Goal: Task Accomplishment & Management: Manage account settings

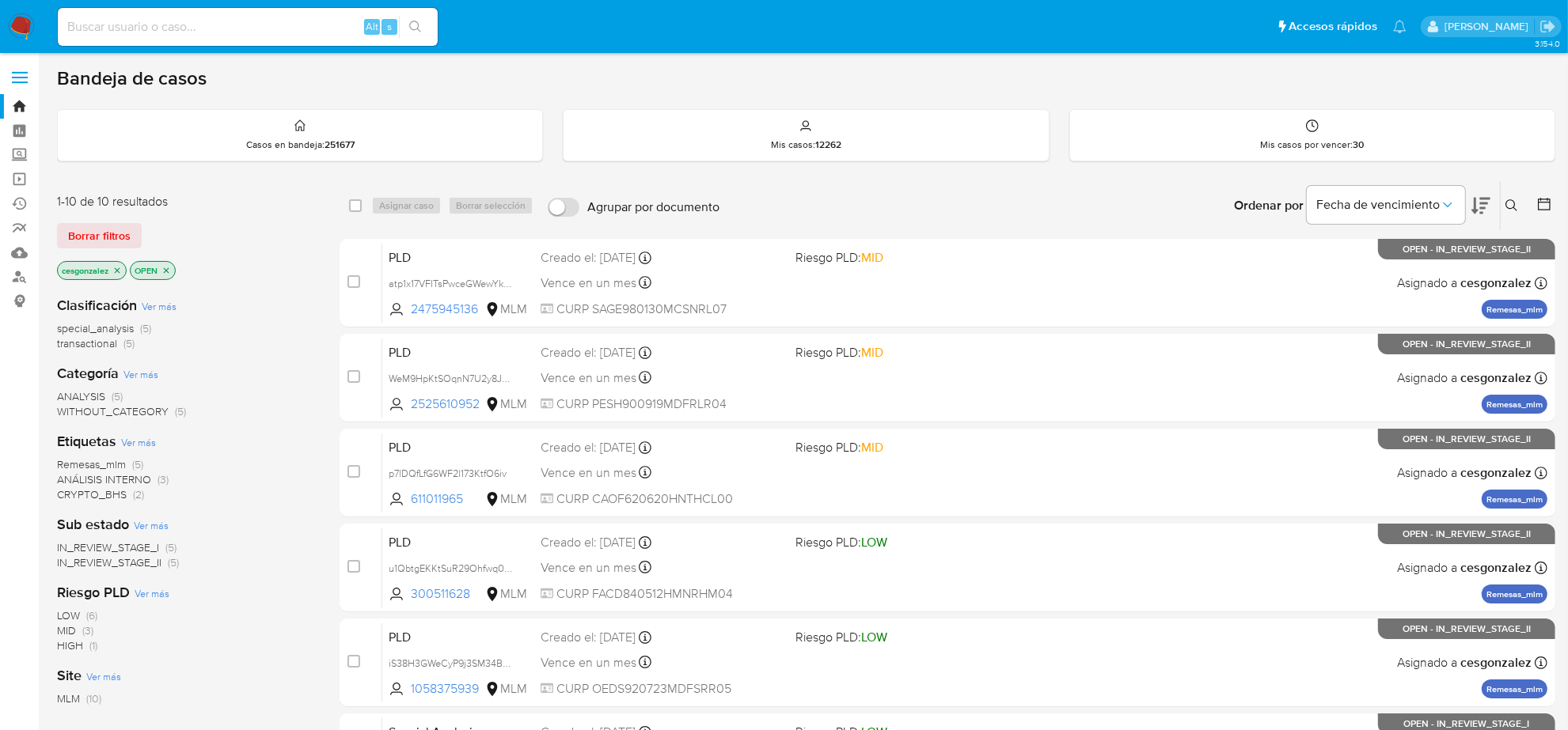
click at [259, 36] on input at bounding box center [247, 26] width 380 height 21
paste input "8044619"
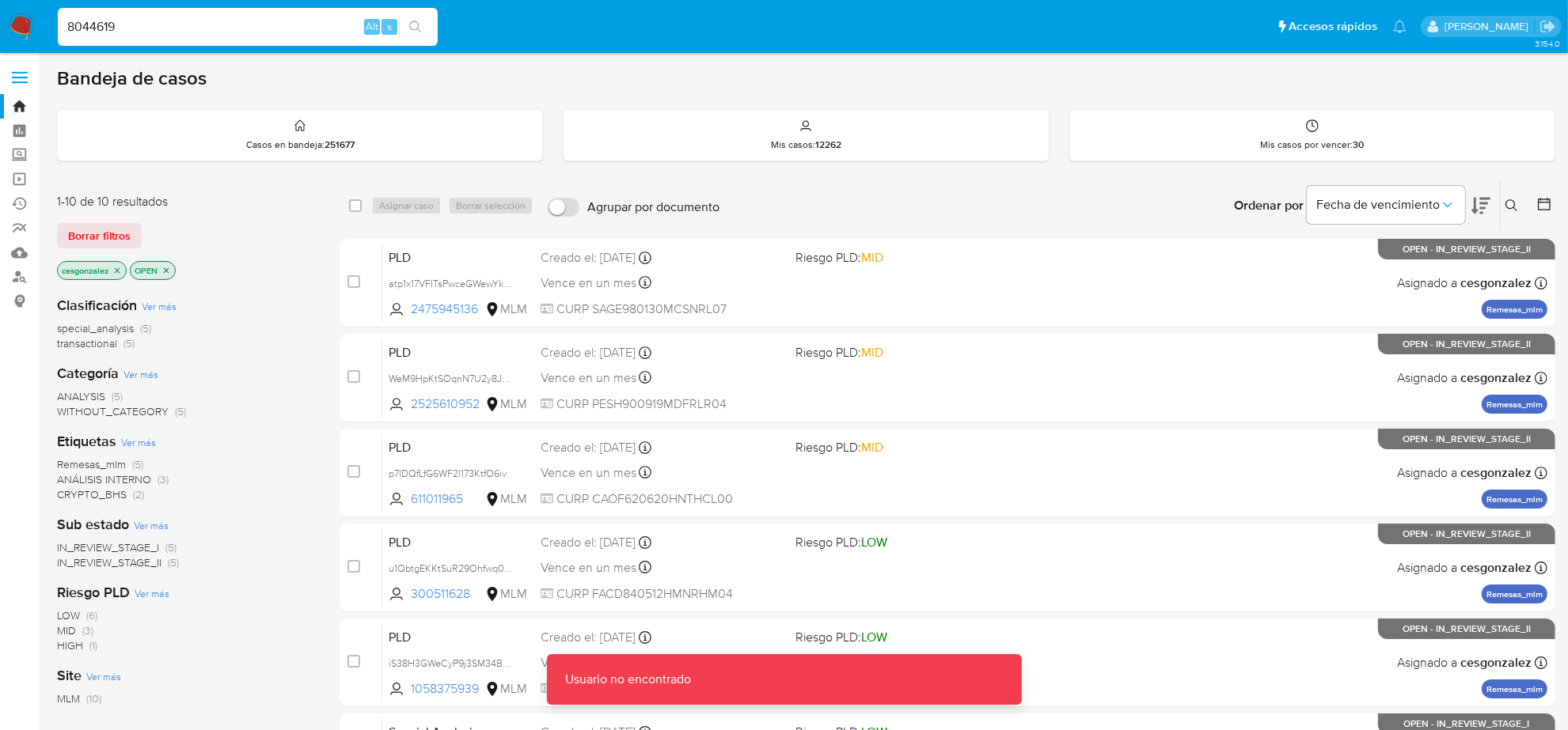
click at [267, 31] on input "8044619" at bounding box center [247, 26] width 380 height 21
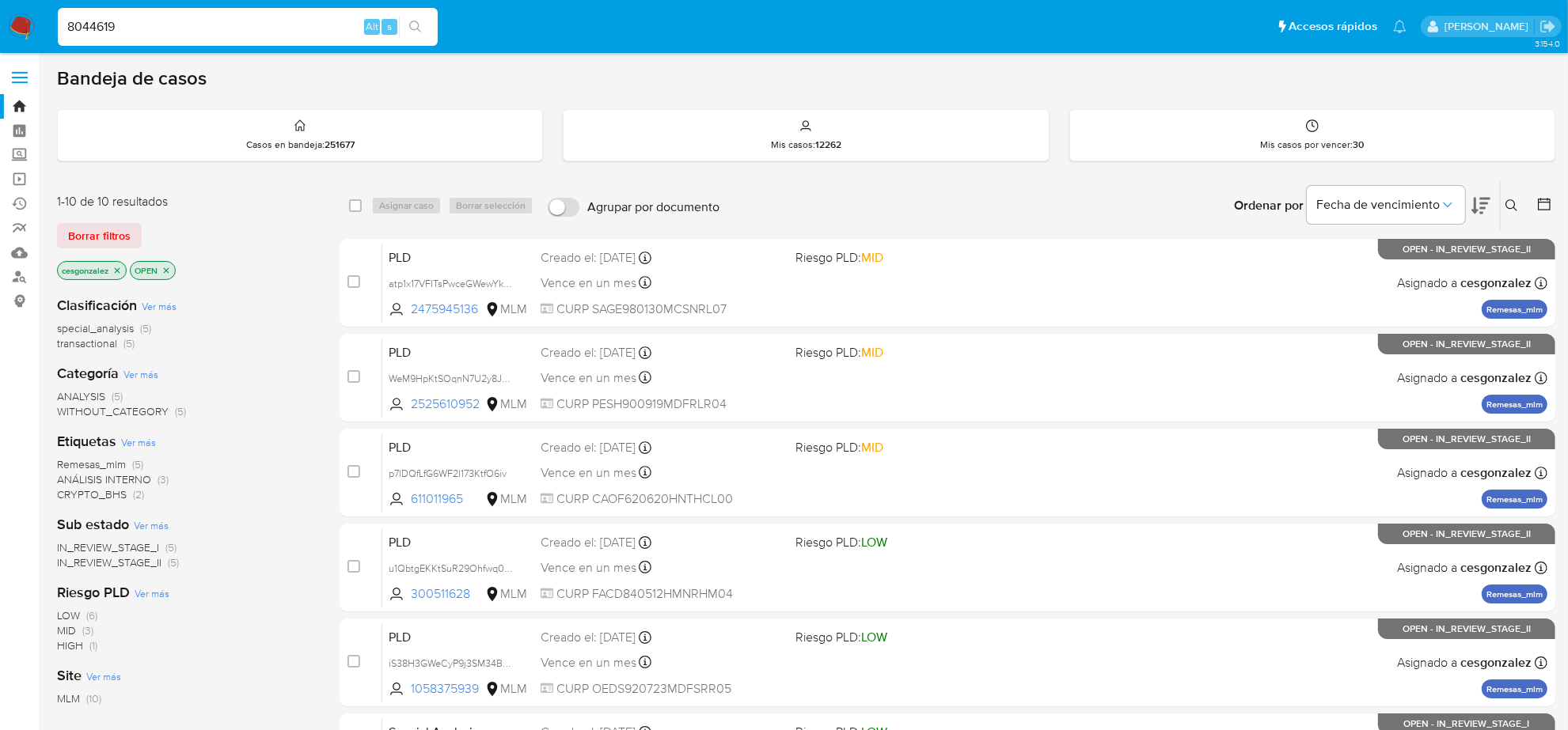
type input "8044619"
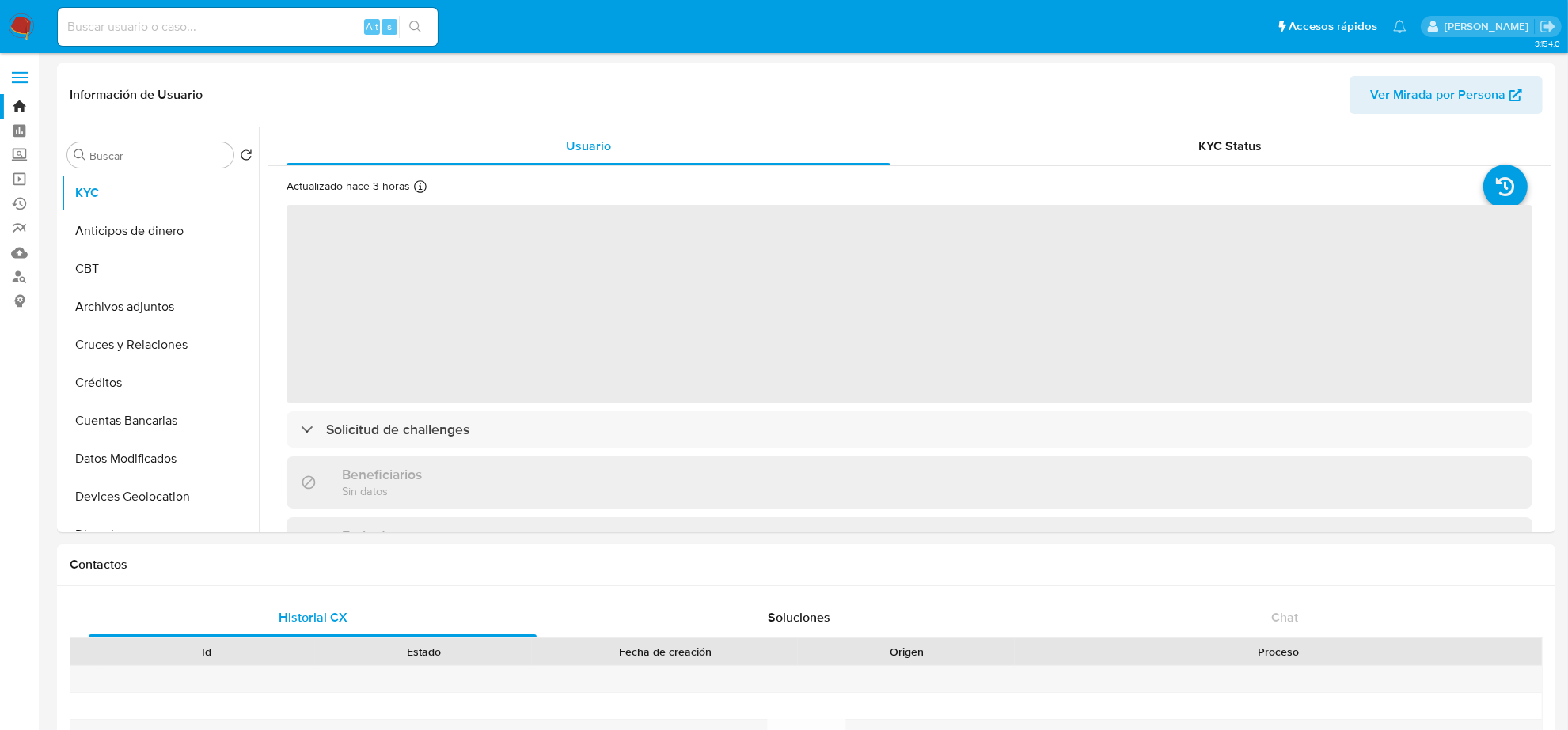
select select "10"
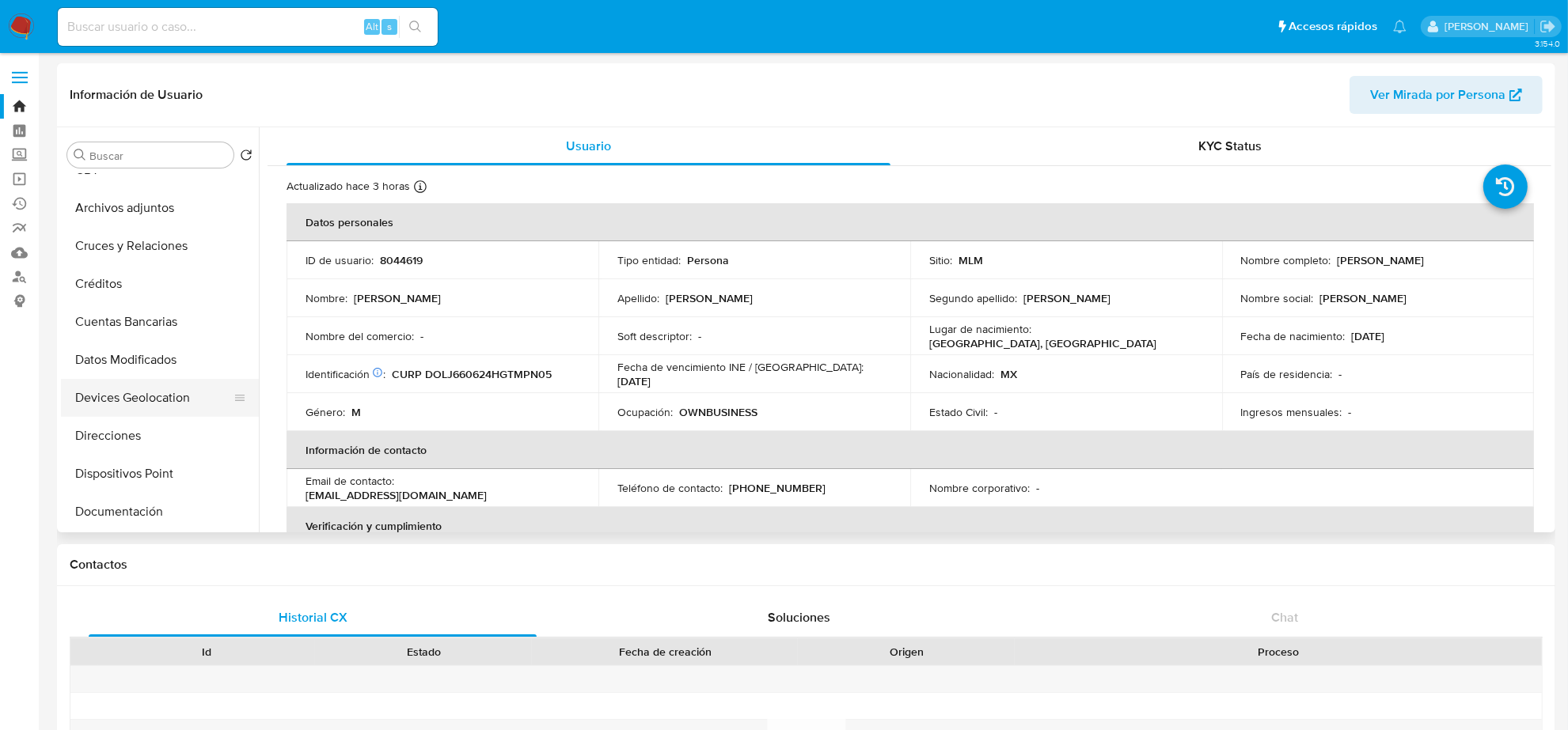
scroll to position [198, 0]
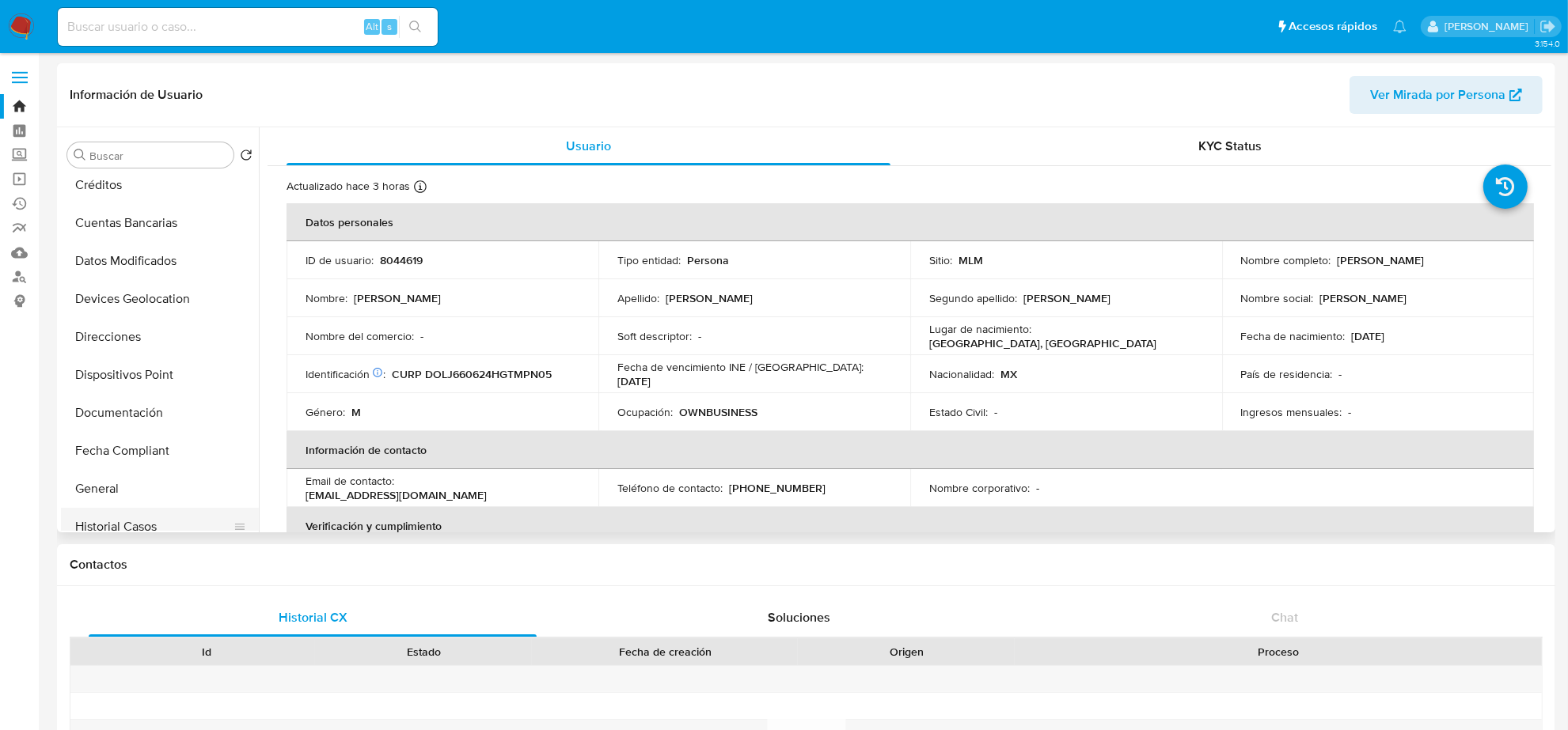
click at [135, 514] on button "Historial Casos" at bounding box center [154, 527] width 185 height 38
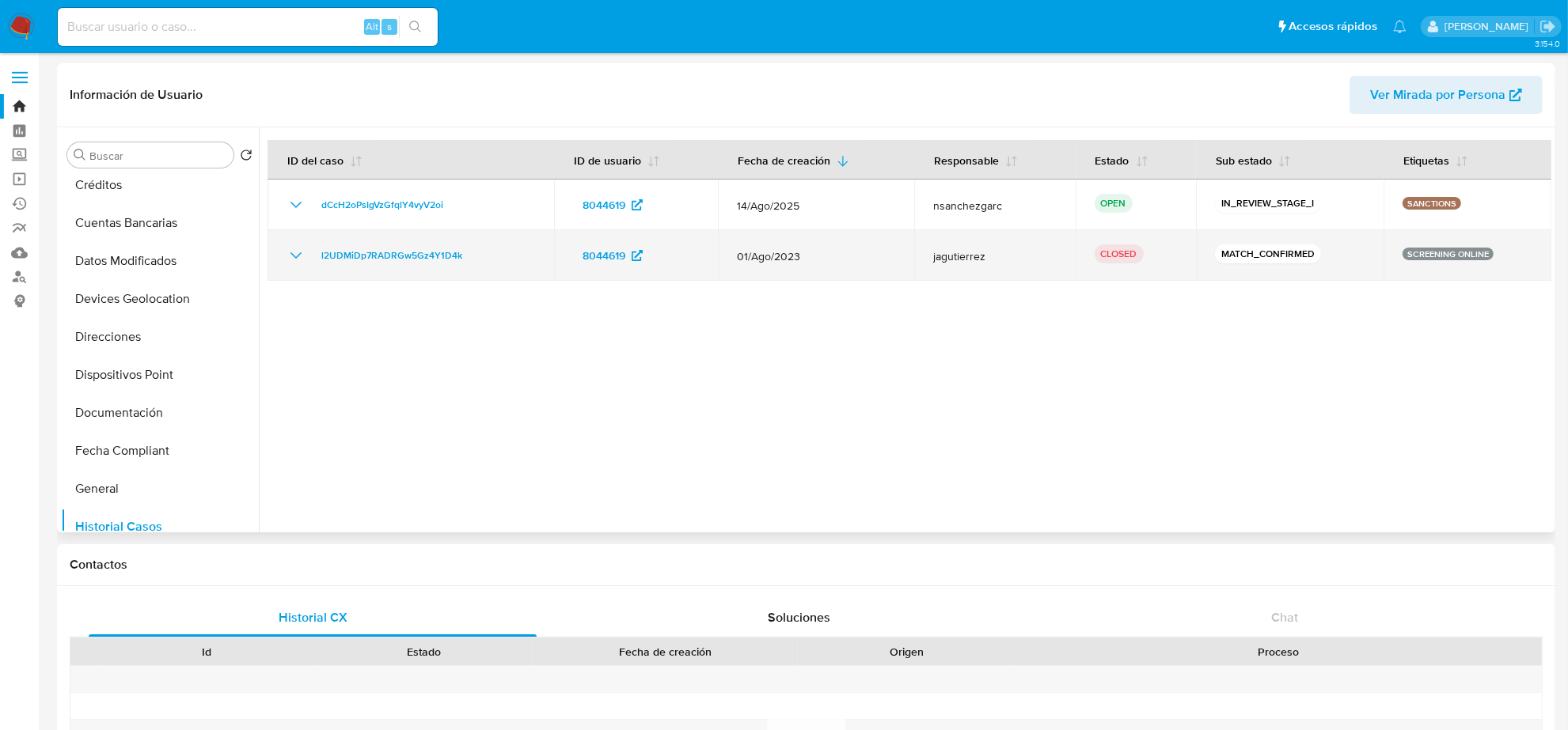
click at [294, 254] on icon "Mostrar/Ocultar" at bounding box center [296, 255] width 19 height 19
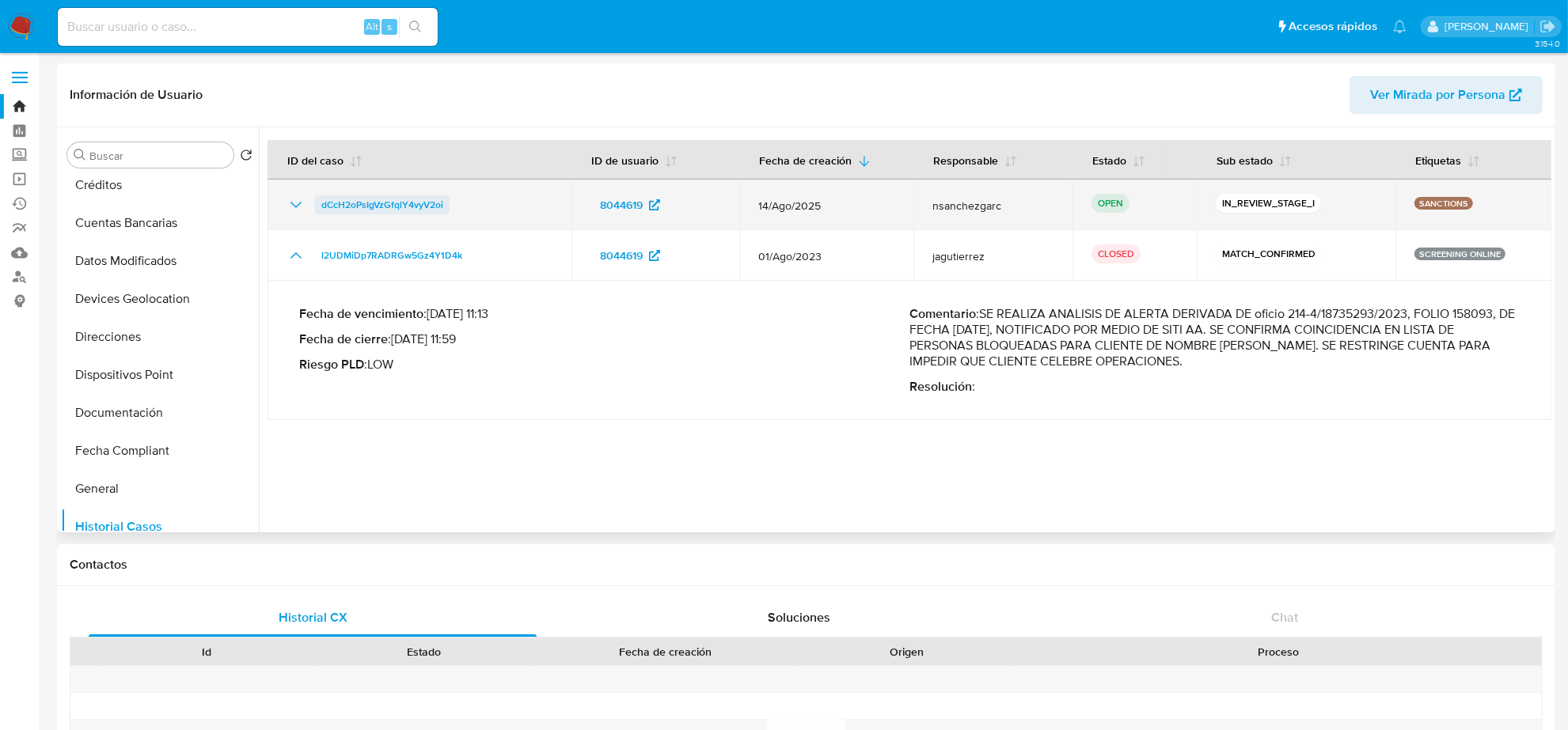
click at [360, 208] on span "dCcH2oPsIgVzGfqlY4vyV2oi" at bounding box center [382, 204] width 122 height 19
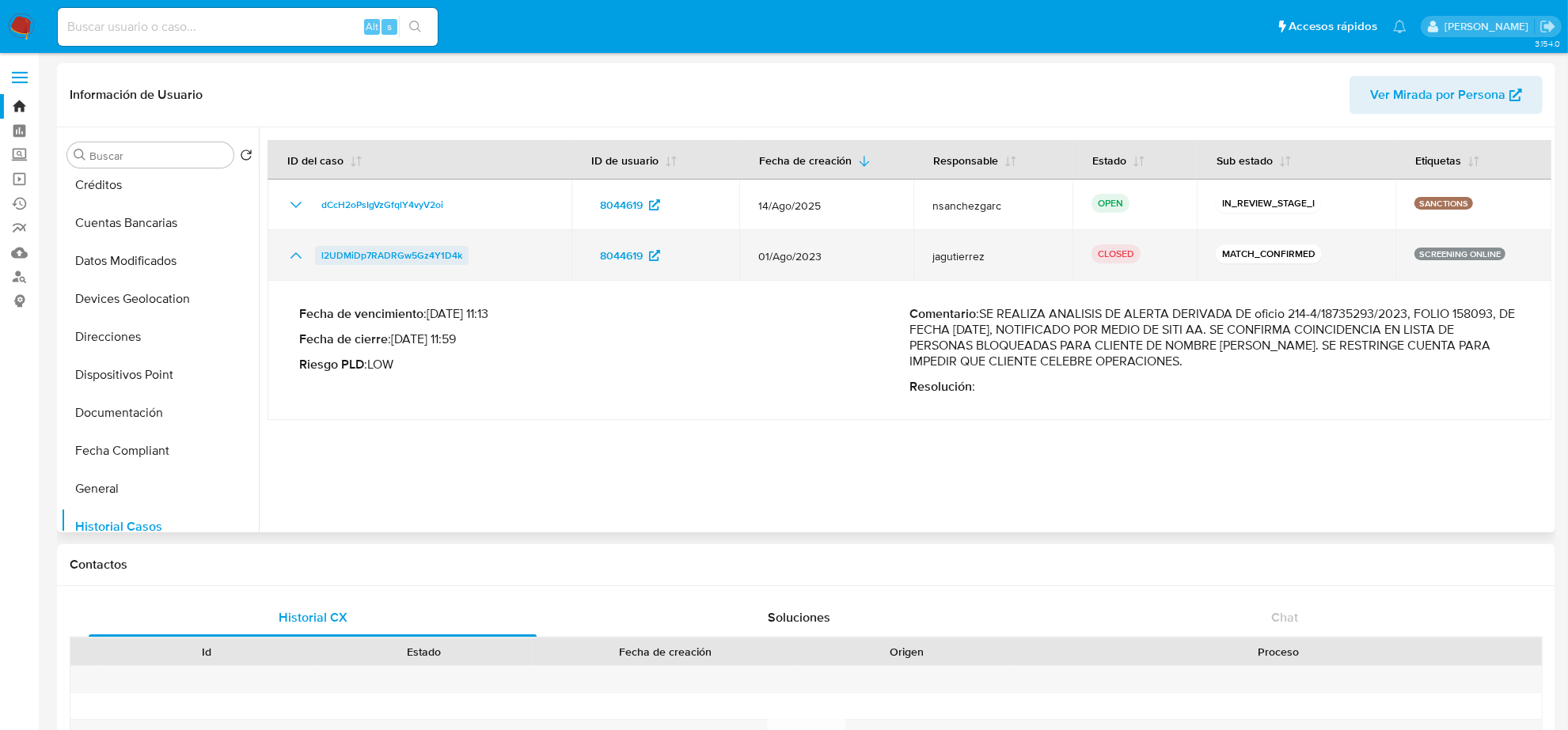
click at [394, 249] on span "l2UDMiDp7RADRGw5Gz4Y1D4k" at bounding box center [391, 255] width 141 height 19
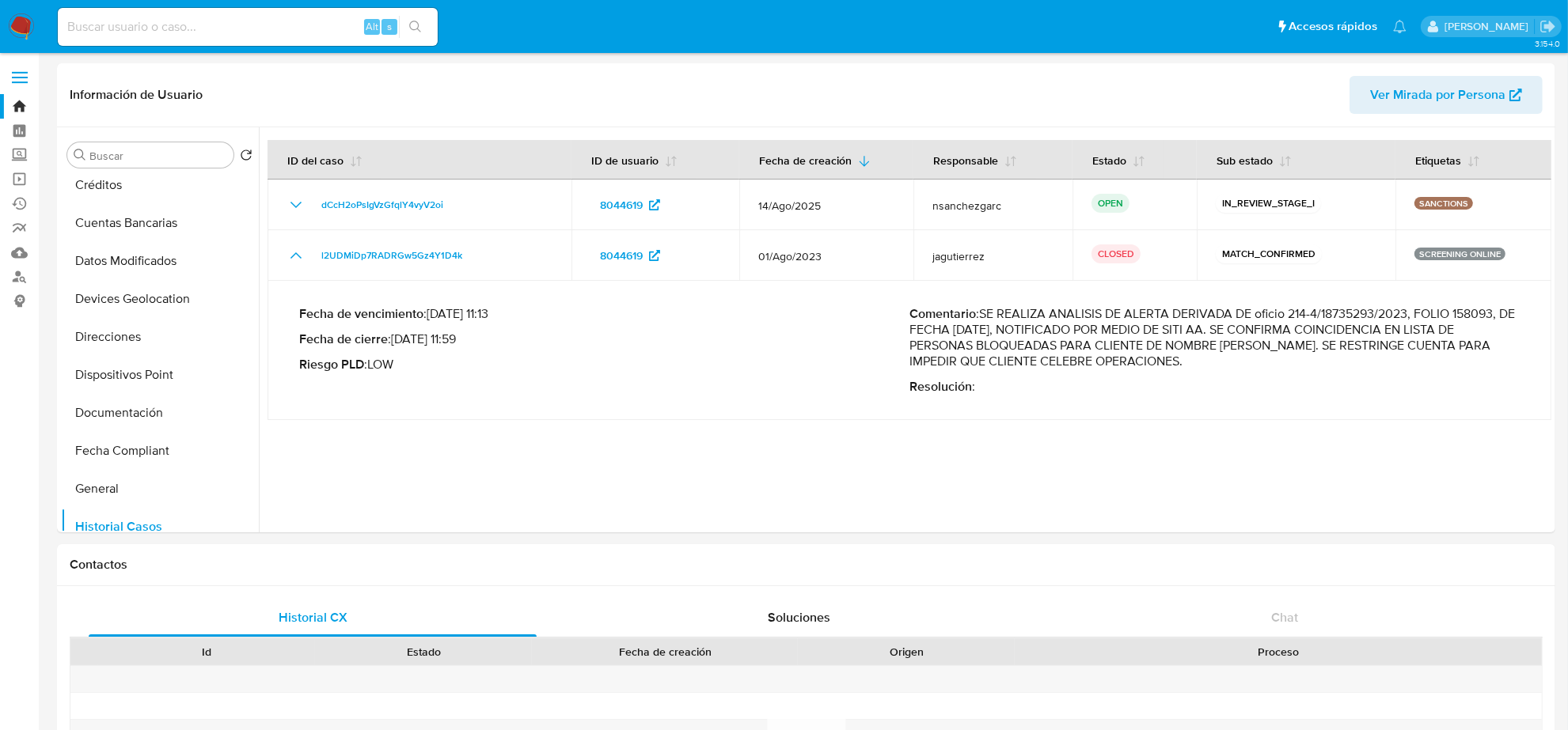
click at [8, 22] on img at bounding box center [22, 27] width 27 height 27
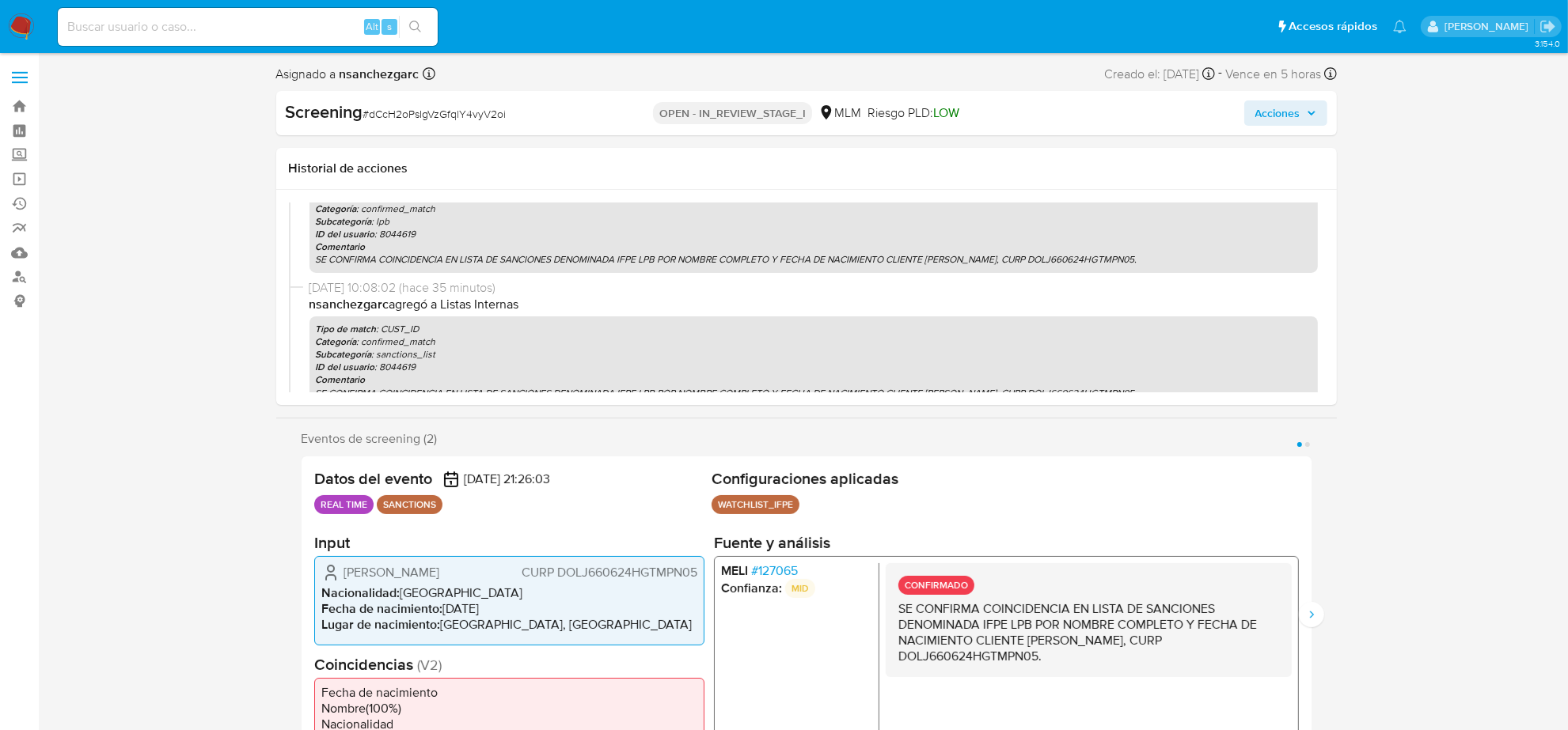
select select "10"
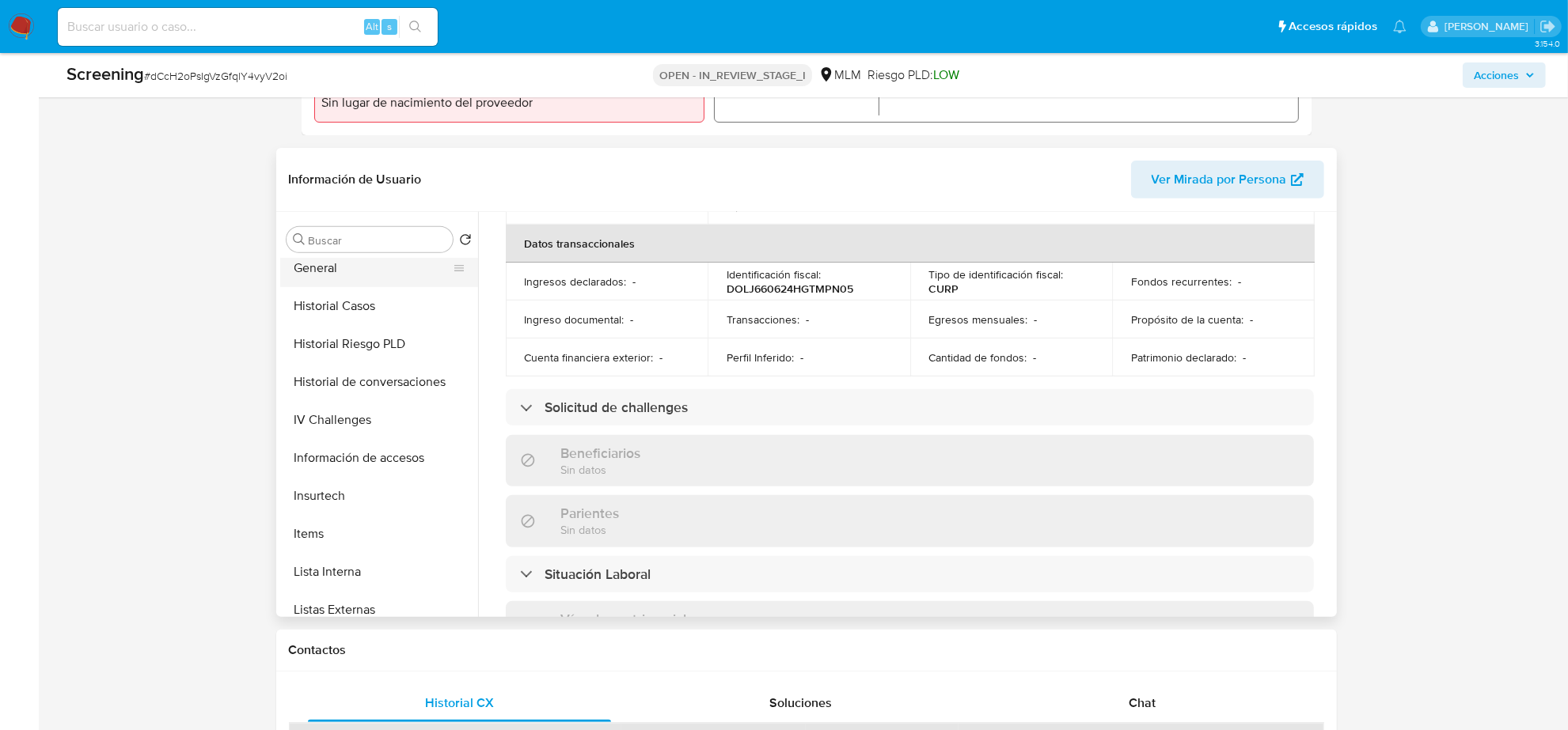
scroll to position [667, 0]
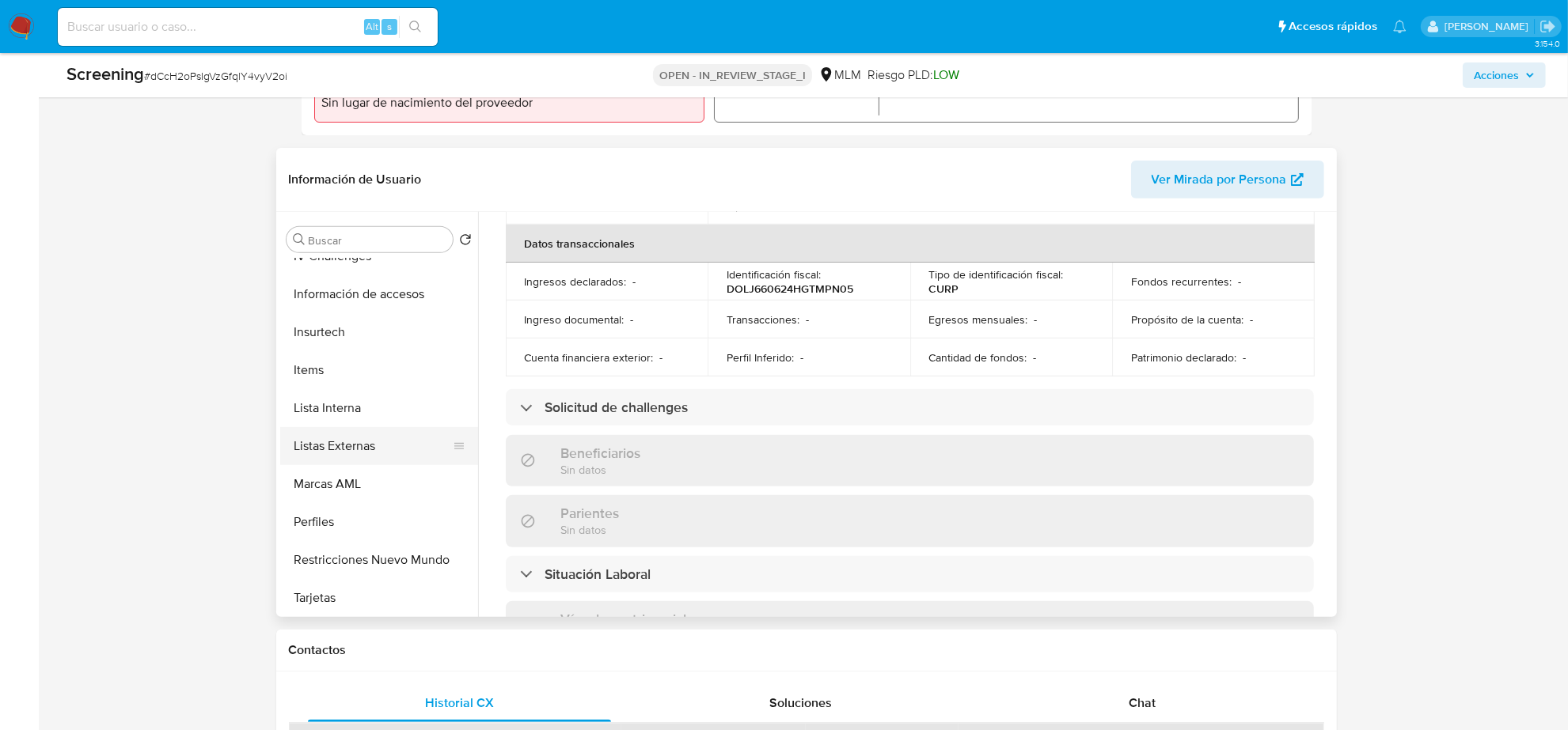
click at [360, 446] on button "Listas Externas" at bounding box center [373, 446] width 185 height 38
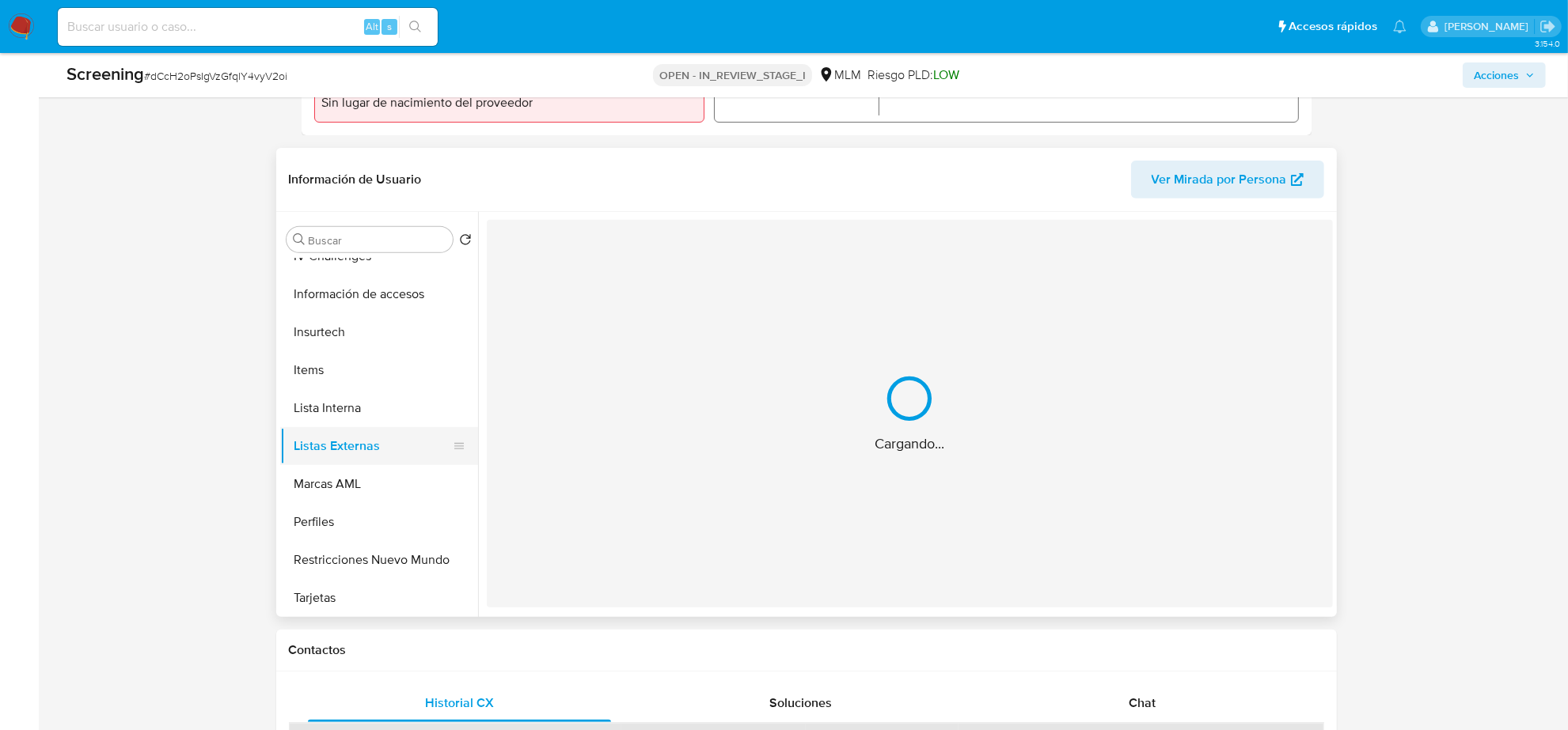
scroll to position [0, 0]
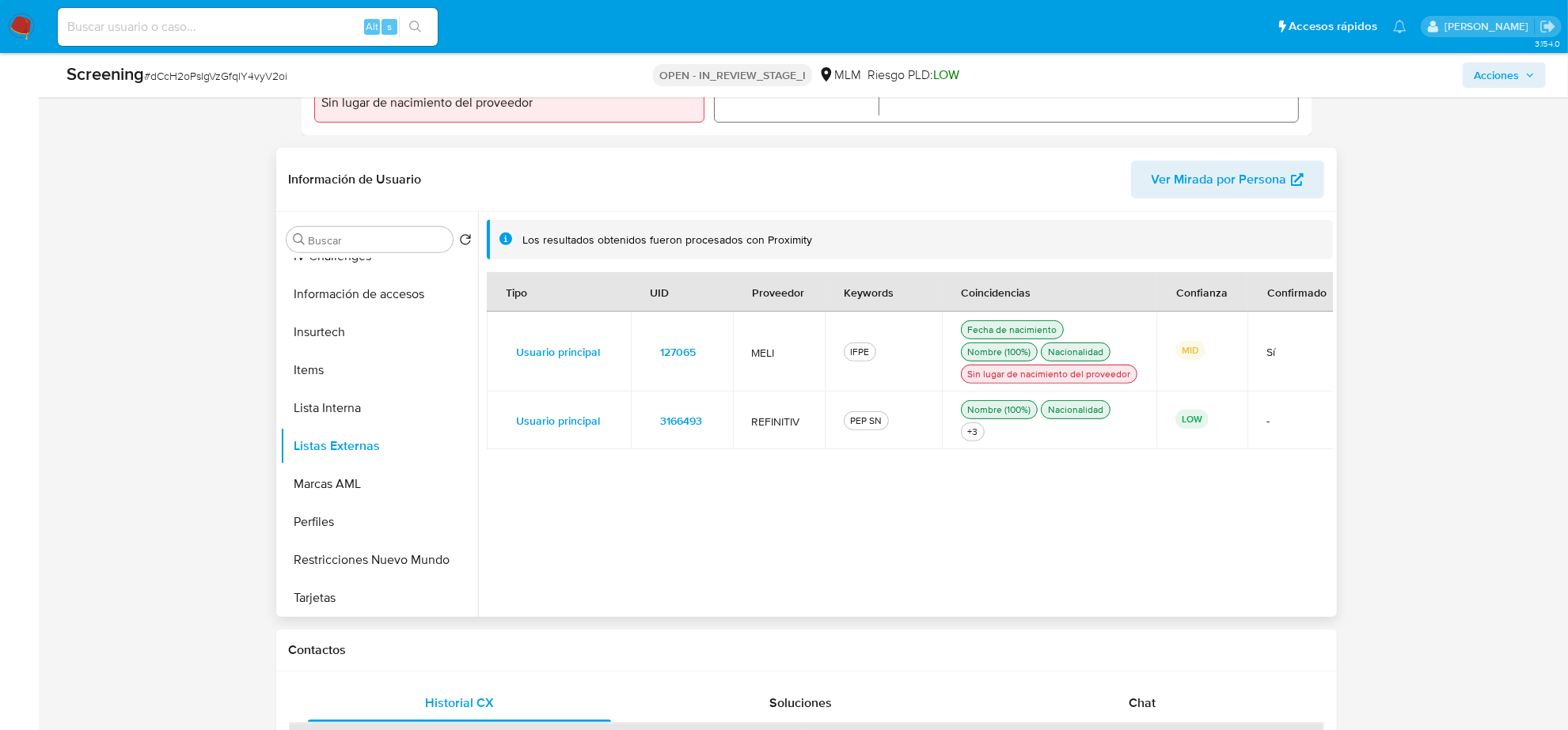
click at [673, 352] on span "127065" at bounding box center [679, 352] width 36 height 22
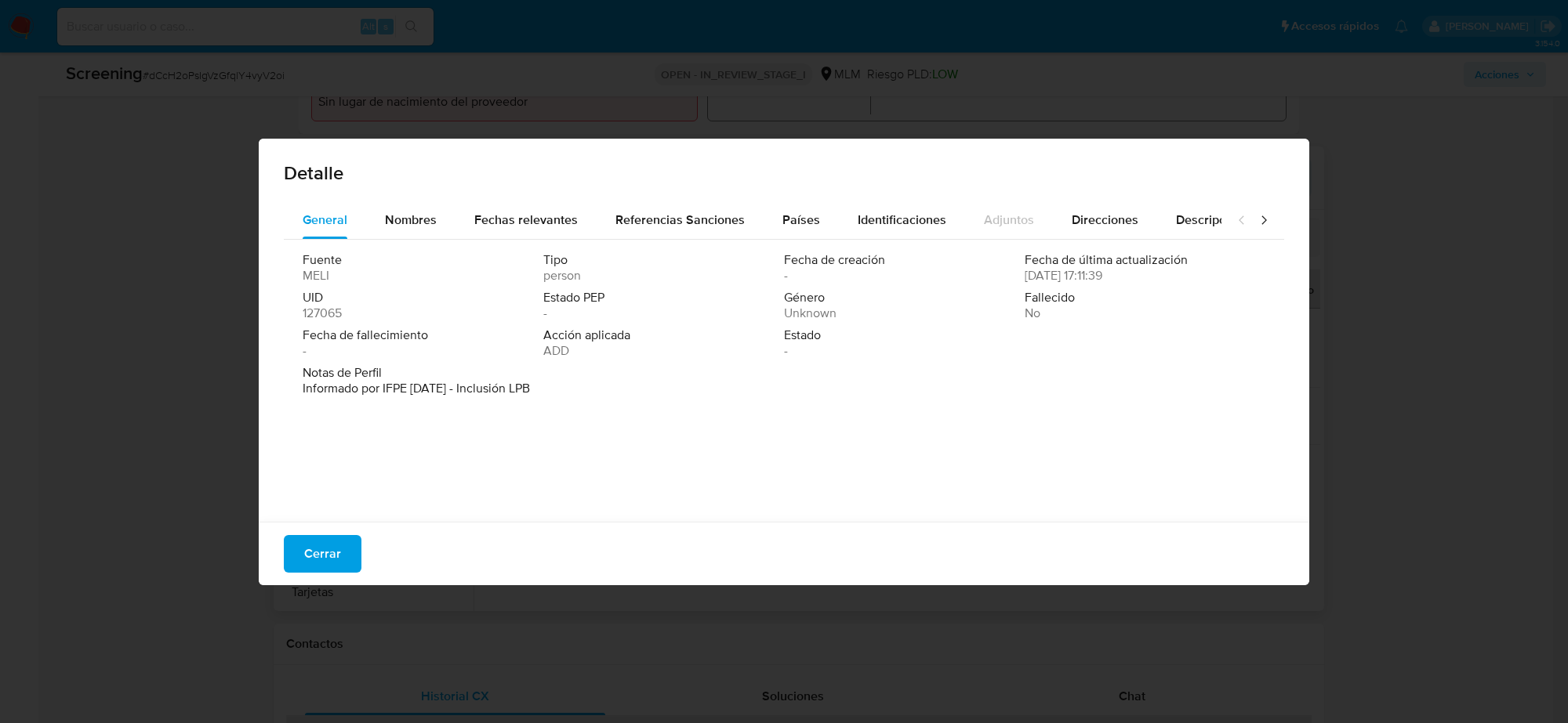
drag, startPoint x: 167, startPoint y: 300, endPoint x: 158, endPoint y: 51, distance: 249.2
click at [167, 297] on div "Detalle General Nombres Fechas relevantes Referencias Sanciones Países Identifi…" at bounding box center [784, 362] width 1568 height 723
click at [305, 554] on span "Cerrar" at bounding box center [323, 554] width 37 height 35
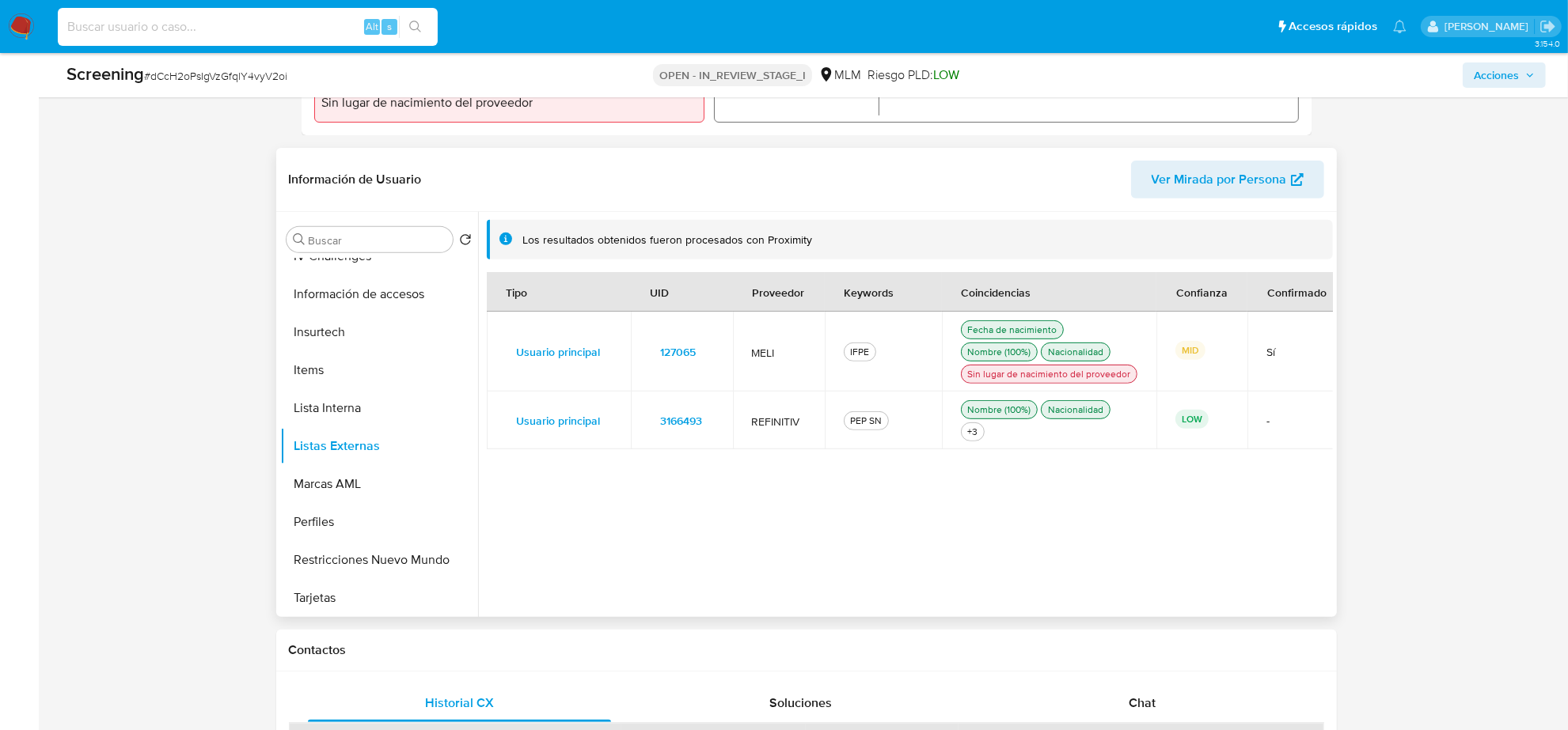
click at [271, 33] on input at bounding box center [247, 26] width 380 height 21
paste input "MzaDuR6taxJS9iEOMq3V0Q3V"
type input "MzaDuR6taxJS9iEOMq3V0Q3V"
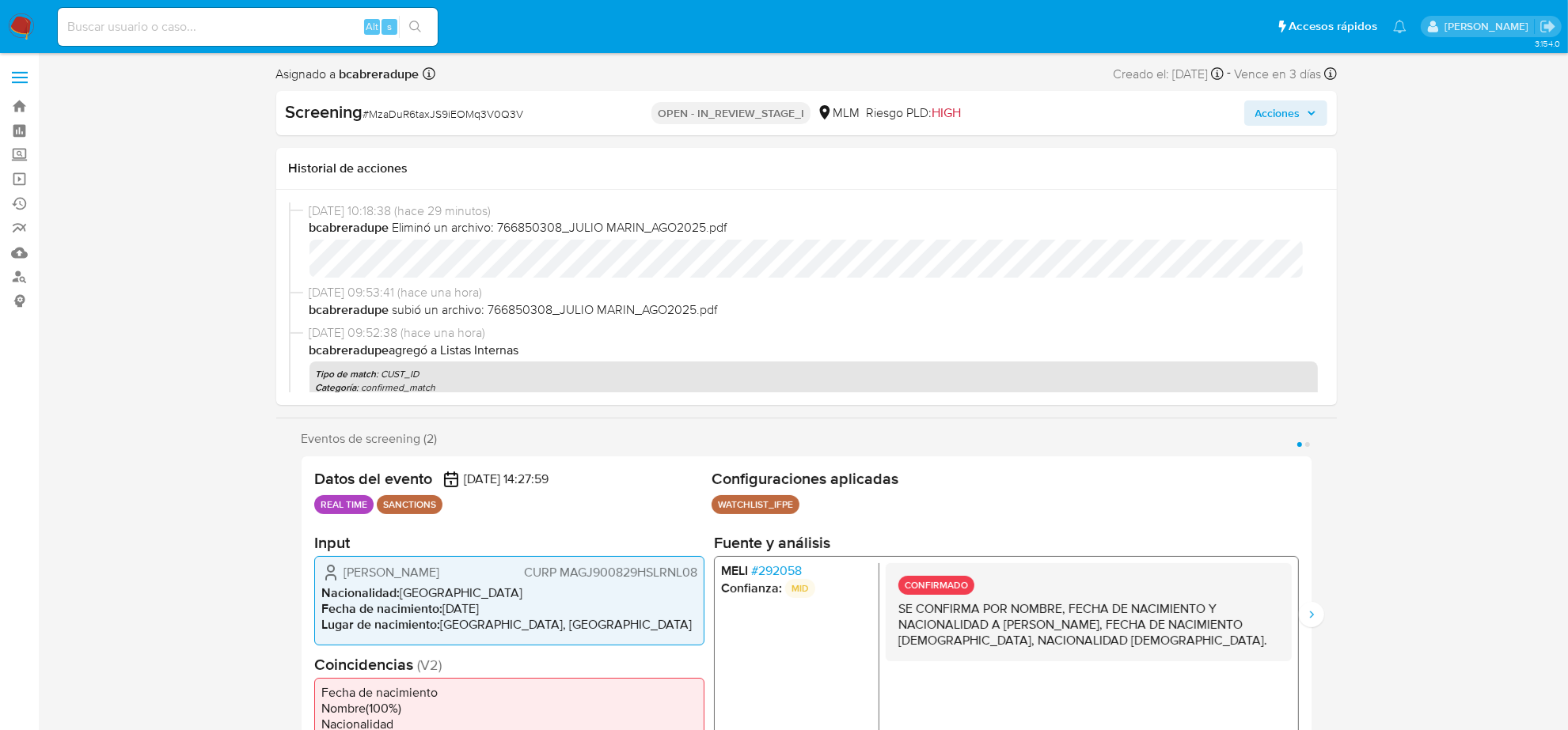
select select "10"
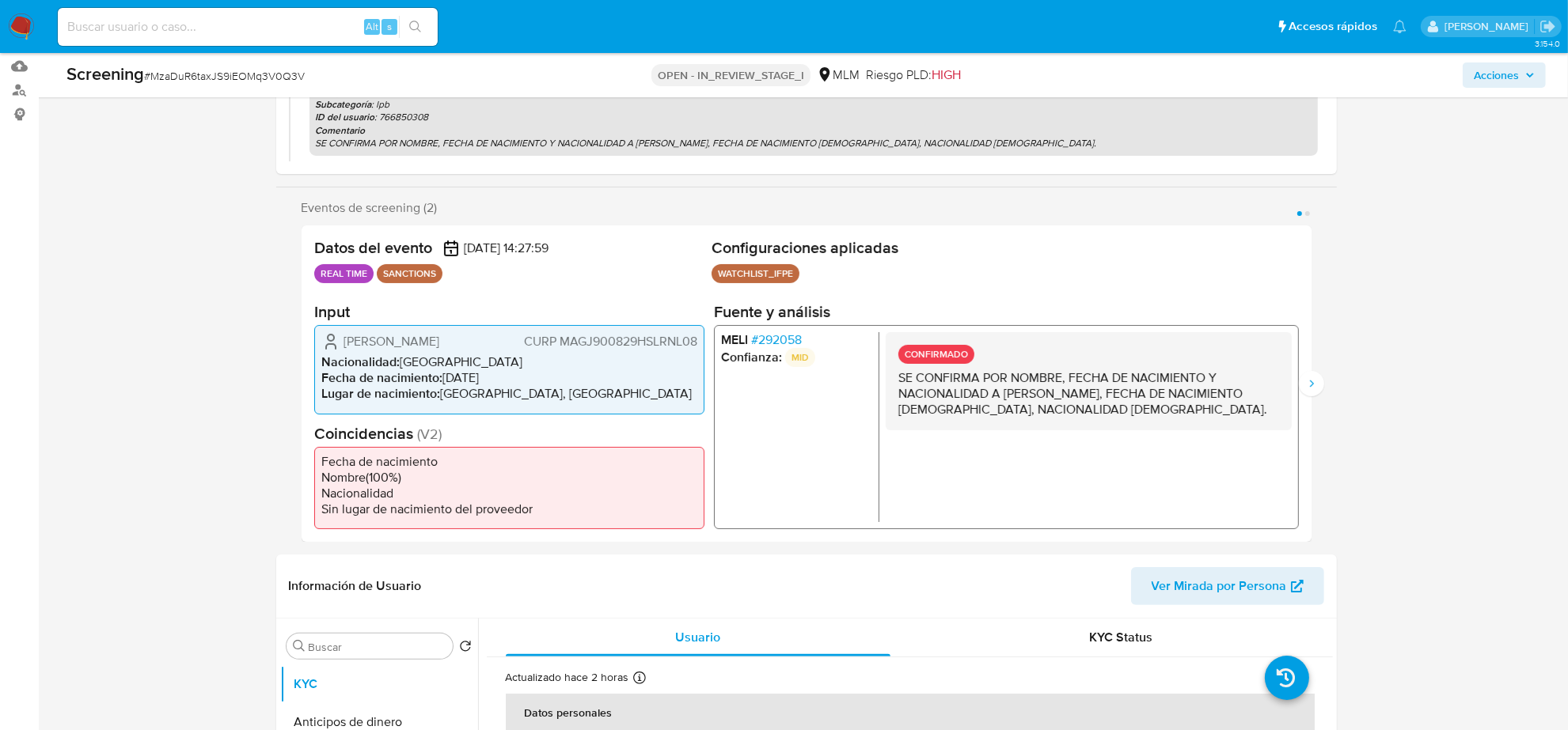
scroll to position [198, 0]
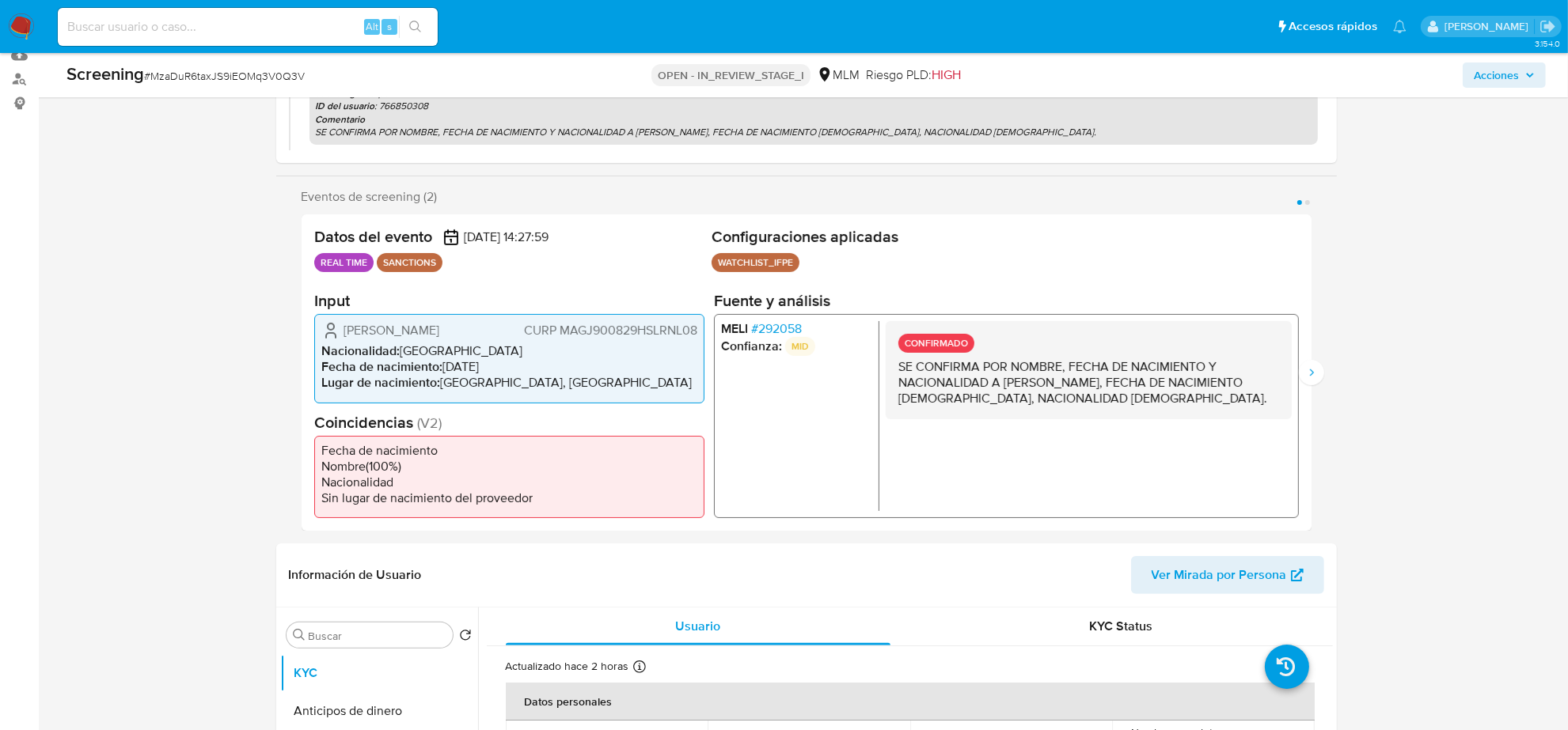
click at [776, 337] on li "Confianza: MID" at bounding box center [796, 346] width 151 height 19
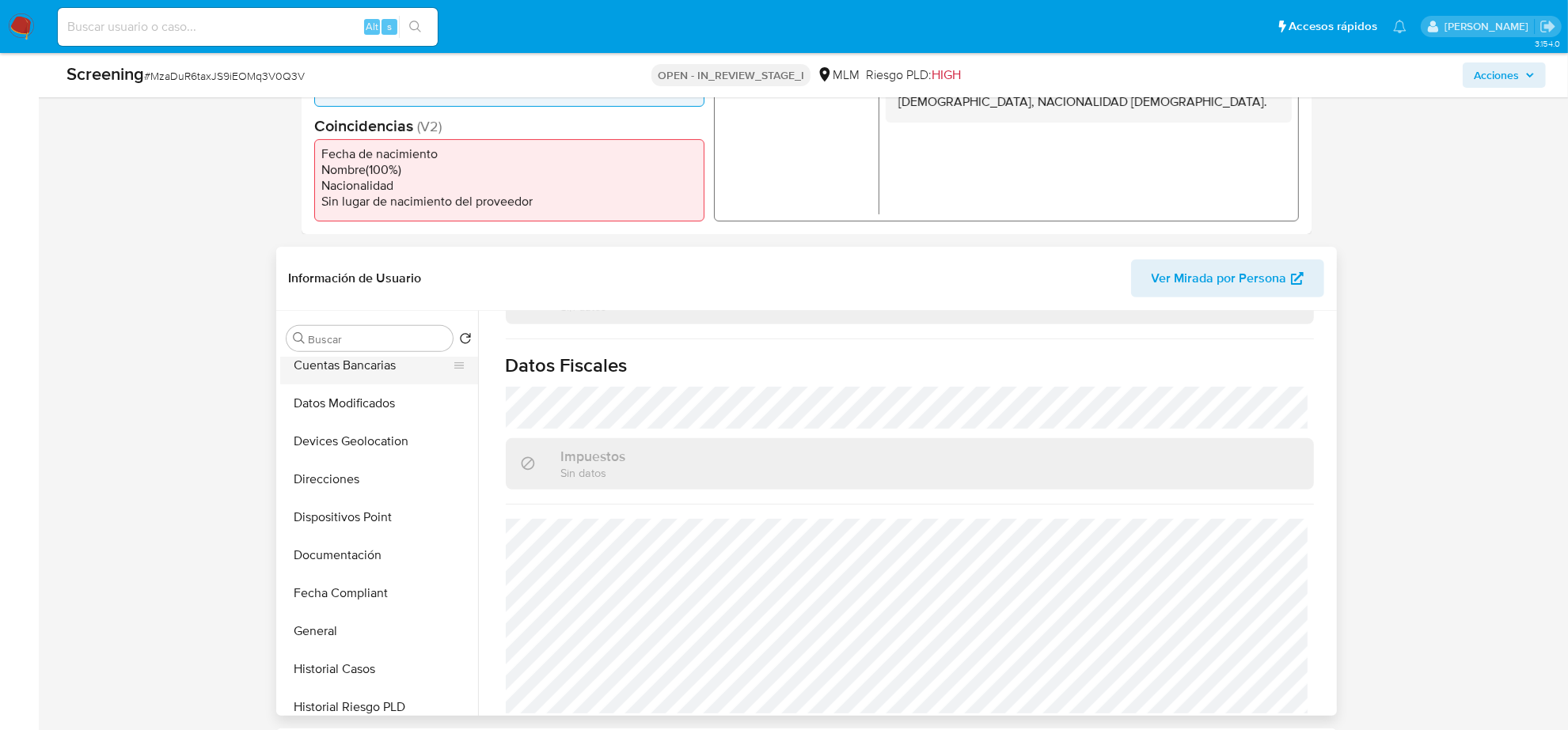
scroll to position [396, 0]
click at [339, 479] on button "General" at bounding box center [373, 475] width 185 height 38
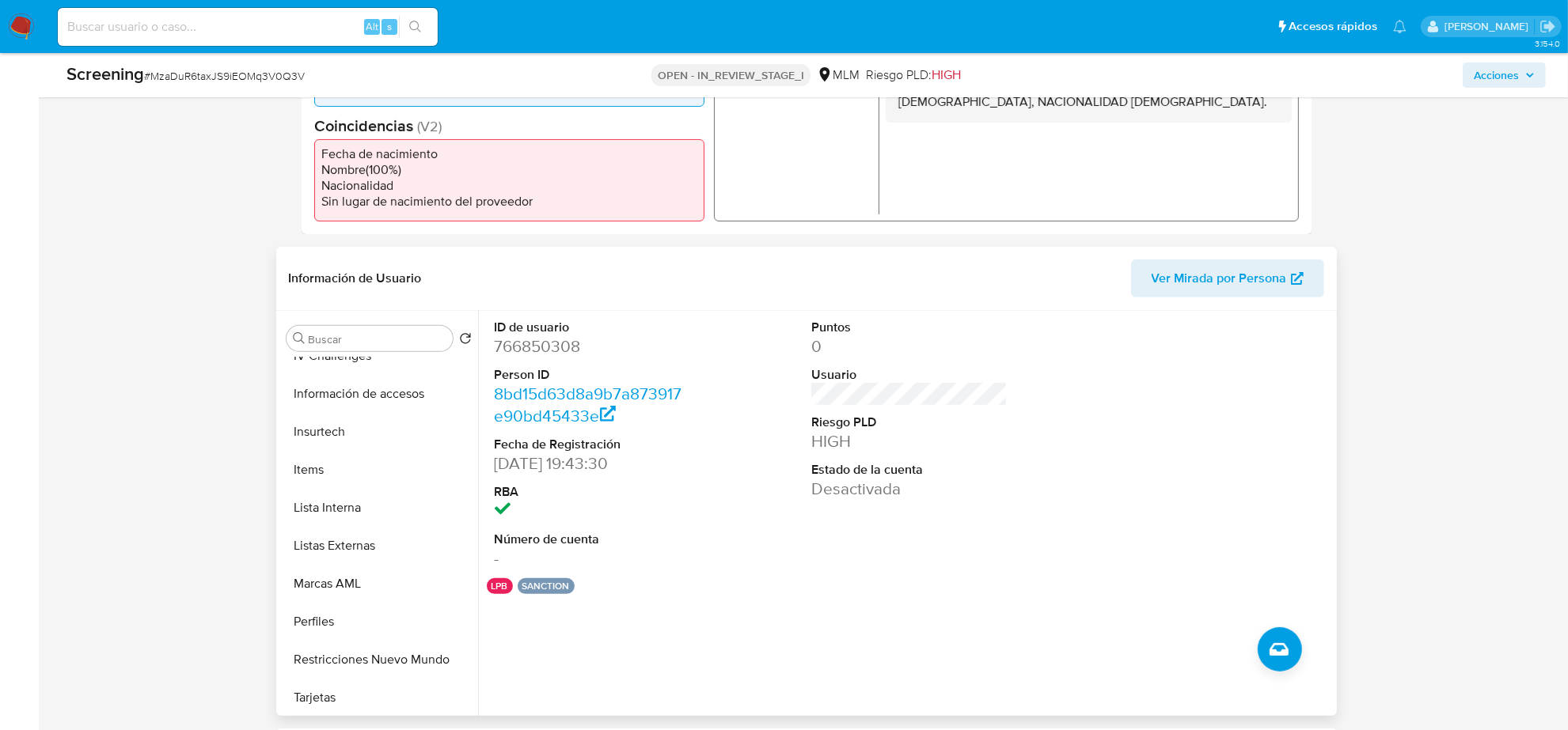
scroll to position [667, 0]
click at [350, 508] on button "Lista Interna" at bounding box center [373, 507] width 185 height 38
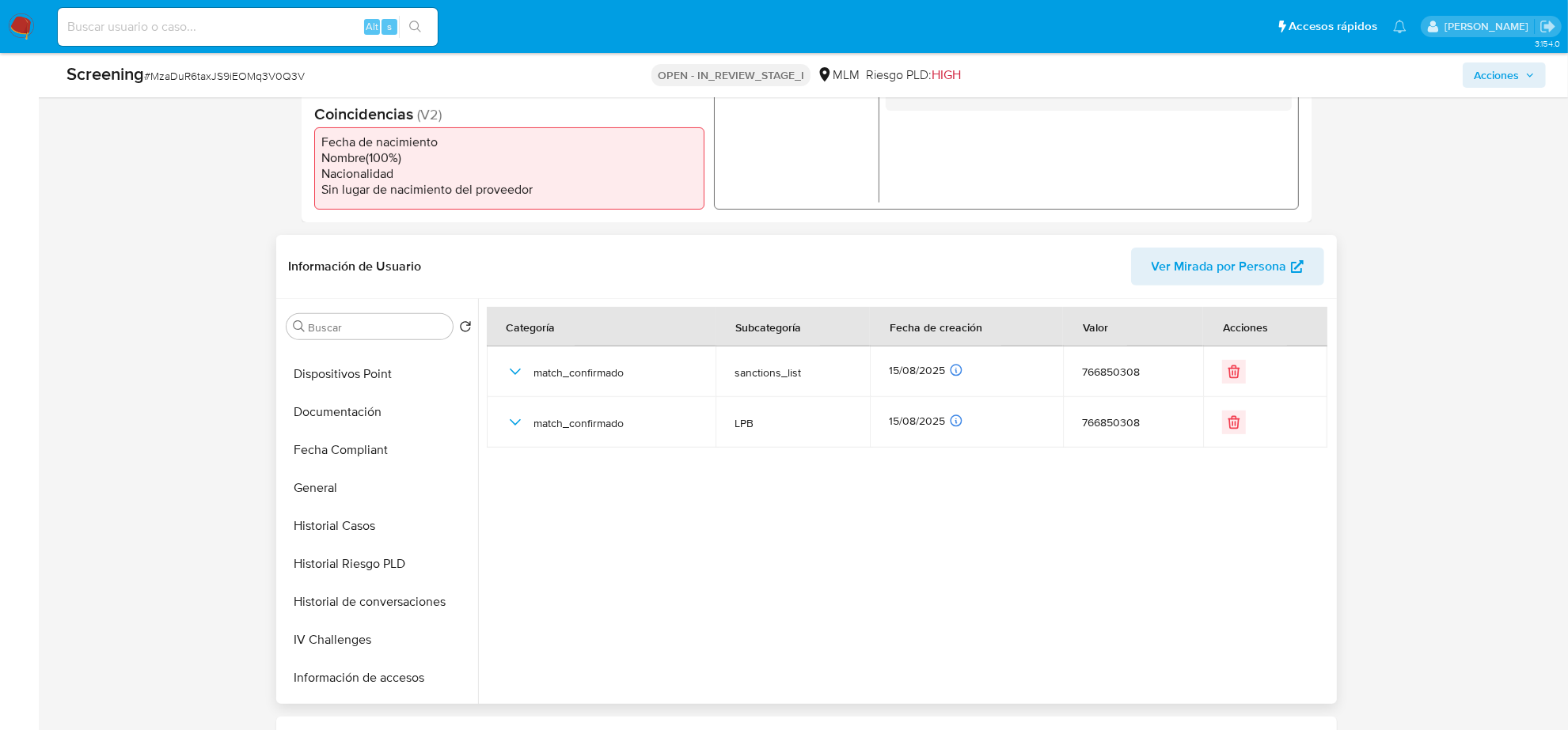
scroll to position [396, 0]
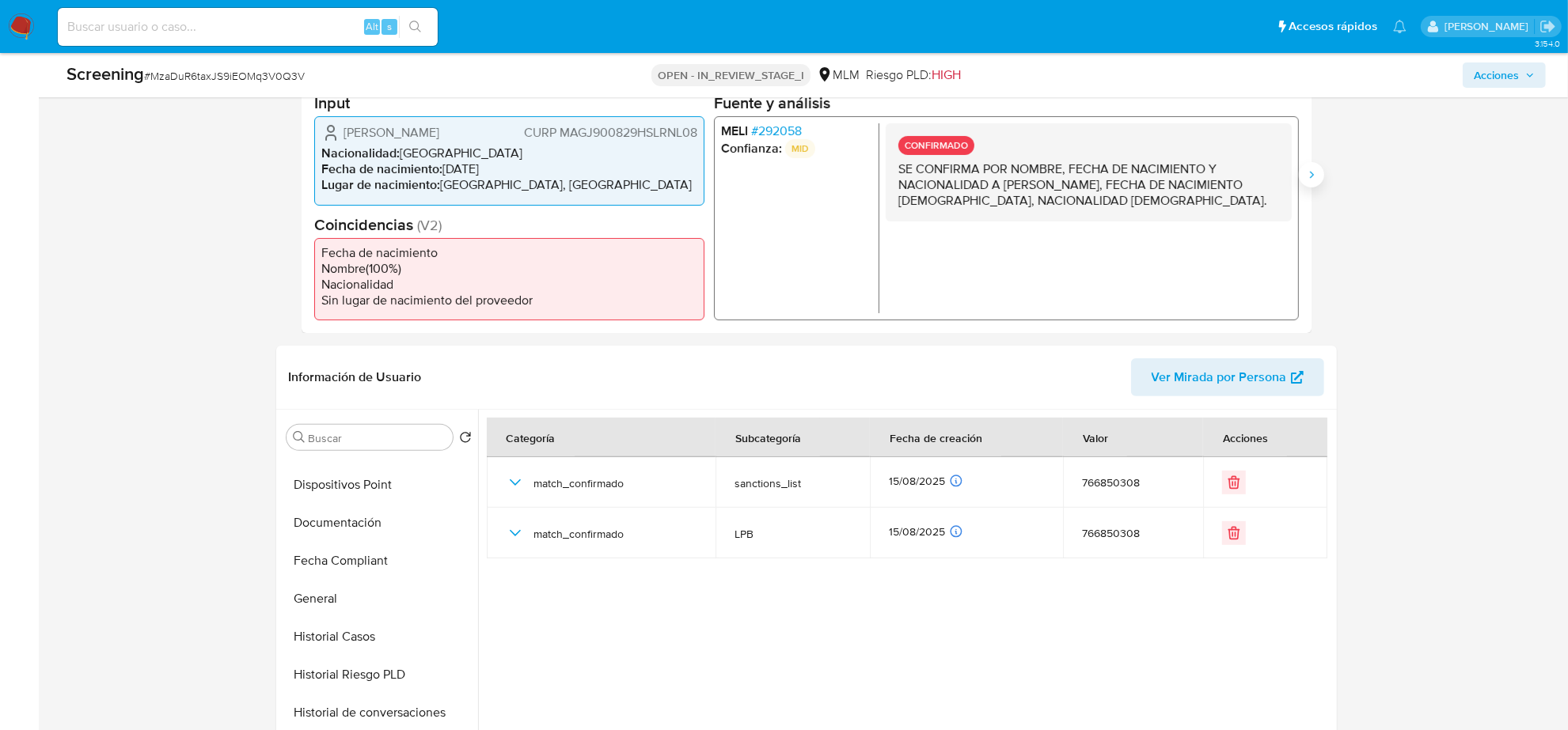
click at [1315, 174] on icon "Siguiente" at bounding box center [1311, 174] width 13 height 13
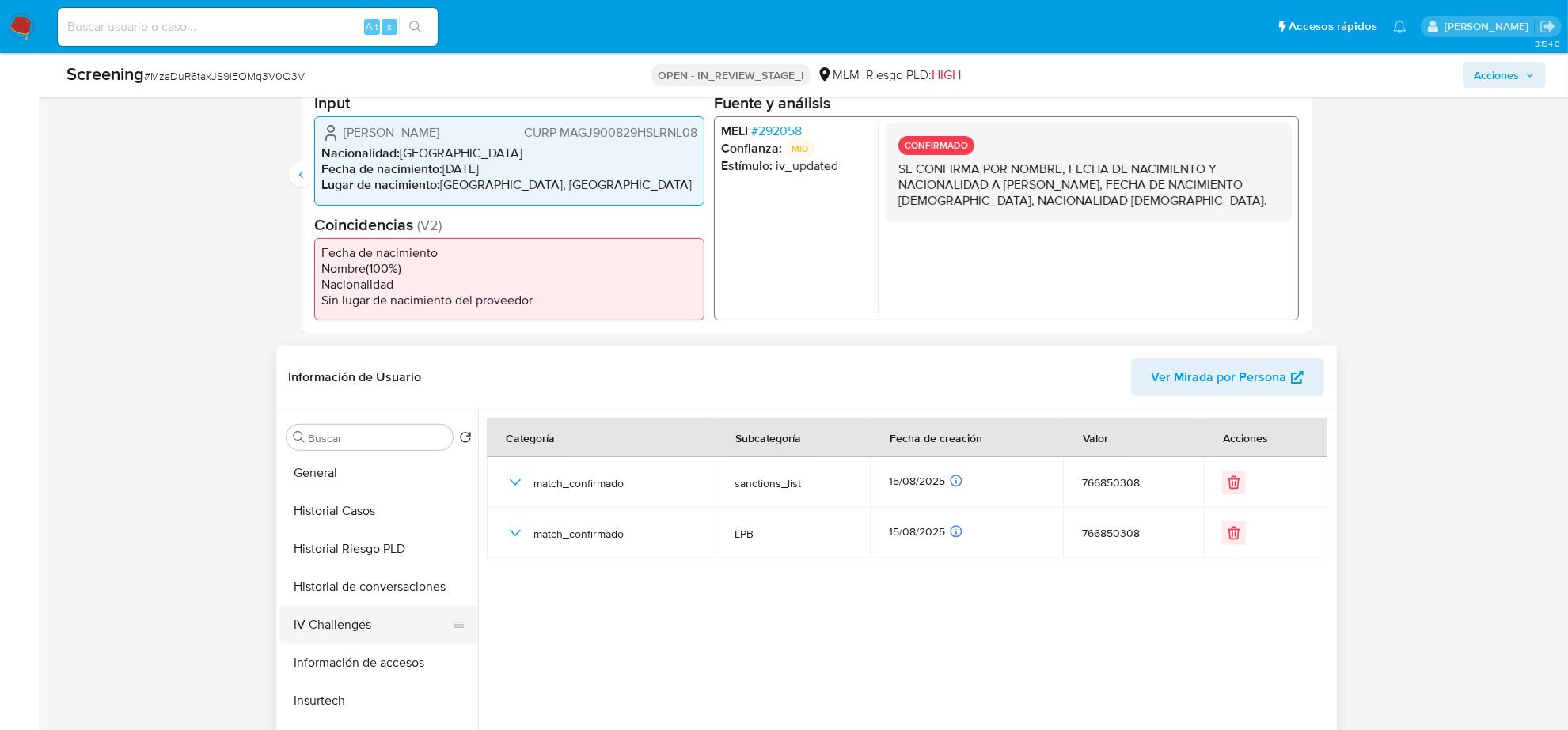
scroll to position [667, 0]
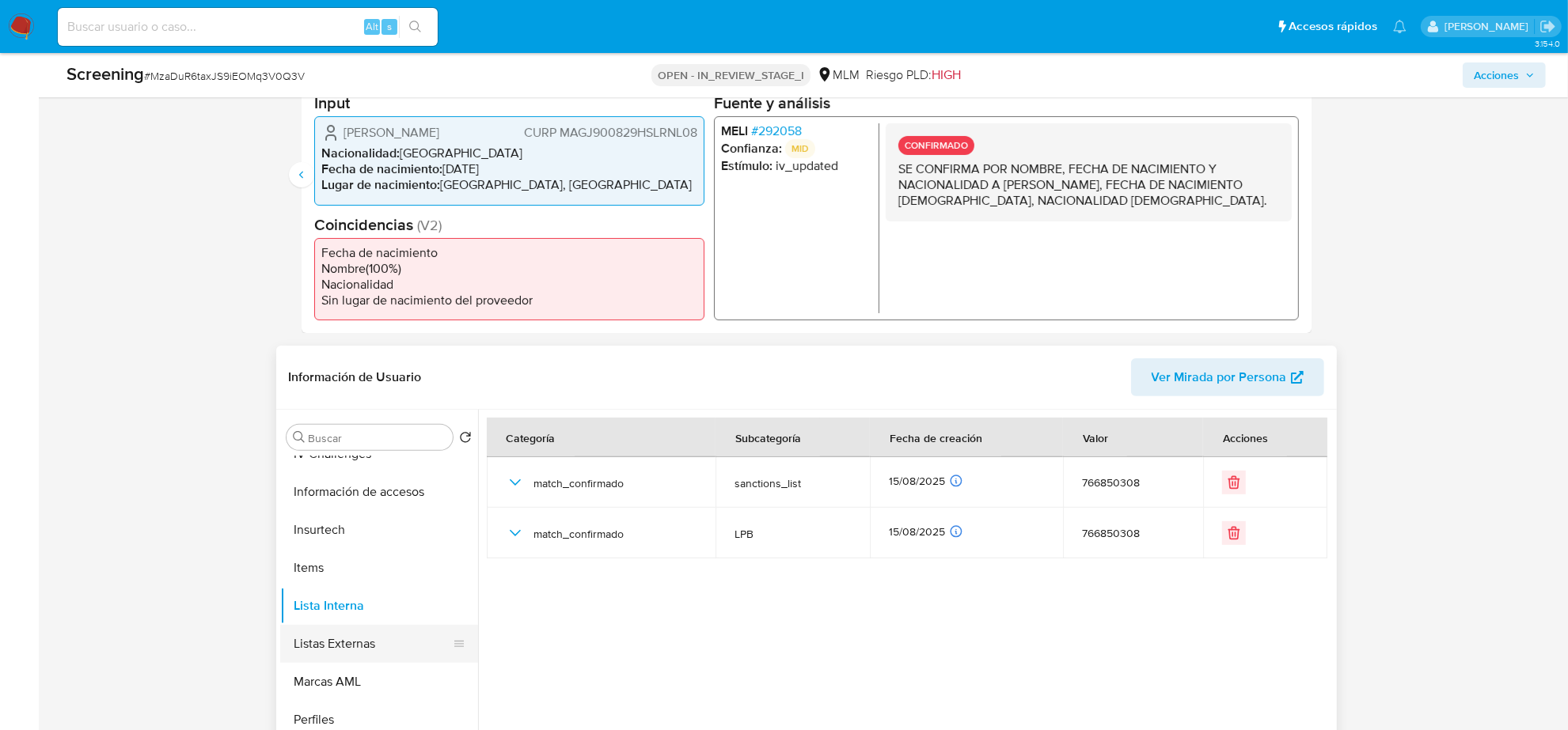
click at [358, 641] on button "Listas Externas" at bounding box center [373, 644] width 185 height 38
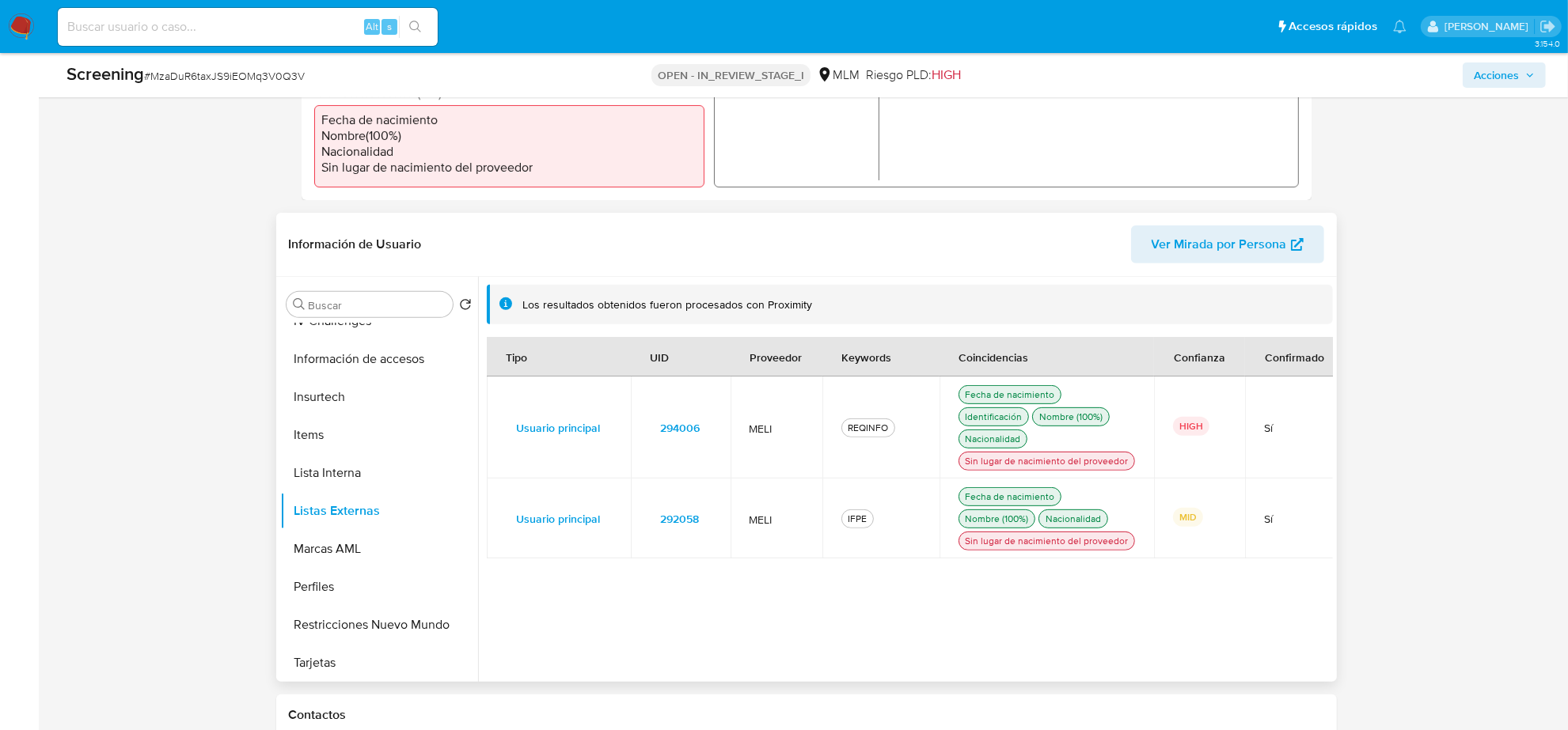
scroll to position [593, 0]
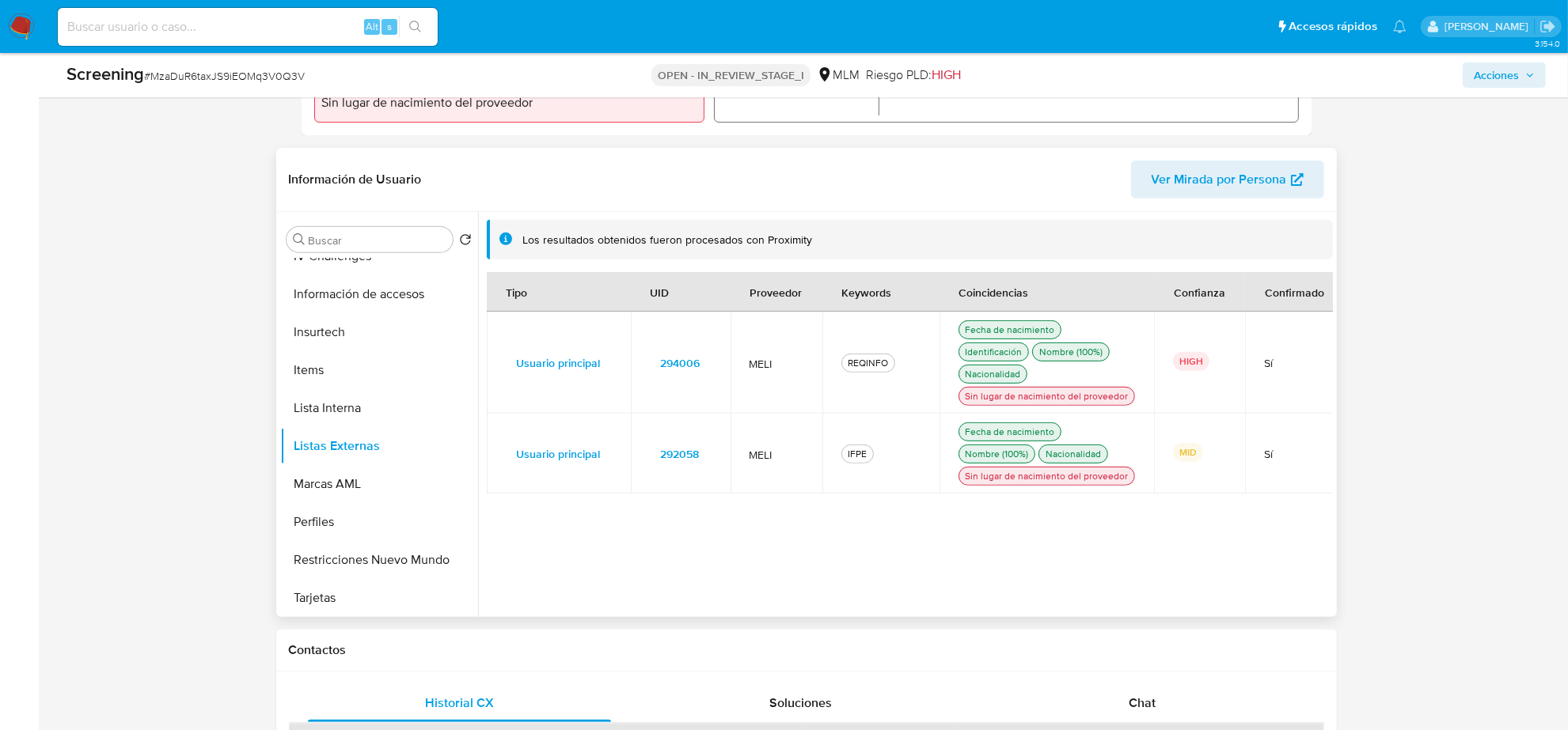
click at [655, 456] on button "292058" at bounding box center [681, 454] width 61 height 25
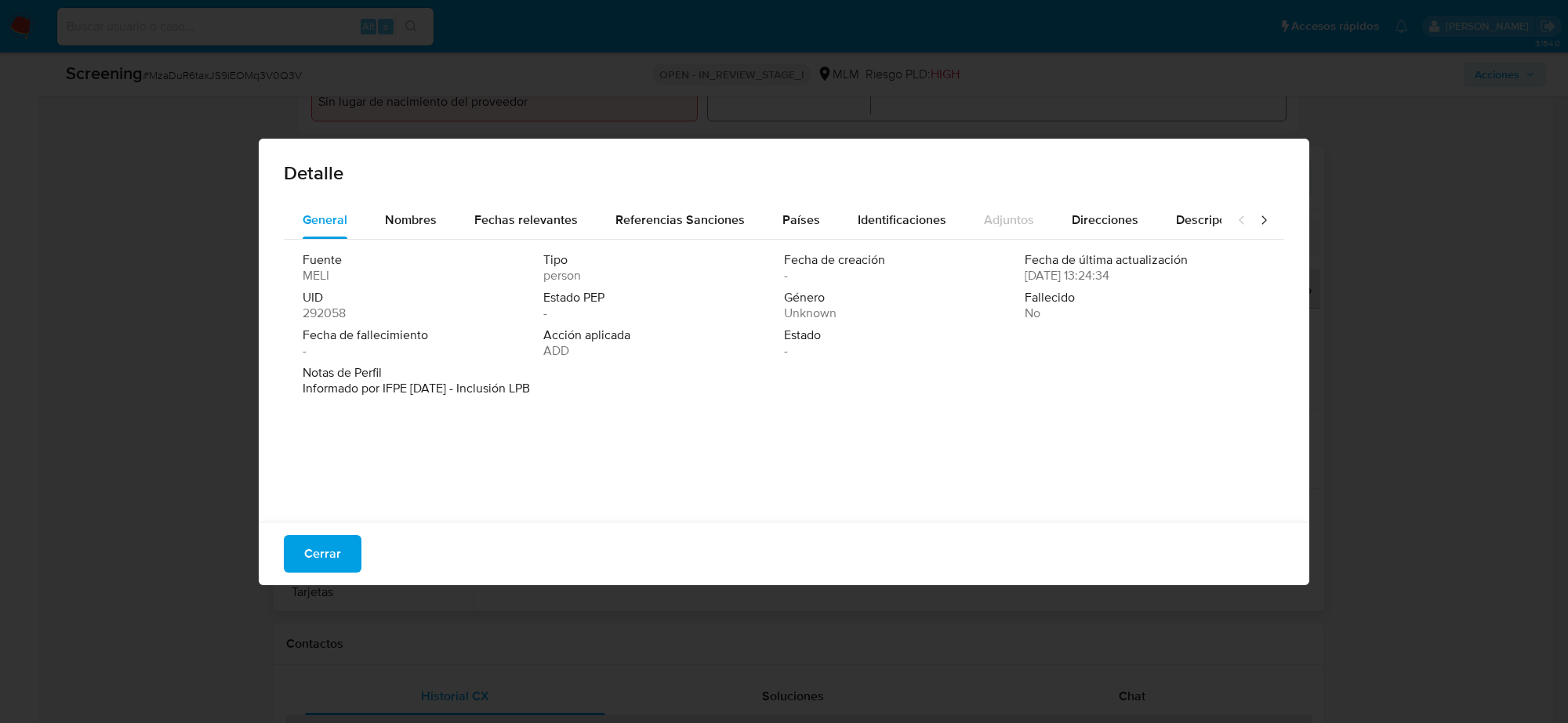
click at [323, 546] on span "Cerrar" at bounding box center [323, 554] width 37 height 35
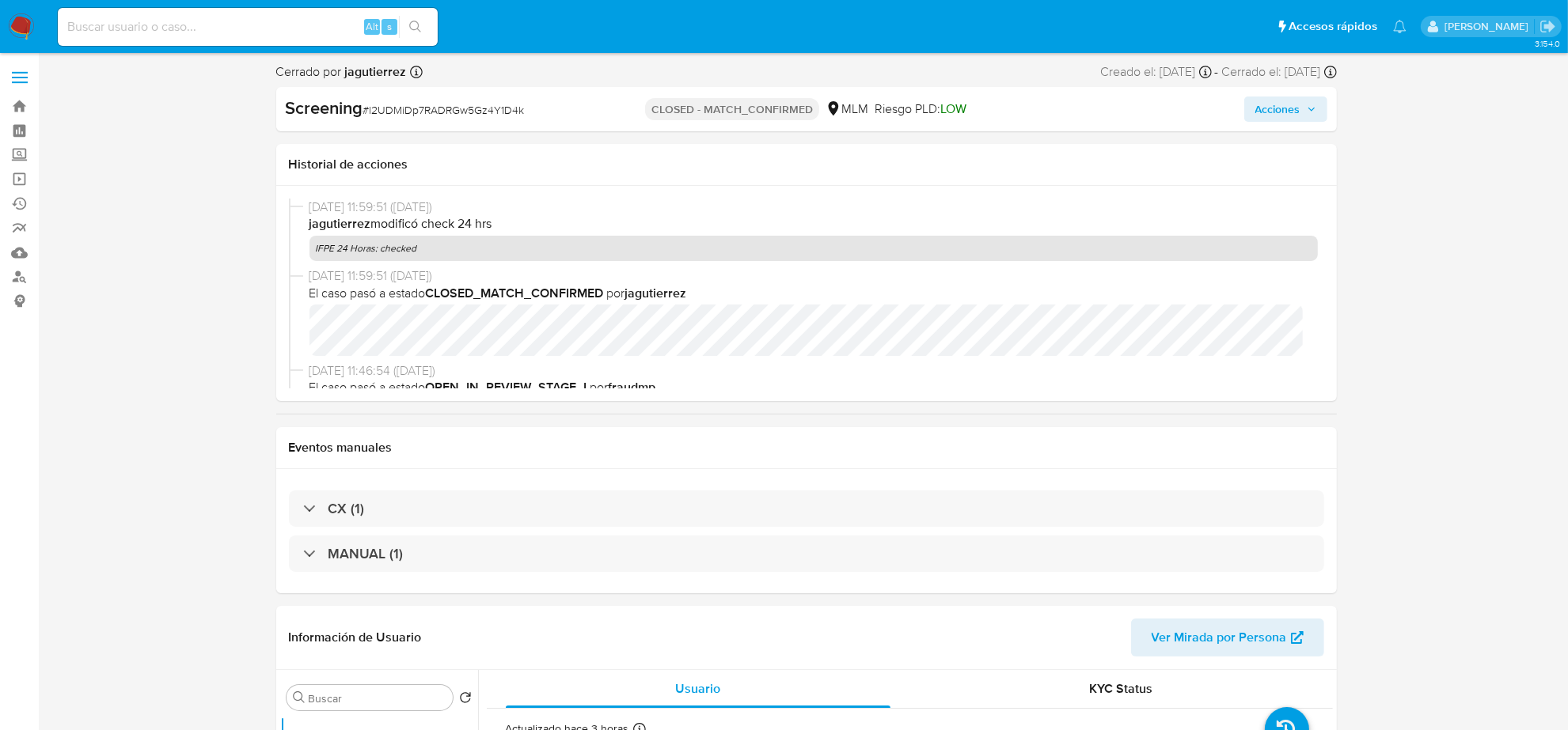
select select "10"
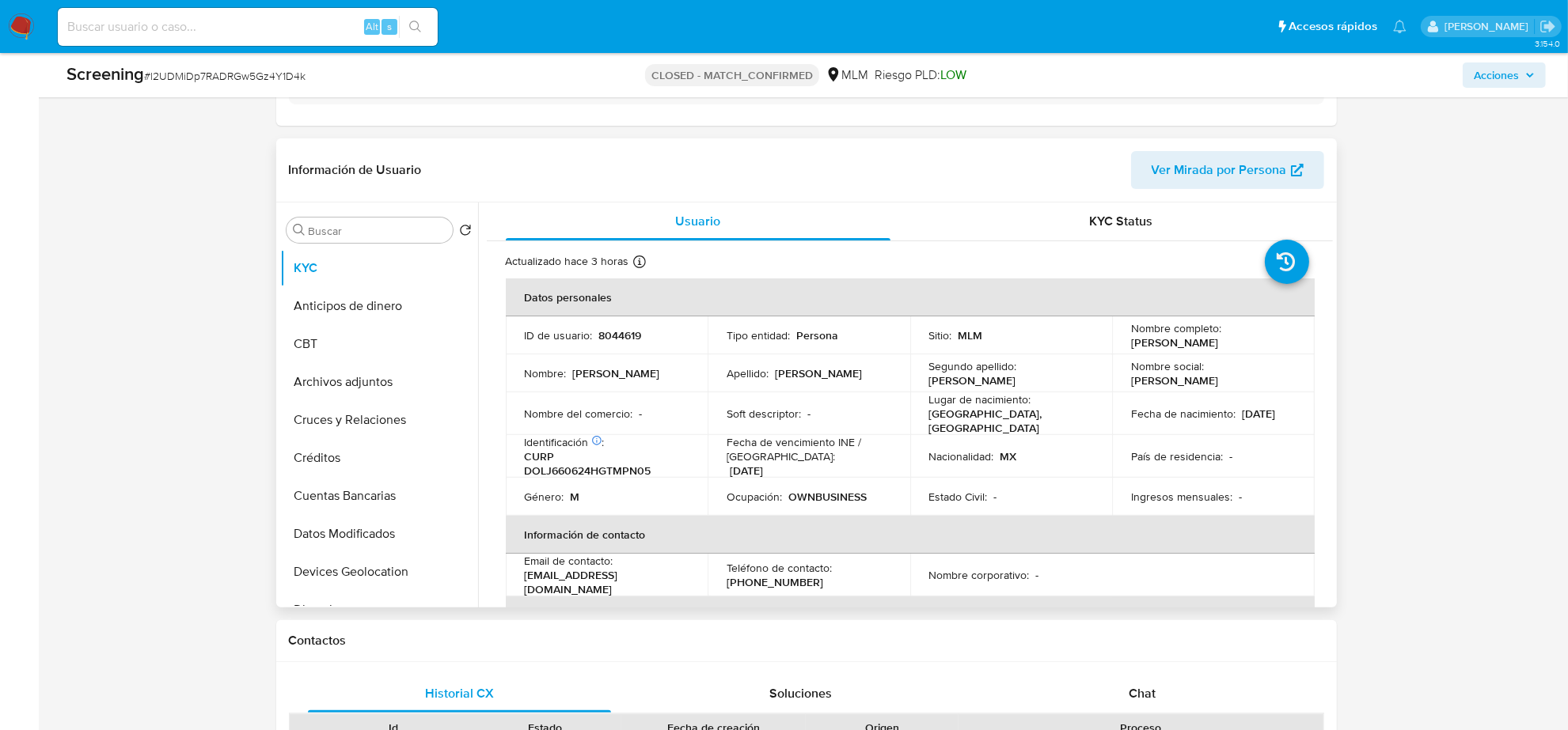
scroll to position [494, 0]
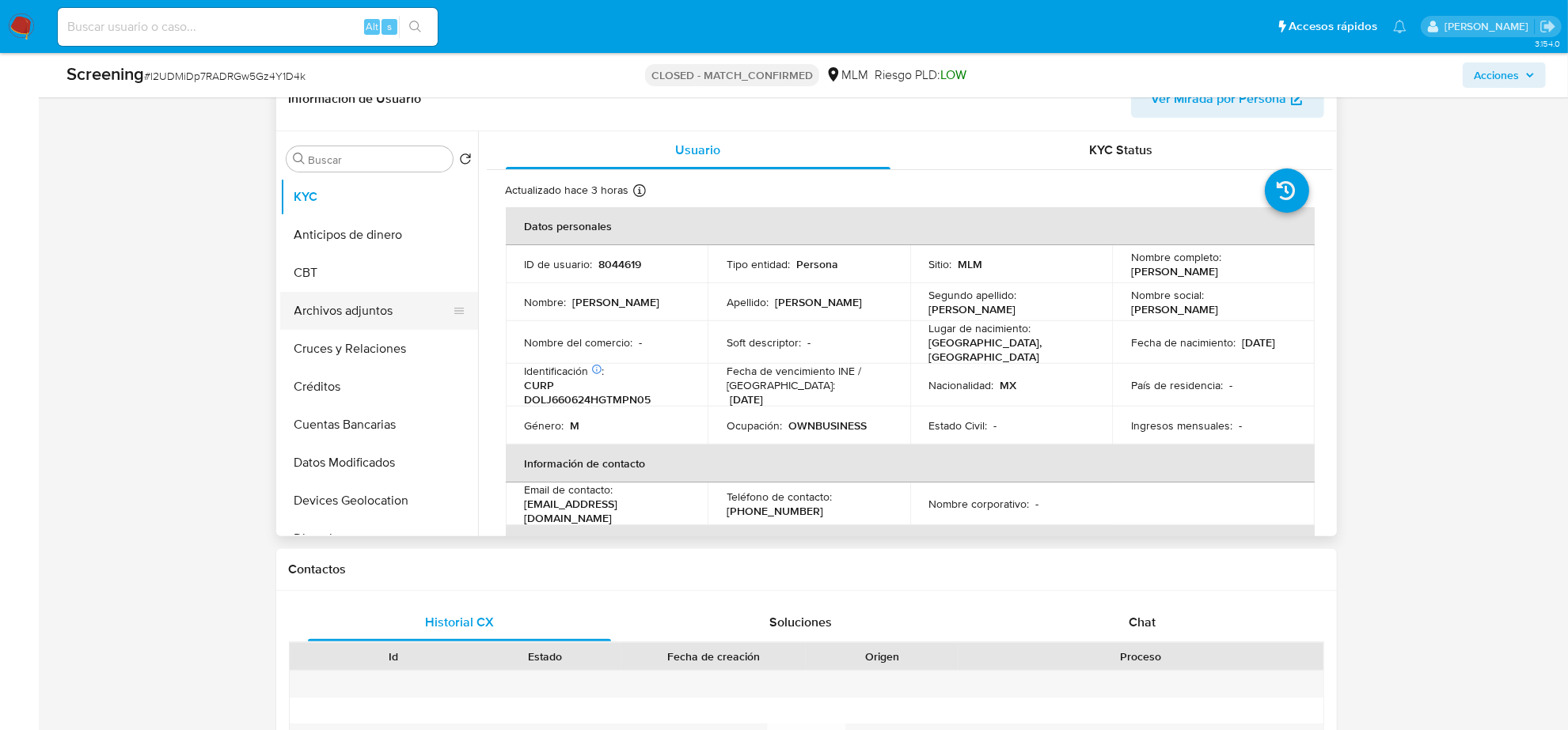
click at [367, 322] on button "Archivos adjuntos" at bounding box center [373, 311] width 185 height 38
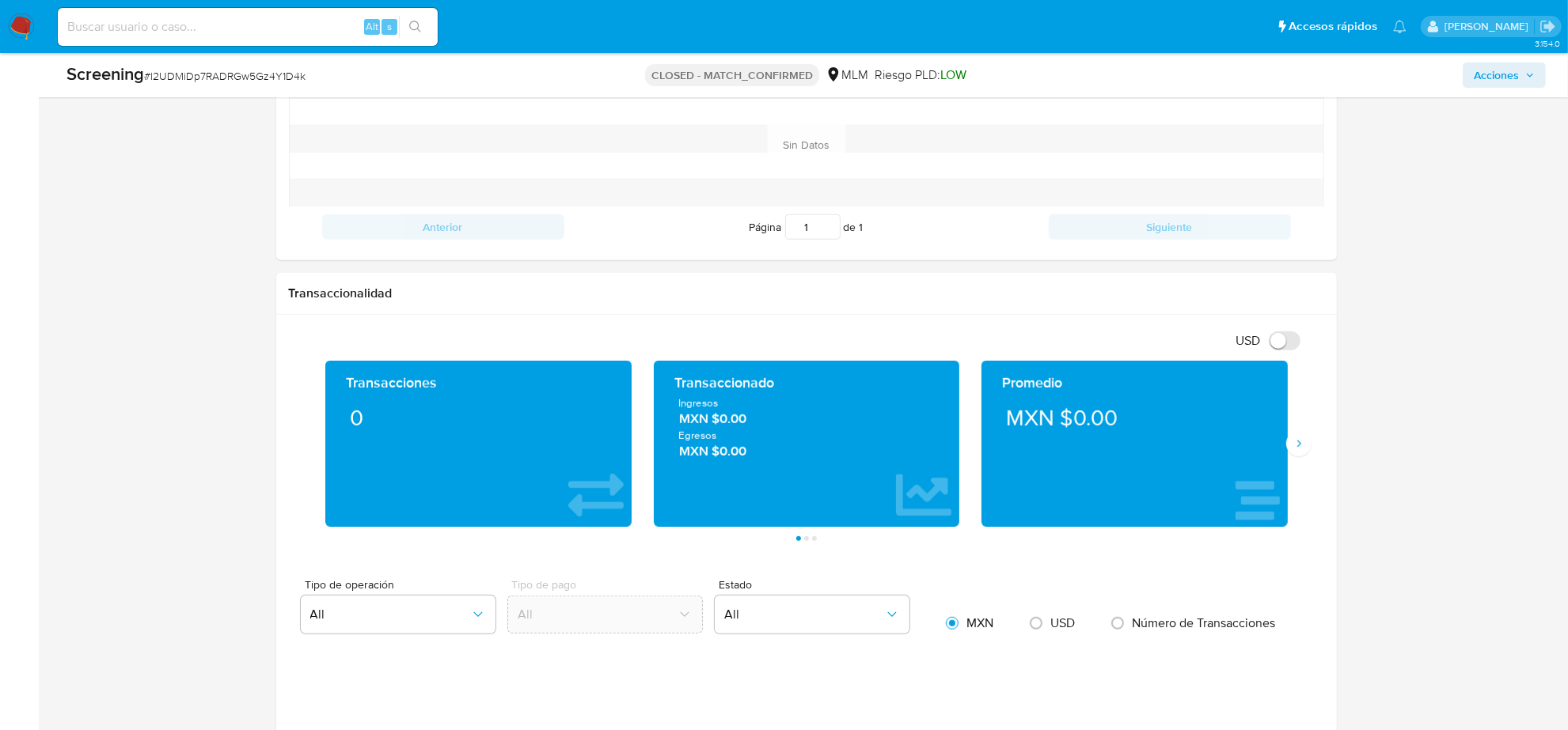
scroll to position [842, 0]
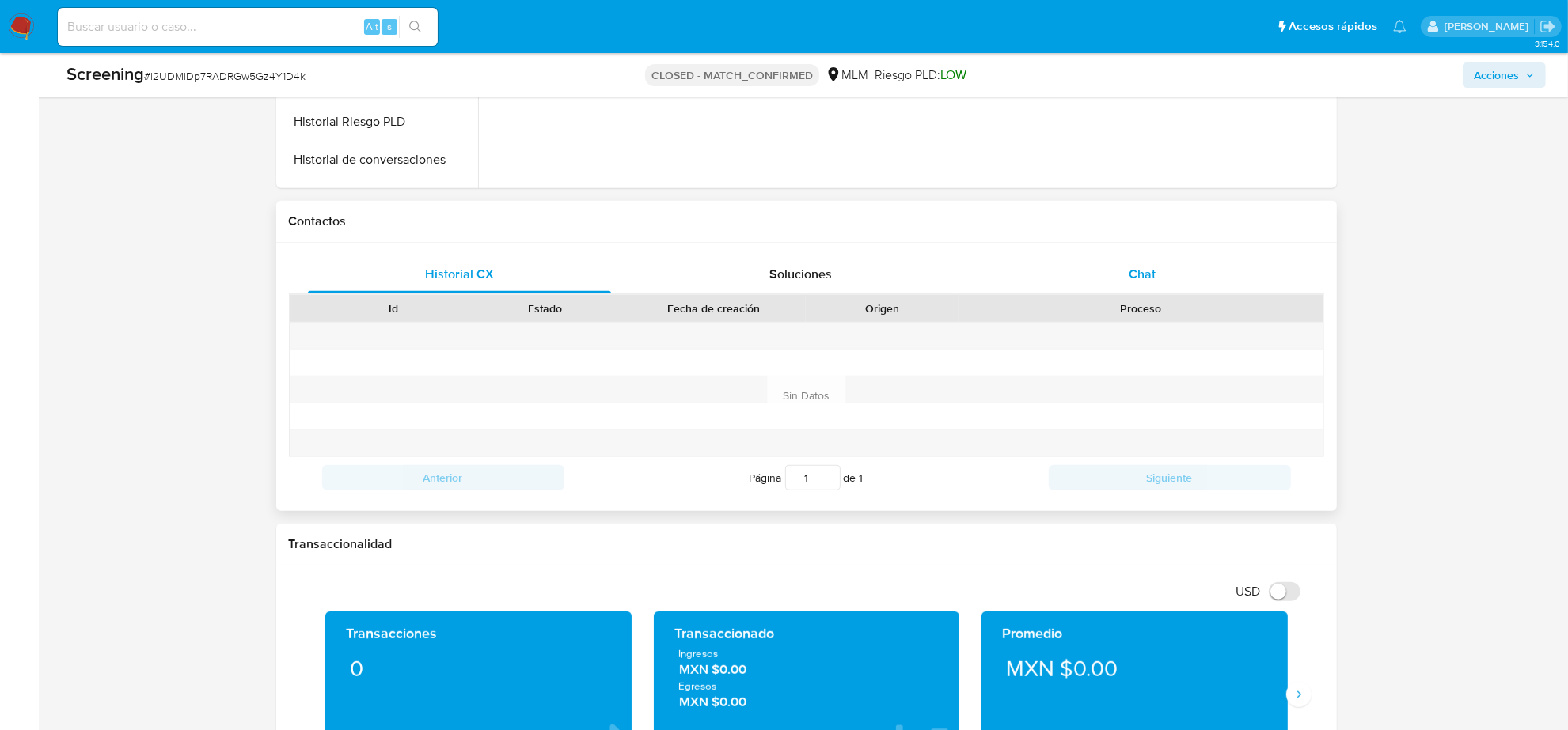
click at [1172, 274] on div "Chat" at bounding box center [1143, 274] width 304 height 38
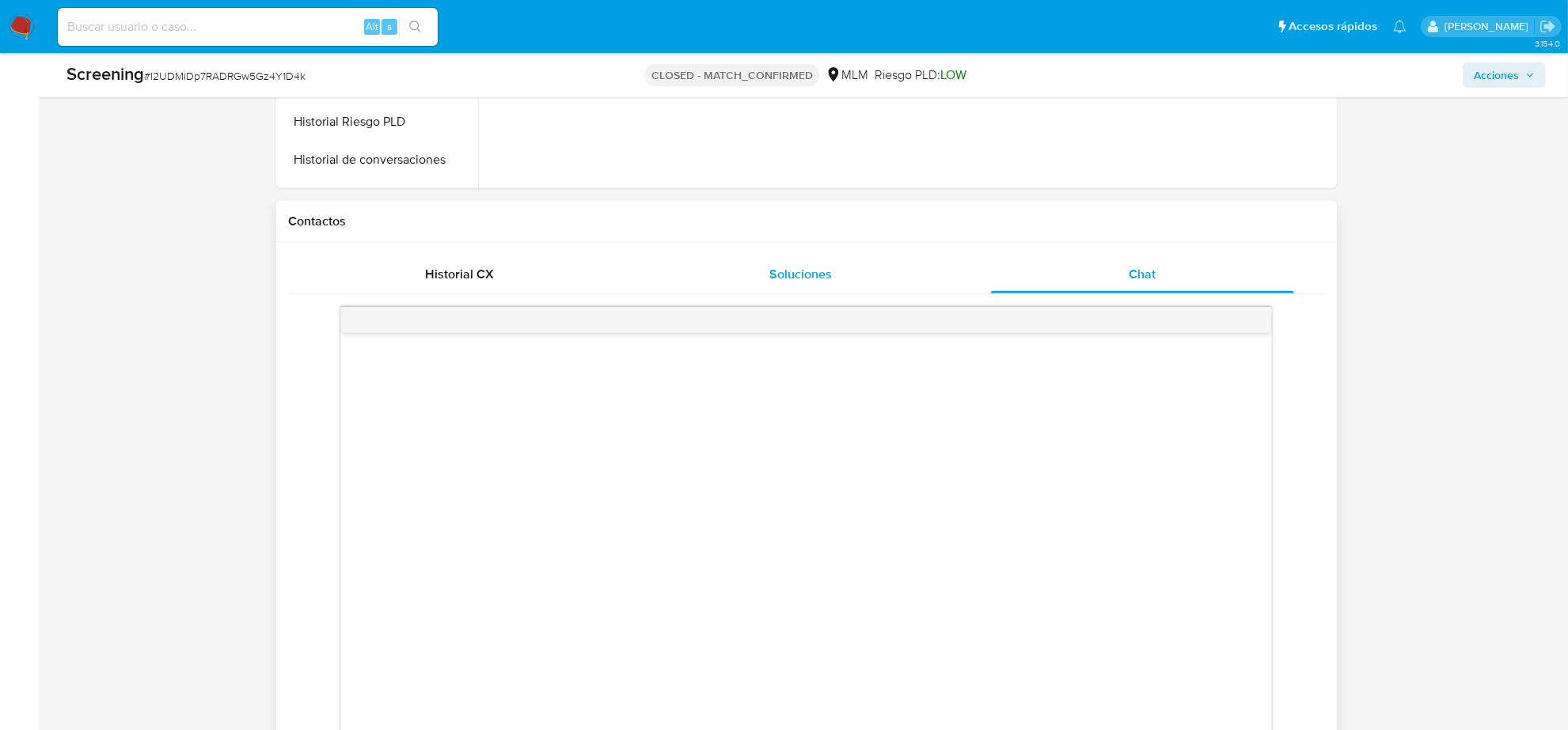
click at [844, 279] on div "Soluciones" at bounding box center [801, 274] width 304 height 38
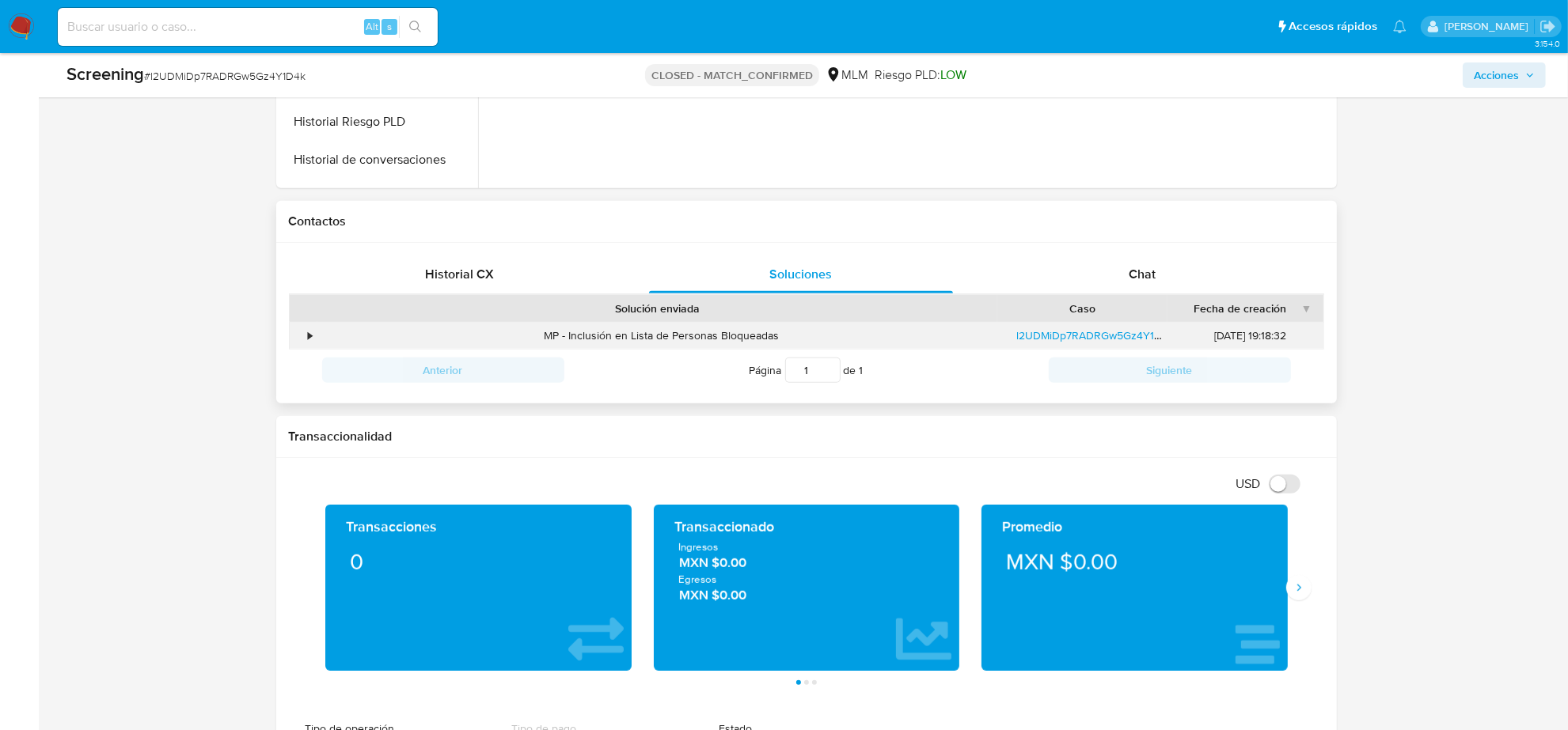
click at [300, 340] on div "•" at bounding box center [303, 335] width 28 height 26
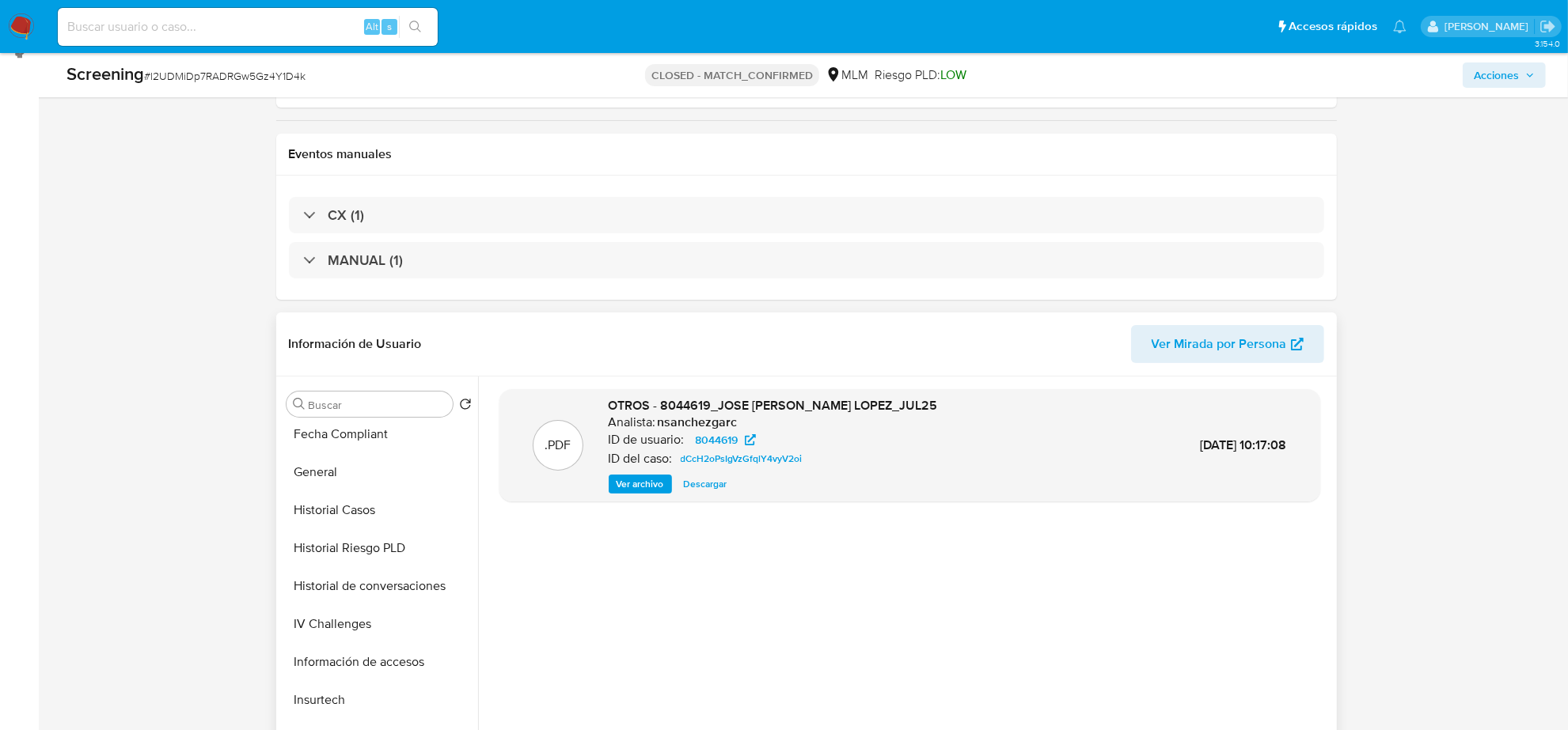
scroll to position [593, 0]
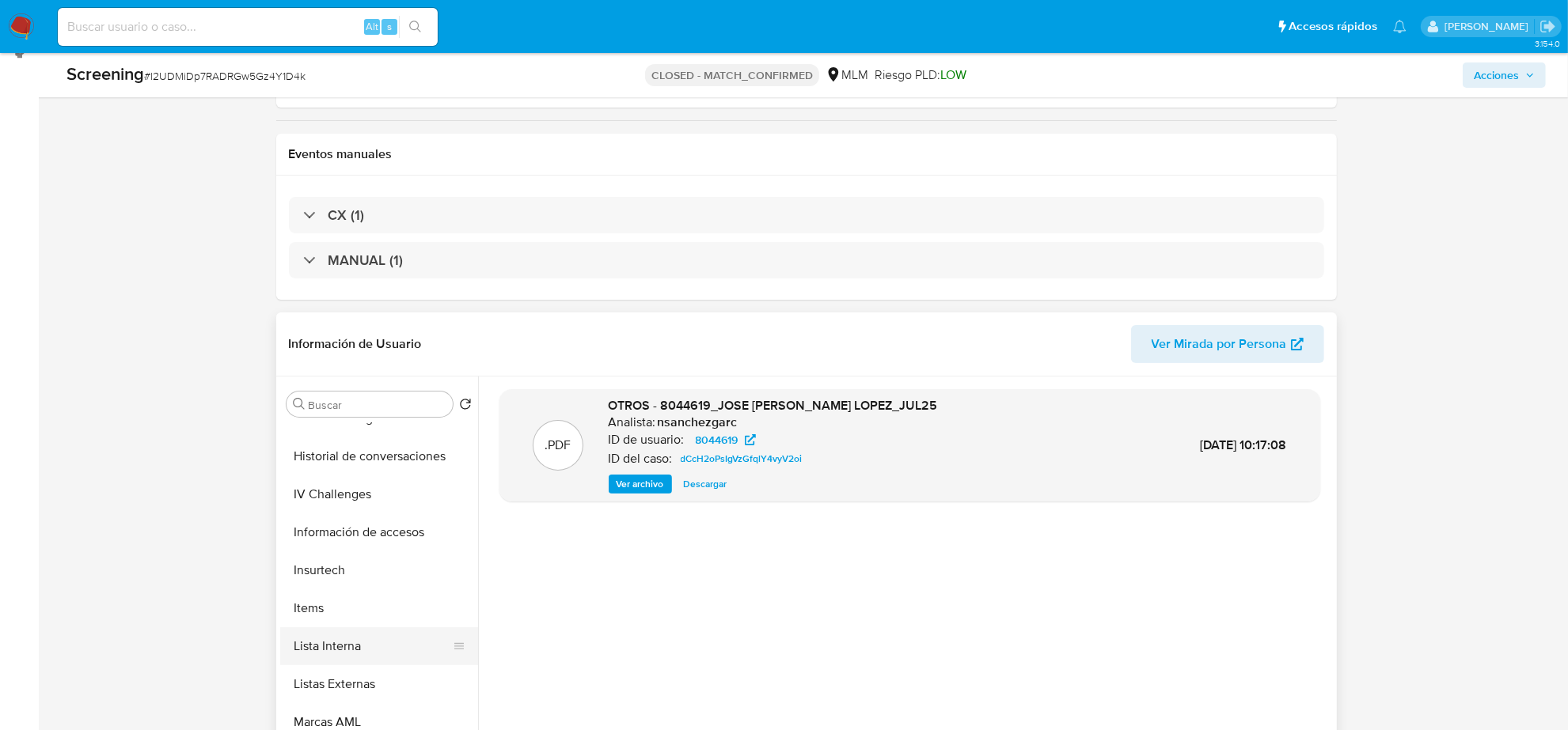
click at [368, 645] on button "Lista Interna" at bounding box center [373, 646] width 185 height 38
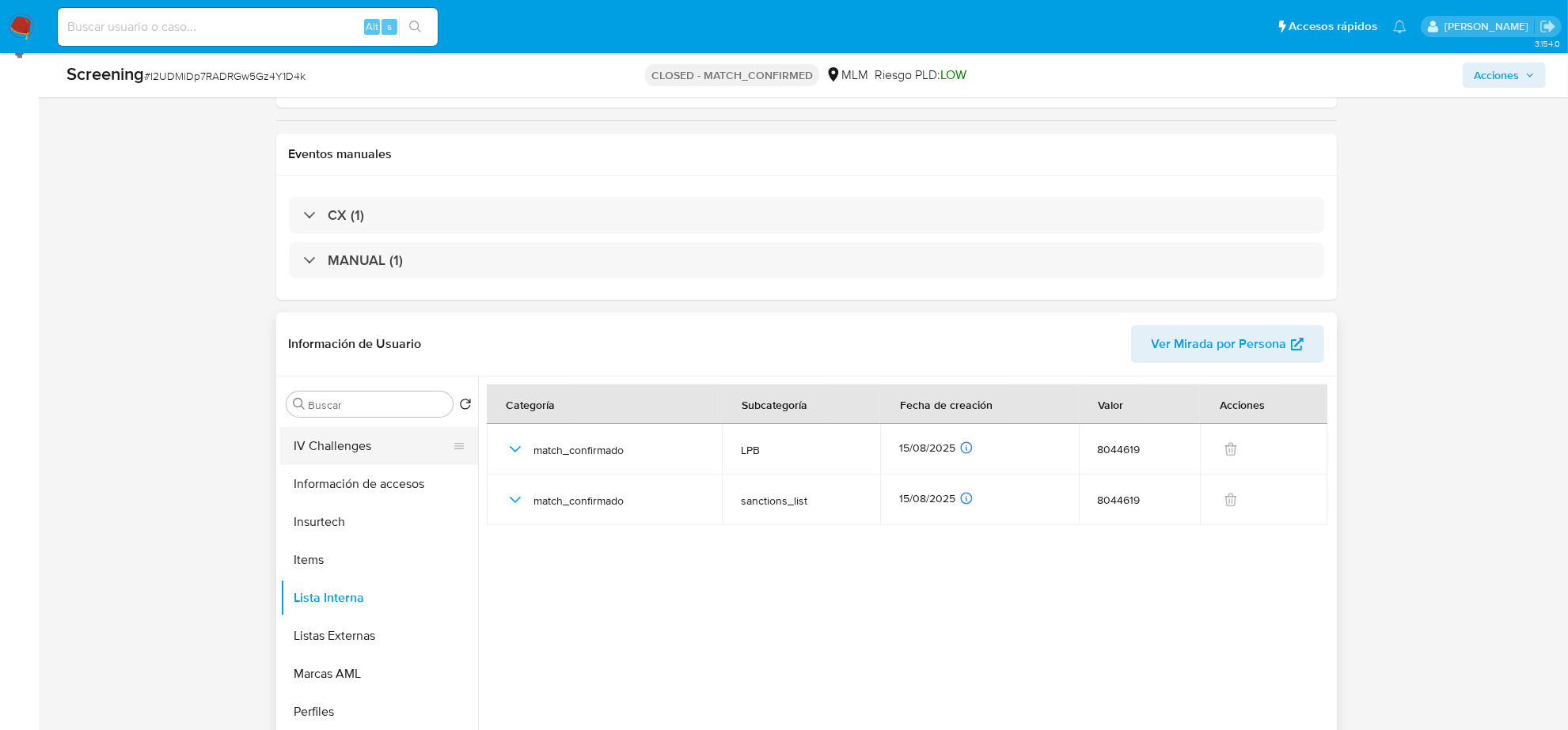
scroll to position [667, 0]
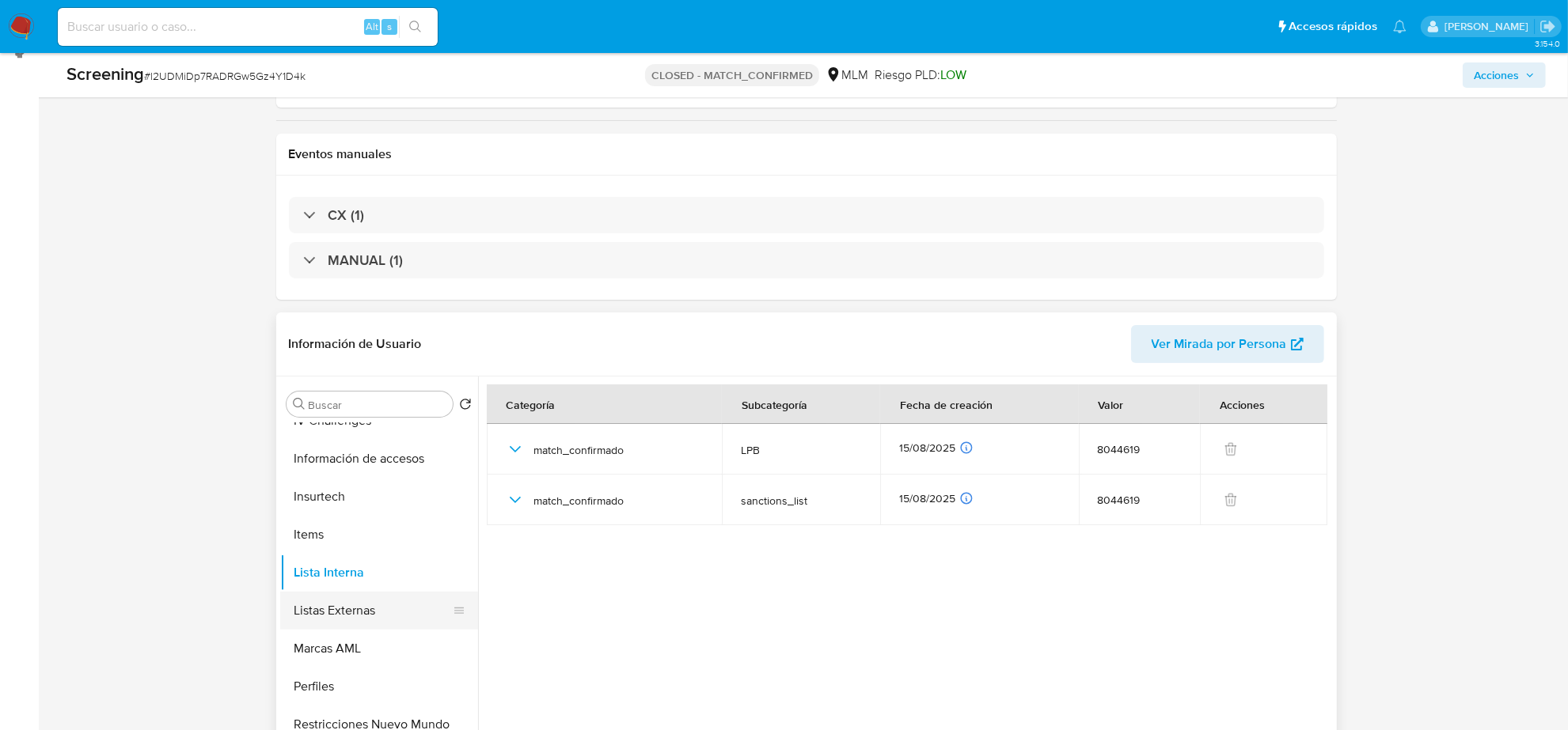
click at [374, 603] on button "Listas Externas" at bounding box center [373, 610] width 185 height 38
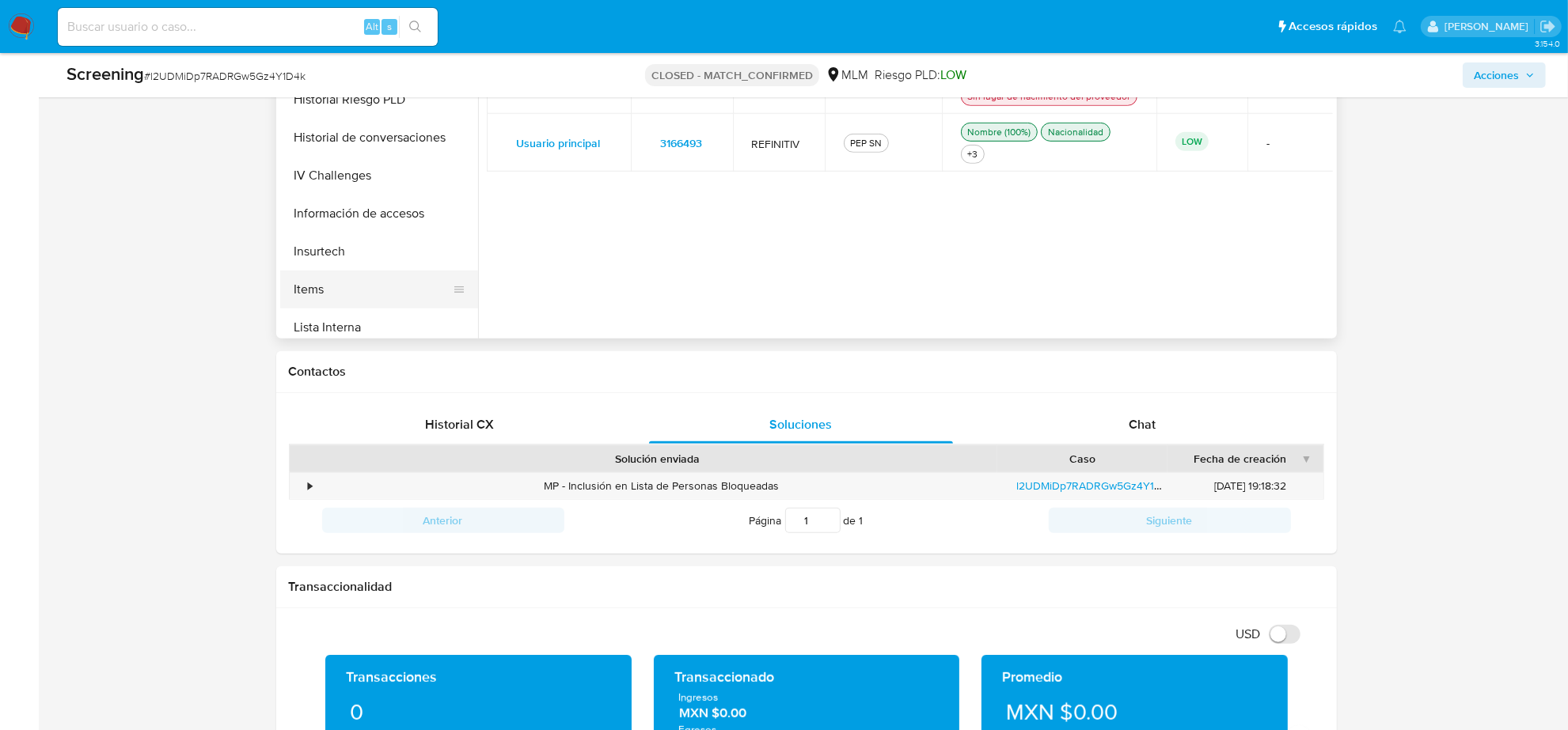
scroll to position [272, 0]
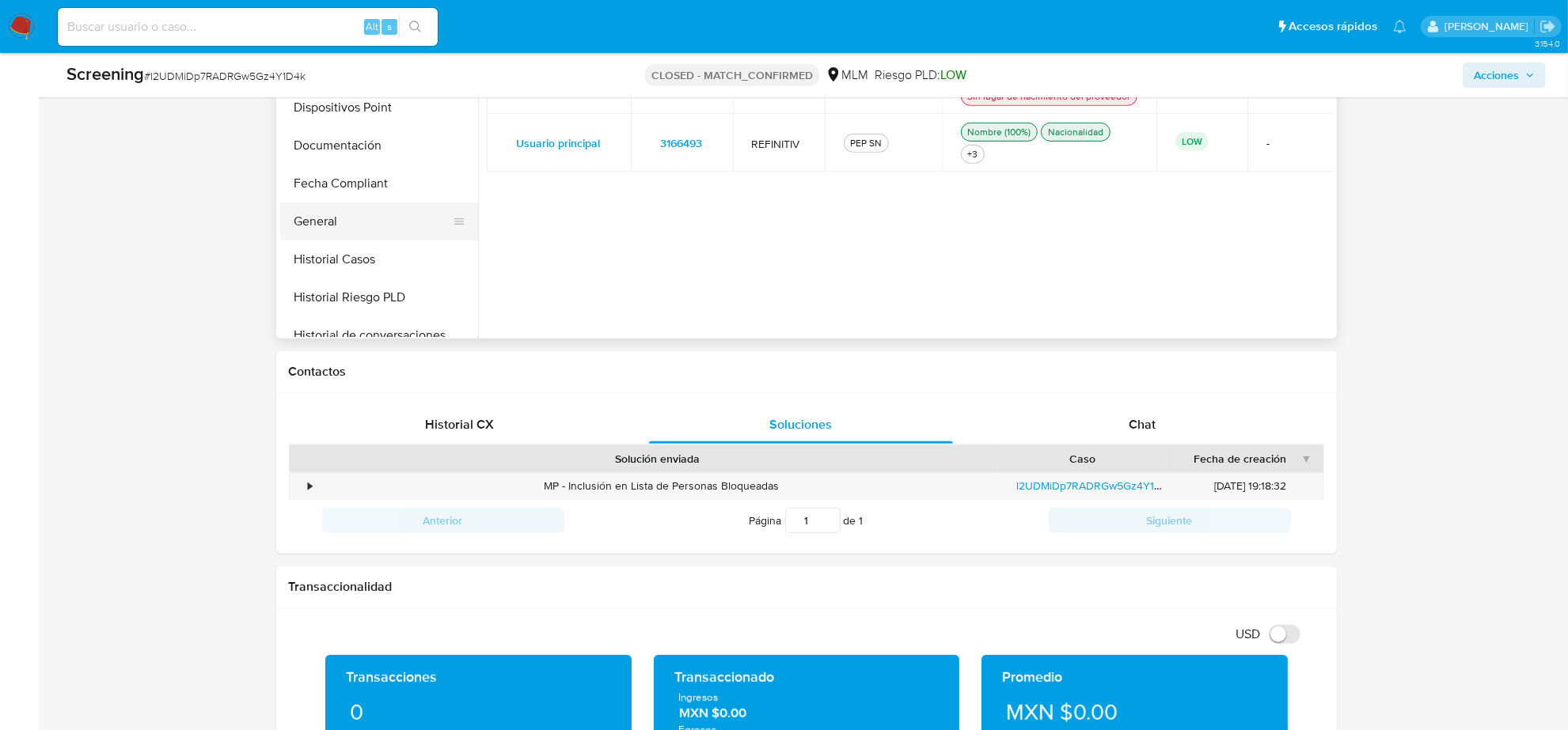
click at [338, 222] on button "General" at bounding box center [373, 221] width 185 height 38
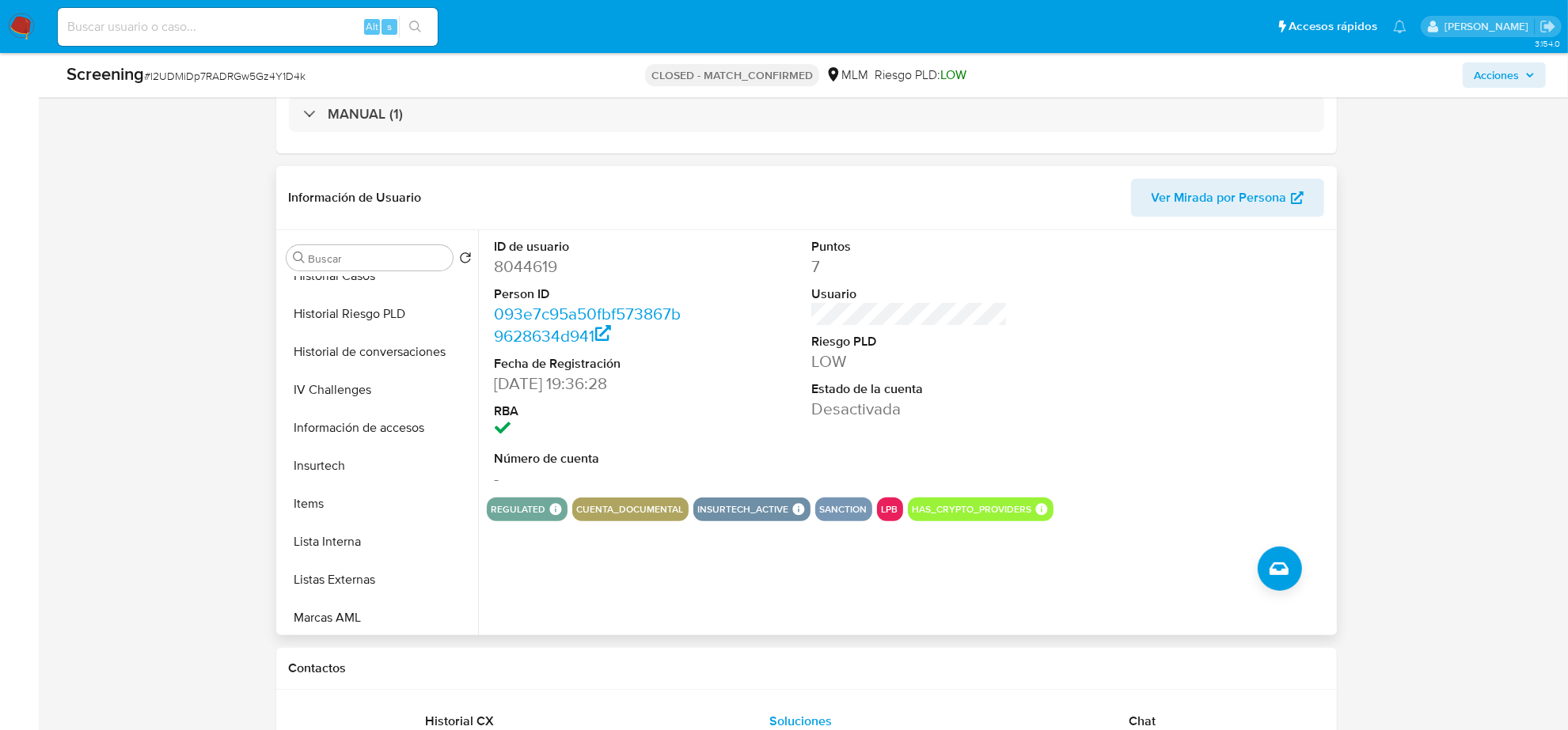
scroll to position [667, 0]
click at [352, 425] on button "Lista Interna" at bounding box center [373, 426] width 185 height 38
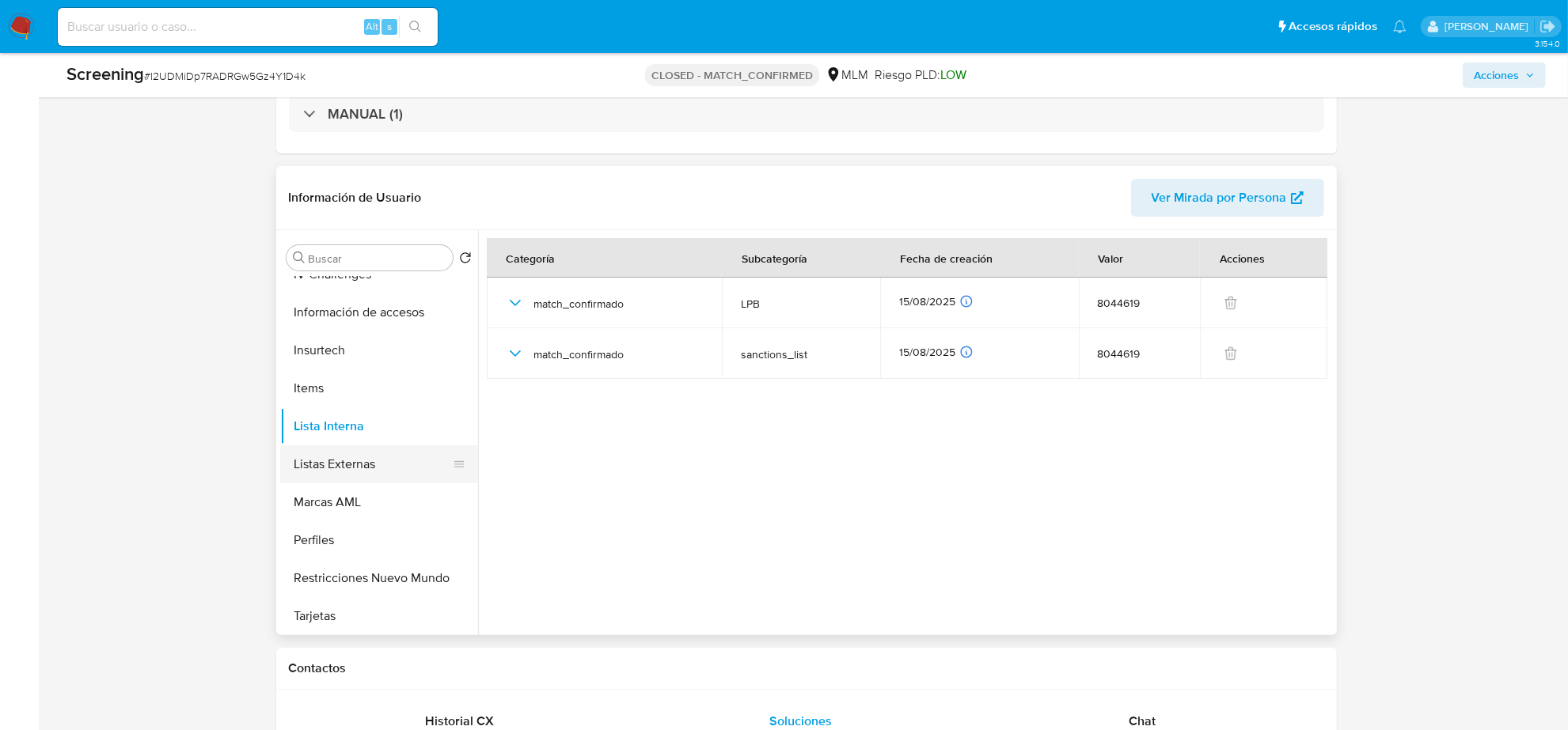
click at [352, 472] on button "Listas Externas" at bounding box center [373, 465] width 185 height 38
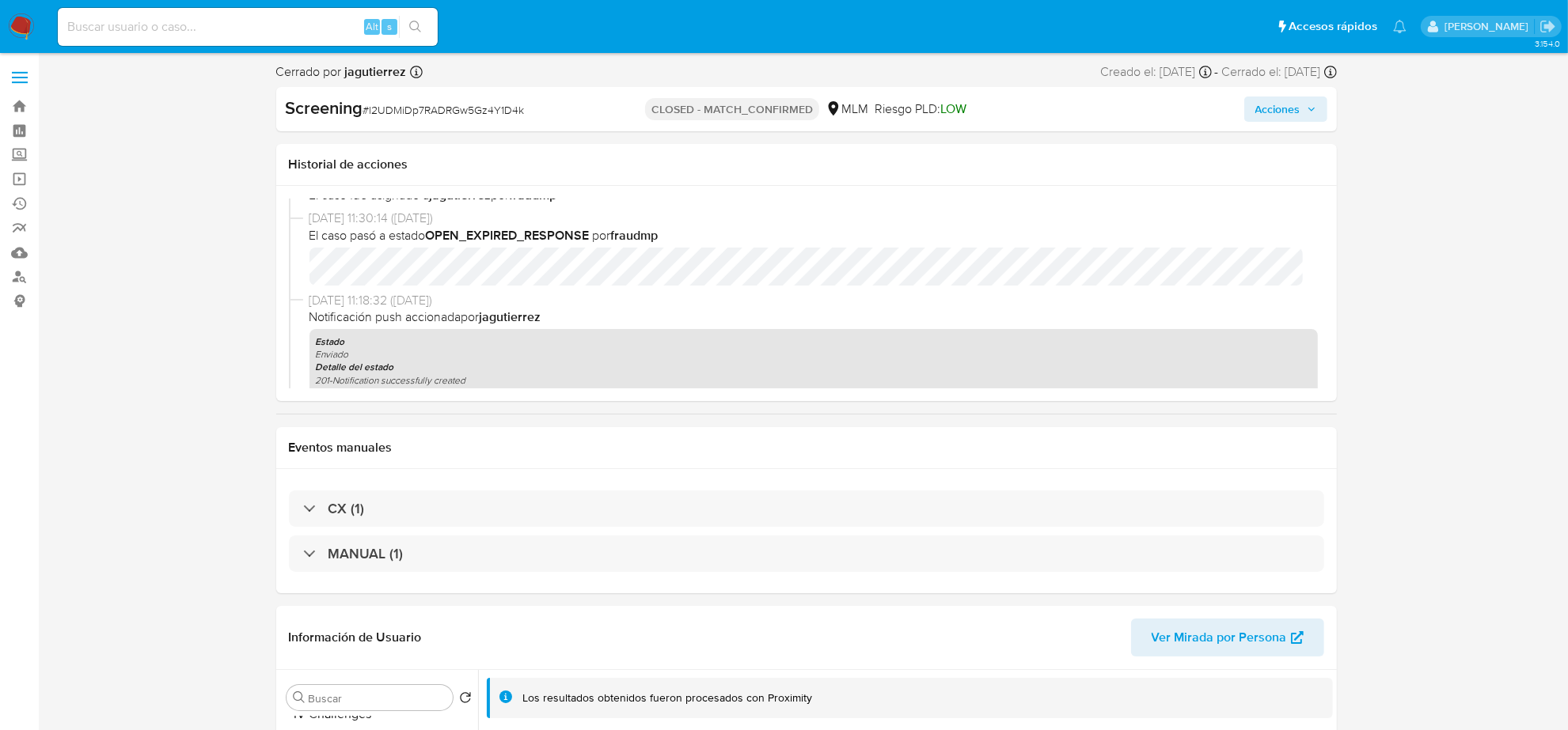
scroll to position [297, 0]
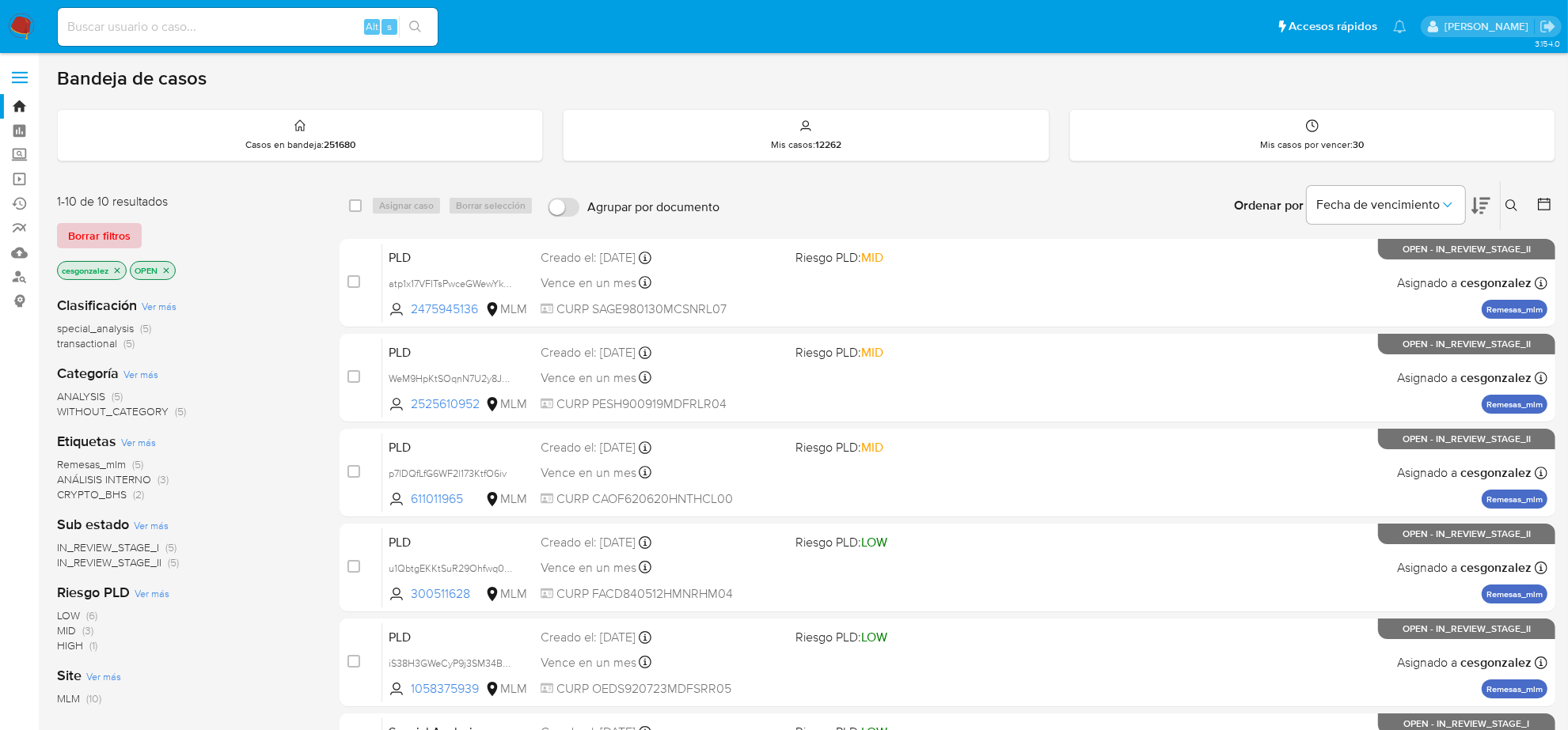
click at [113, 240] on span "Borrar filtros" at bounding box center [100, 236] width 63 height 22
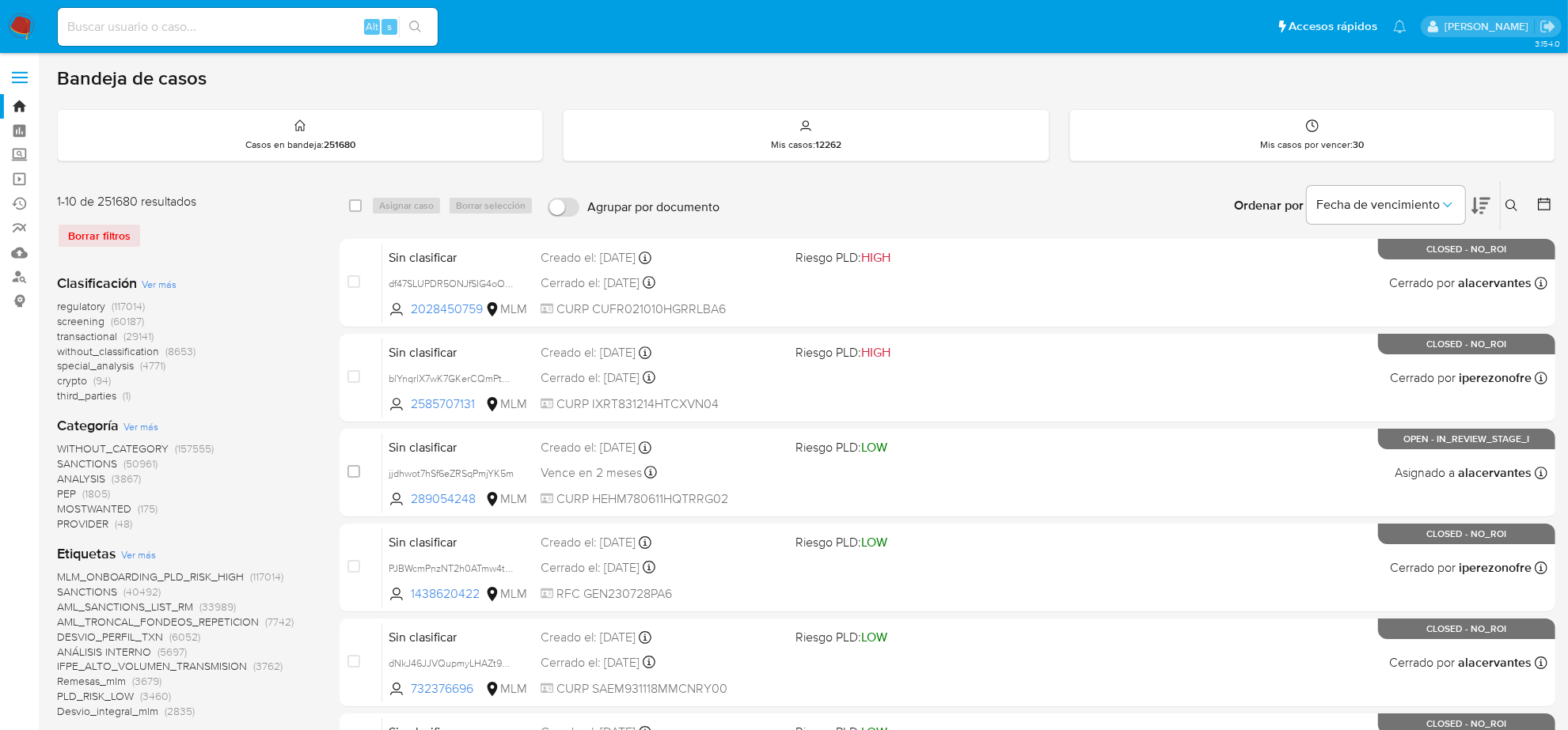
click at [73, 316] on span "screening" at bounding box center [80, 322] width 48 height 16
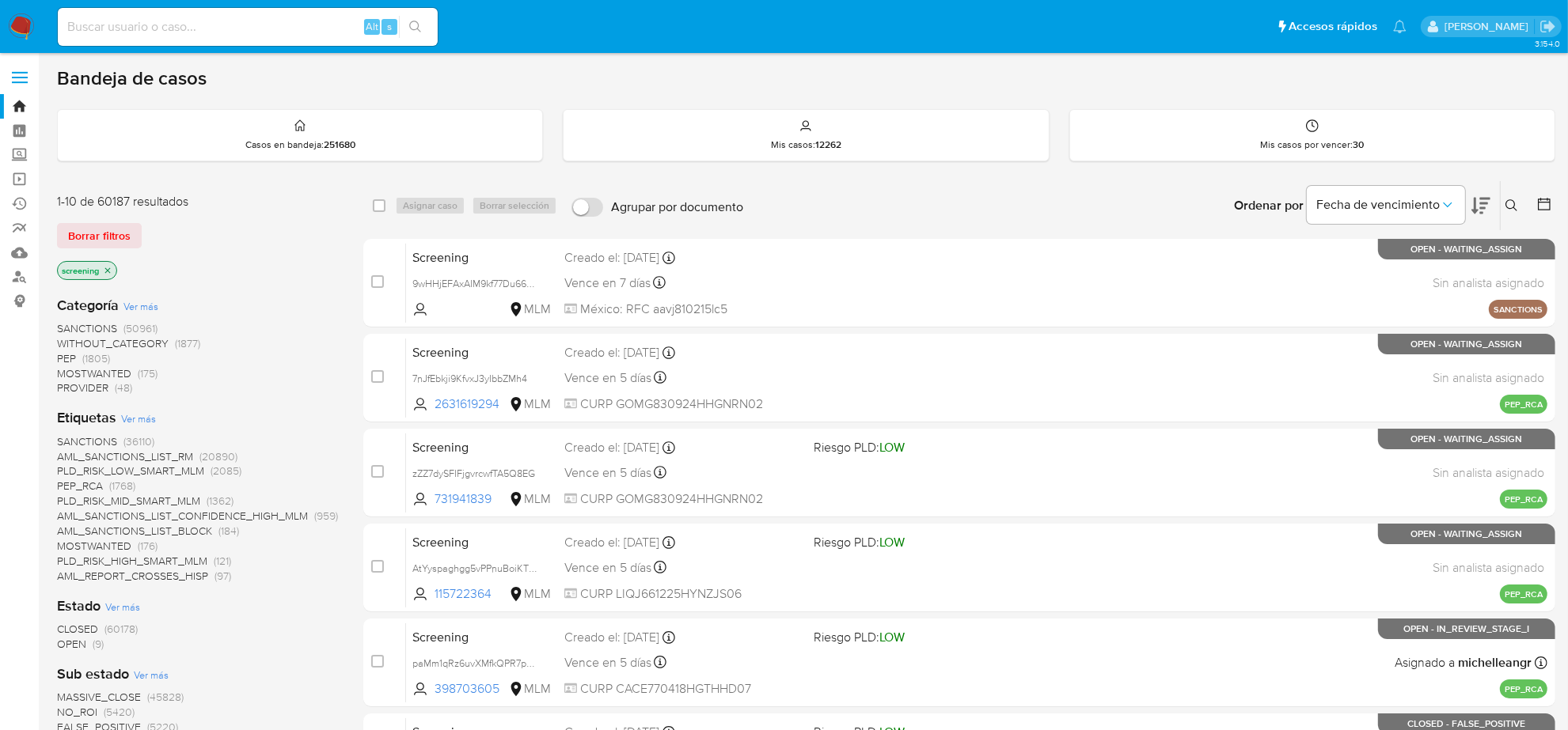
scroll to position [99, 0]
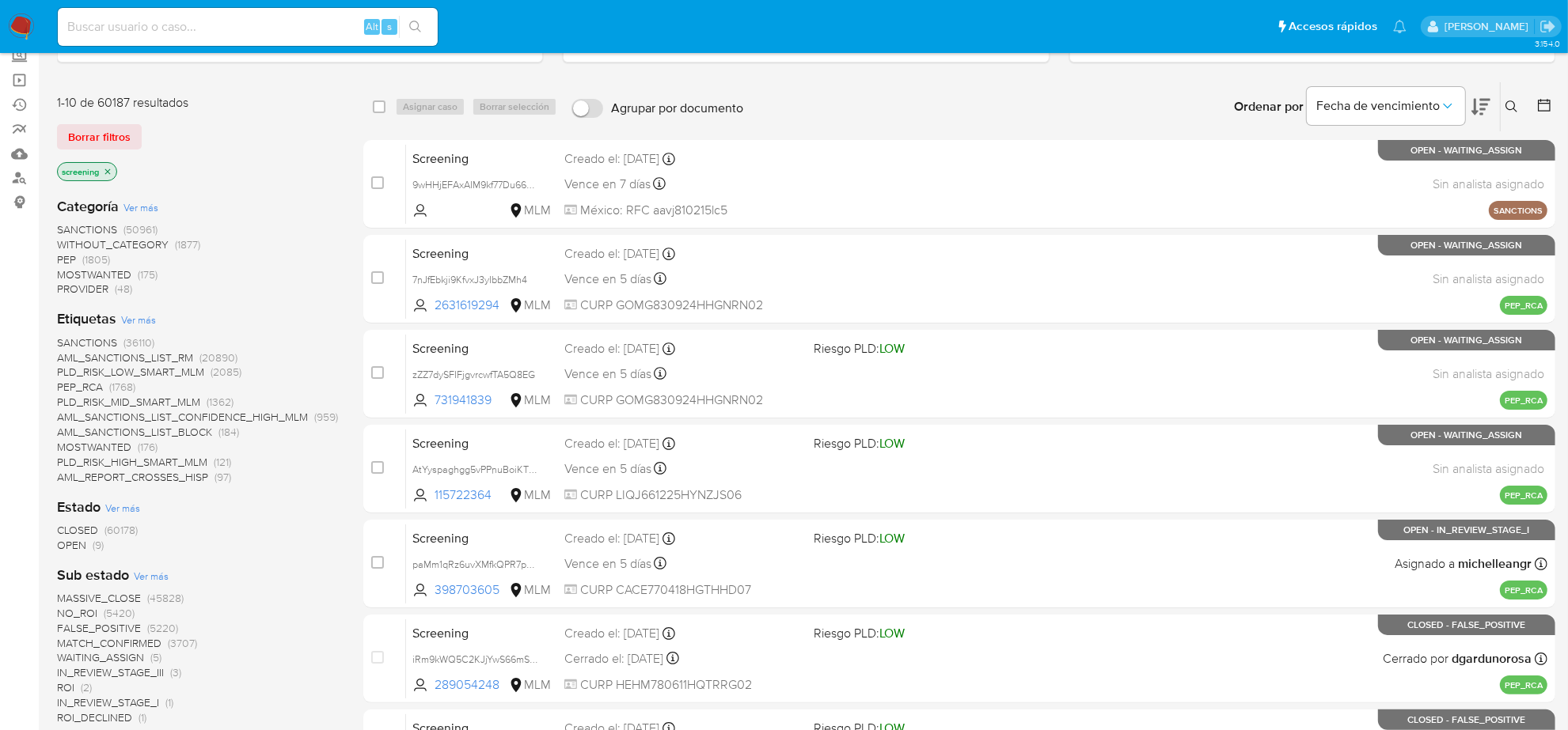
click at [82, 545] on span "OPEN" at bounding box center [71, 546] width 30 height 16
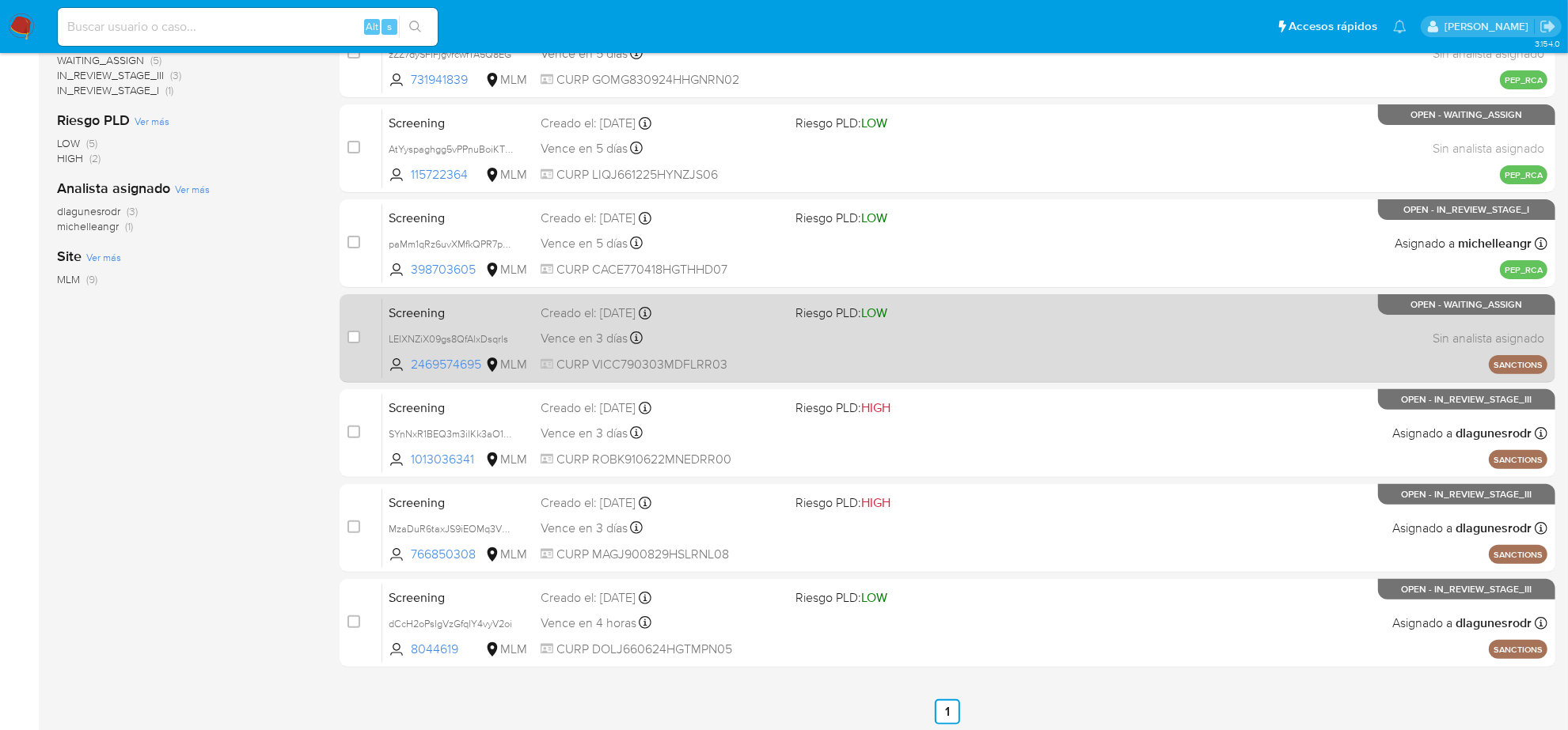
scroll to position [422, 0]
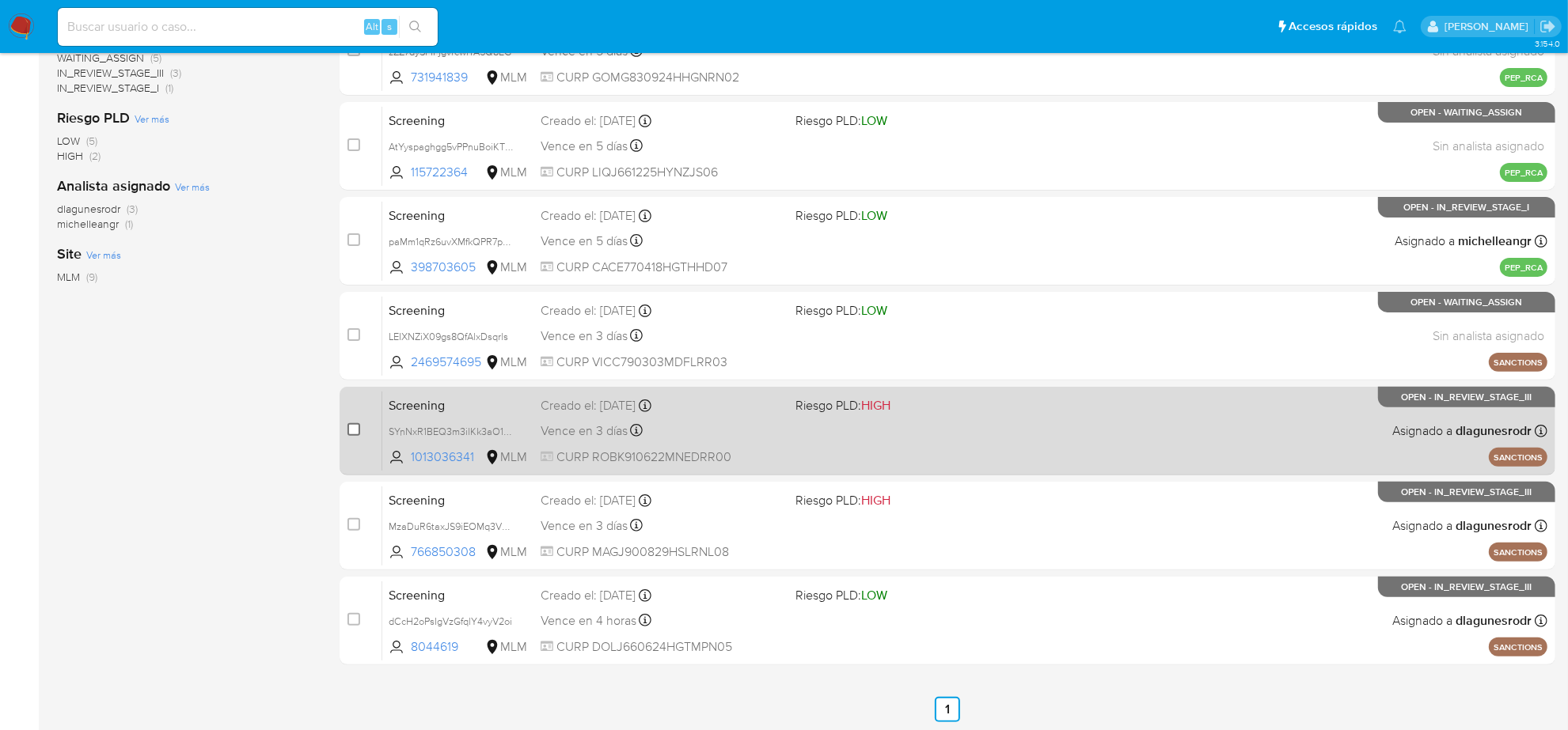
click at [352, 429] on input "checkbox" at bounding box center [353, 430] width 13 height 13
checkbox input "true"
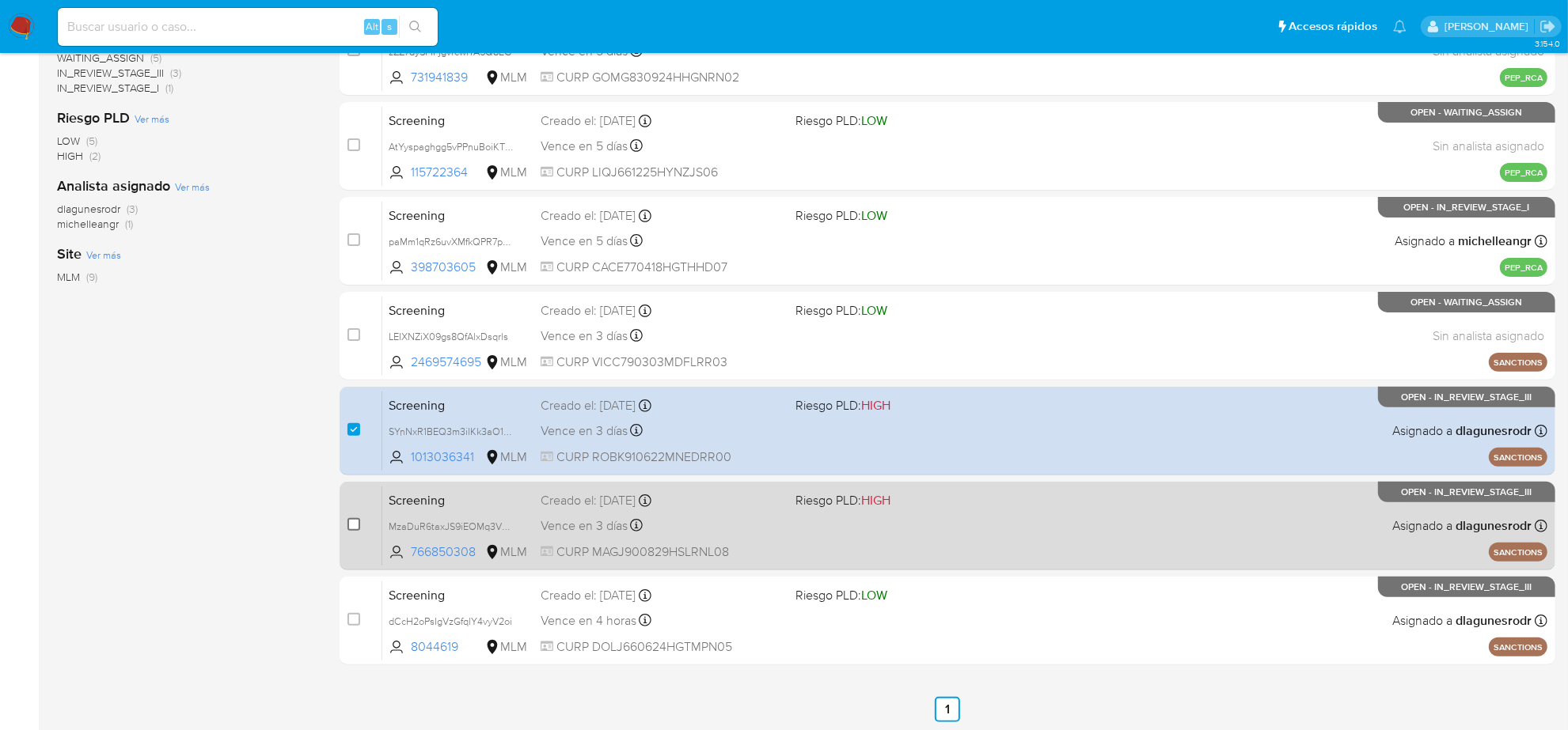
click at [359, 519] on input "checkbox" at bounding box center [353, 525] width 13 height 13
checkbox input "true"
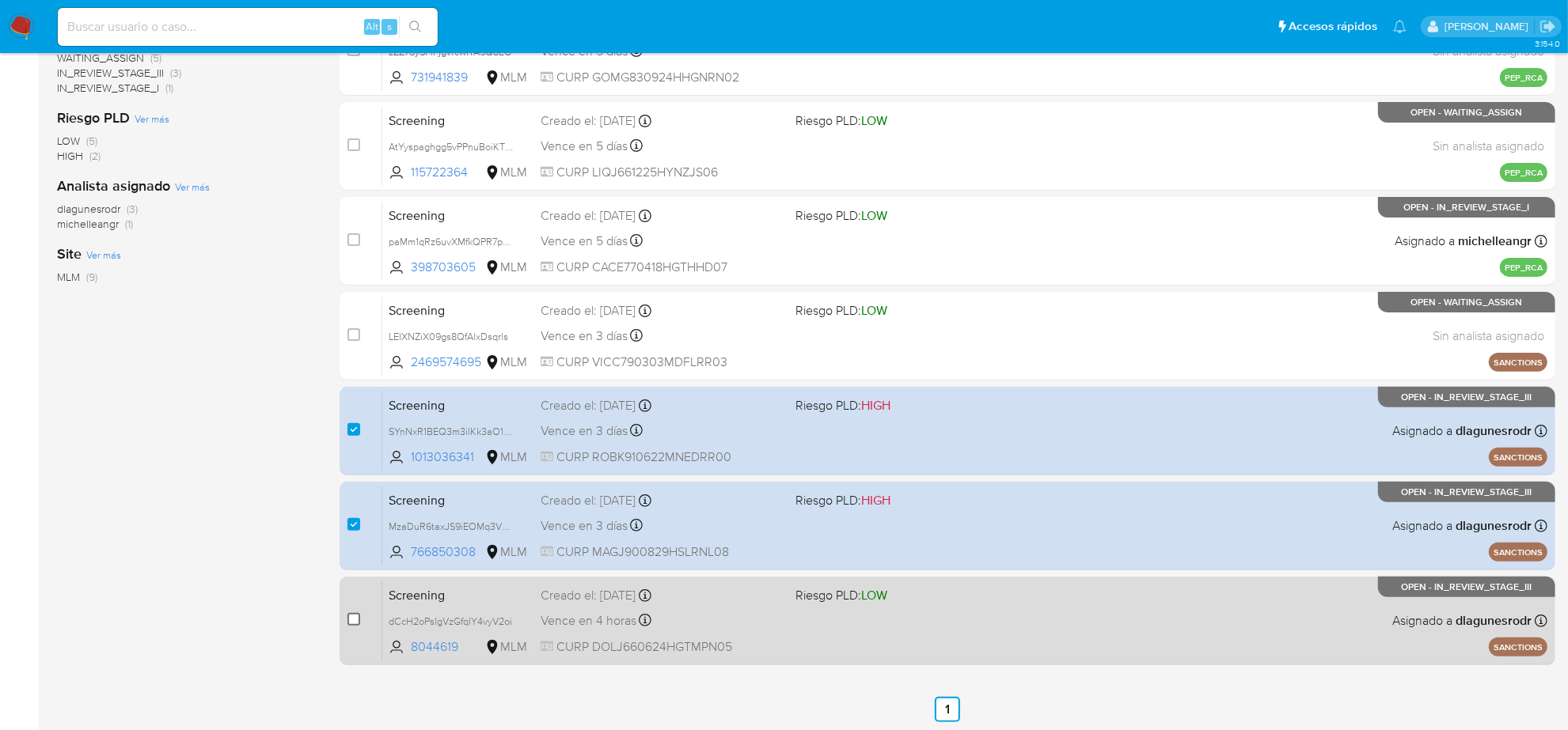
click at [348, 623] on input "checkbox" at bounding box center [353, 619] width 13 height 13
checkbox input "true"
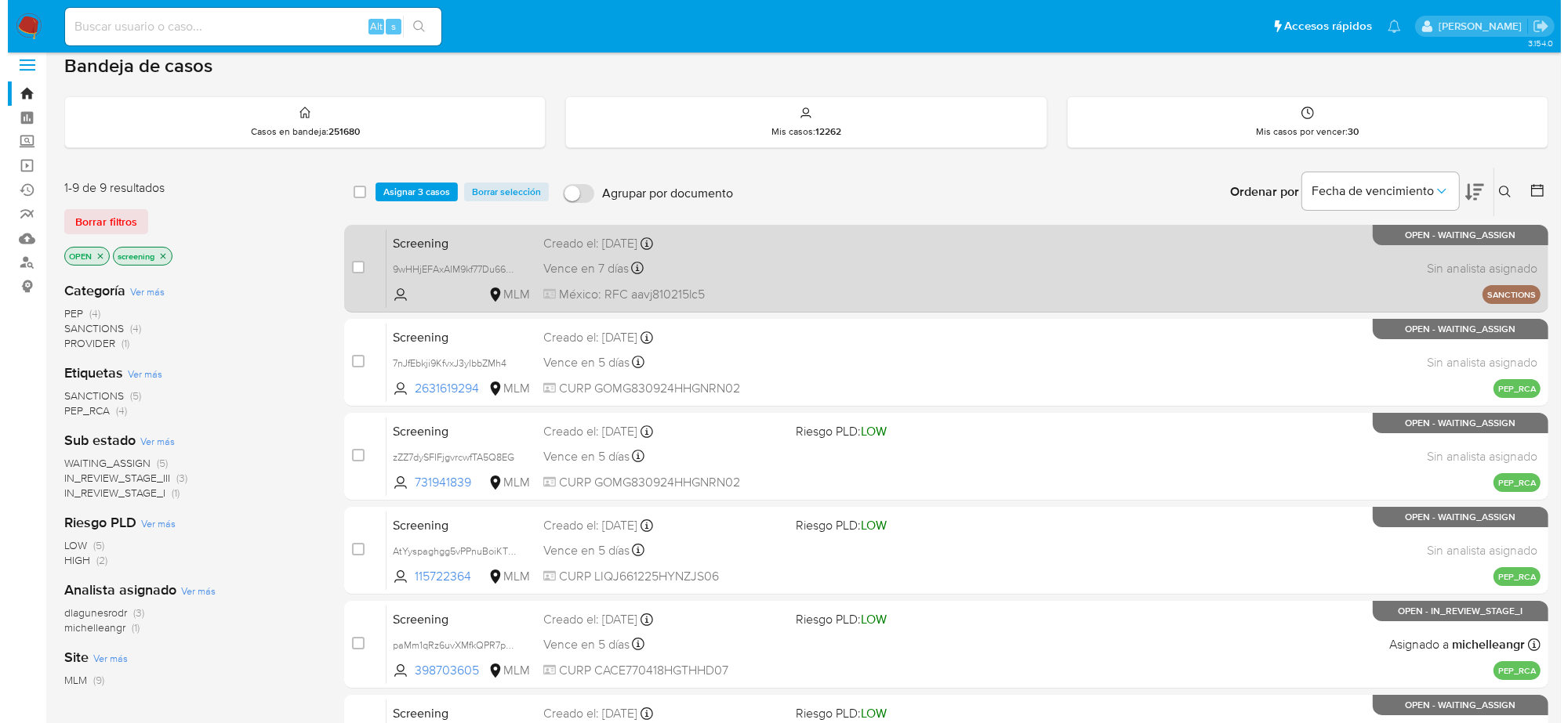
scroll to position [0, 0]
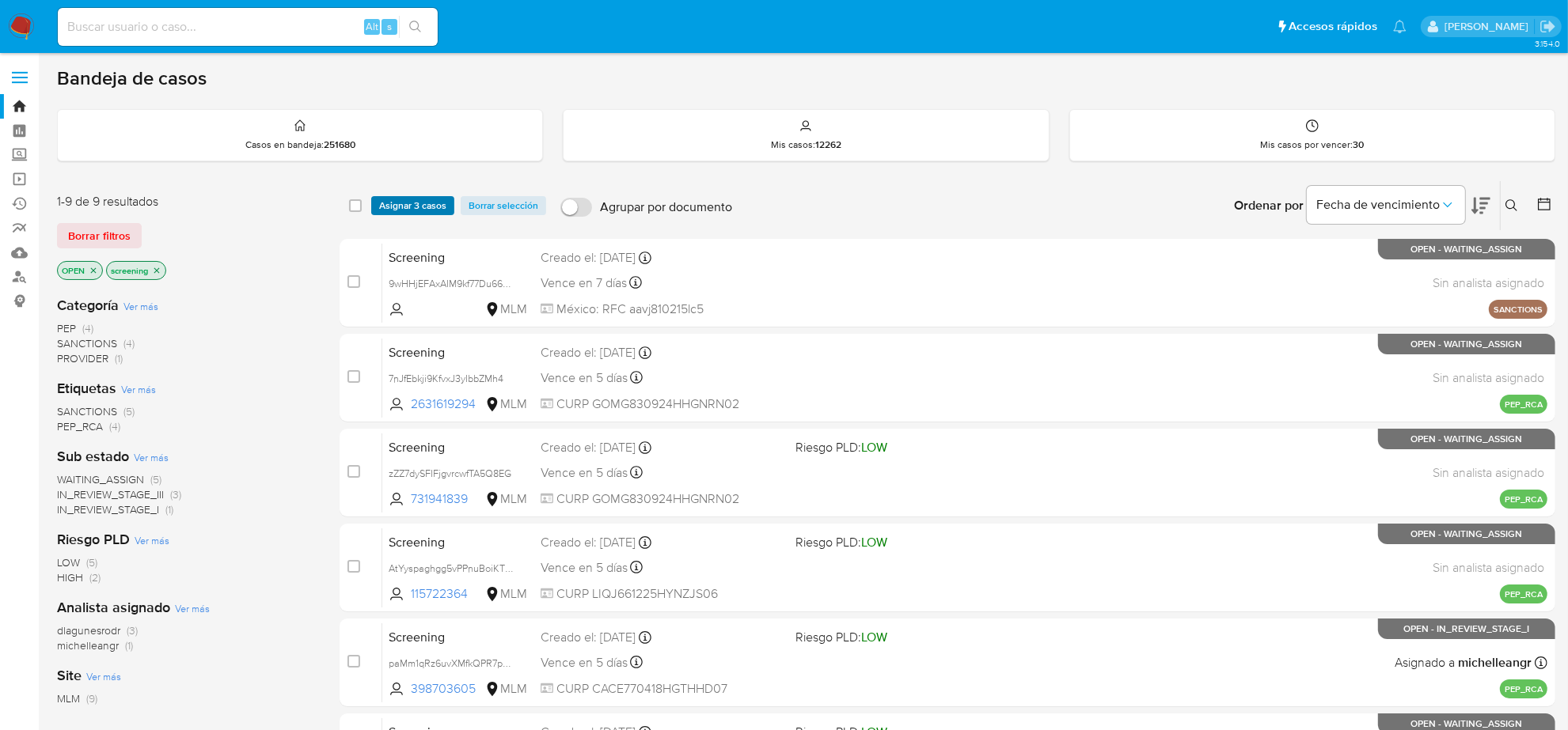
click at [409, 207] on span "Asignar 3 casos" at bounding box center [413, 206] width 67 height 16
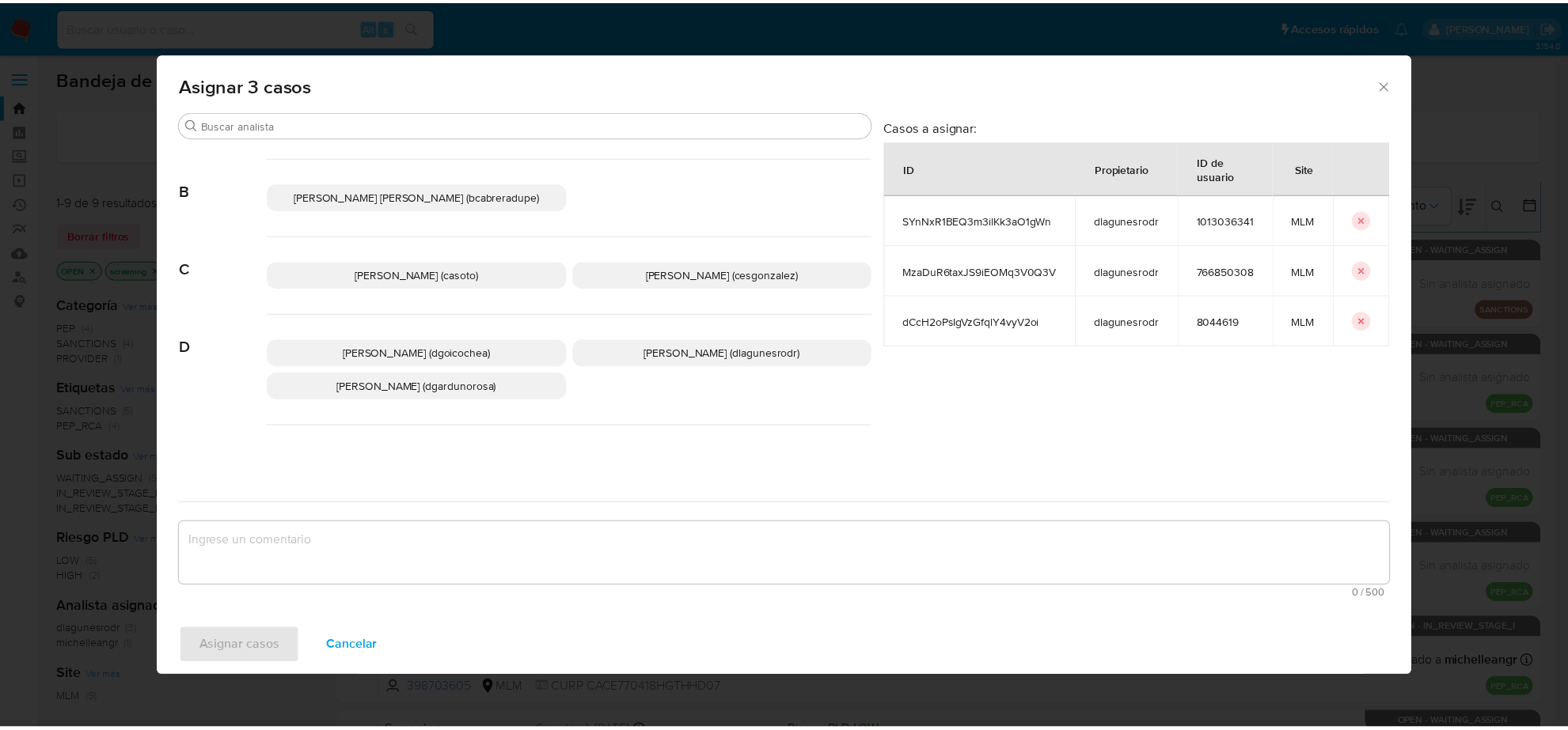
scroll to position [198, 0]
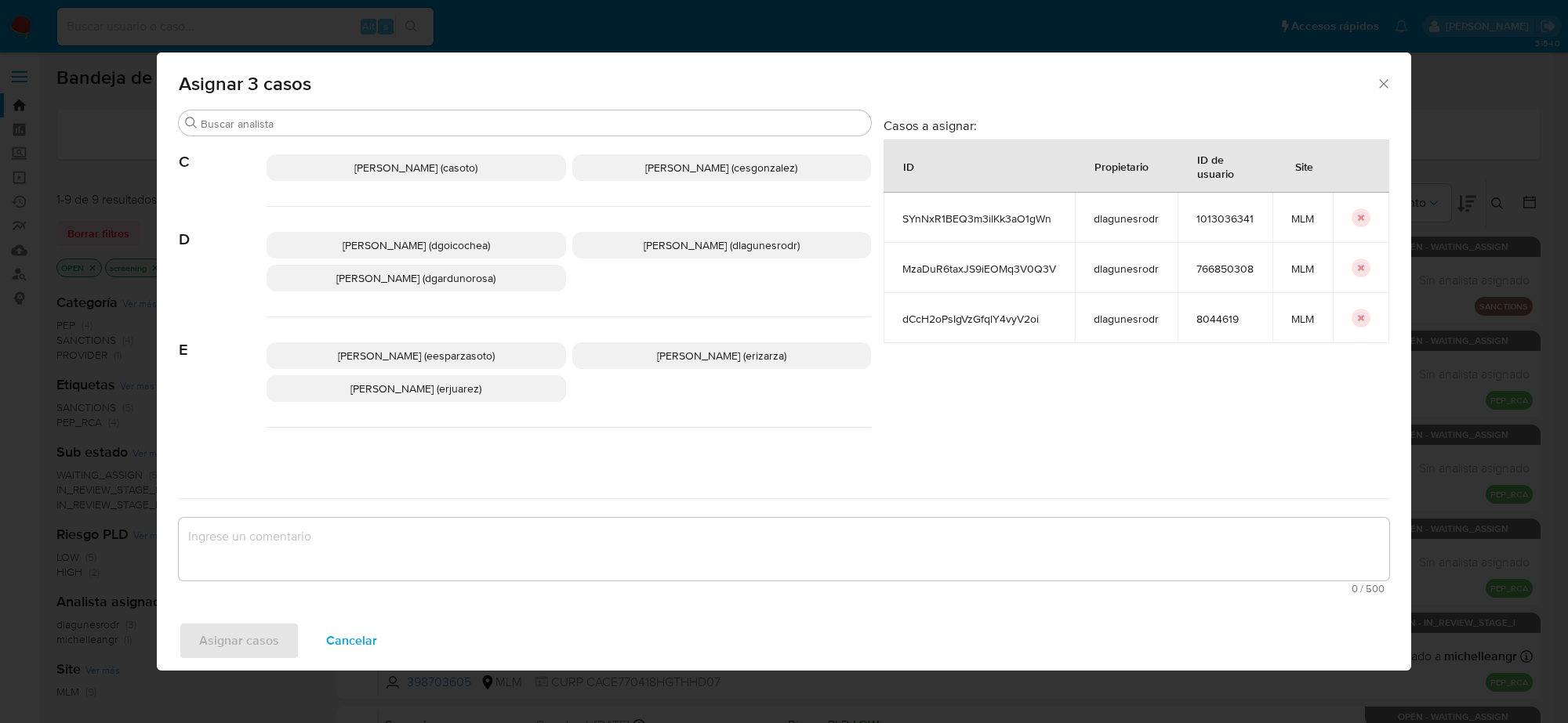
click at [683, 158] on p "Cesar Gonzalez (cesgonzalez)" at bounding box center [723, 167] width 299 height 27
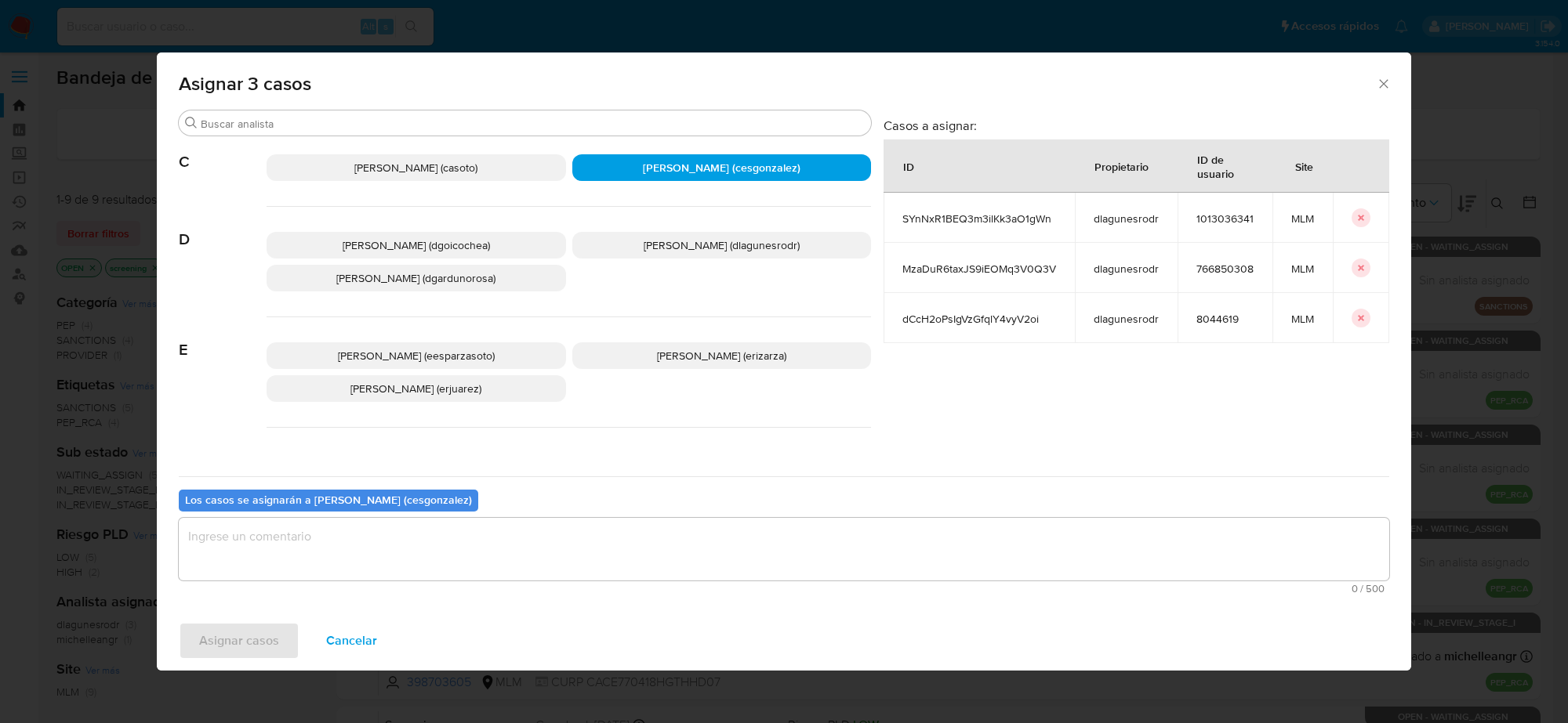
click at [374, 557] on textarea "assign-modal" at bounding box center [784, 549] width 1211 height 62
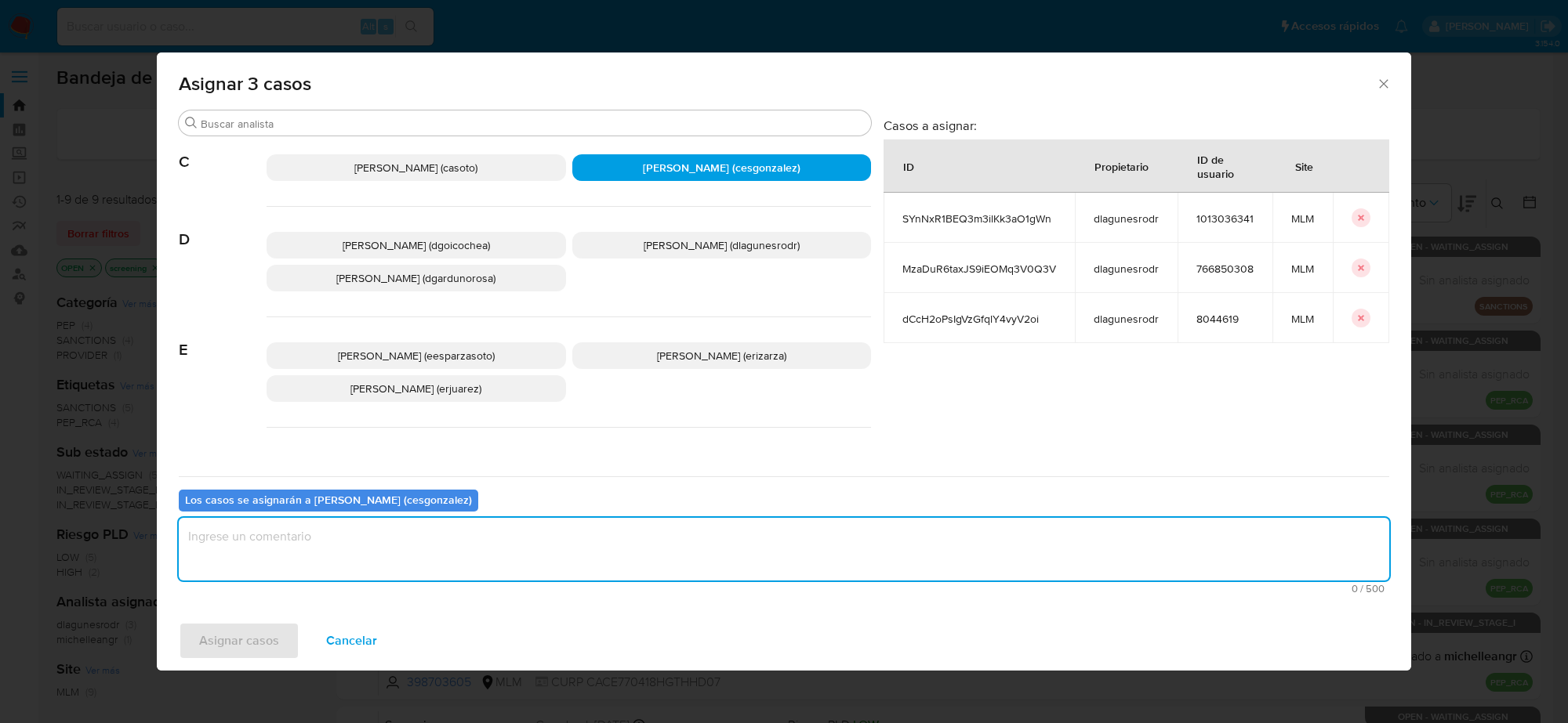
type textarea "v"
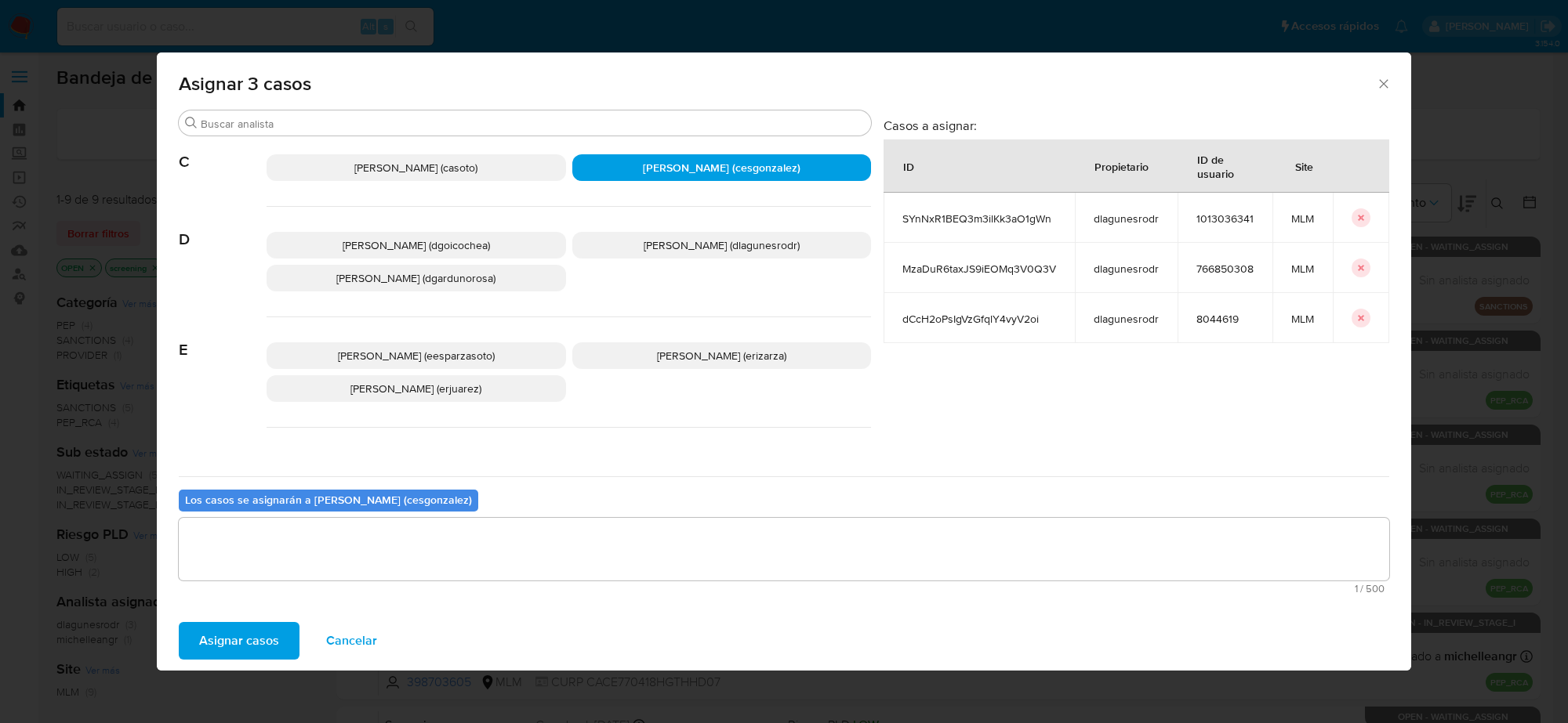
click at [260, 640] on span "Asignar casos" at bounding box center [240, 641] width 80 height 35
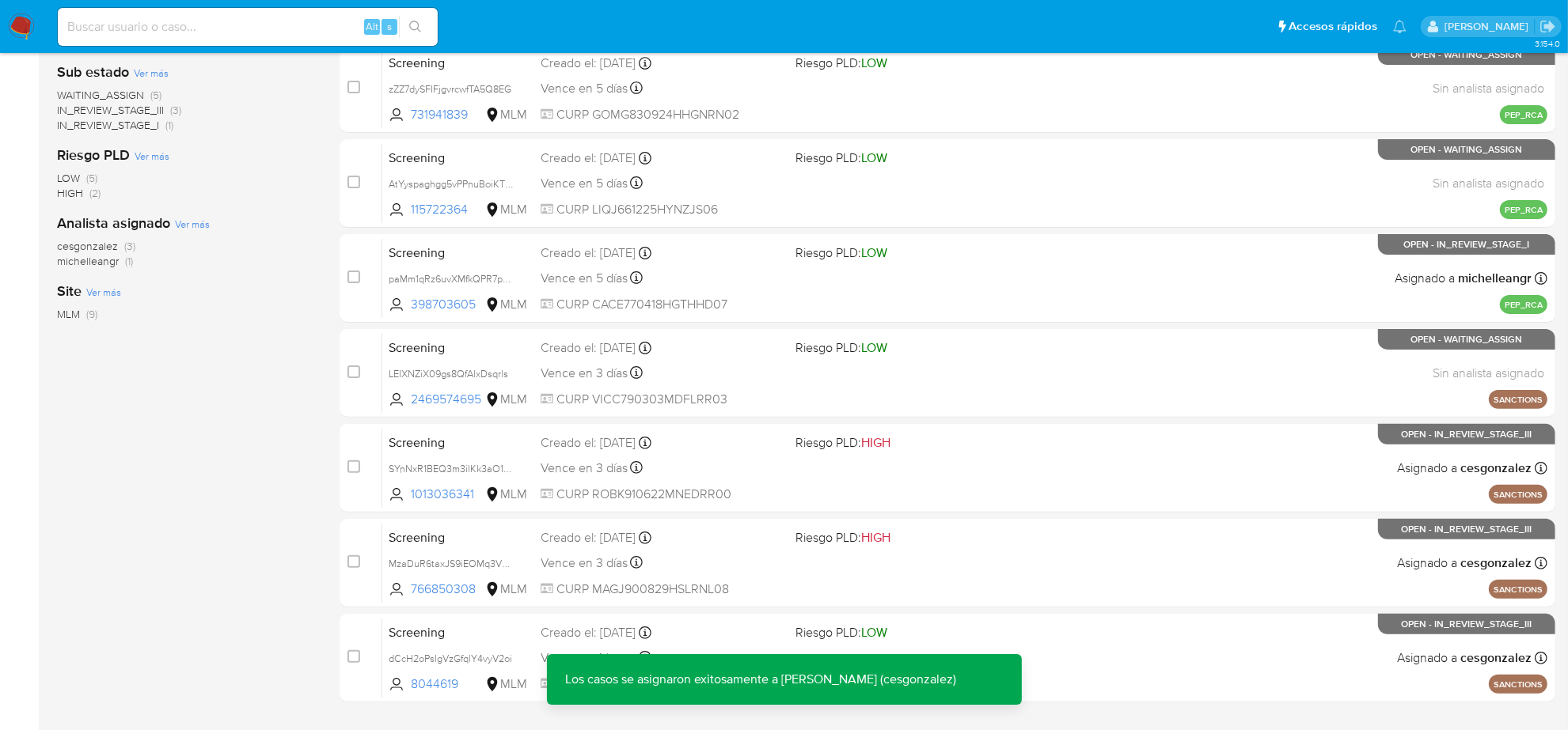
scroll to position [422, 0]
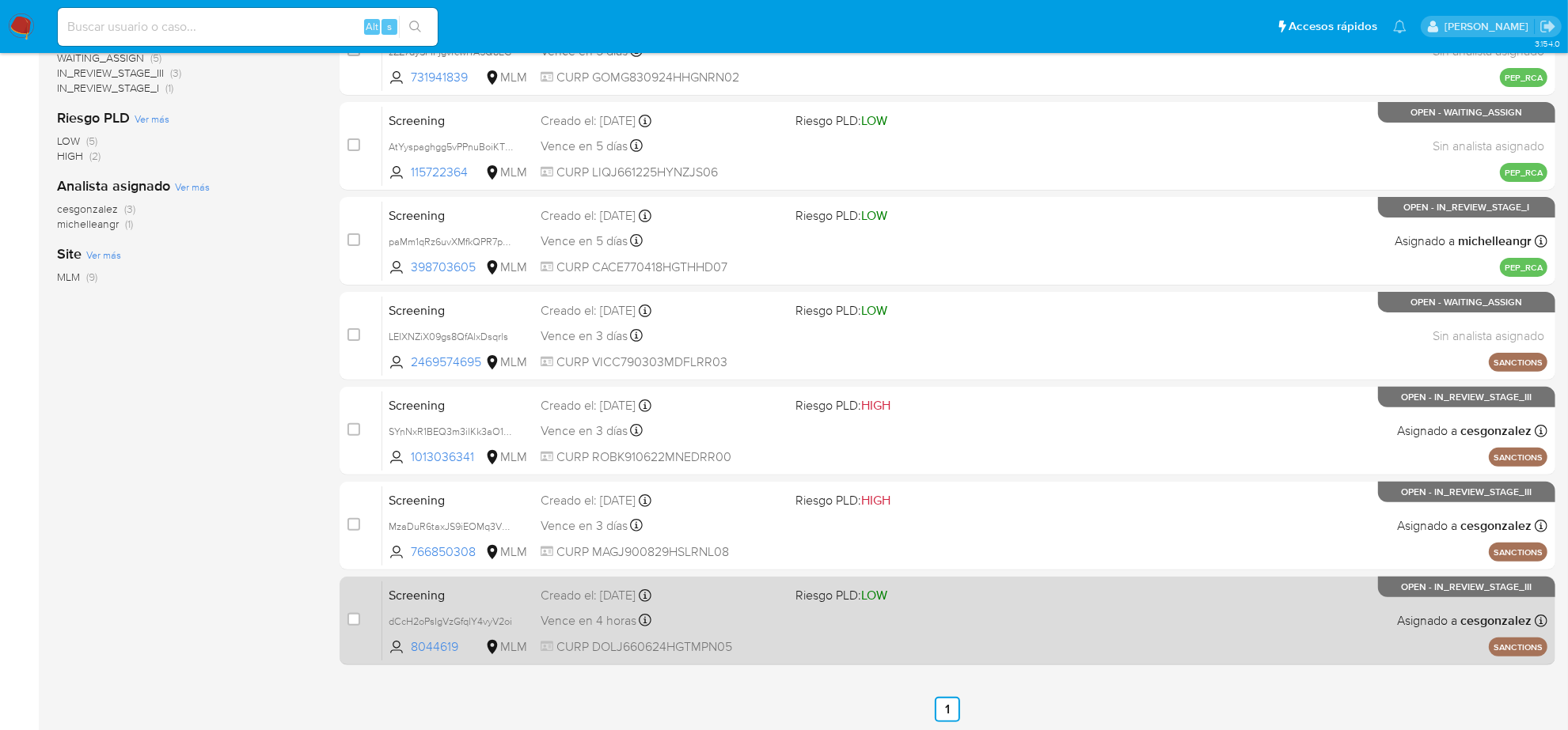
click at [738, 629] on div "Vence en 4 horas Vence el 15/08/2025 15:26:02" at bounding box center [661, 621] width 242 height 22
click at [683, 633] on div "Screening dCcH2oPsIgVzGfqlY4vyV2oi 8044619 MLM Riesgo PLD: LOW Creado el: 14/08…" at bounding box center [965, 620] width 1165 height 80
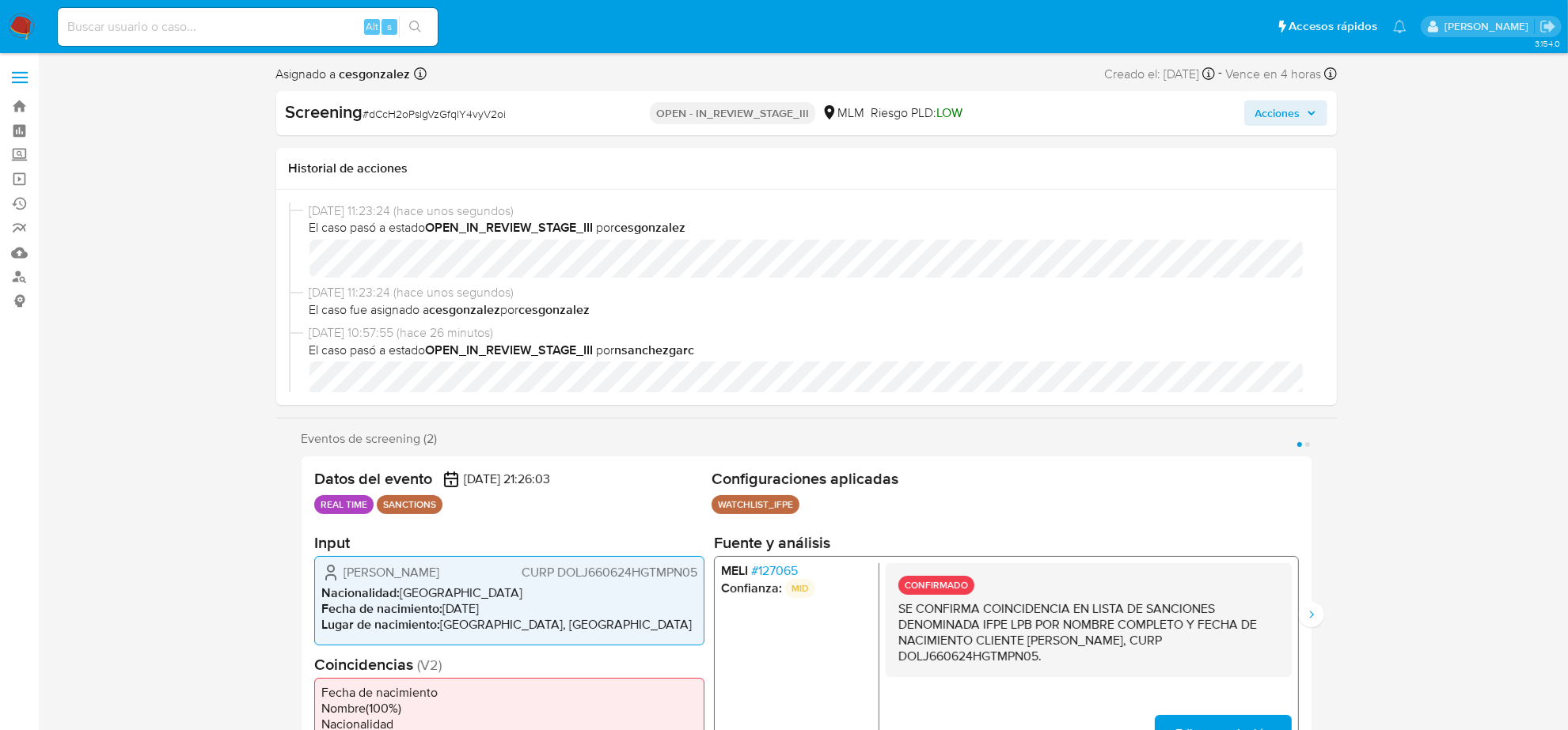
select select "10"
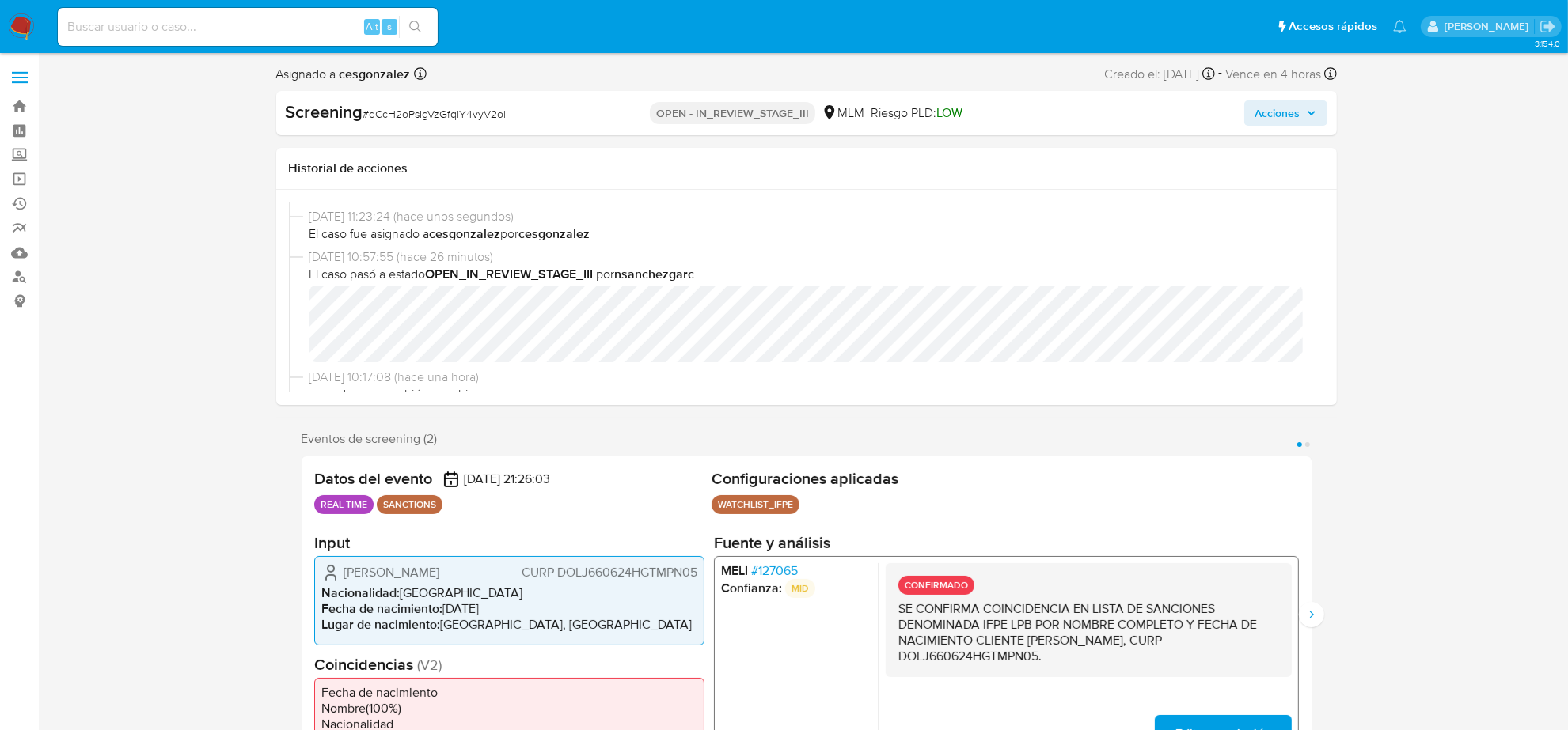
scroll to position [99, 0]
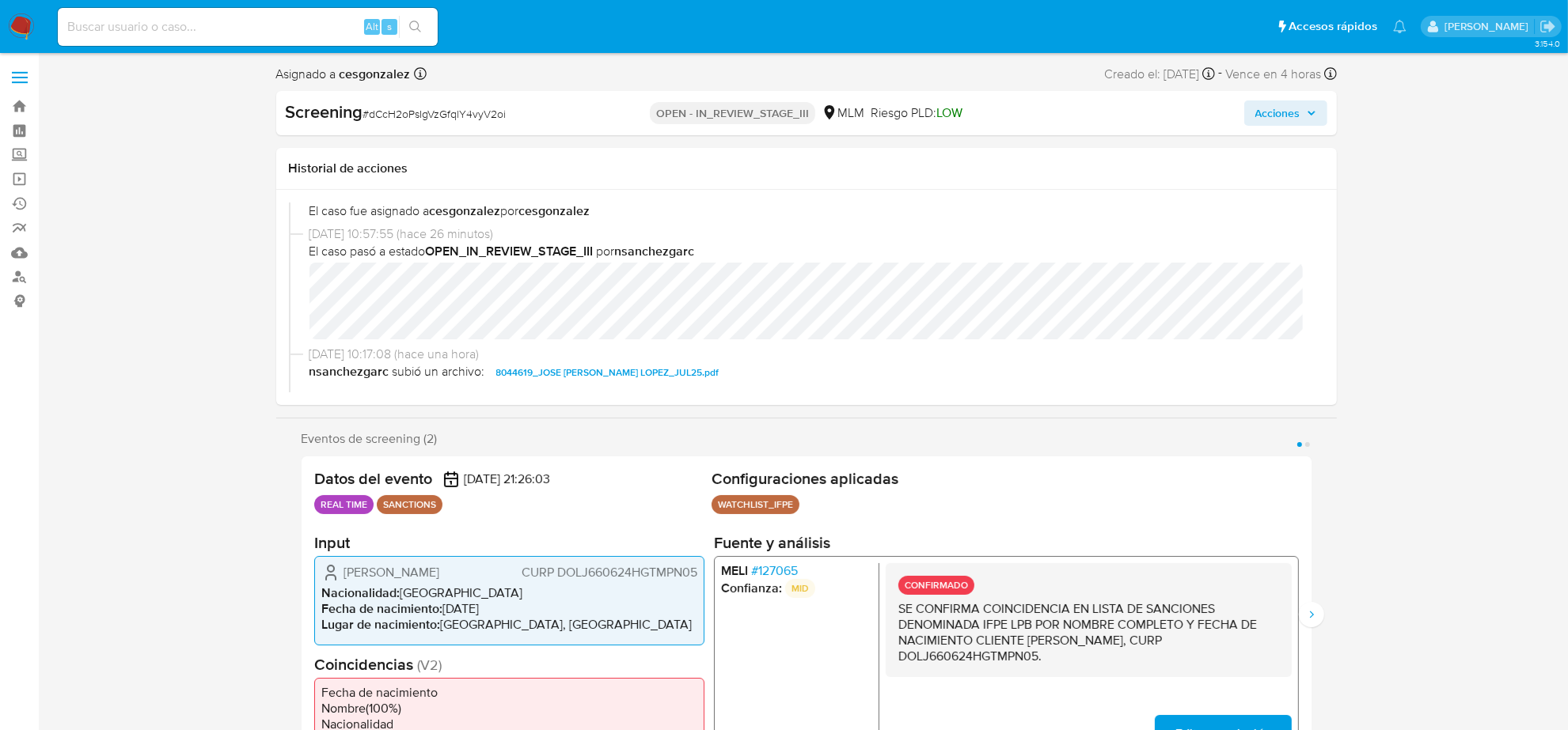
click at [786, 570] on span "# 127065" at bounding box center [773, 572] width 47 height 16
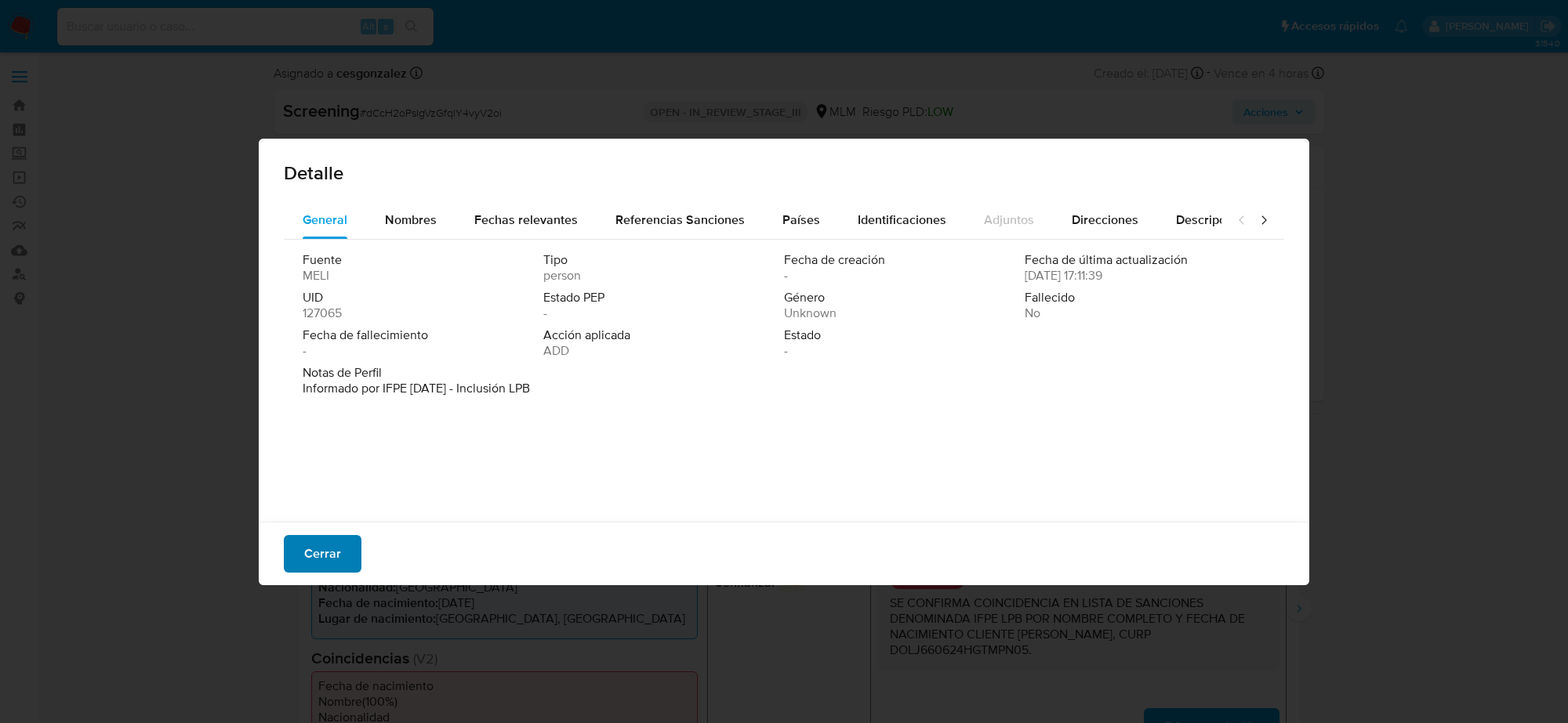
click at [330, 553] on span "Cerrar" at bounding box center [323, 554] width 37 height 35
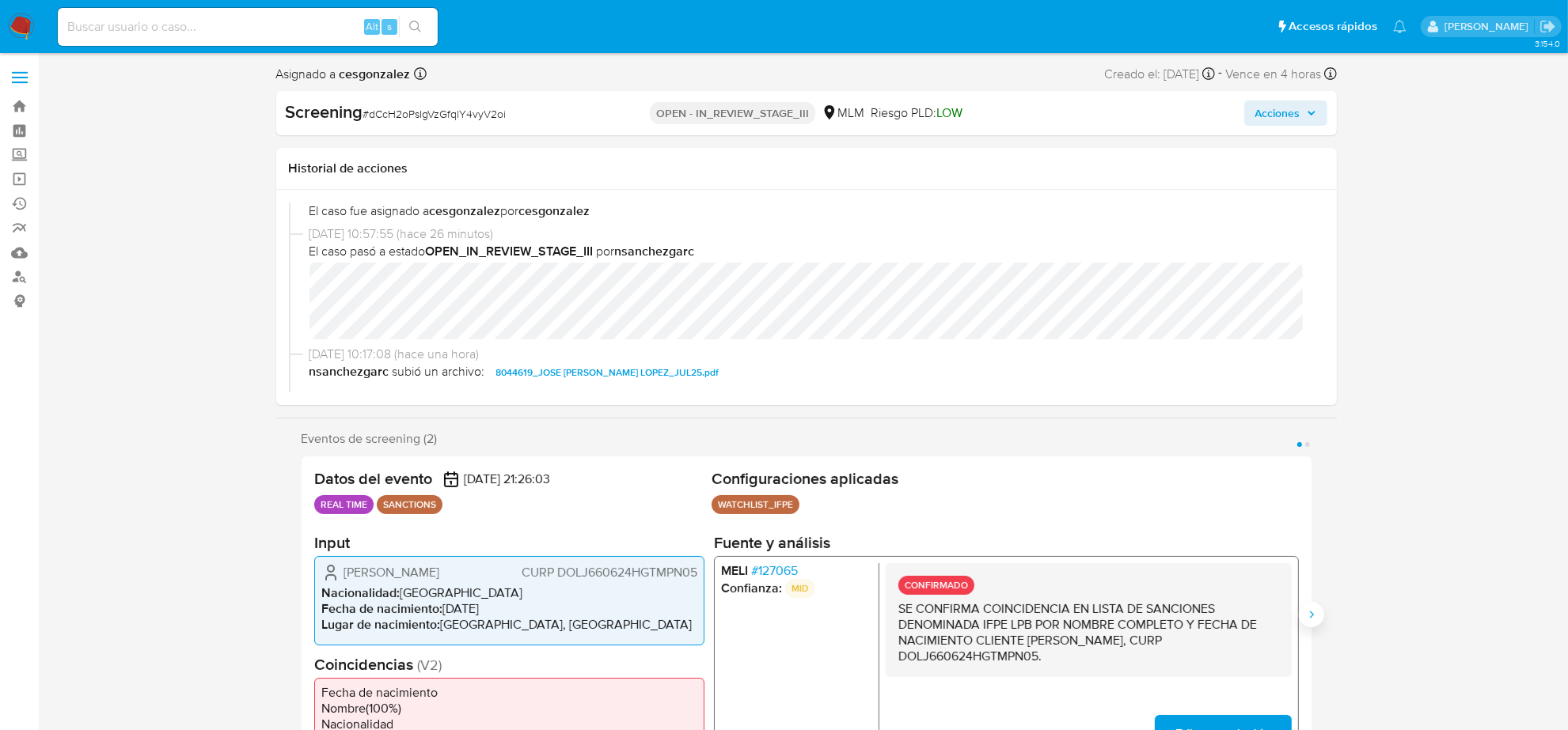
click at [1310, 618] on icon "Siguiente" at bounding box center [1311, 615] width 4 height 7
click at [788, 565] on span "# 127065" at bounding box center [773, 572] width 47 height 16
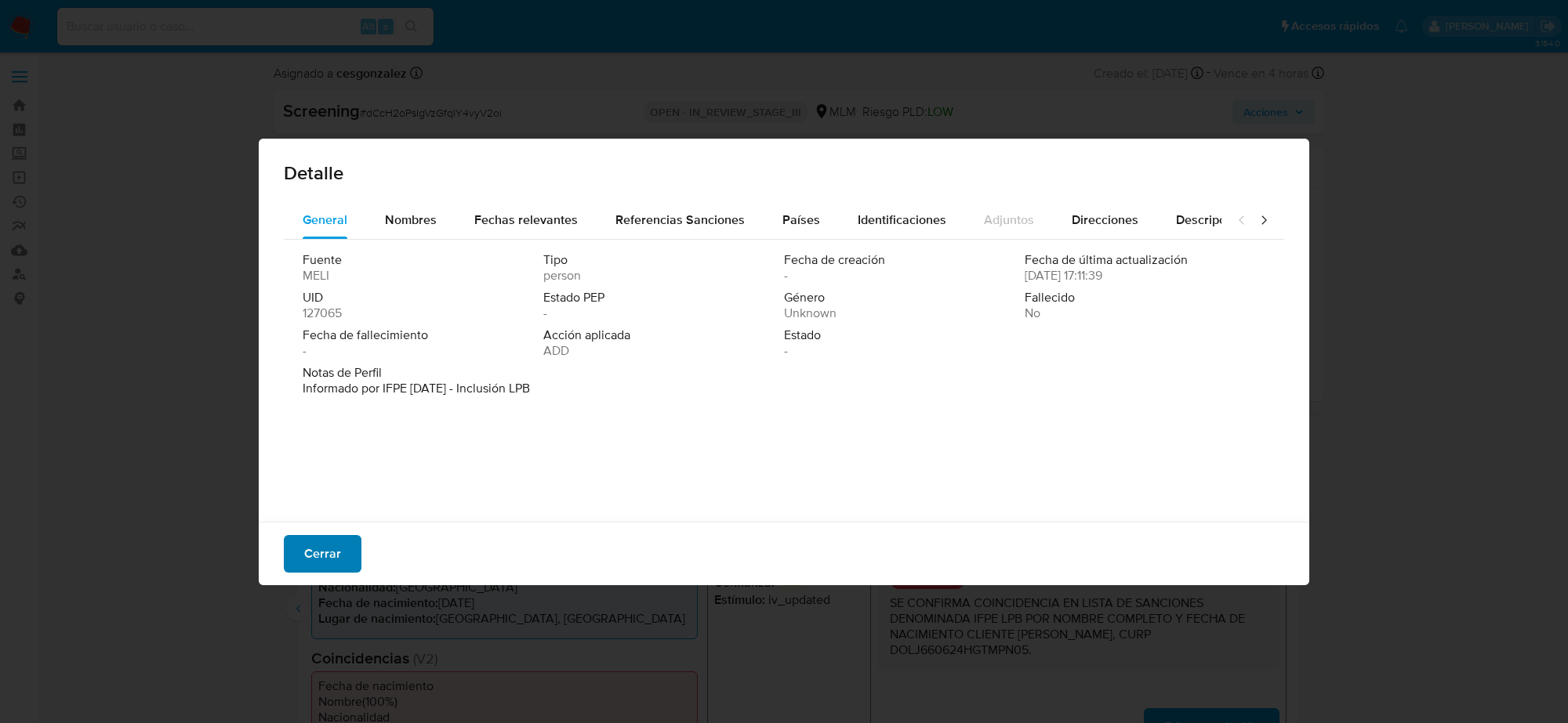
click at [323, 559] on span "Cerrar" at bounding box center [323, 554] width 37 height 35
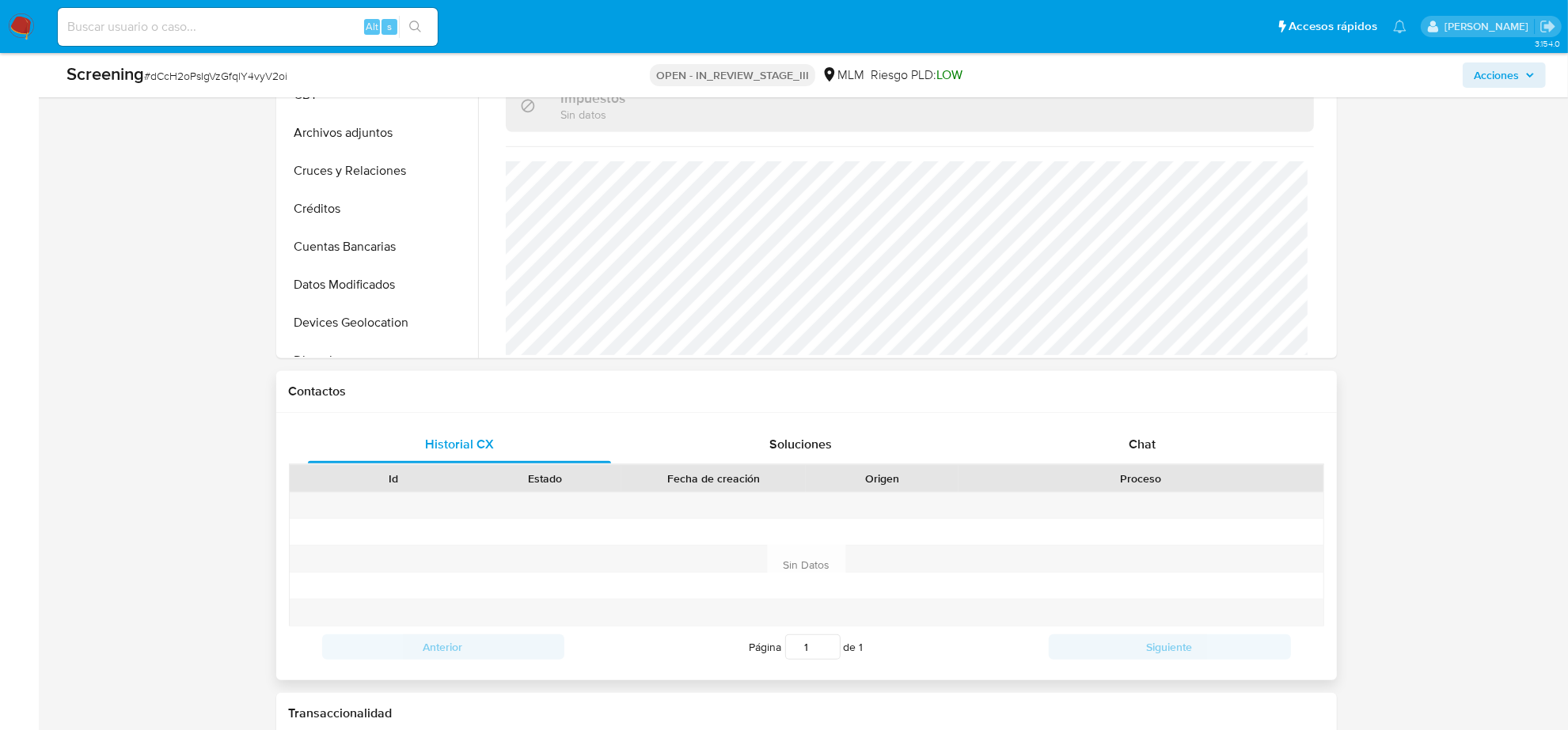
scroll to position [890, 0]
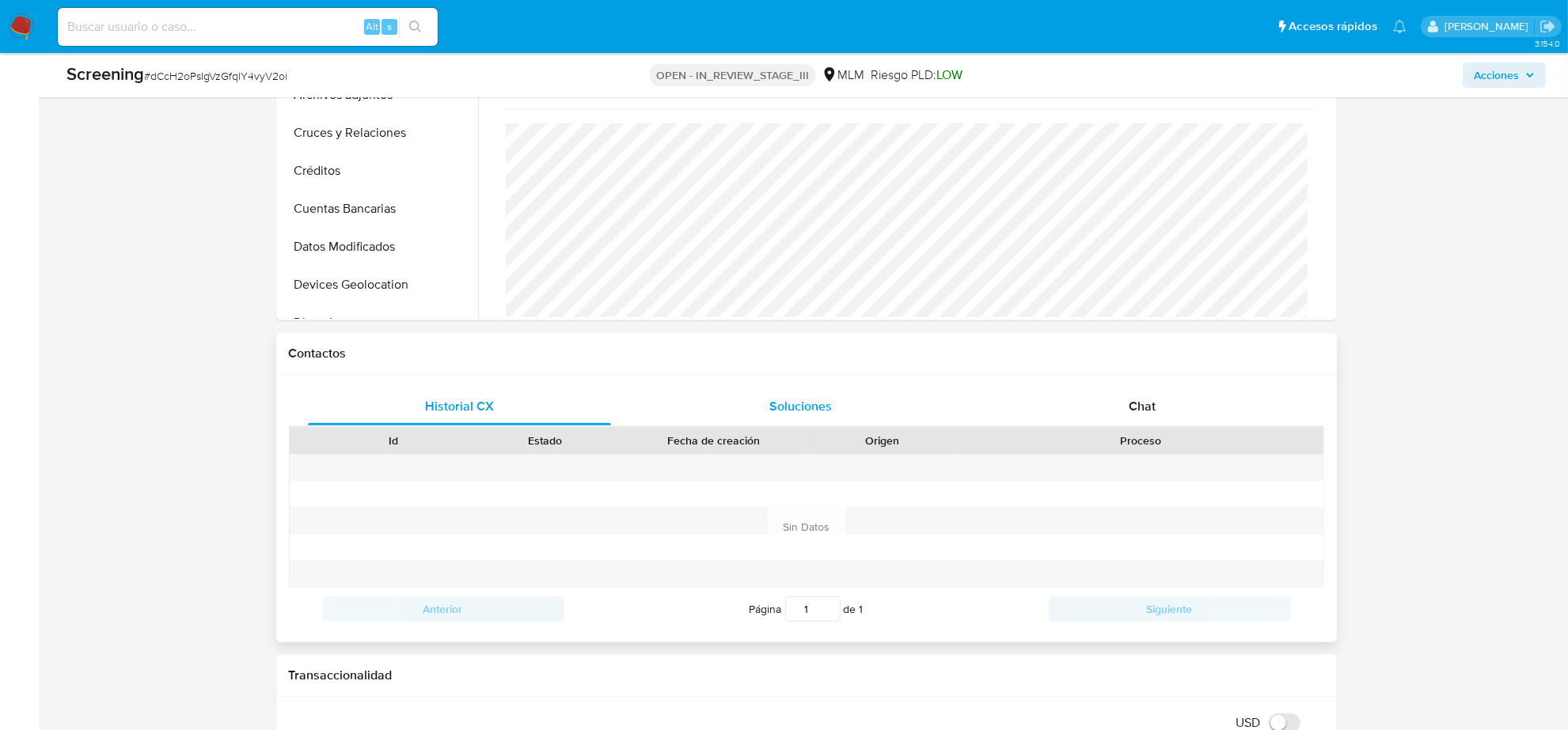
click at [756, 420] on div "Soluciones" at bounding box center [801, 406] width 304 height 38
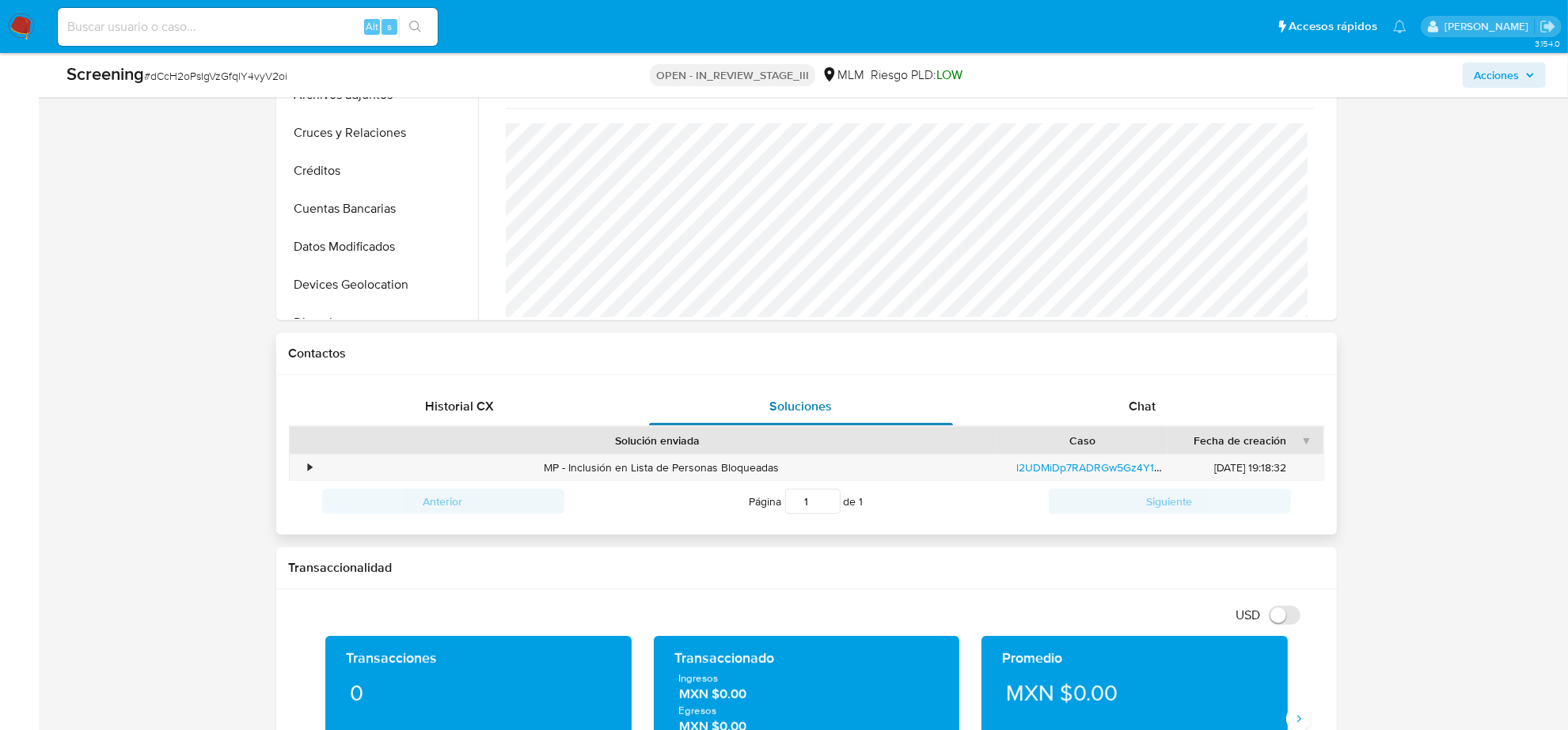
click at [760, 413] on div "Soluciones" at bounding box center [801, 406] width 304 height 38
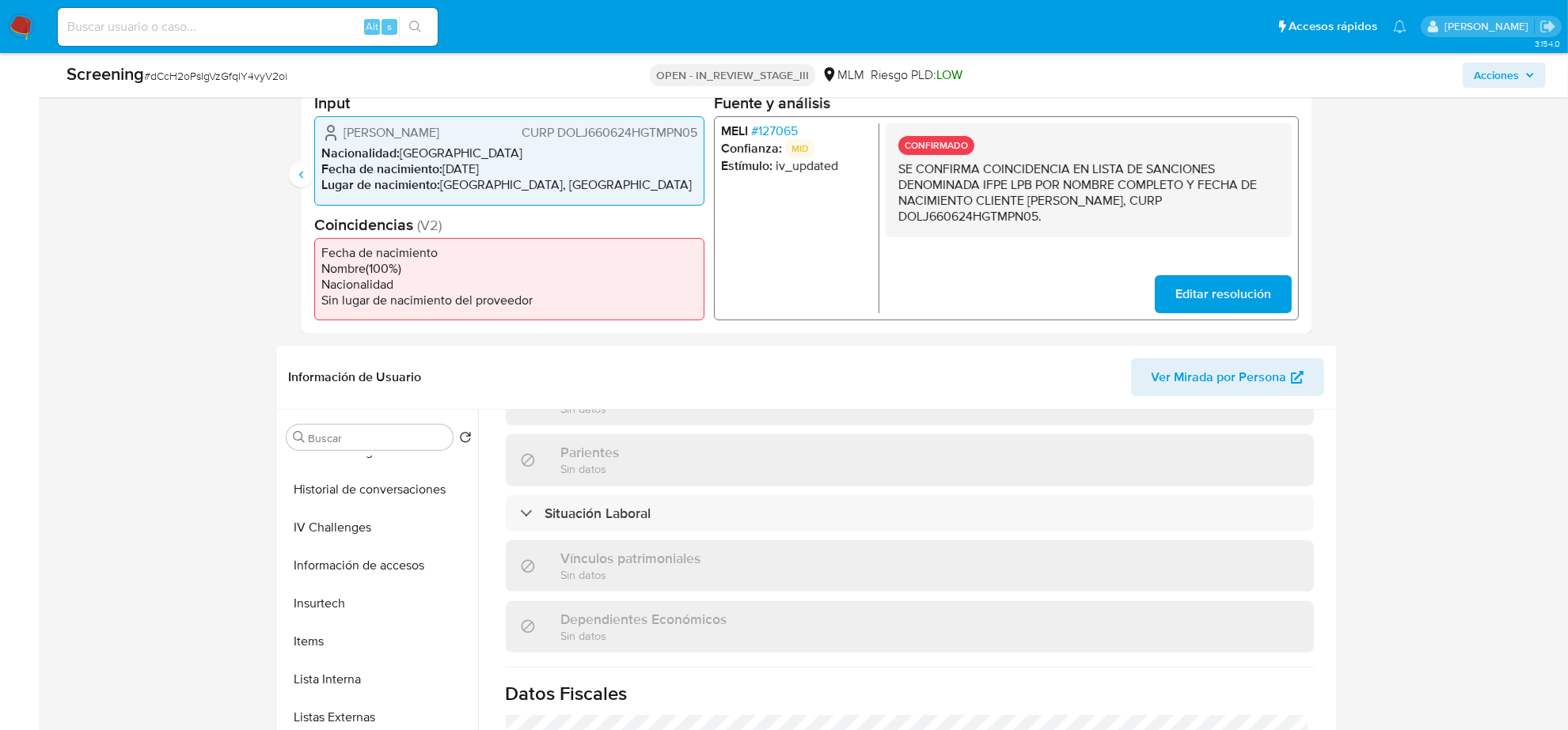
scroll to position [588, 0]
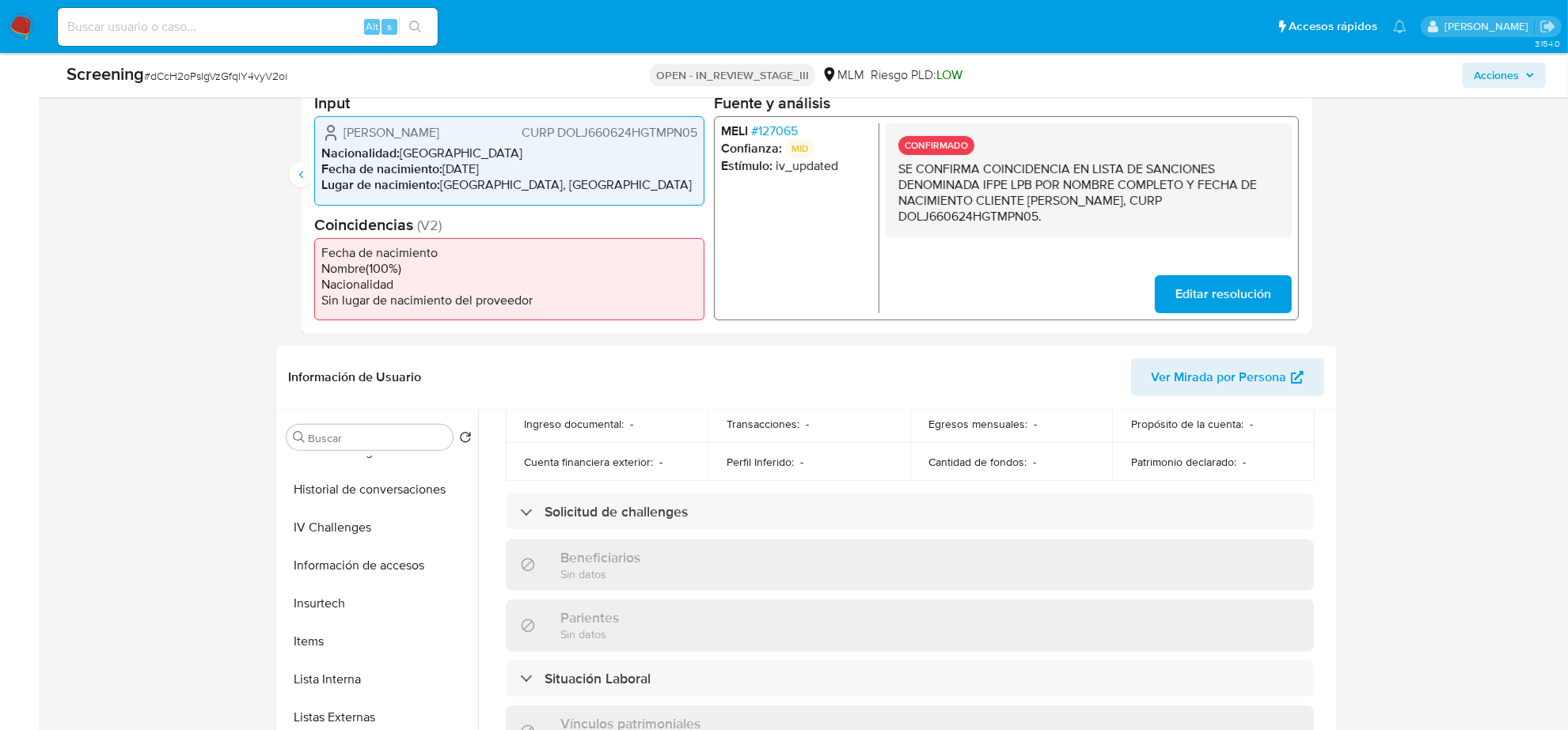
click at [782, 125] on span "# 127065" at bounding box center [773, 131] width 47 height 16
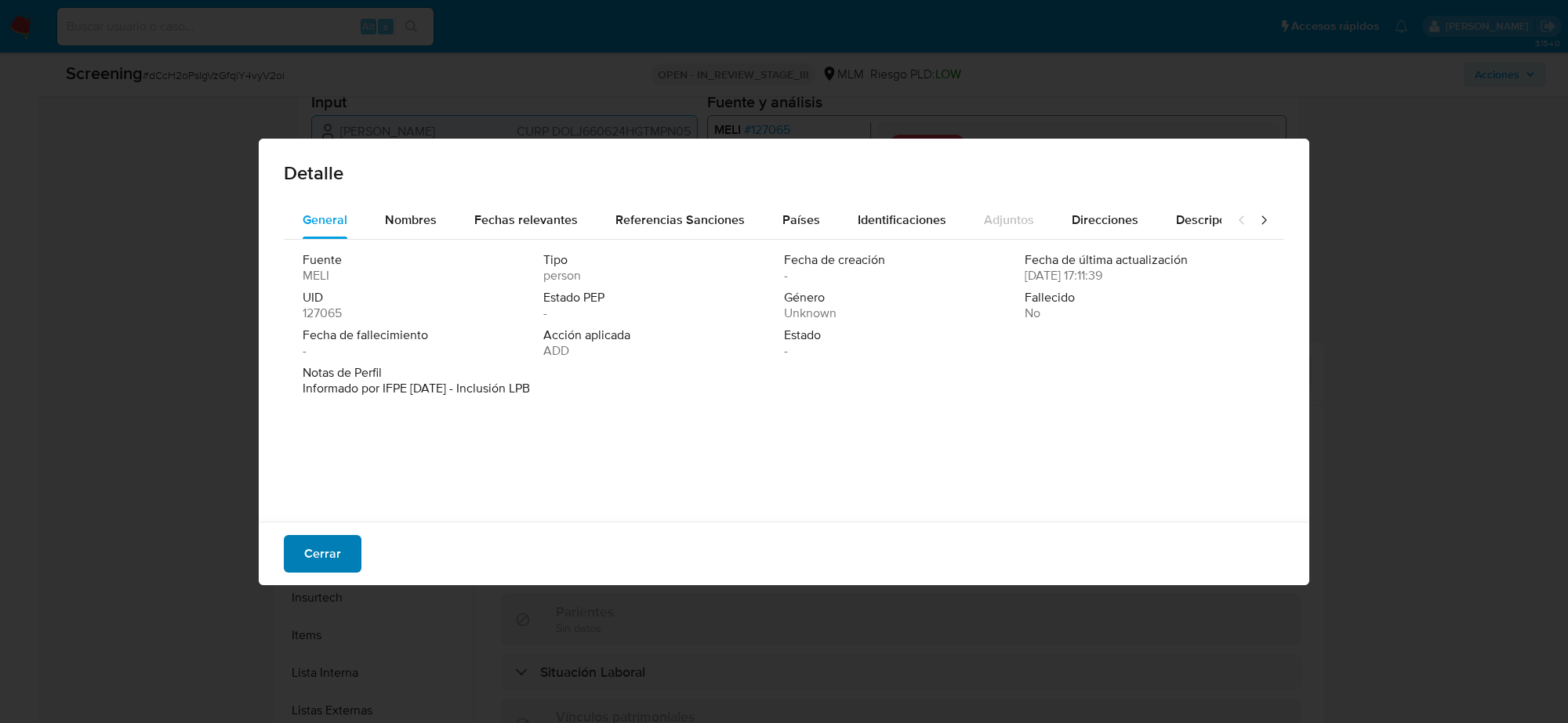
click at [291, 566] on button "Cerrar" at bounding box center [323, 554] width 78 height 37
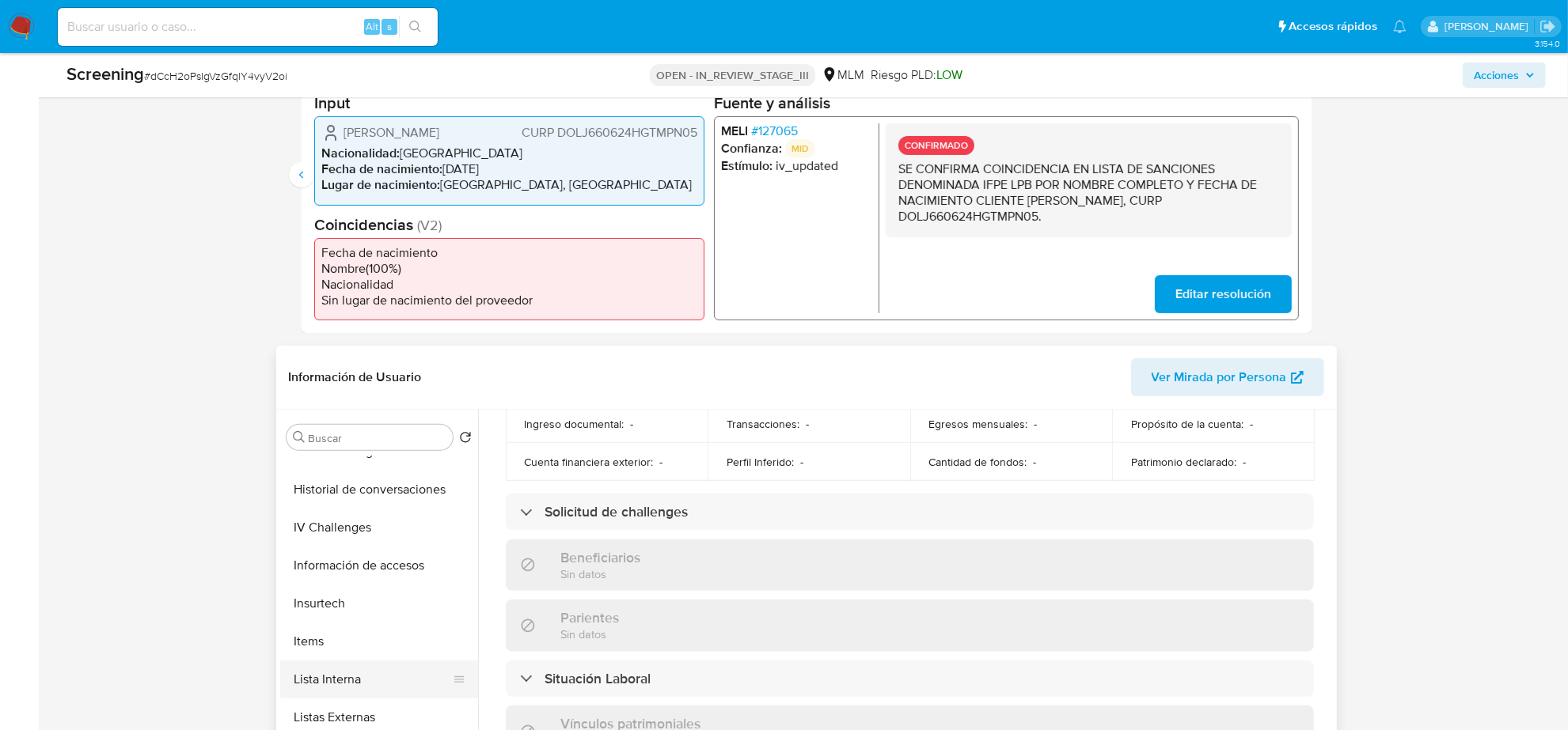
click at [359, 679] on button "Lista Interna" at bounding box center [373, 680] width 185 height 38
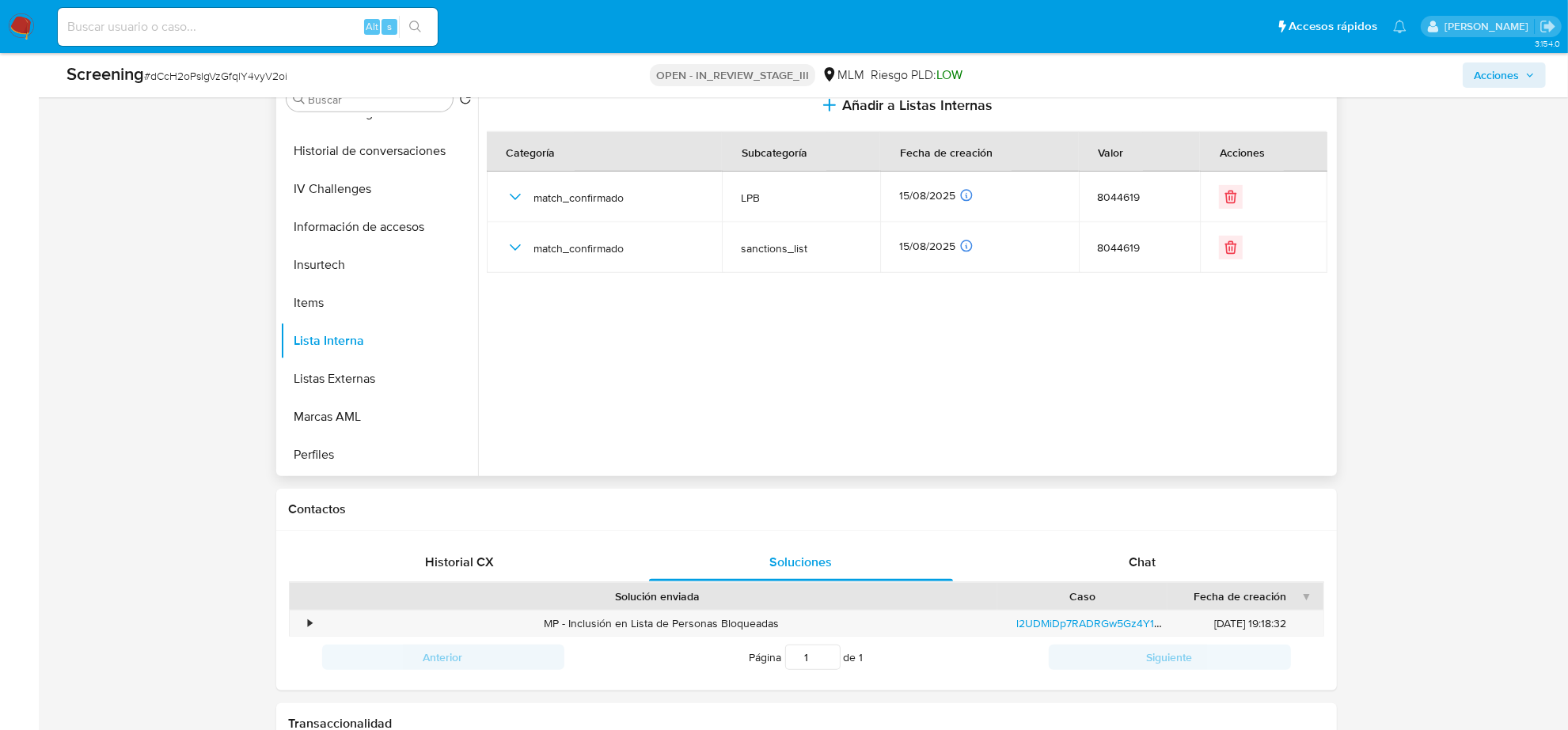
scroll to position [989, 0]
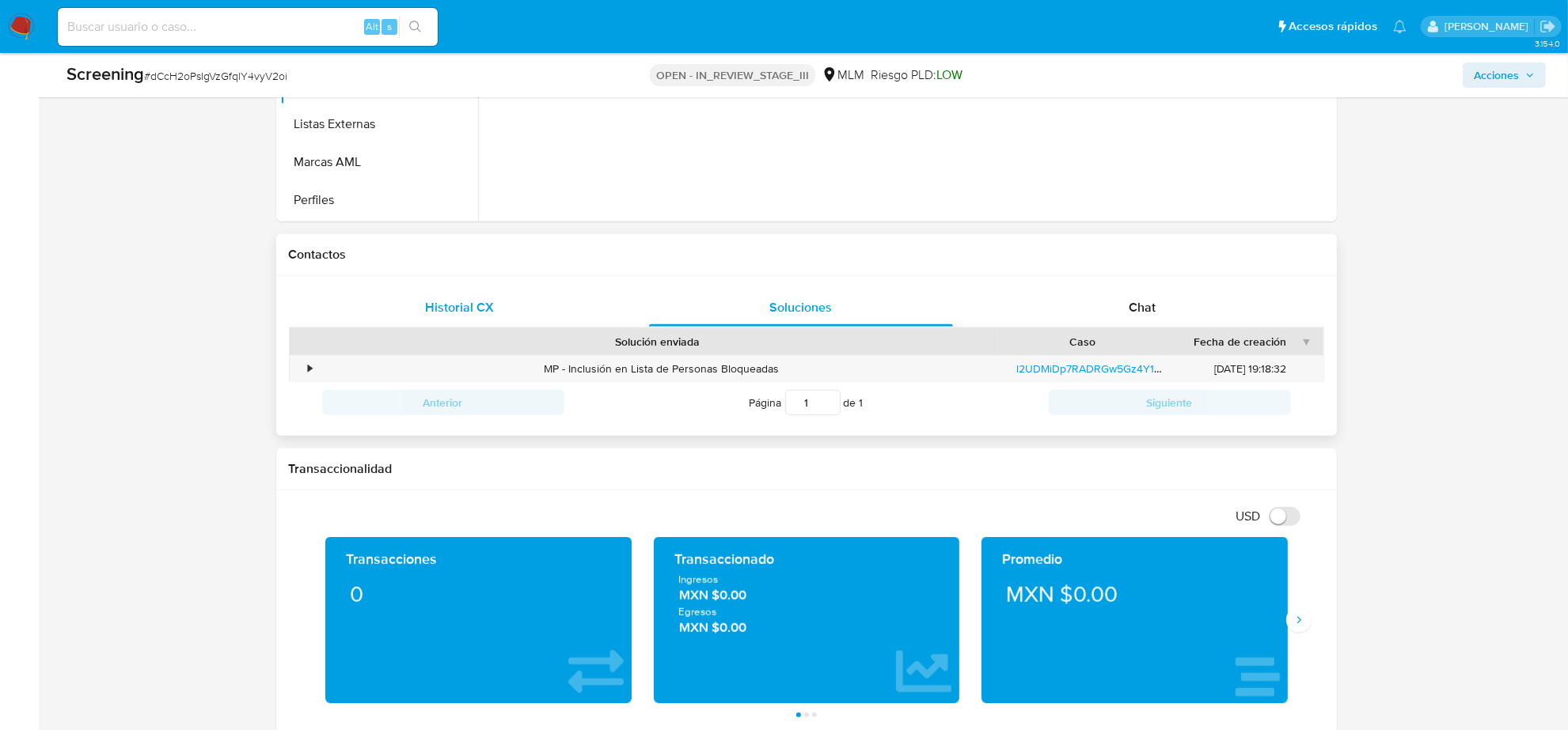
click at [443, 307] on span "Historial CX" at bounding box center [459, 307] width 69 height 18
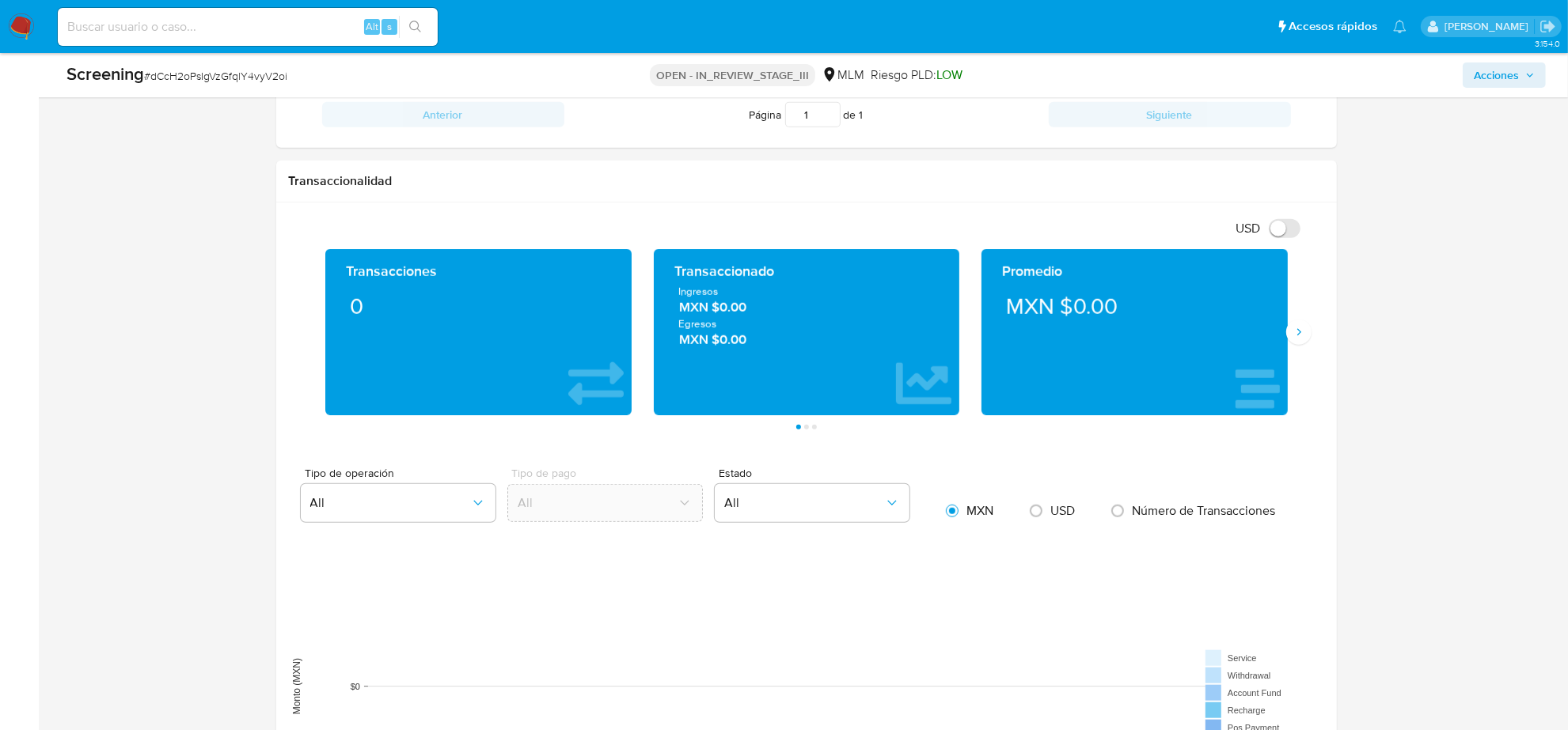
scroll to position [1880, 0]
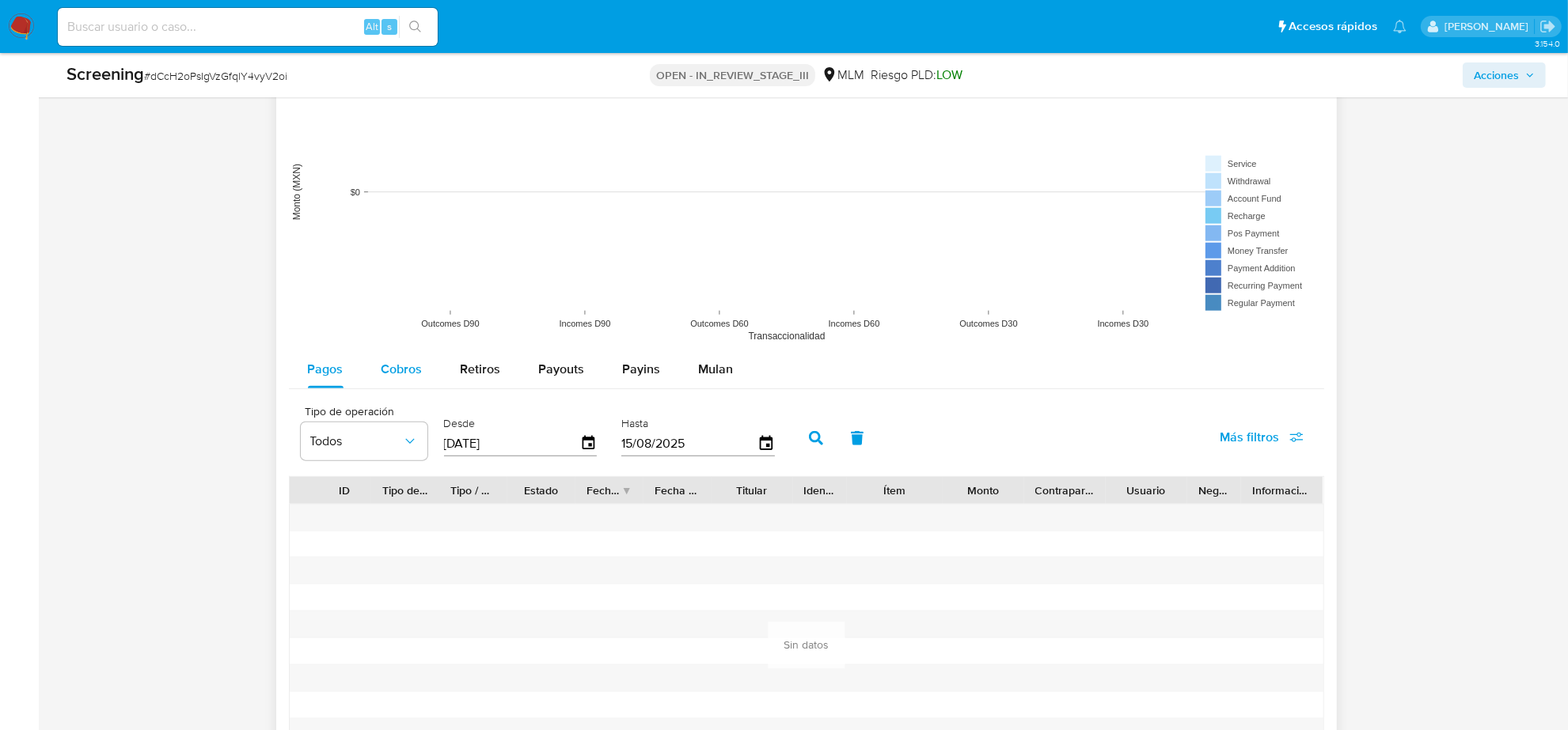
click at [398, 380] on div "Cobros" at bounding box center [402, 369] width 41 height 38
select select "10"
click at [452, 380] on button "Retiros" at bounding box center [480, 369] width 78 height 38
select select "10"
click at [548, 370] on span "Payouts" at bounding box center [561, 369] width 46 height 18
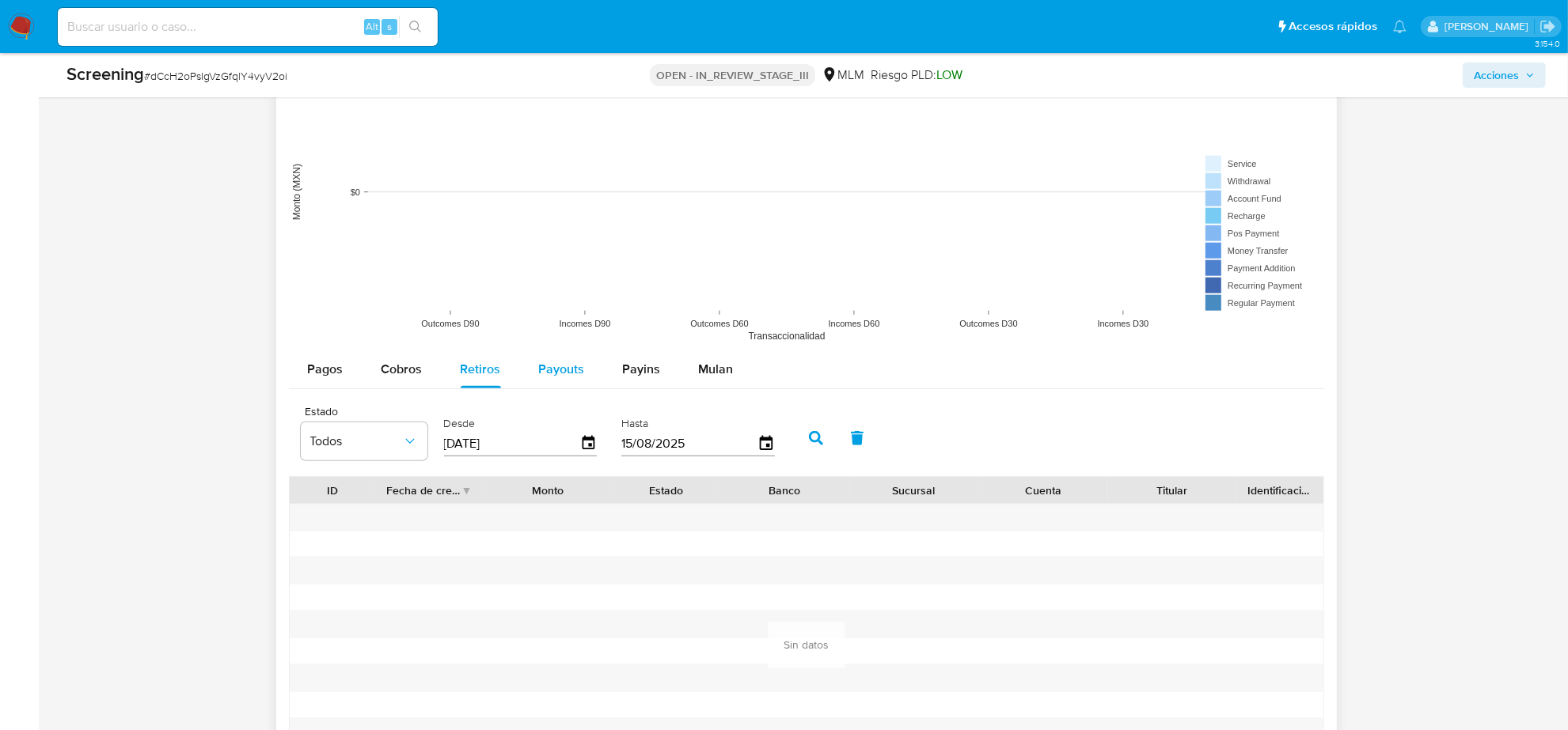
select select "10"
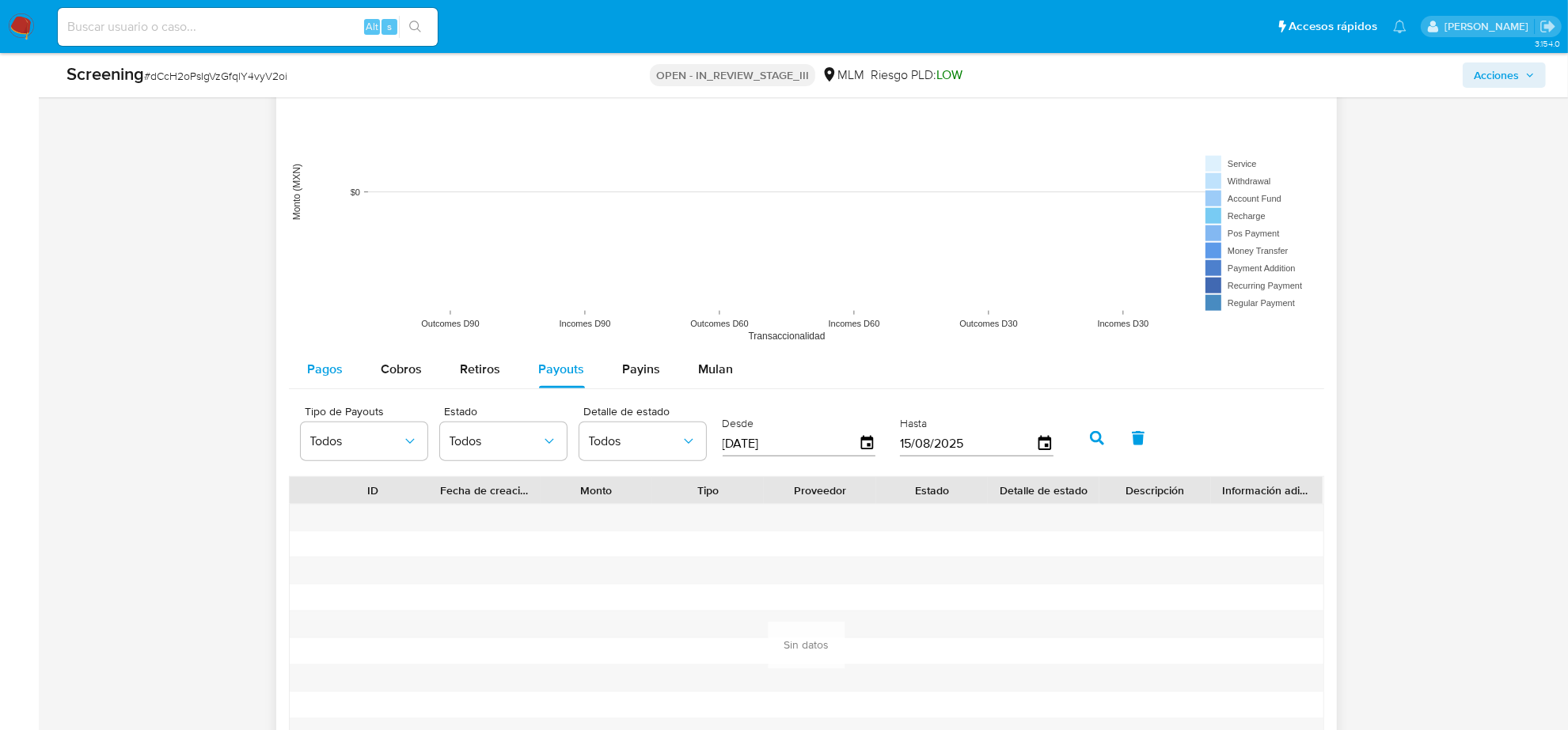
click at [334, 386] on div "Pagos" at bounding box center [325, 369] width 36 height 38
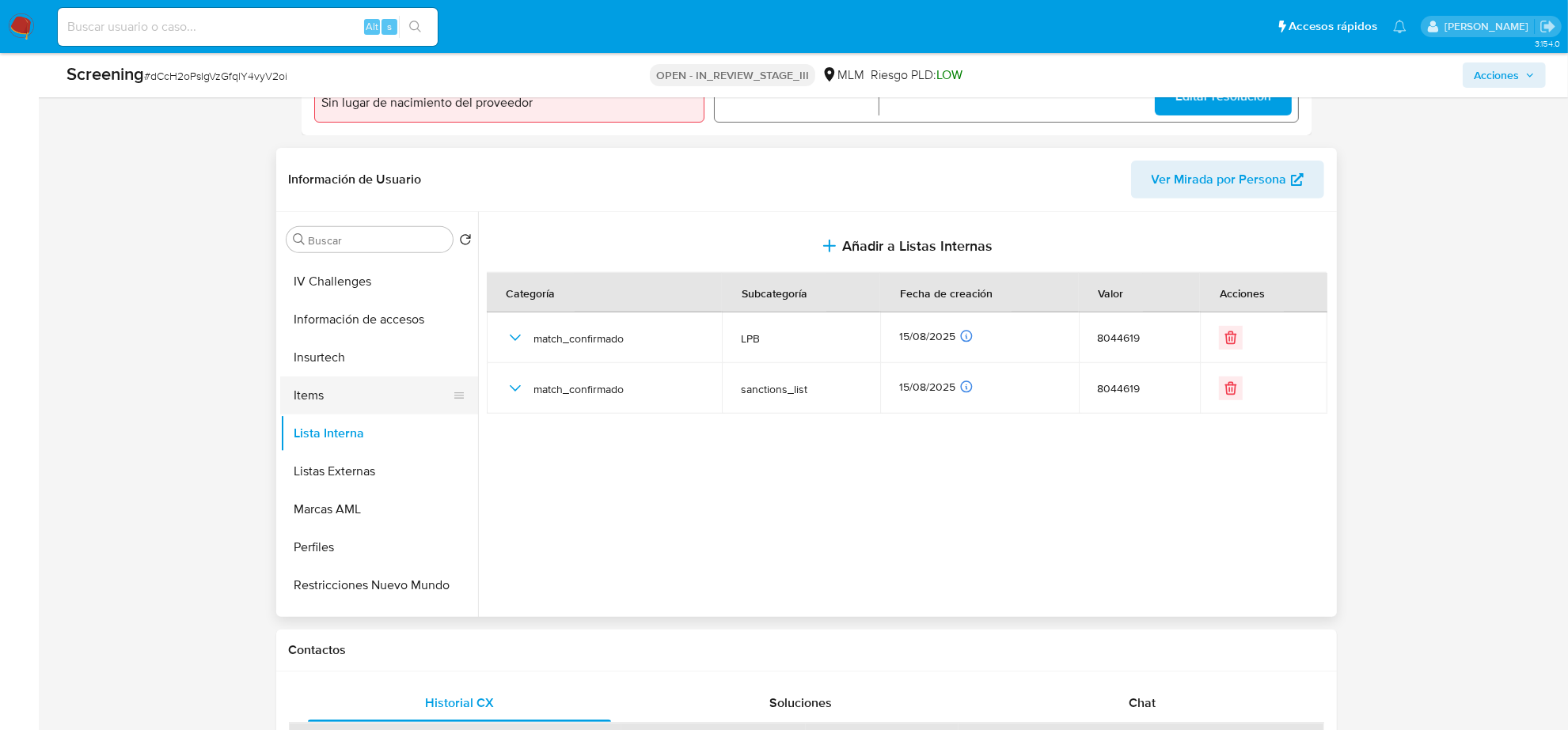
scroll to position [667, 0]
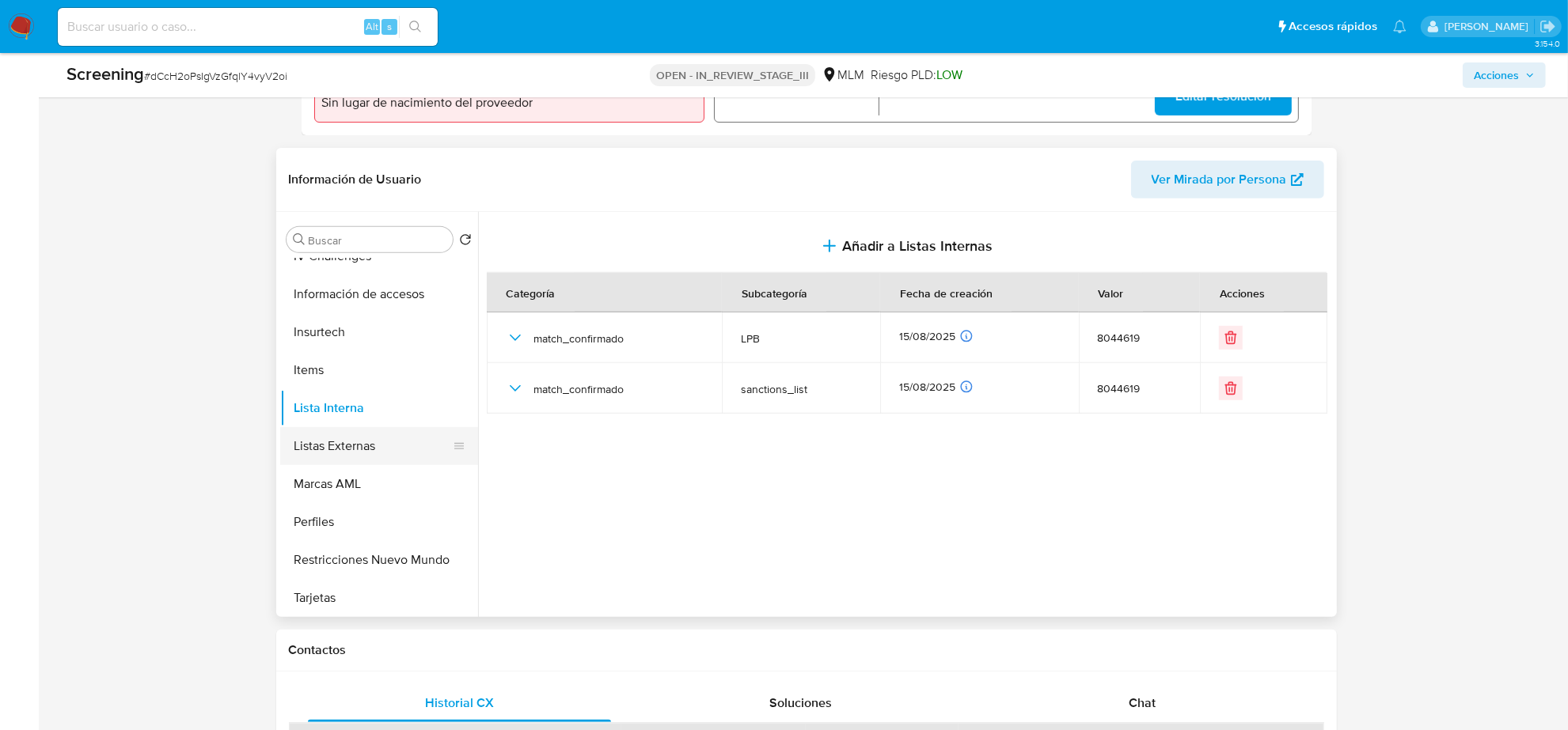
click at [373, 448] on button "Listas Externas" at bounding box center [373, 446] width 185 height 38
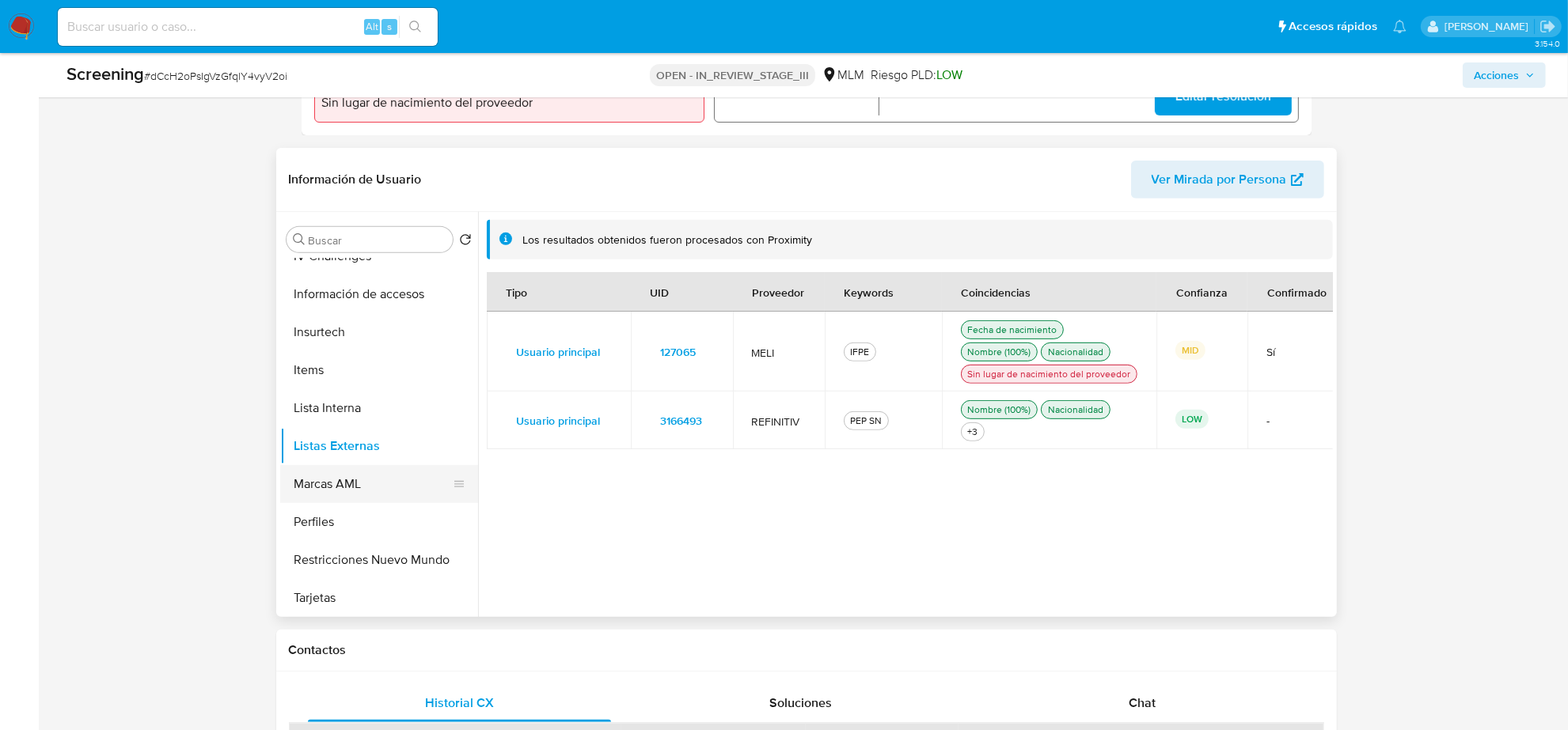
click at [360, 475] on button "Marcas AML" at bounding box center [373, 485] width 185 height 38
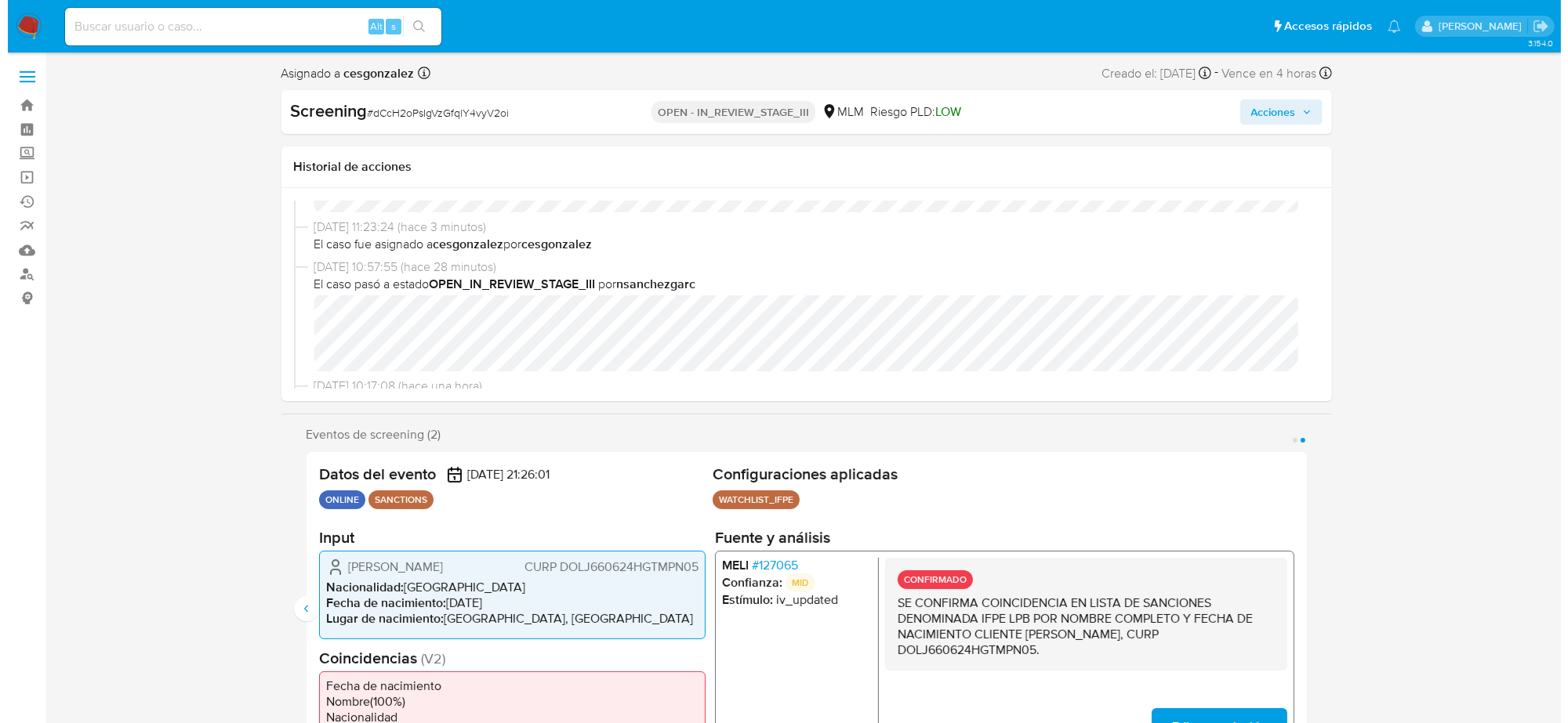
scroll to position [0, 0]
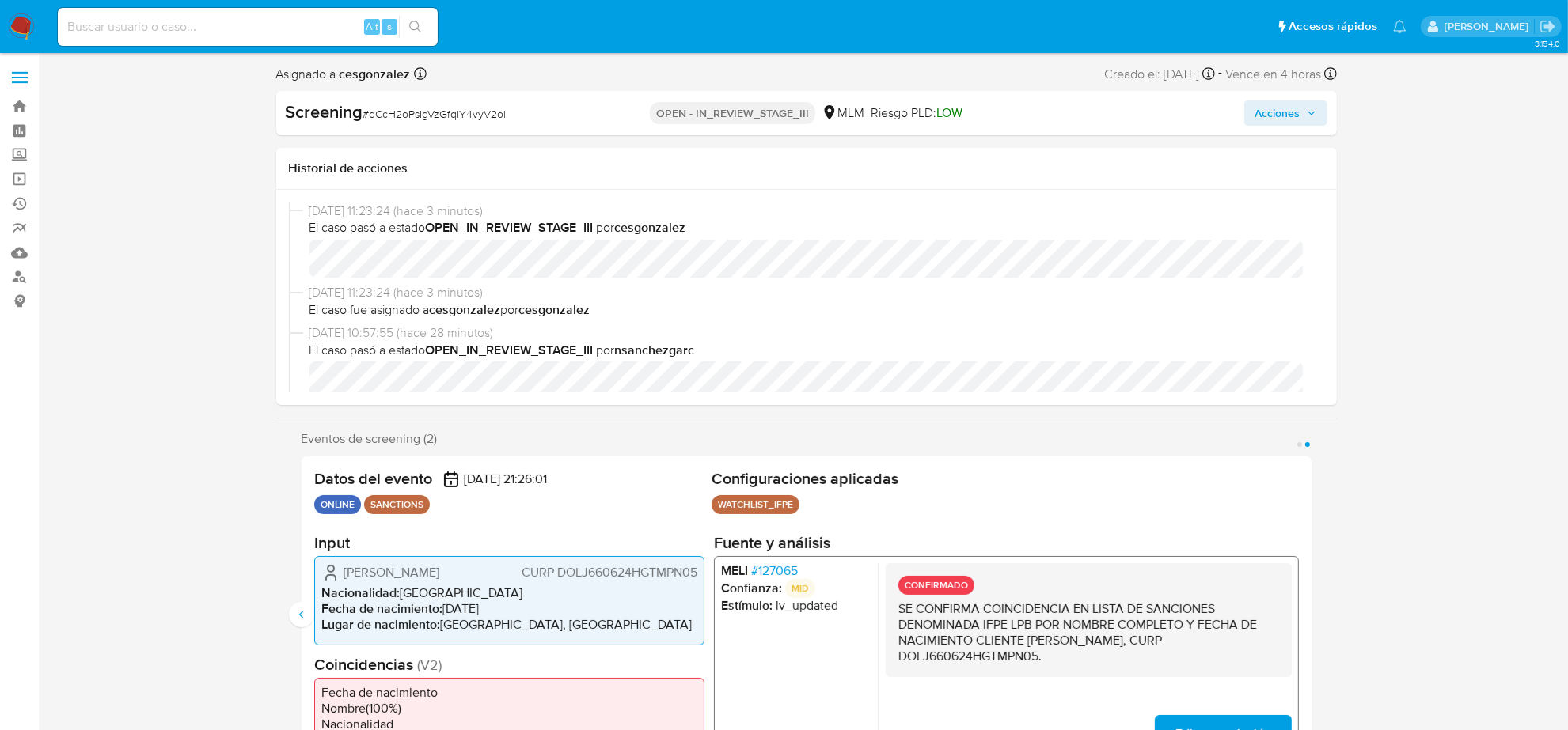
click at [1294, 113] on span "Acciones" at bounding box center [1278, 113] width 45 height 25
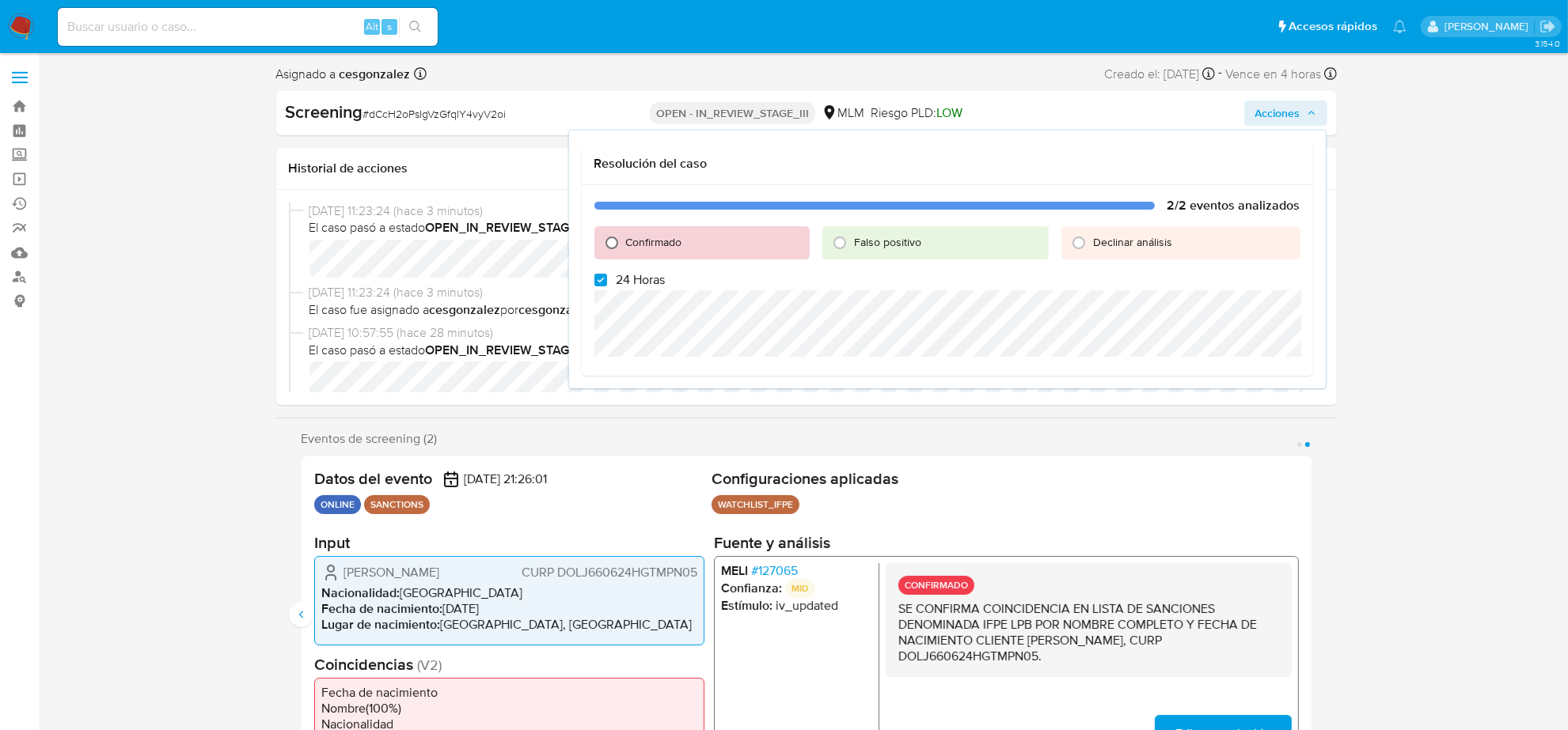
click at [606, 245] on input "Confirmado" at bounding box center [611, 243] width 25 height 25
radio input "true"
click at [601, 281] on input "24 Horas" at bounding box center [601, 280] width 13 height 13
checkbox input "false"
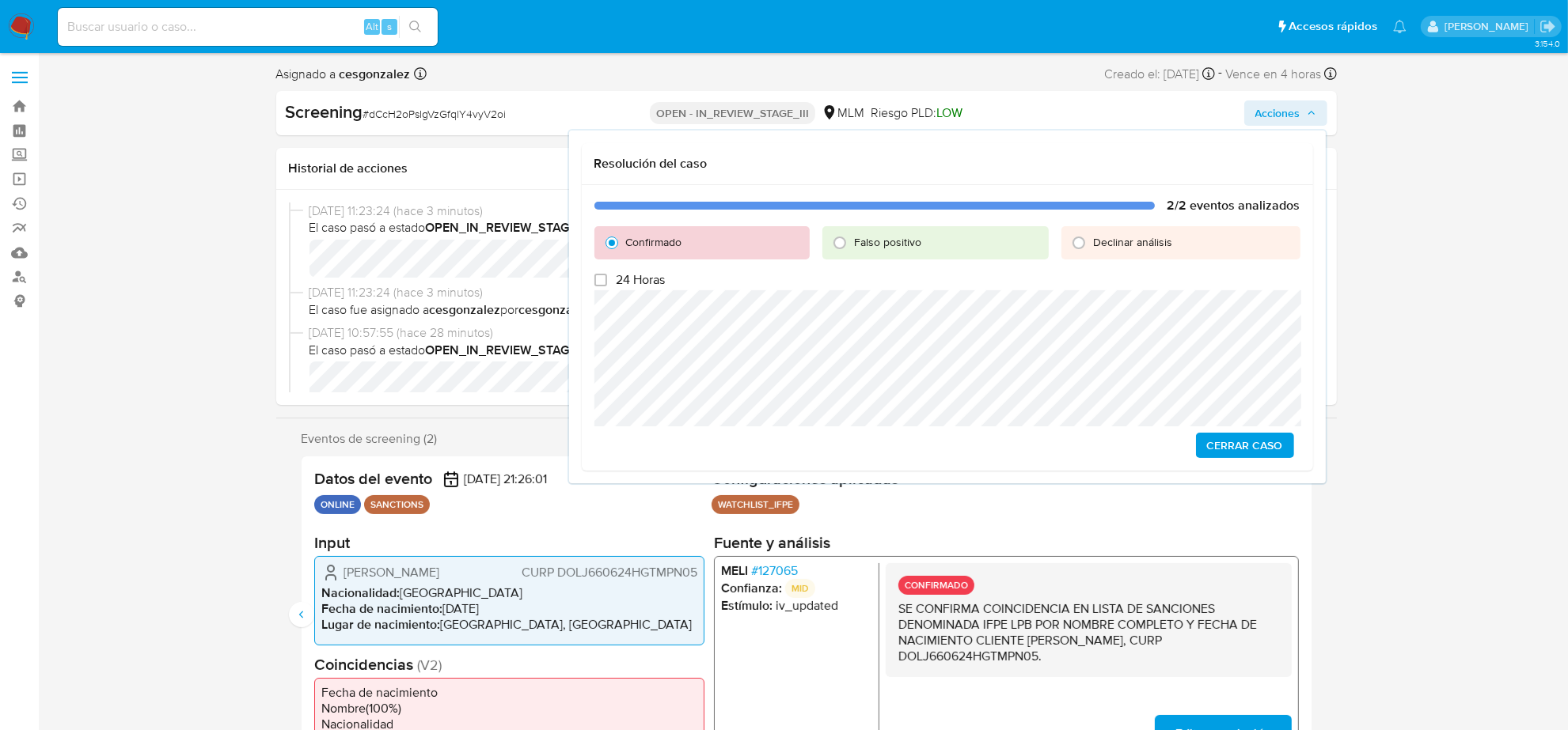
click at [1263, 449] on span "Cerrar Caso" at bounding box center [1244, 445] width 76 height 22
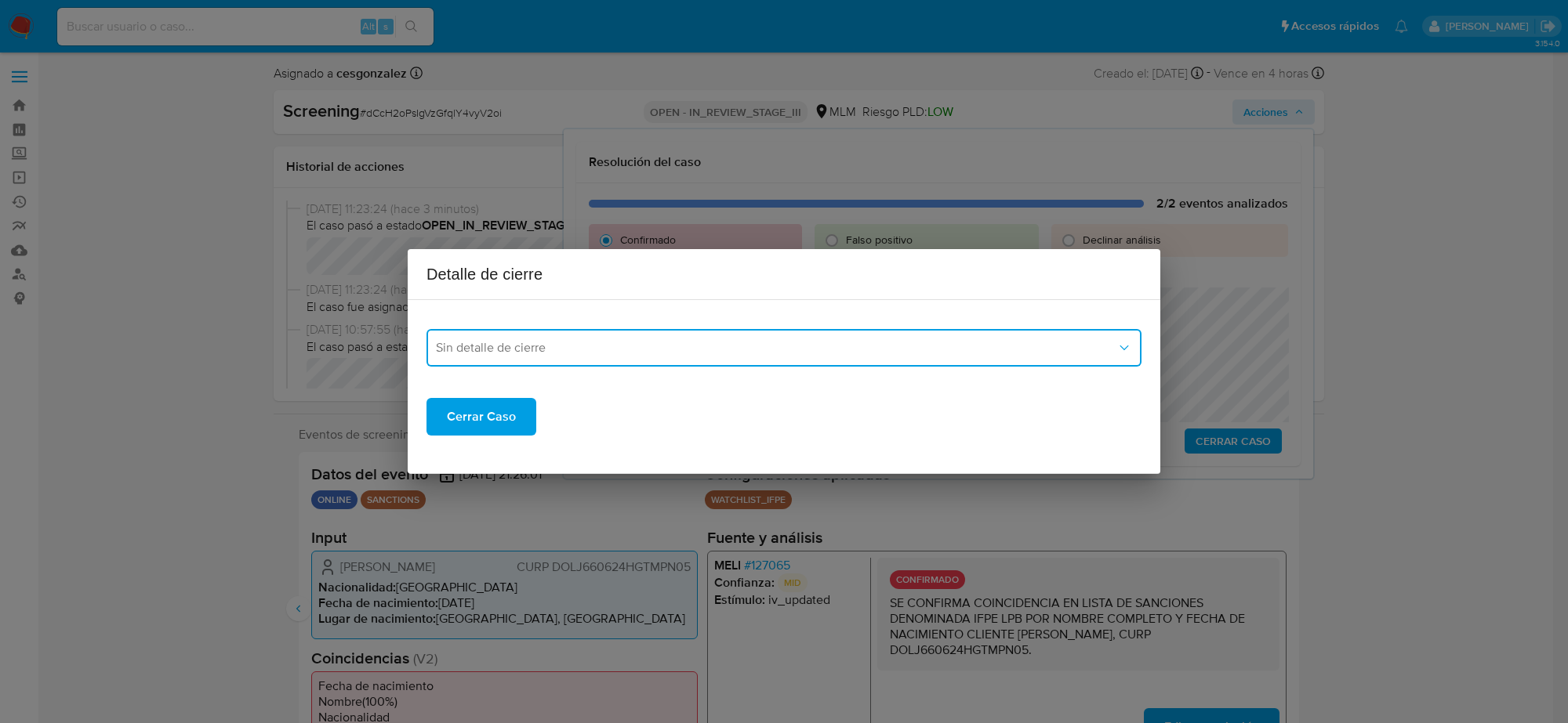
click at [508, 349] on span "Sin detalle de cierre" at bounding box center [776, 348] width 681 height 16
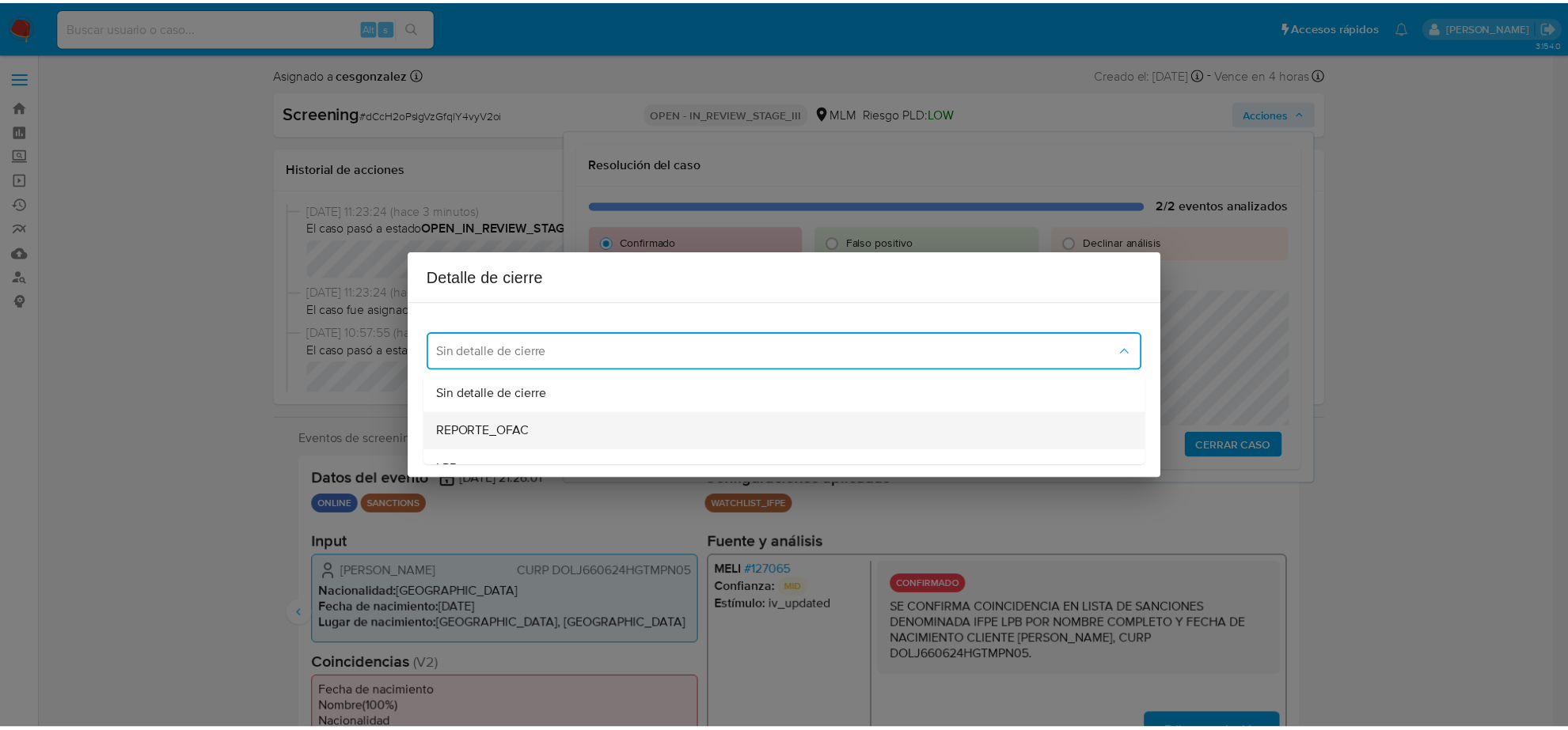
scroll to position [99, 0]
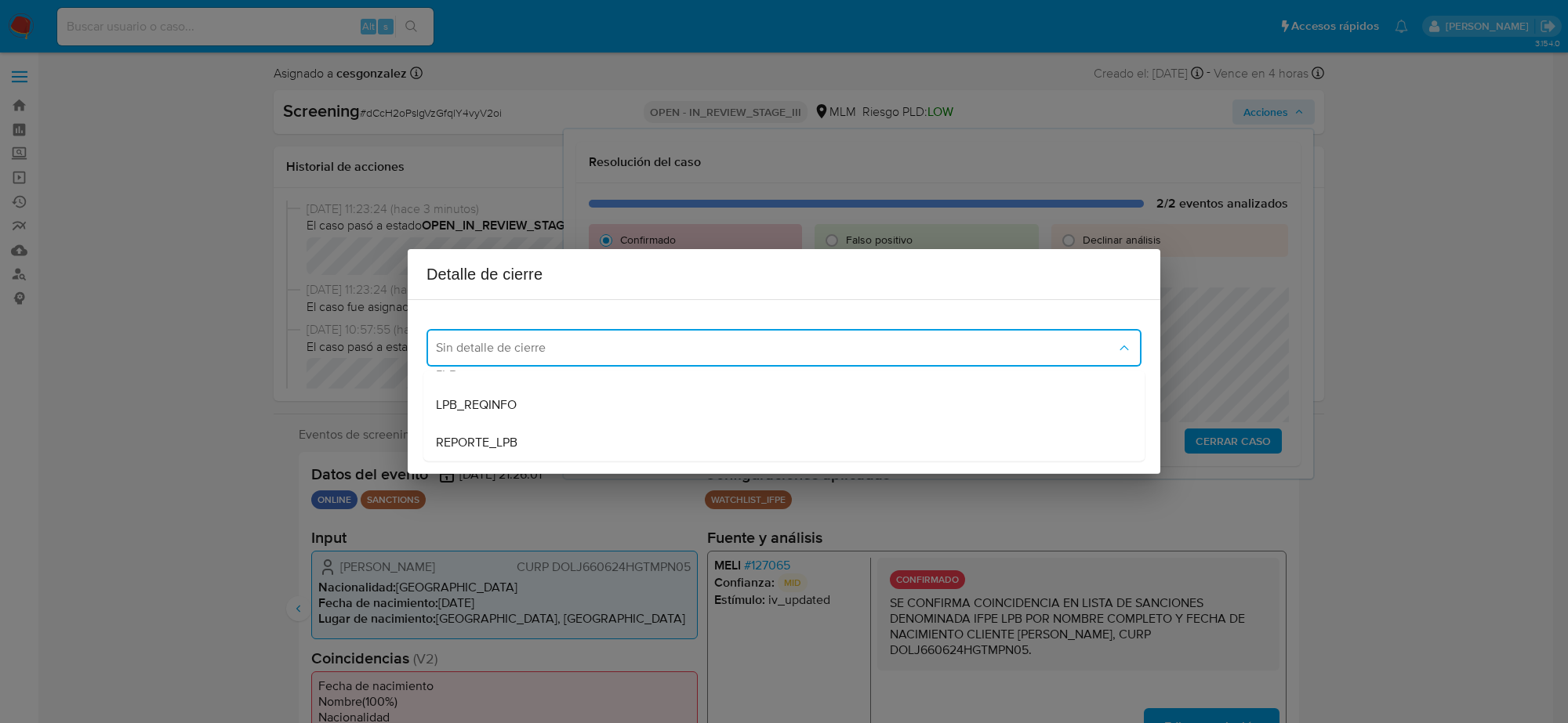
click at [481, 373] on div "LPB" at bounding box center [779, 368] width 687 height 37
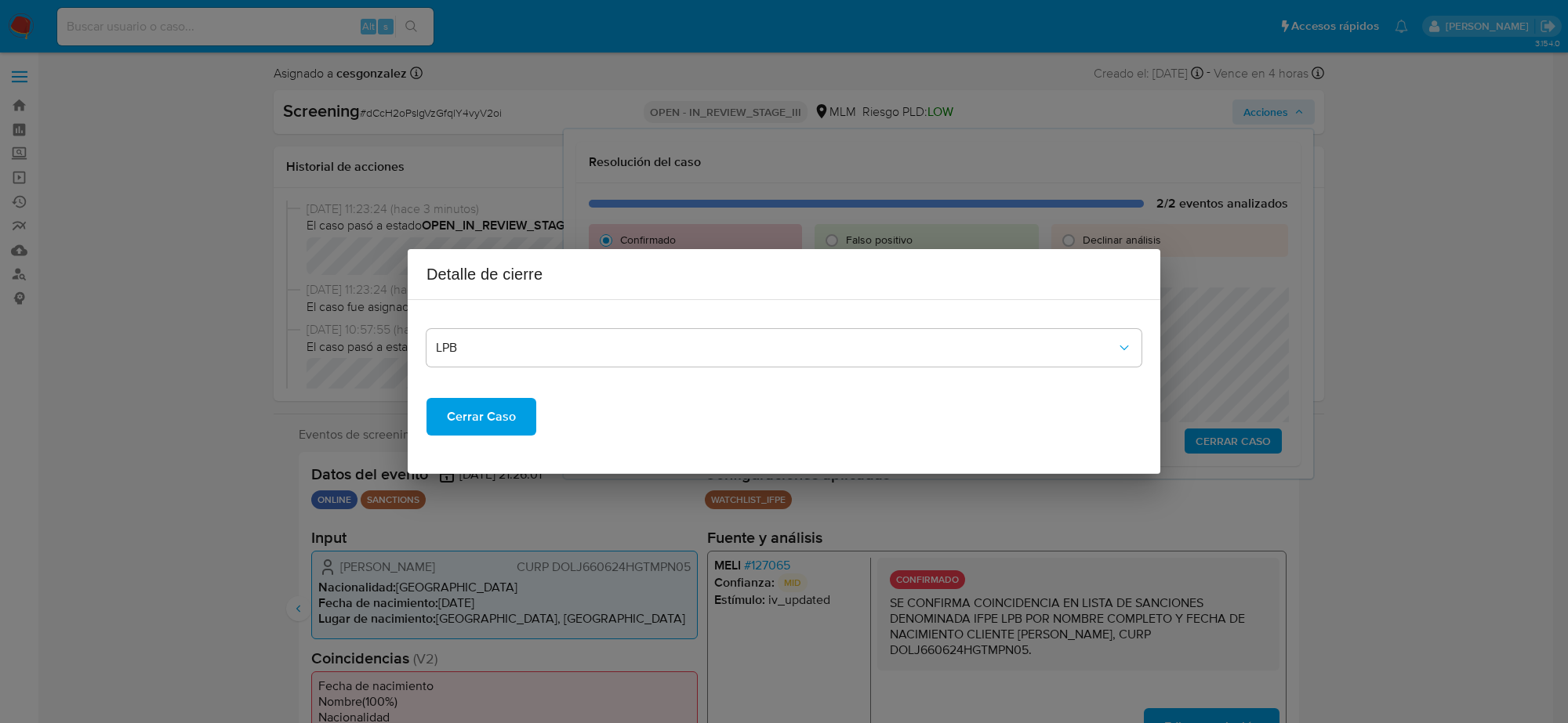
click at [475, 433] on span "Cerrar Caso" at bounding box center [481, 417] width 69 height 35
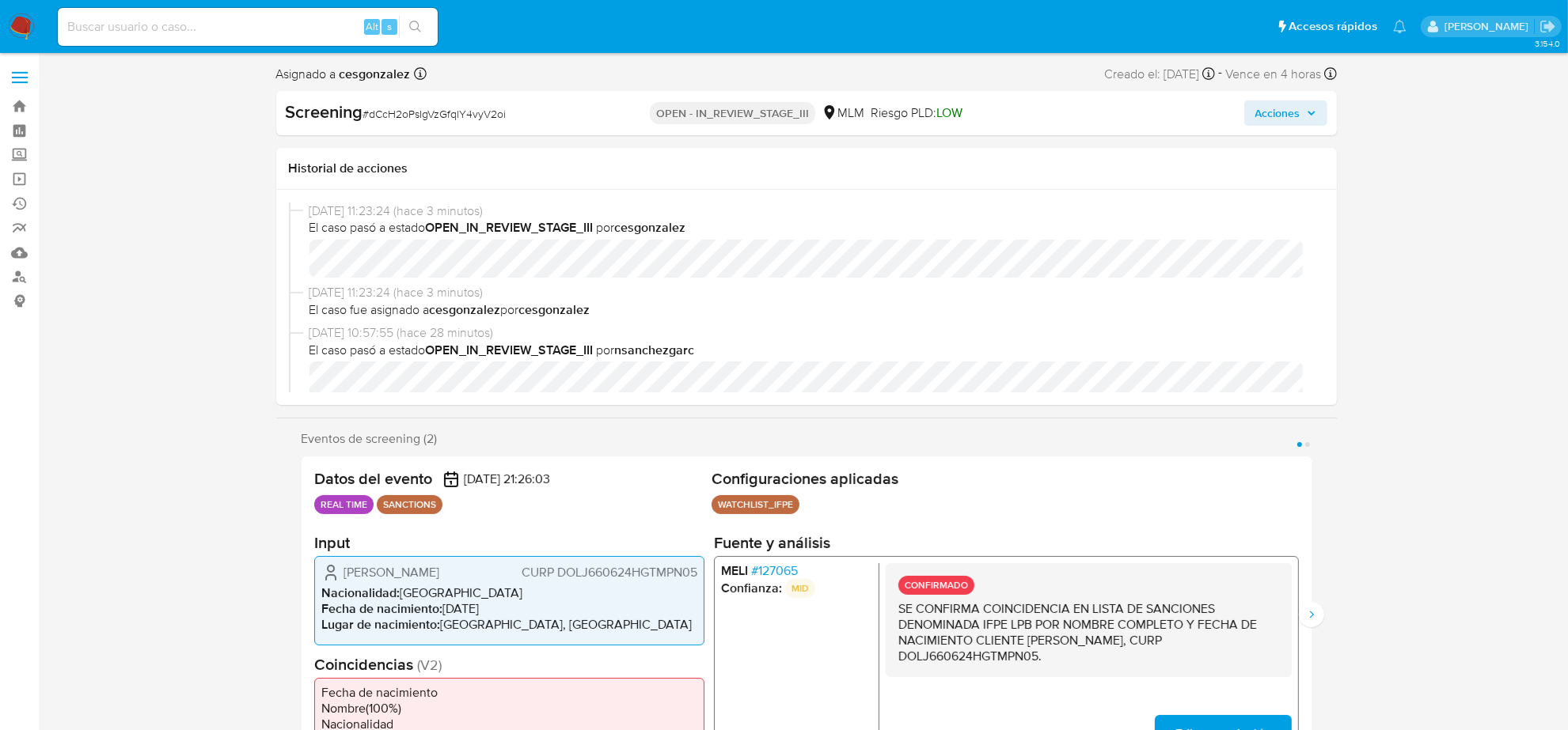
select select "10"
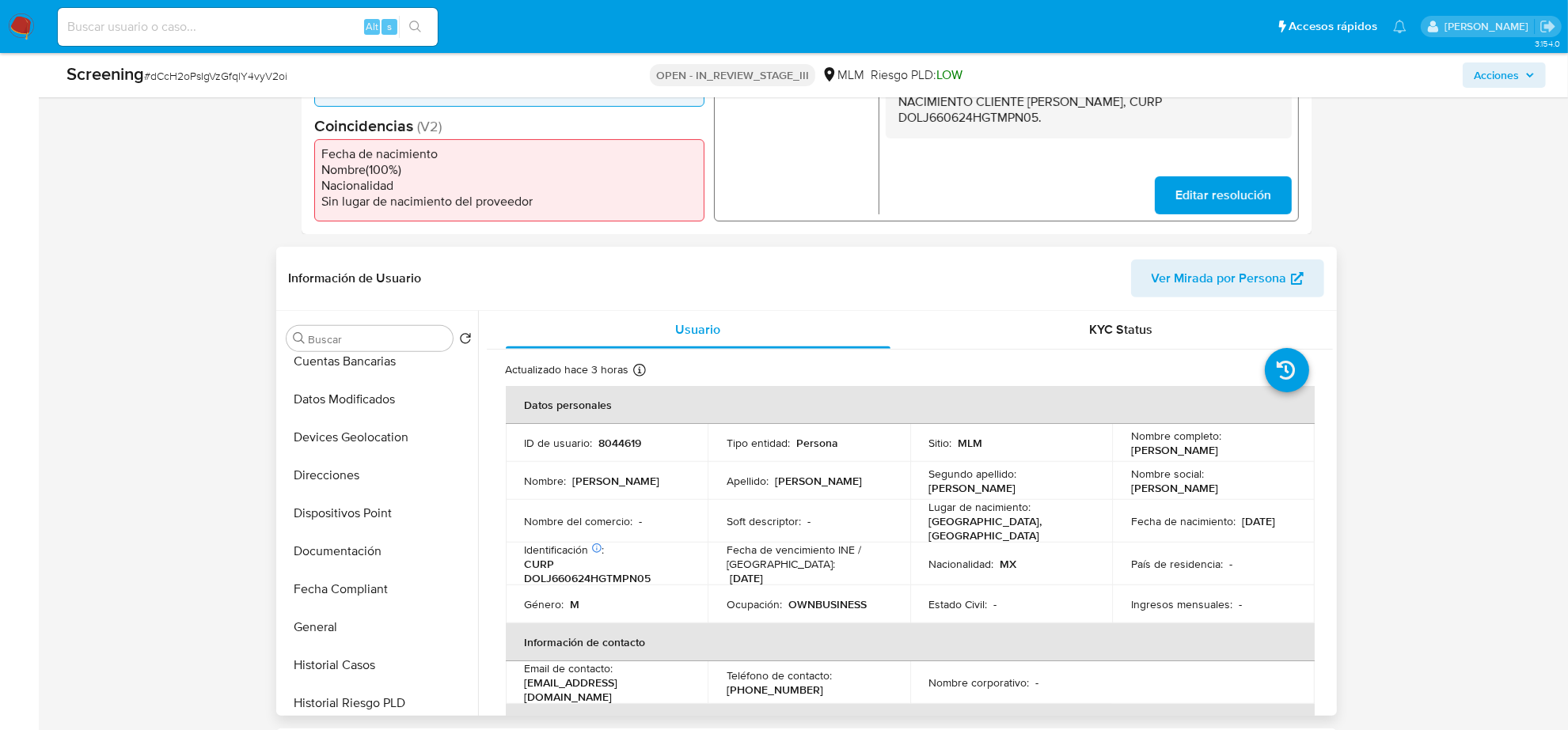
scroll to position [396, 0]
click at [360, 521] on button "Historial Casos" at bounding box center [373, 512] width 185 height 38
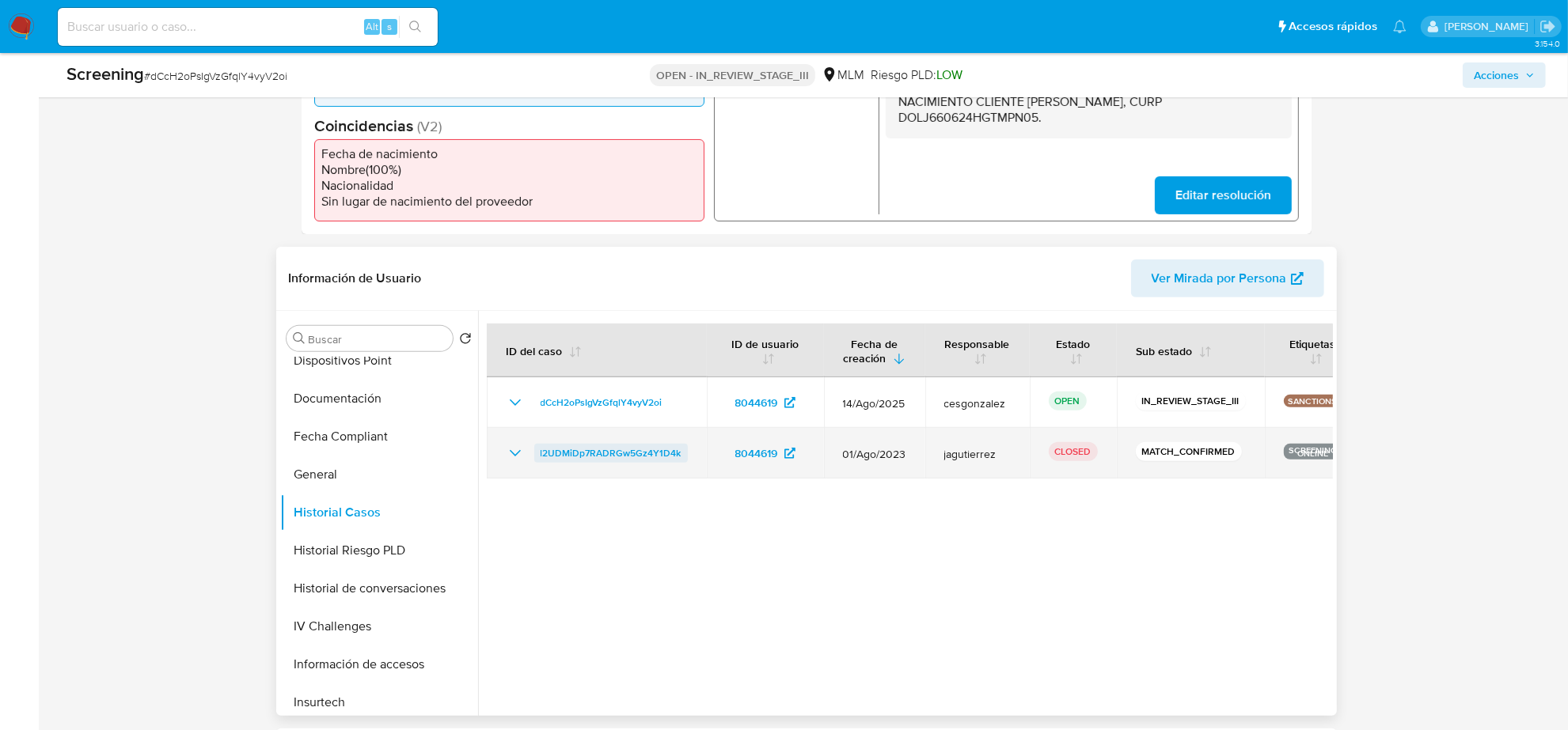
click at [591, 455] on span "l2UDMiDp7RADRGw5Gz4Y1D4k" at bounding box center [610, 453] width 141 height 19
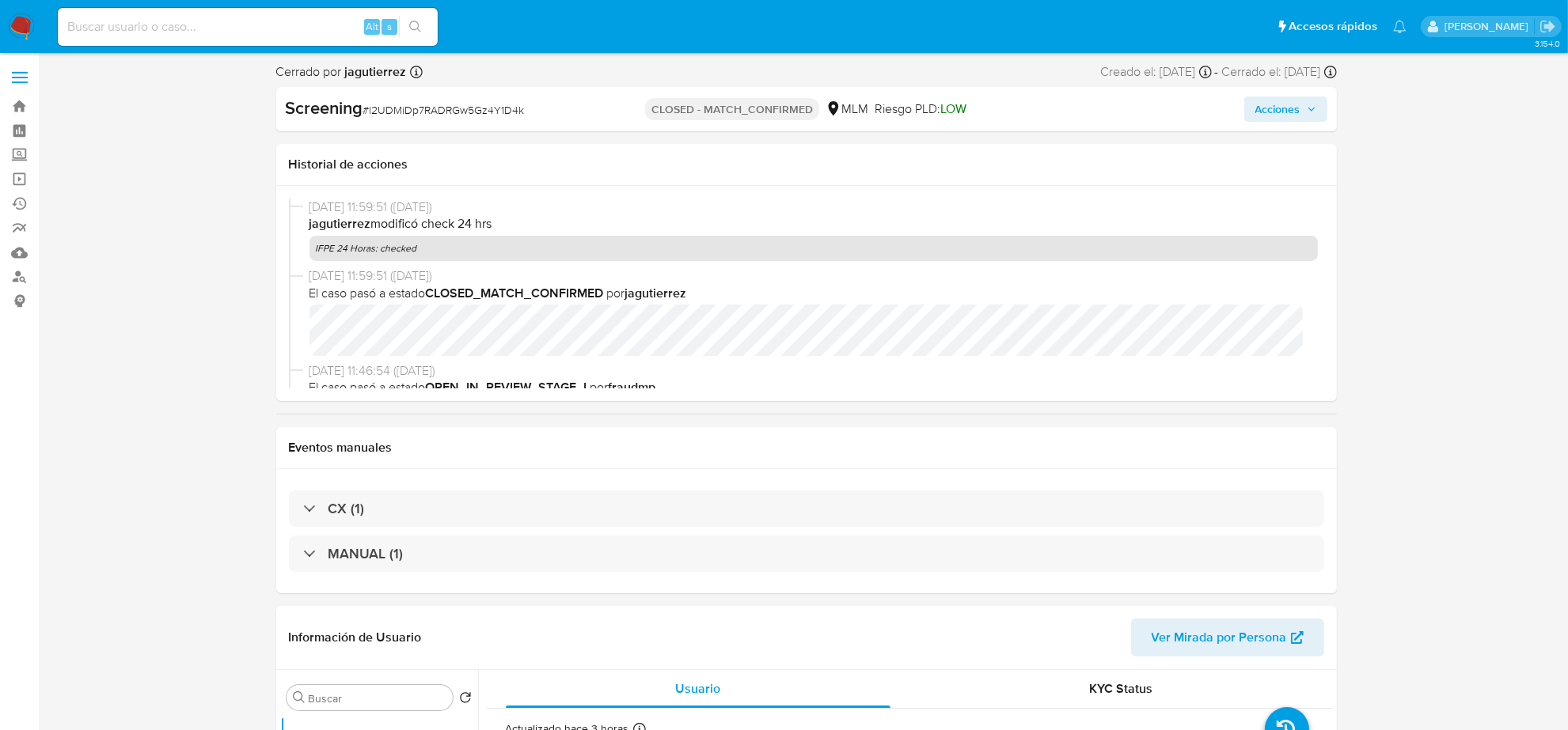
select select "10"
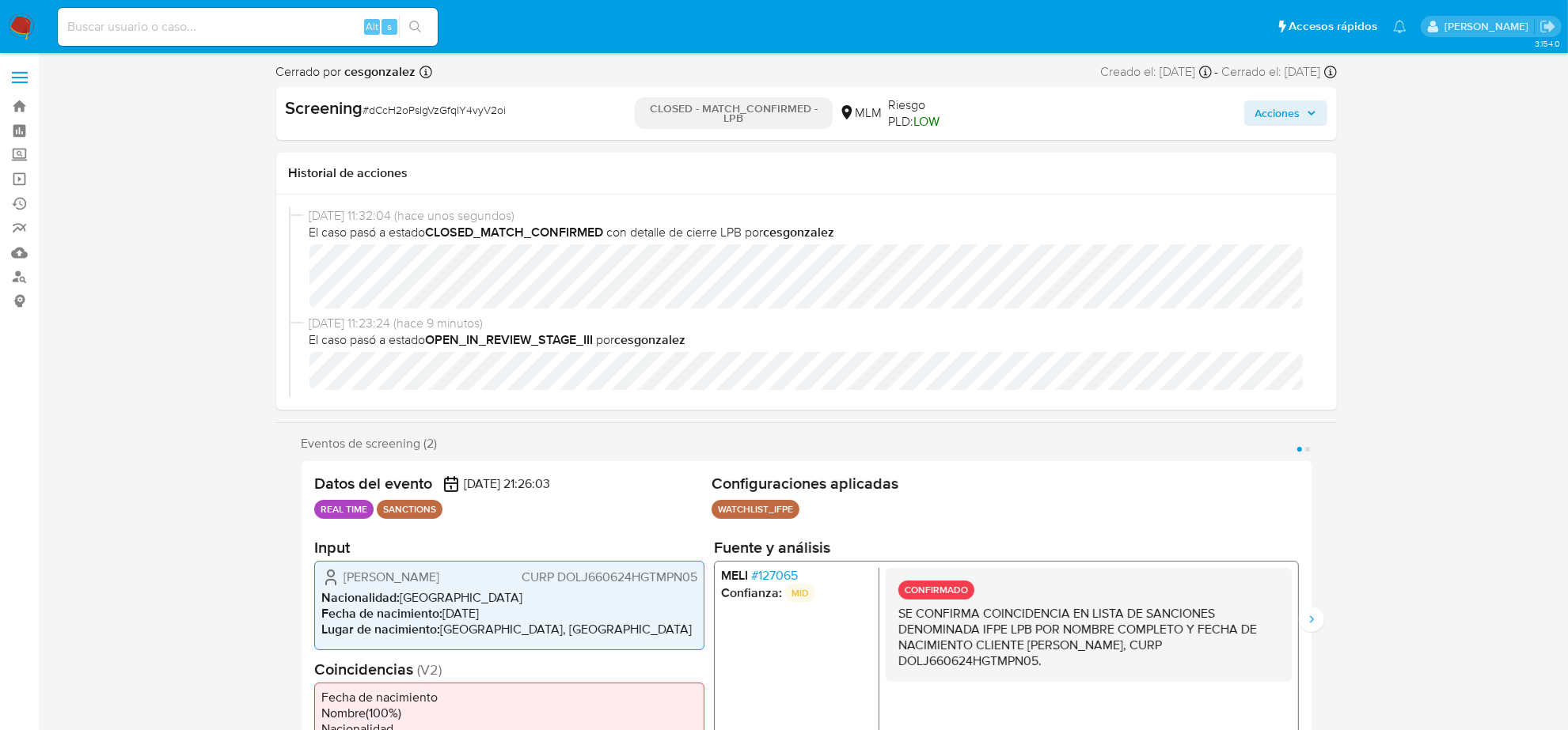
select select "10"
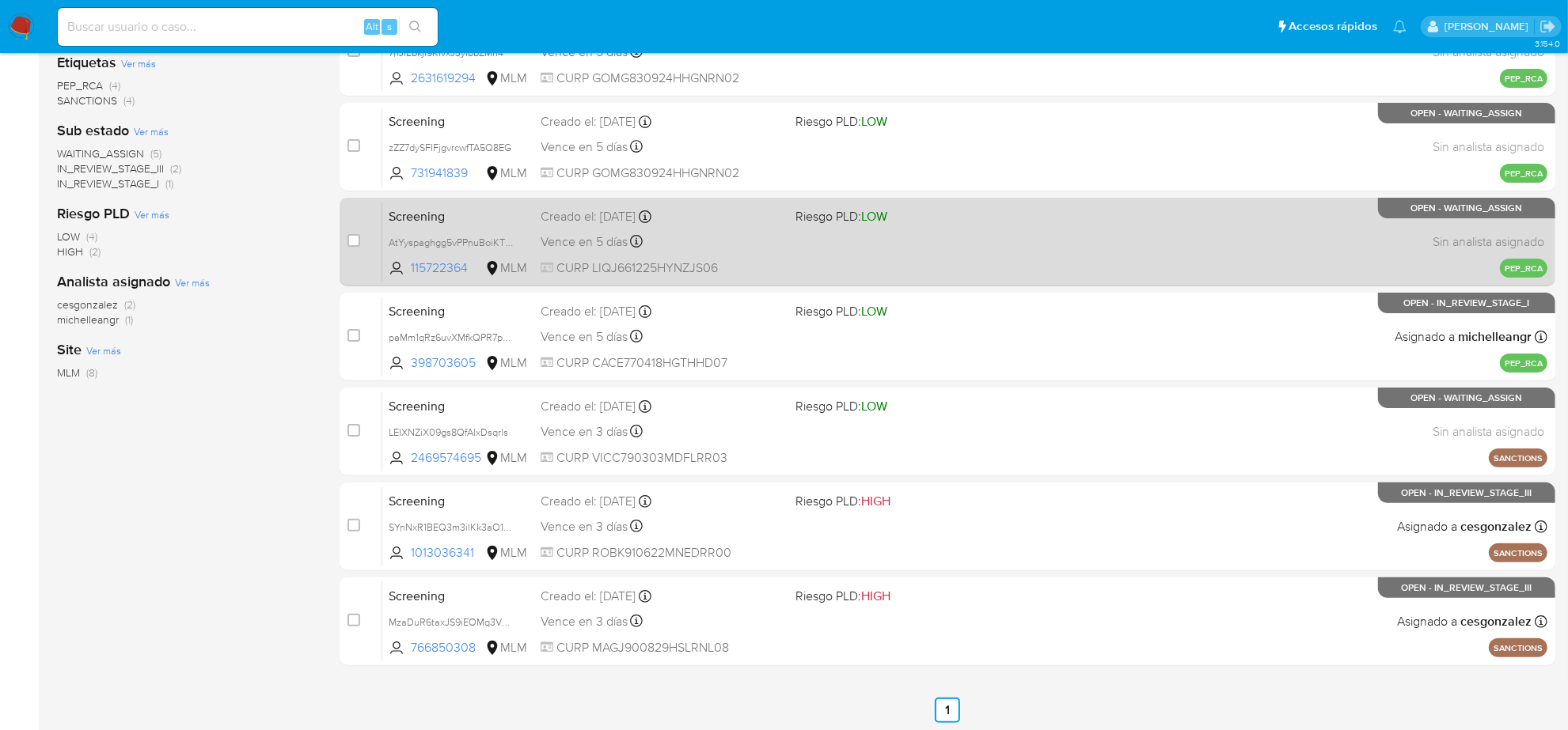
scroll to position [327, 0]
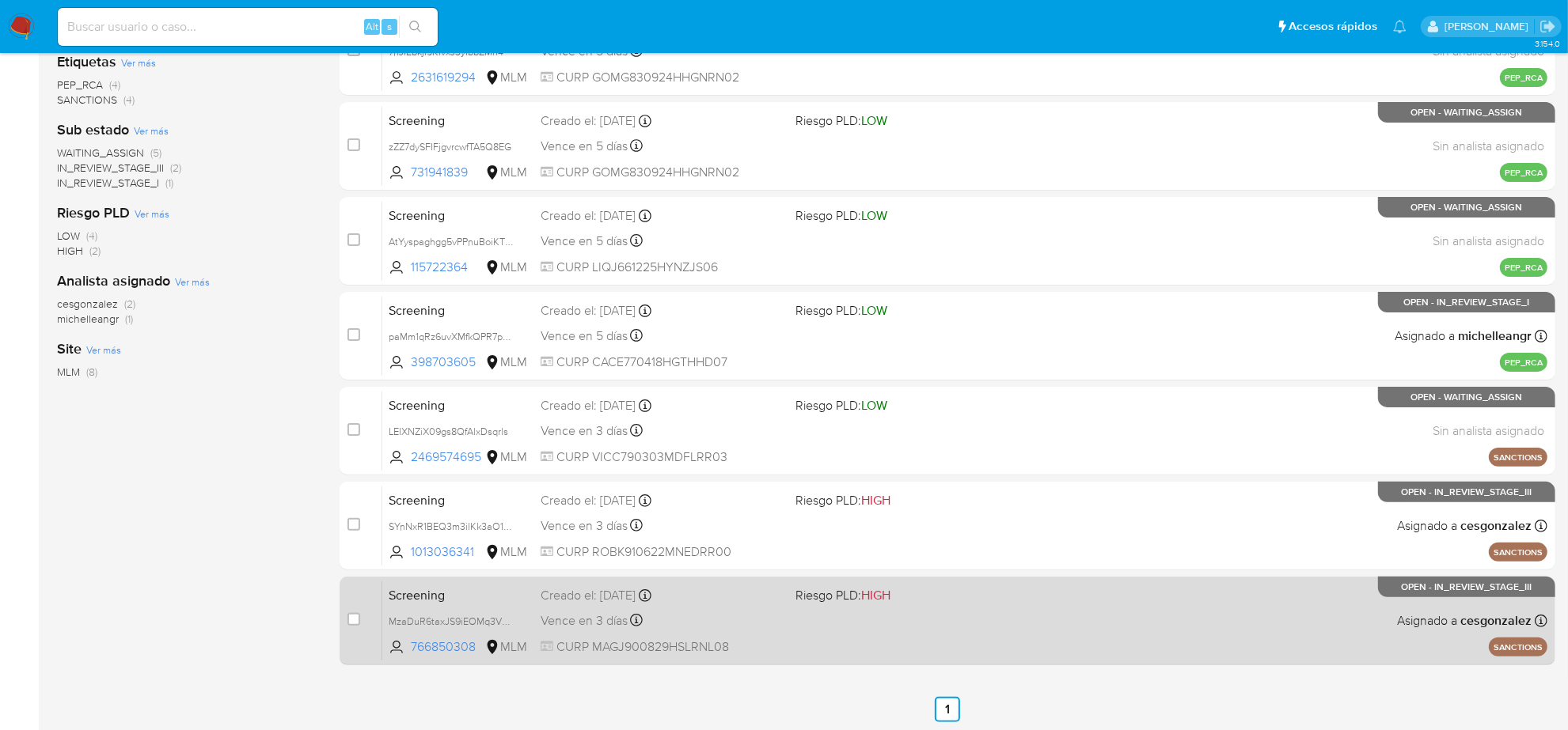
click at [721, 624] on div "Vence en 3 días Vence el 18/08/2025 08:27:58" at bounding box center [661, 621] width 242 height 22
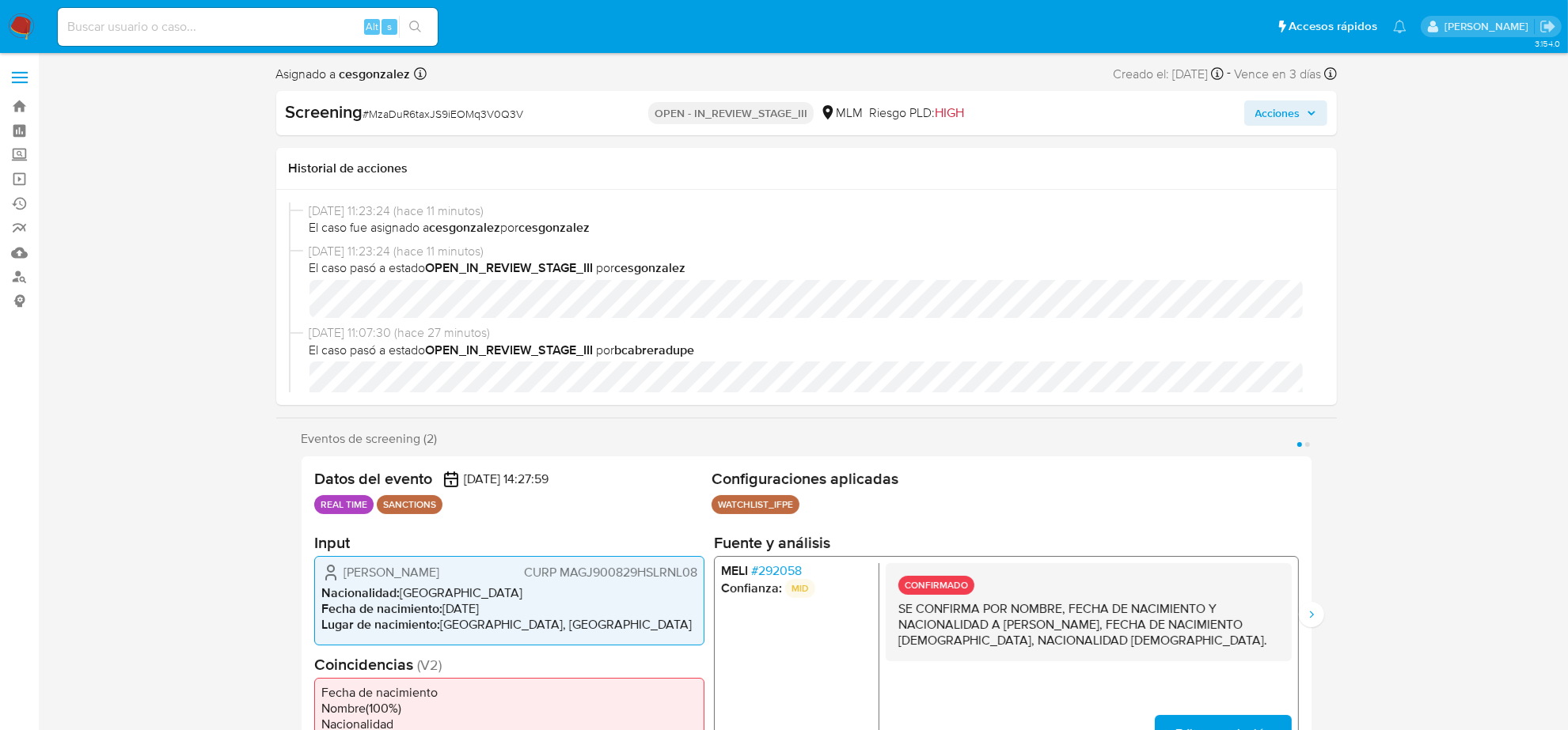
select select "10"
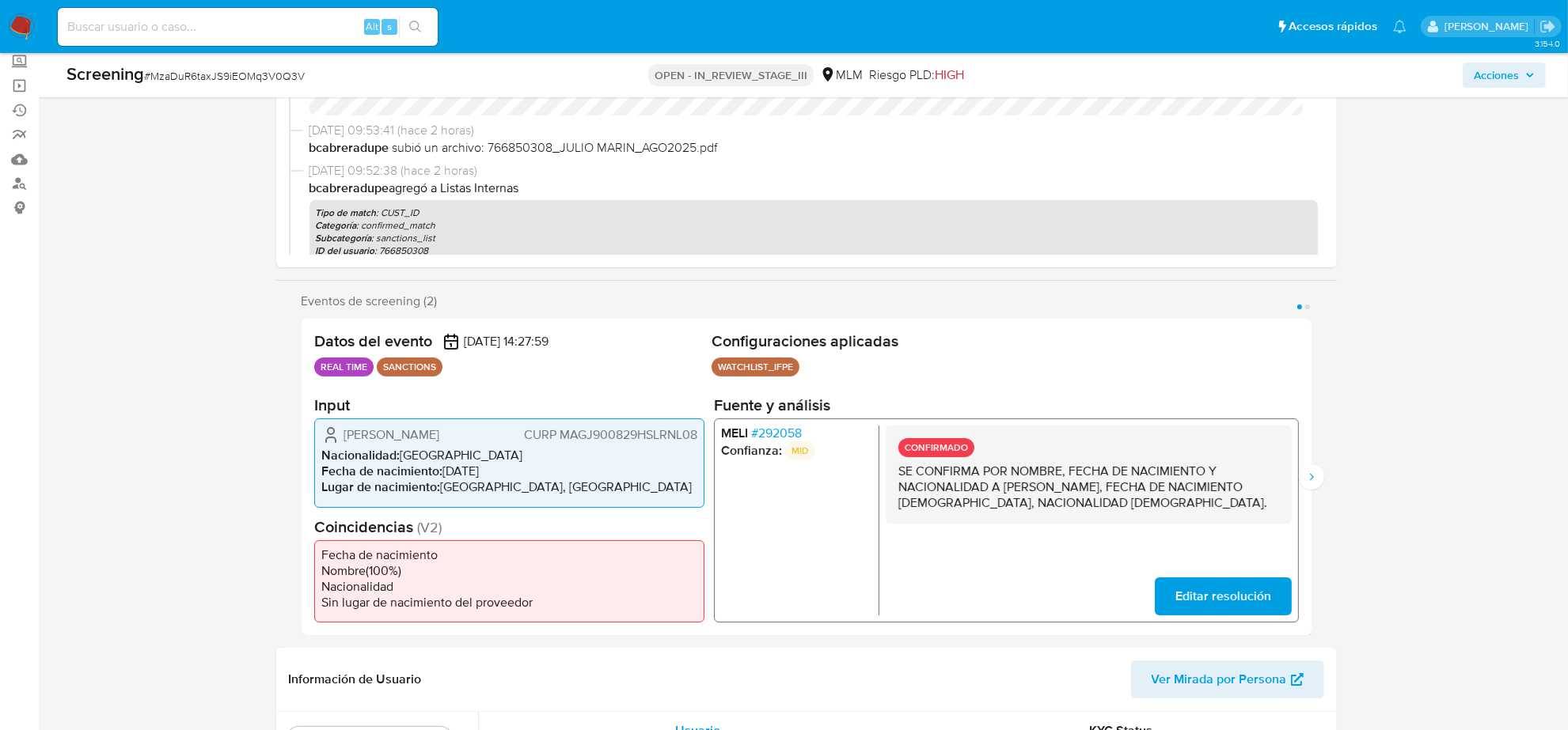
scroll to position [198, 0]
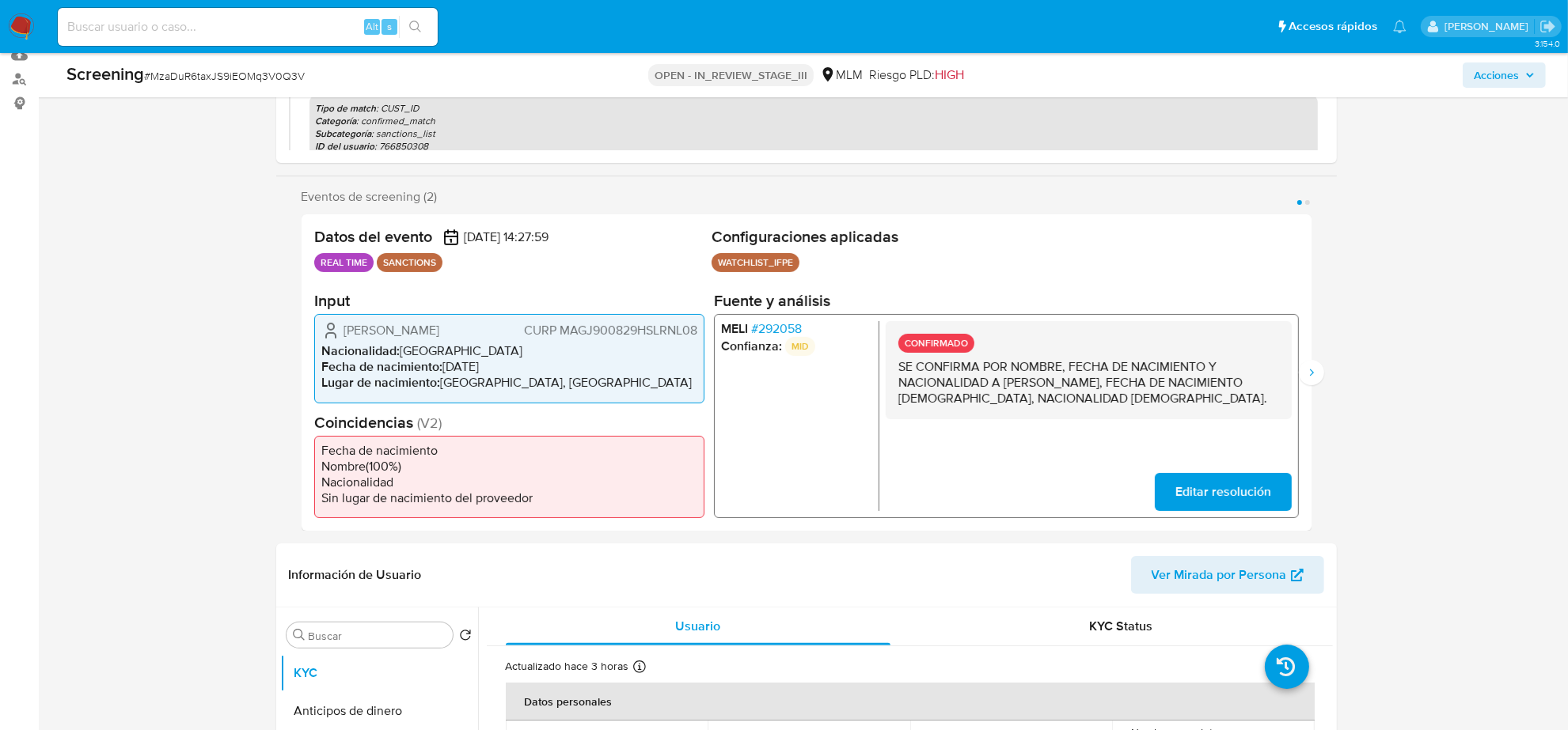
click at [778, 325] on span "# 292058" at bounding box center [775, 329] width 50 height 16
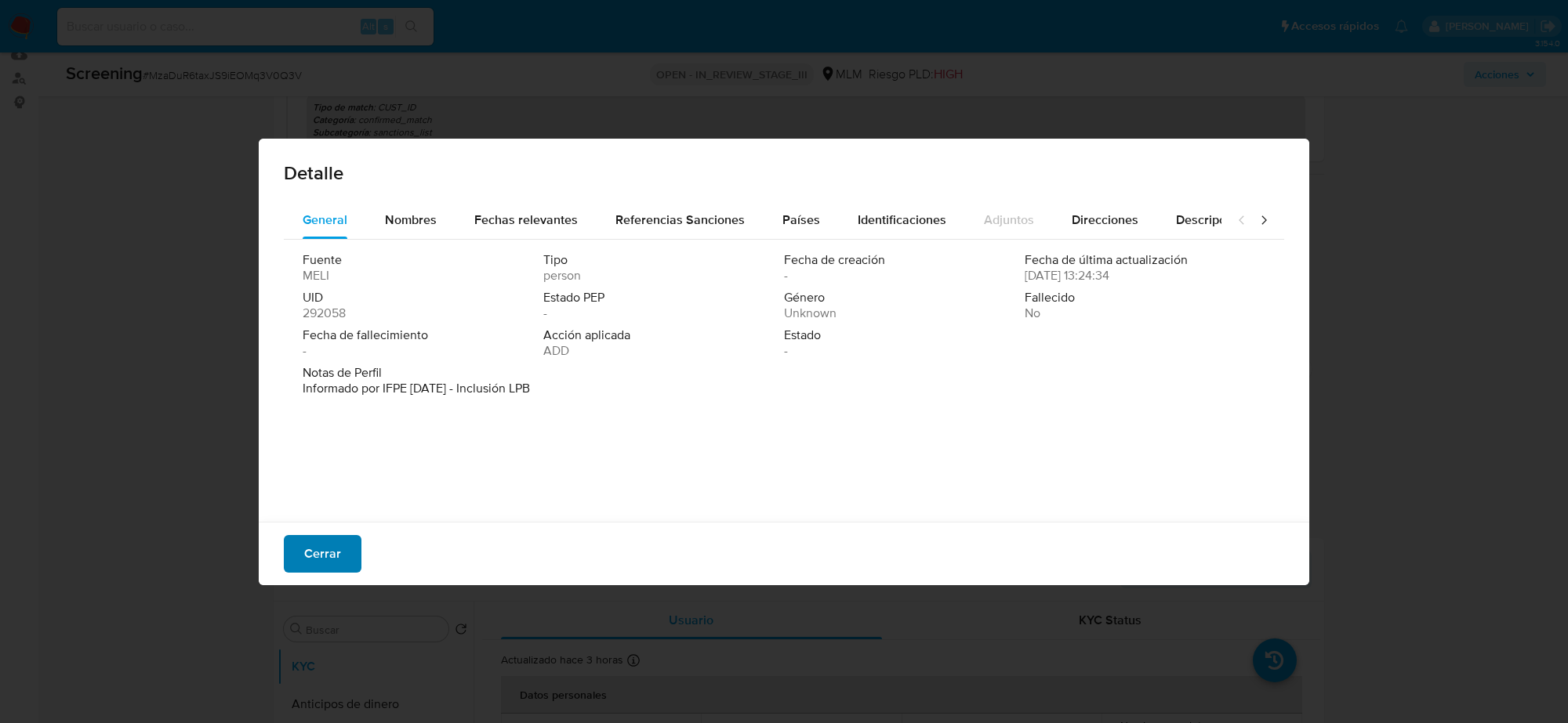
click at [347, 549] on button "Cerrar" at bounding box center [323, 554] width 78 height 37
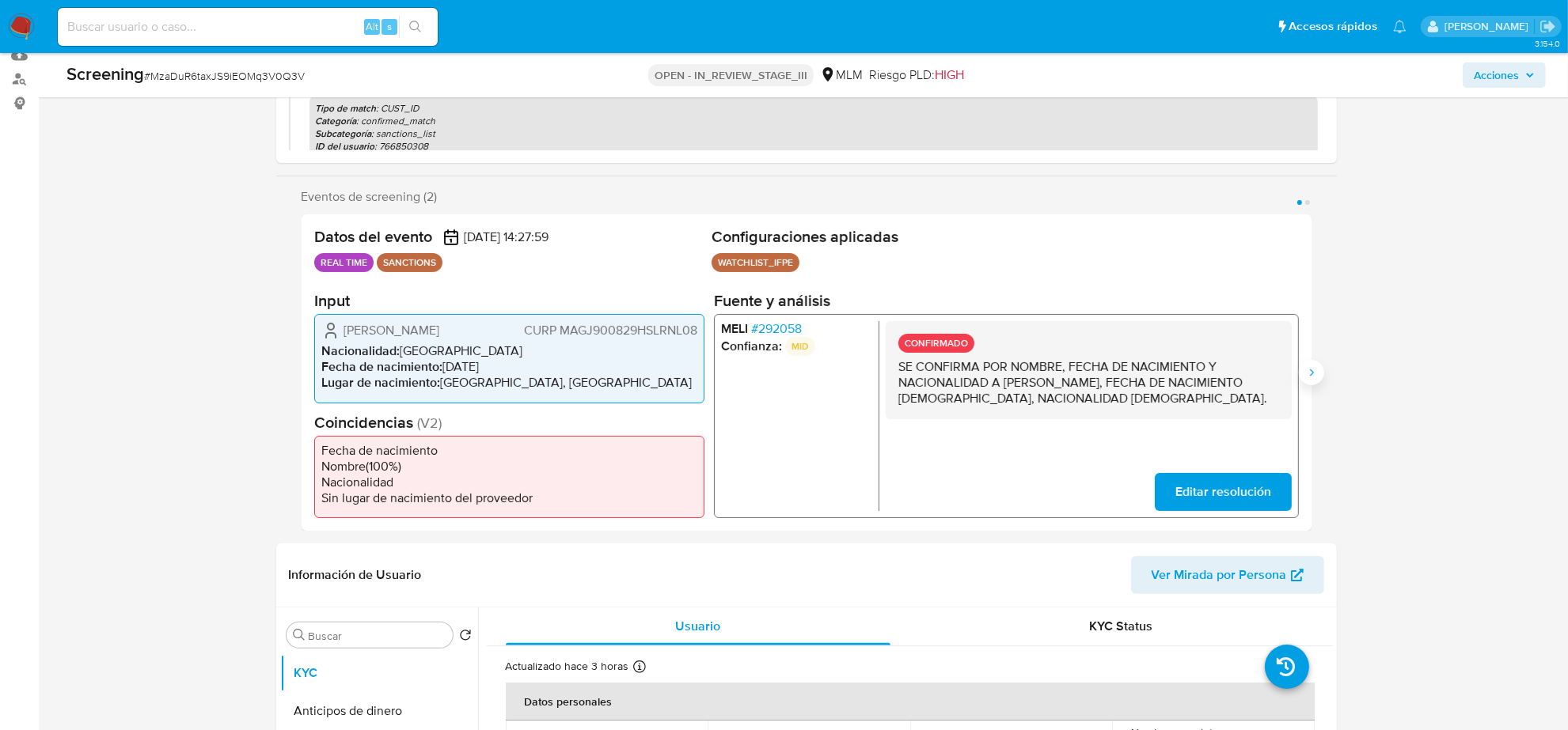
click at [1308, 377] on icon "Siguiente" at bounding box center [1311, 373] width 13 height 13
click at [796, 327] on span "# 292058" at bounding box center [775, 329] width 50 height 16
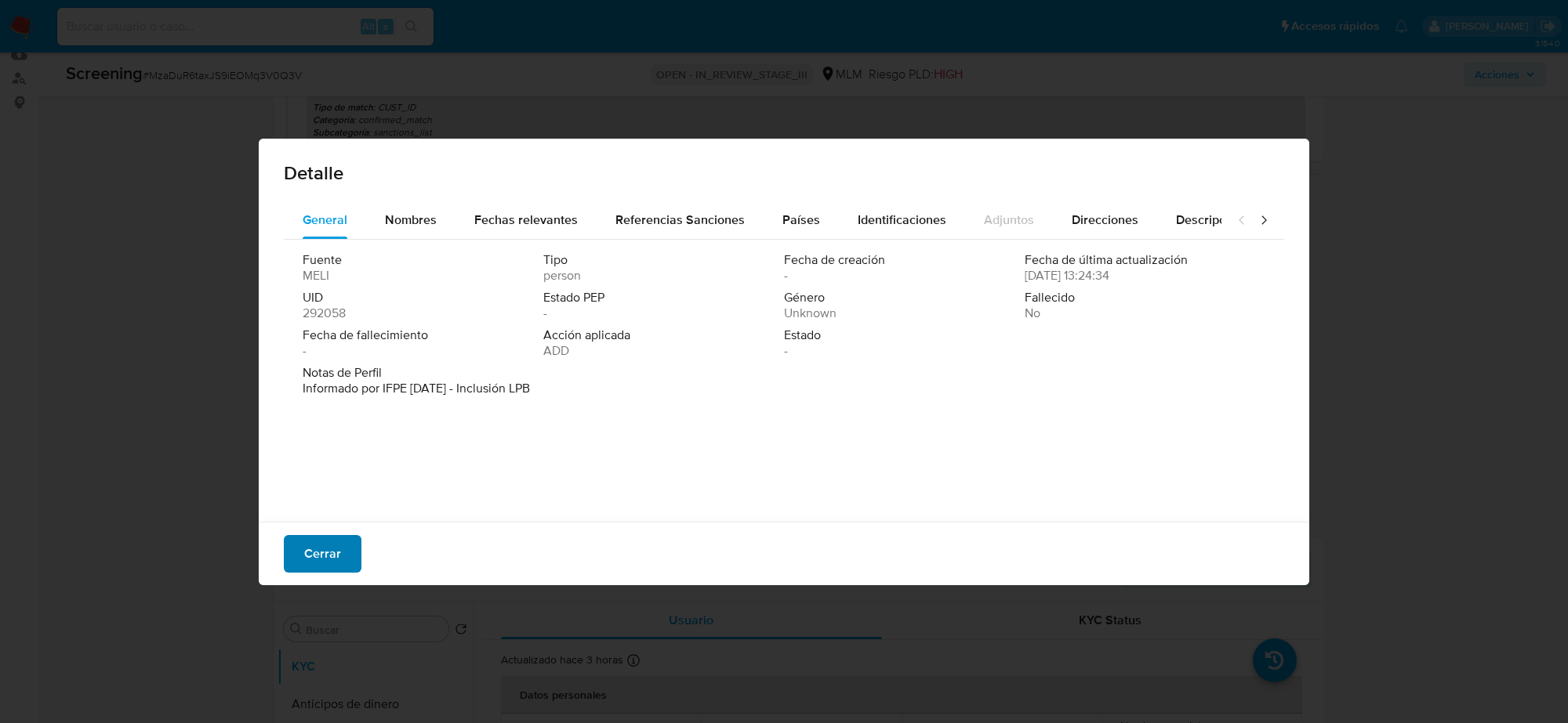
click at [322, 560] on span "Cerrar" at bounding box center [323, 554] width 37 height 35
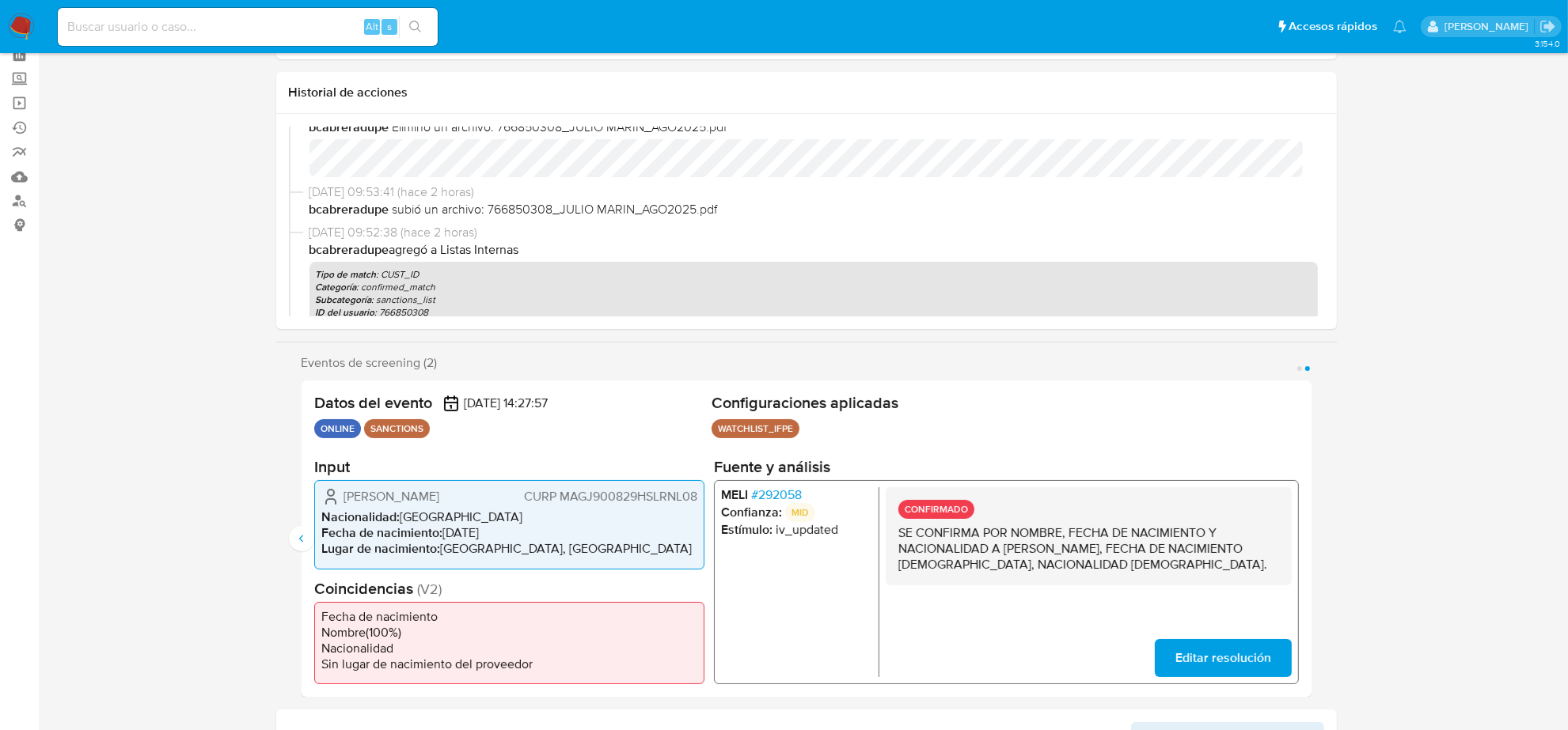
scroll to position [0, 0]
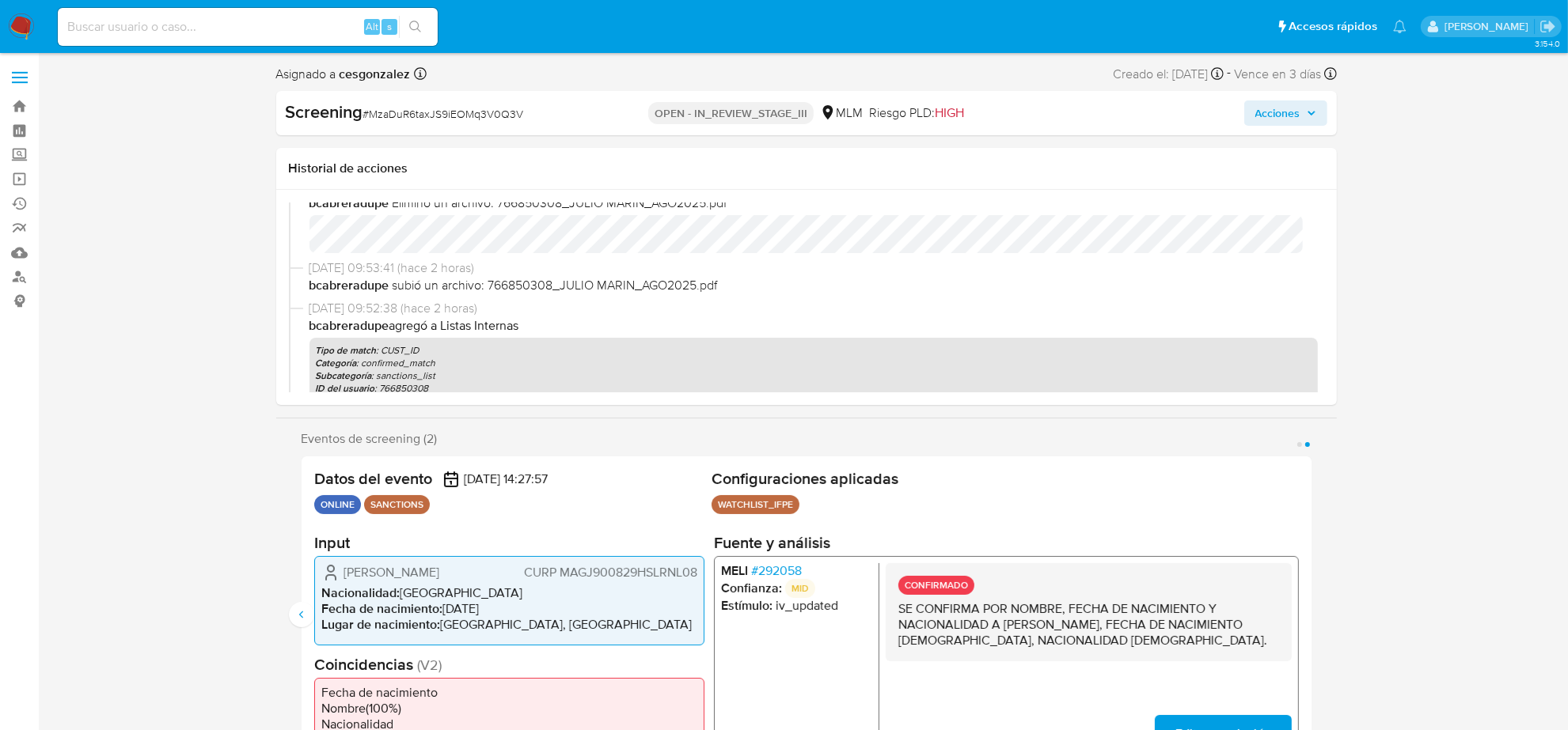
click at [1303, 103] on span "Acciones" at bounding box center [1286, 113] width 61 height 22
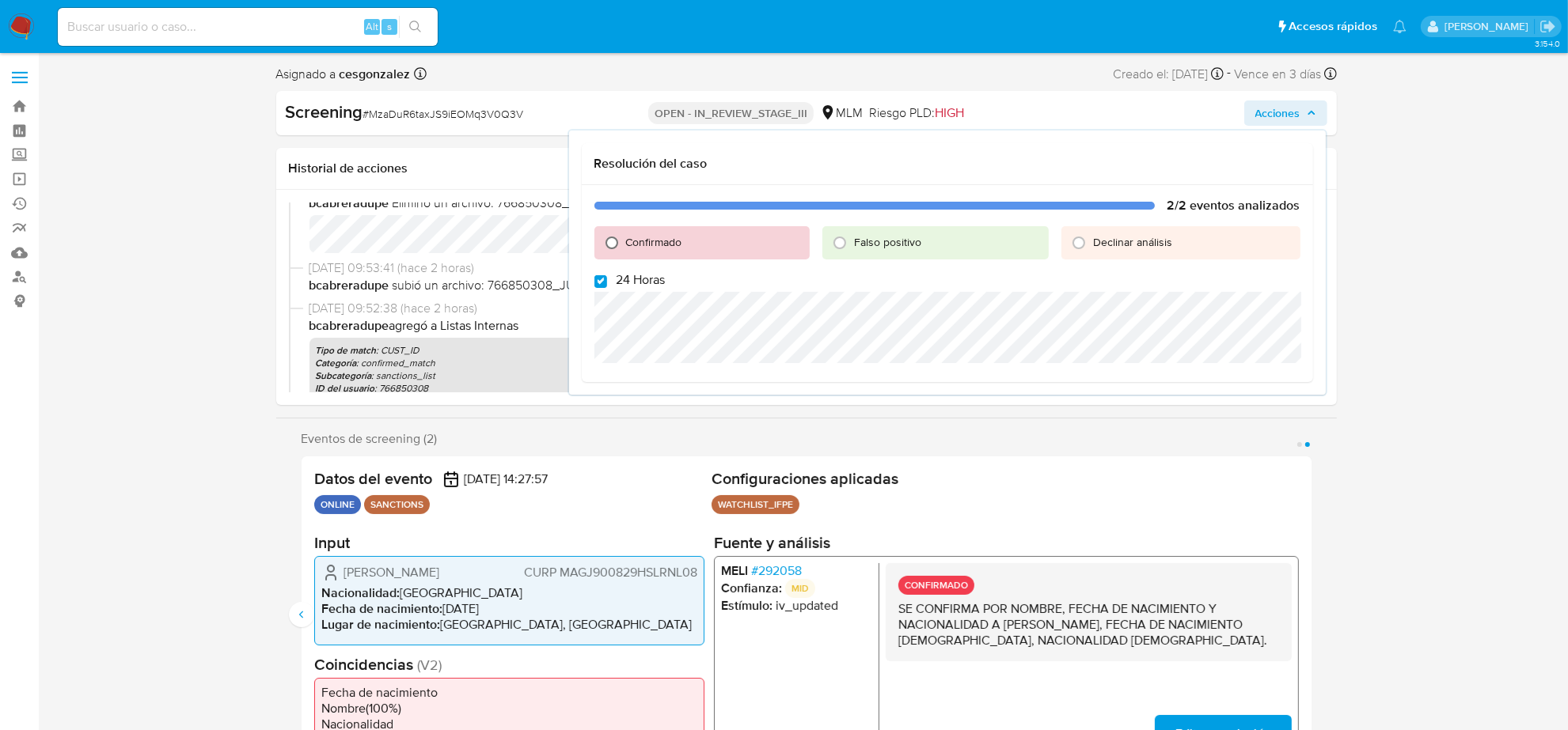
click at [610, 244] on input "Confirmado" at bounding box center [611, 243] width 25 height 25
radio input "true"
click at [596, 286] on input "24 Horas" at bounding box center [601, 281] width 13 height 13
checkbox input "false"
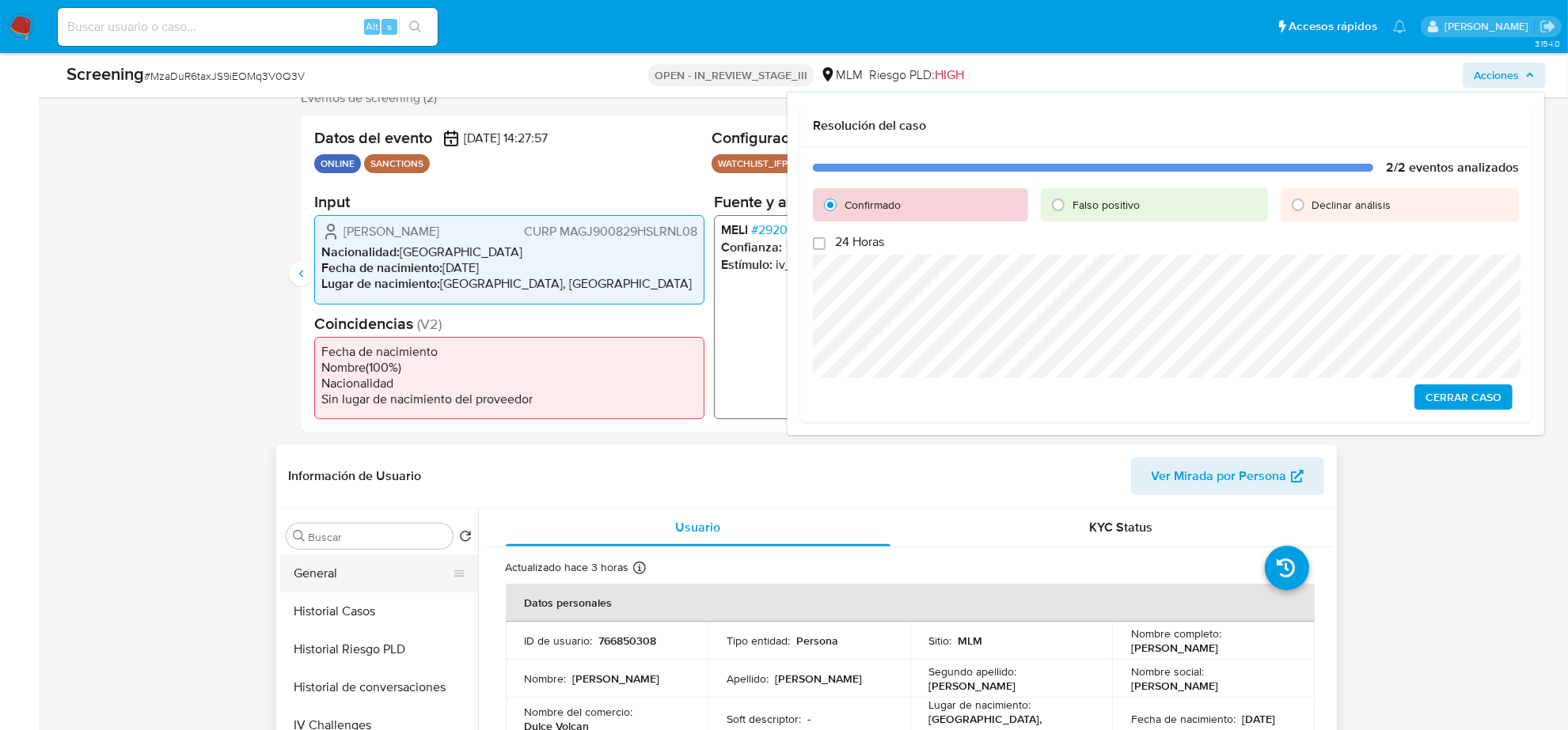
scroll to position [667, 0]
click at [334, 708] on button "Lista Interna" at bounding box center [373, 705] width 185 height 38
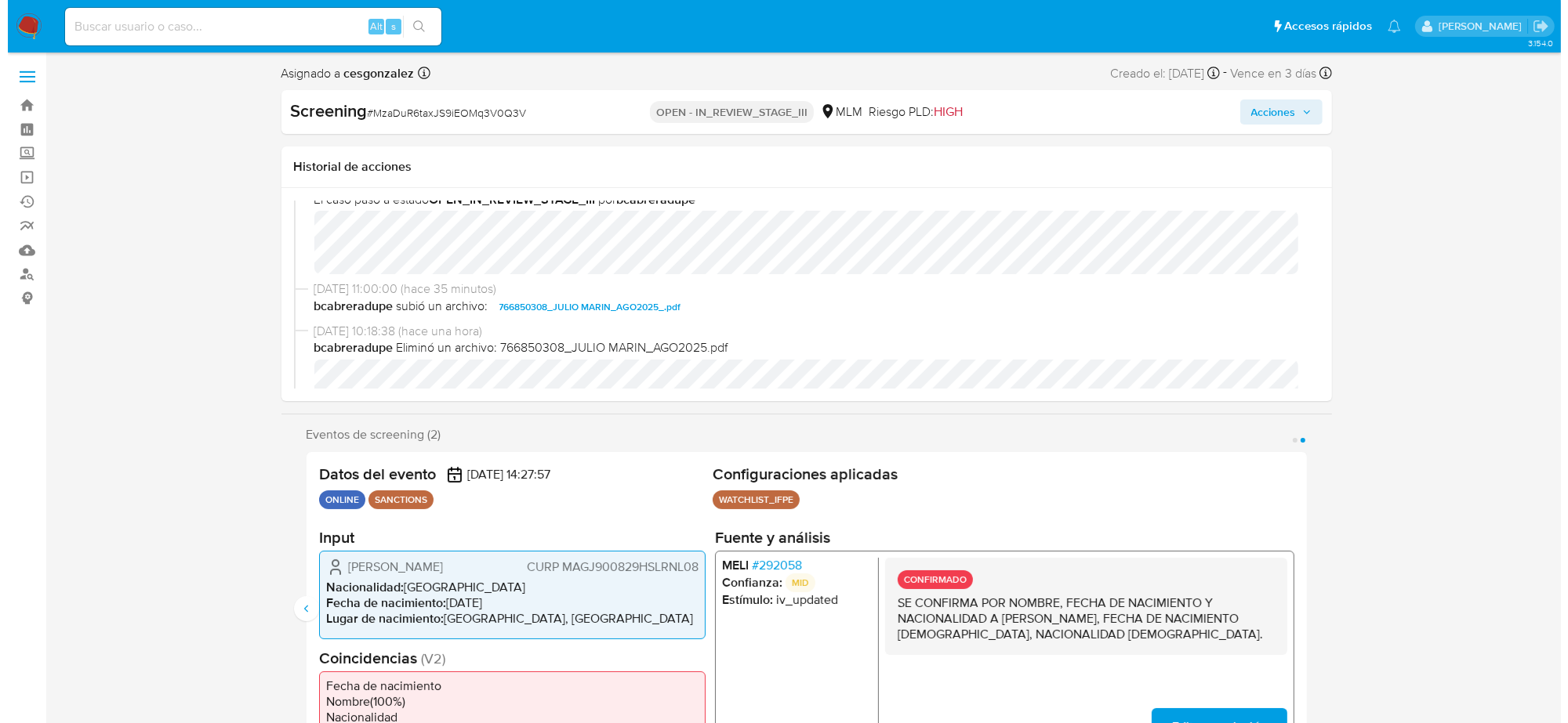
scroll to position [0, 0]
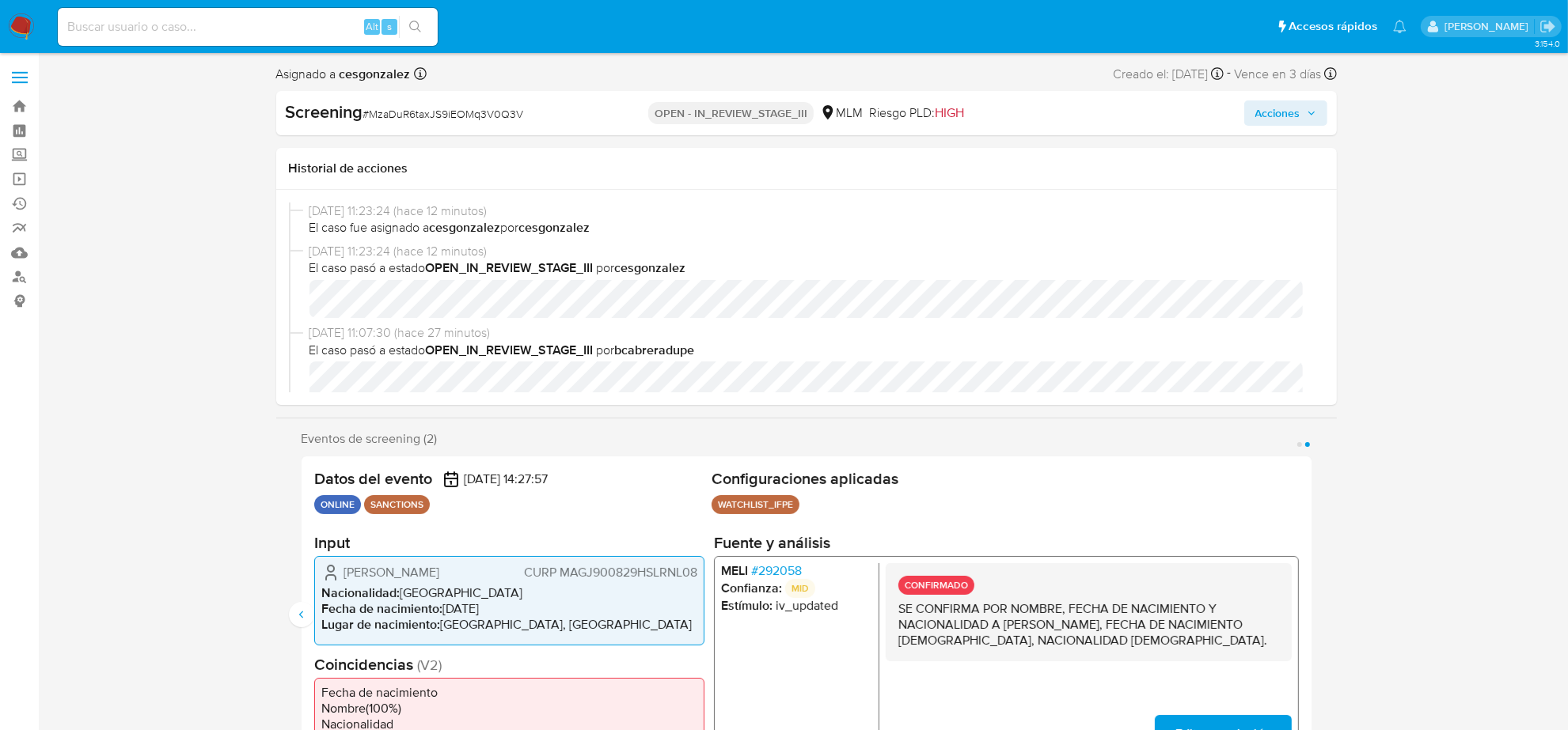
click at [1312, 116] on icon "button" at bounding box center [1311, 113] width 10 height 10
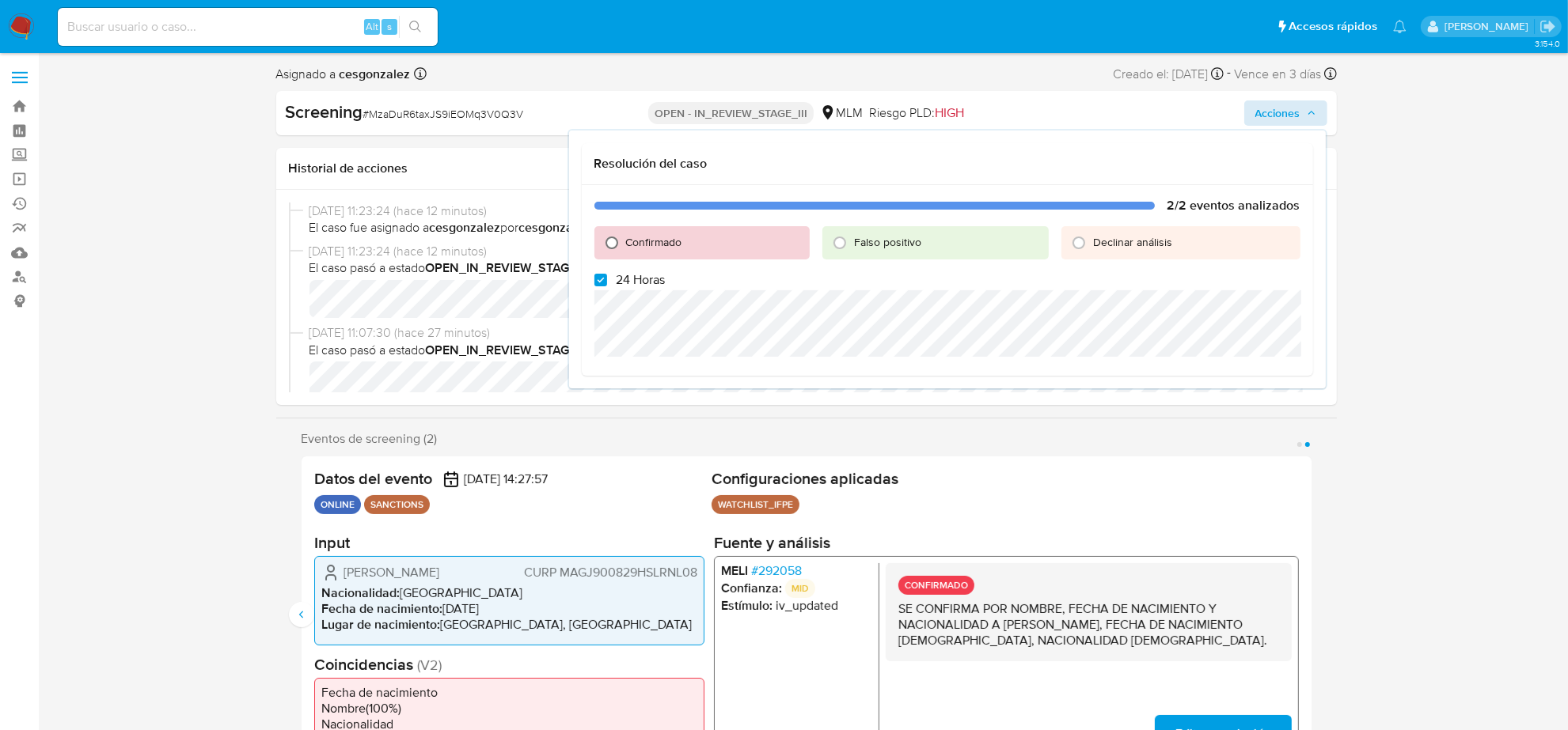
click at [614, 238] on input "Confirmado" at bounding box center [611, 243] width 25 height 25
radio input "true"
click at [594, 283] on input "24 Horas" at bounding box center [601, 280] width 13 height 13
checkbox input "false"
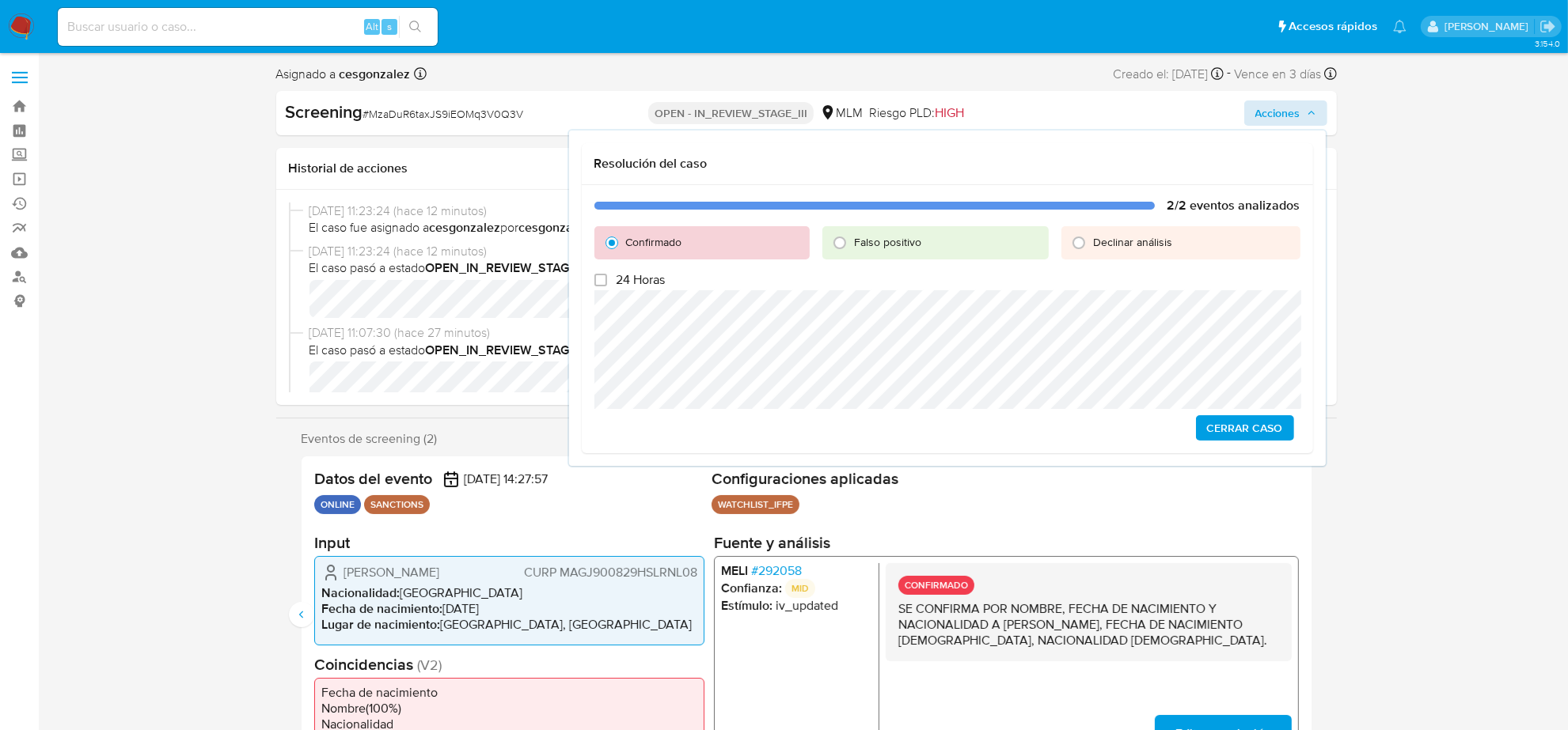
click at [1245, 432] on span "Cerrar Caso" at bounding box center [1244, 428] width 76 height 22
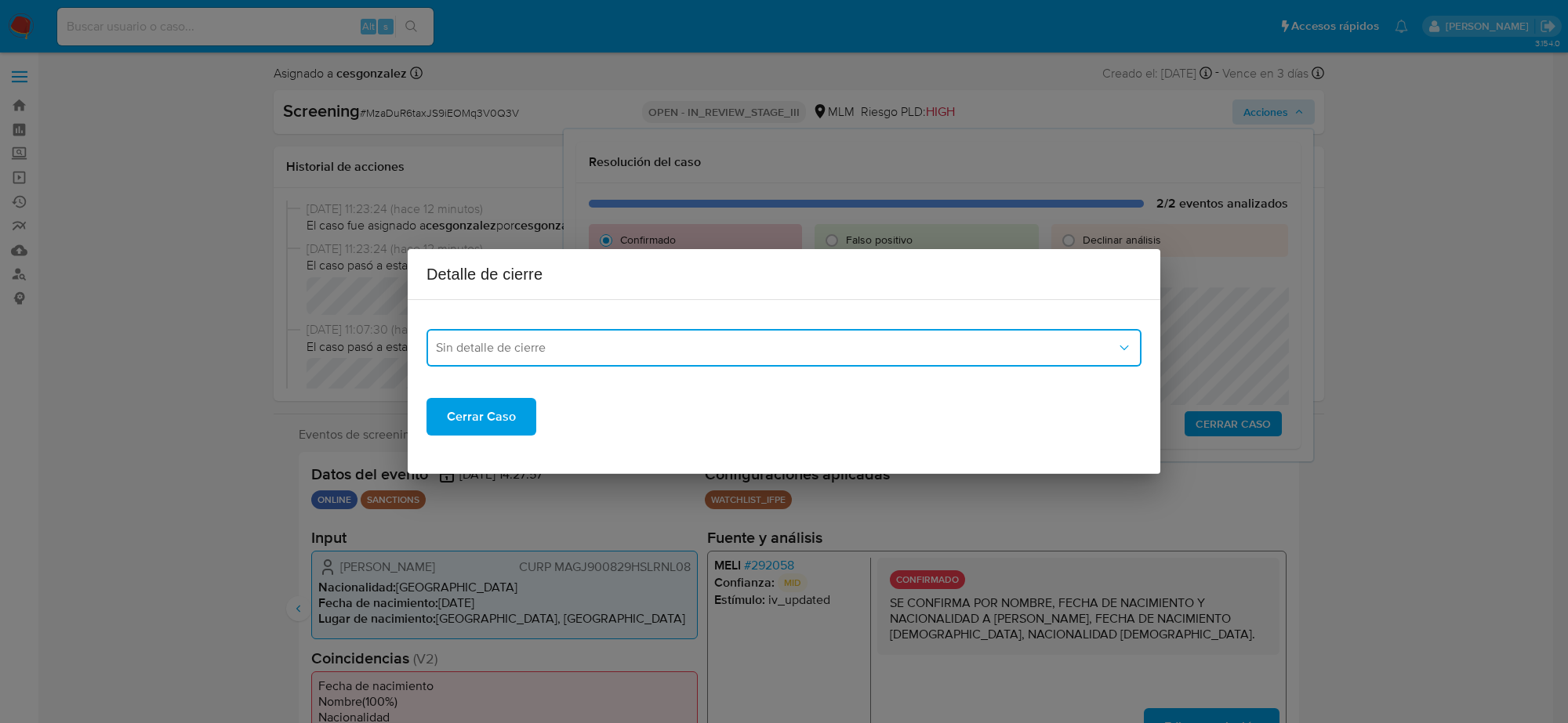
click at [737, 349] on span "Sin detalle de cierre" at bounding box center [776, 348] width 681 height 16
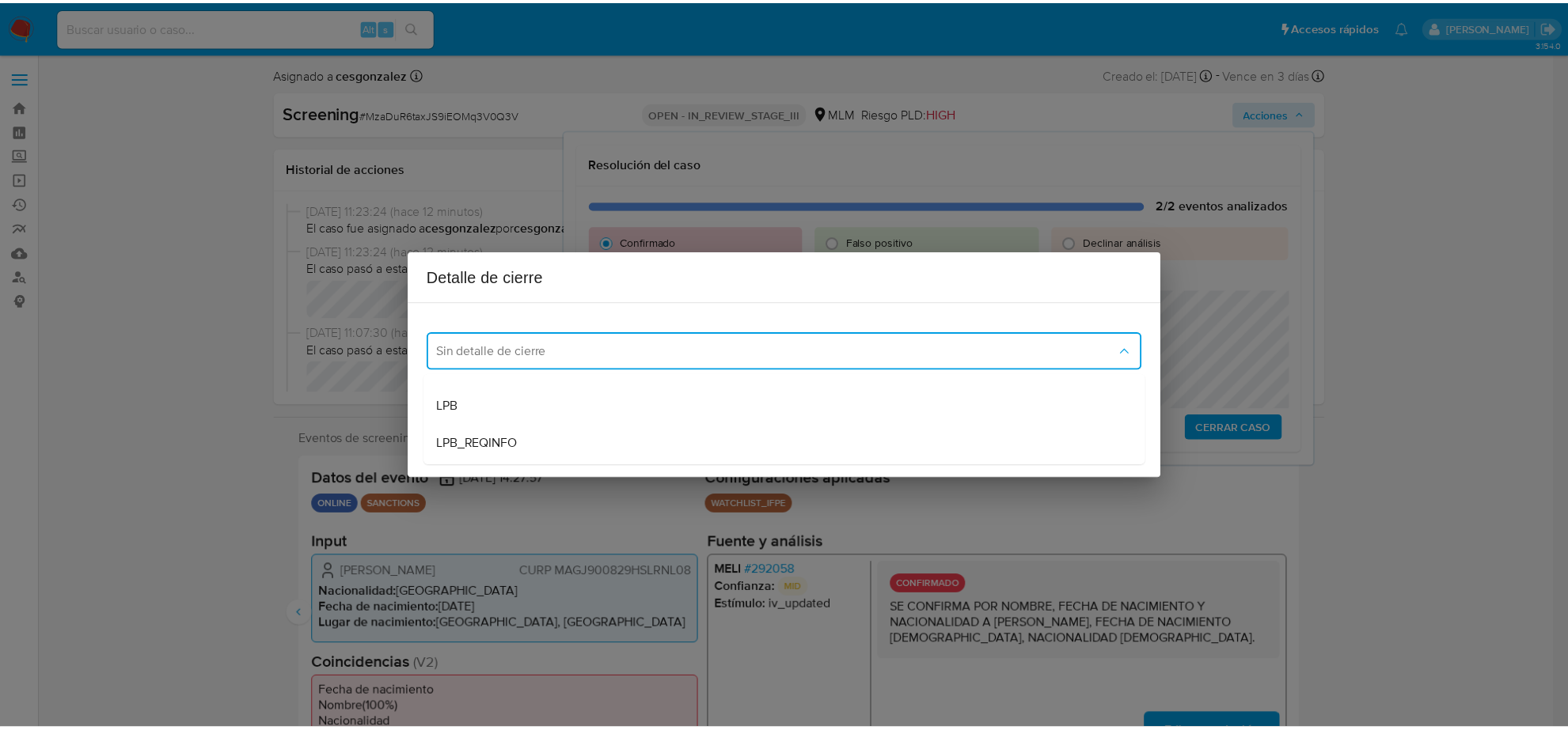
scroll to position [99, 0]
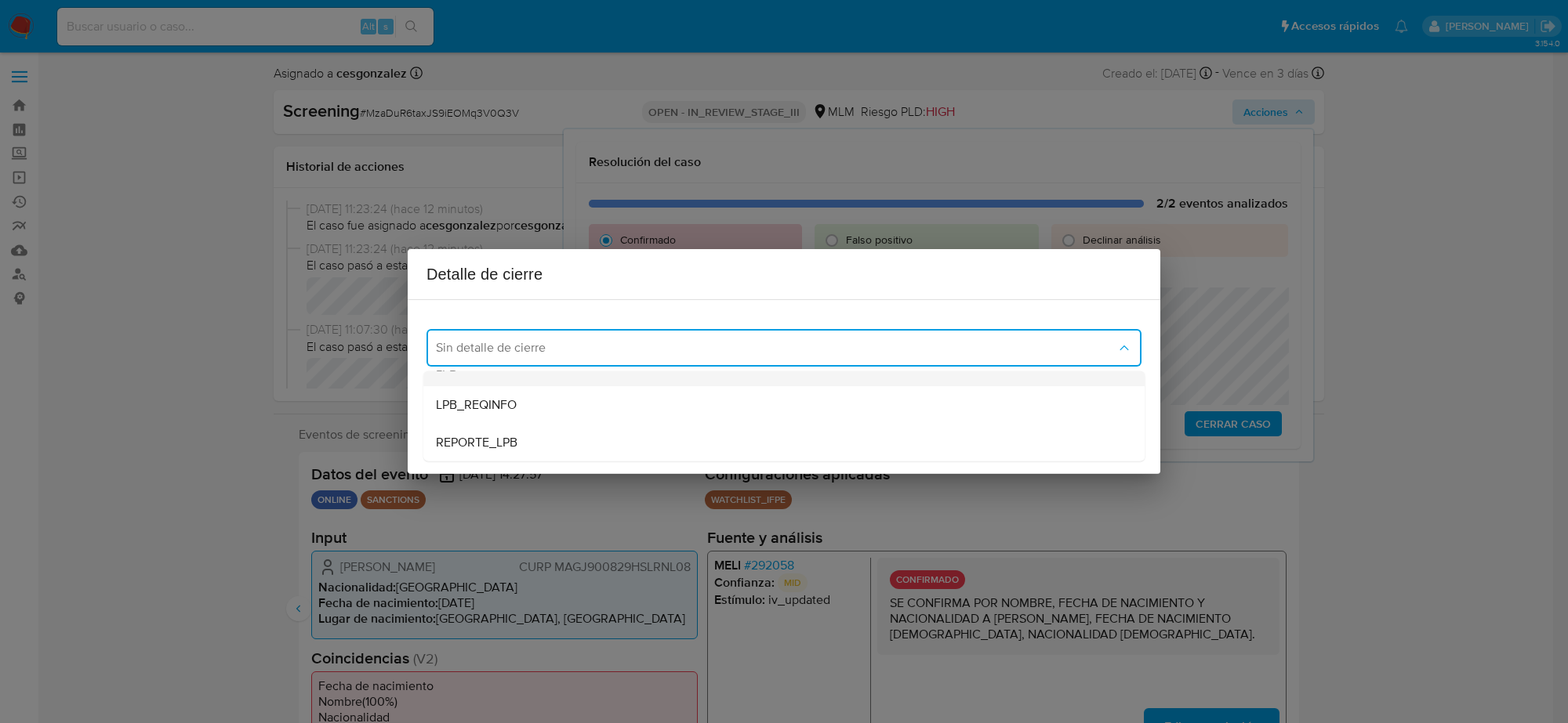
click at [451, 377] on div "LPB" at bounding box center [779, 368] width 687 height 37
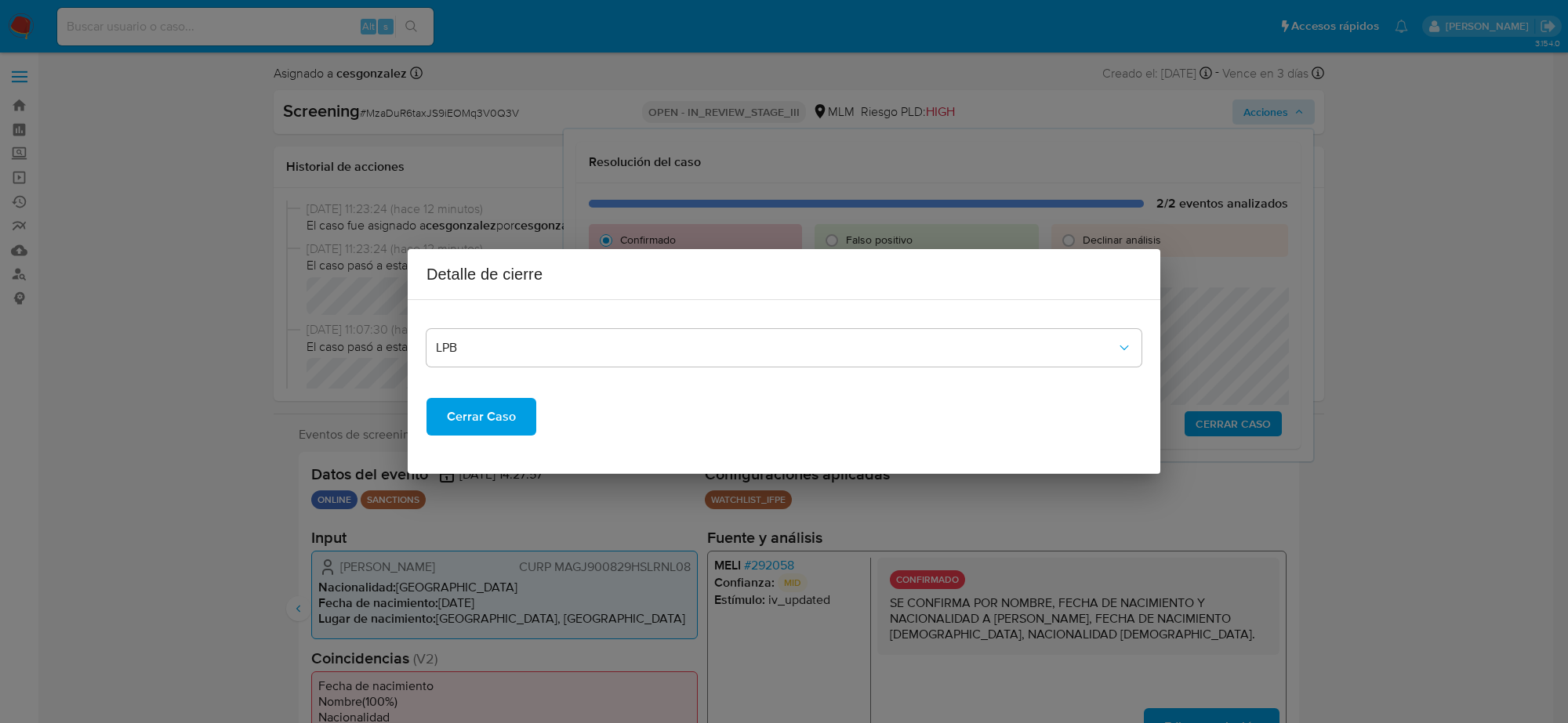
click at [468, 431] on span "Cerrar Caso" at bounding box center [481, 417] width 69 height 35
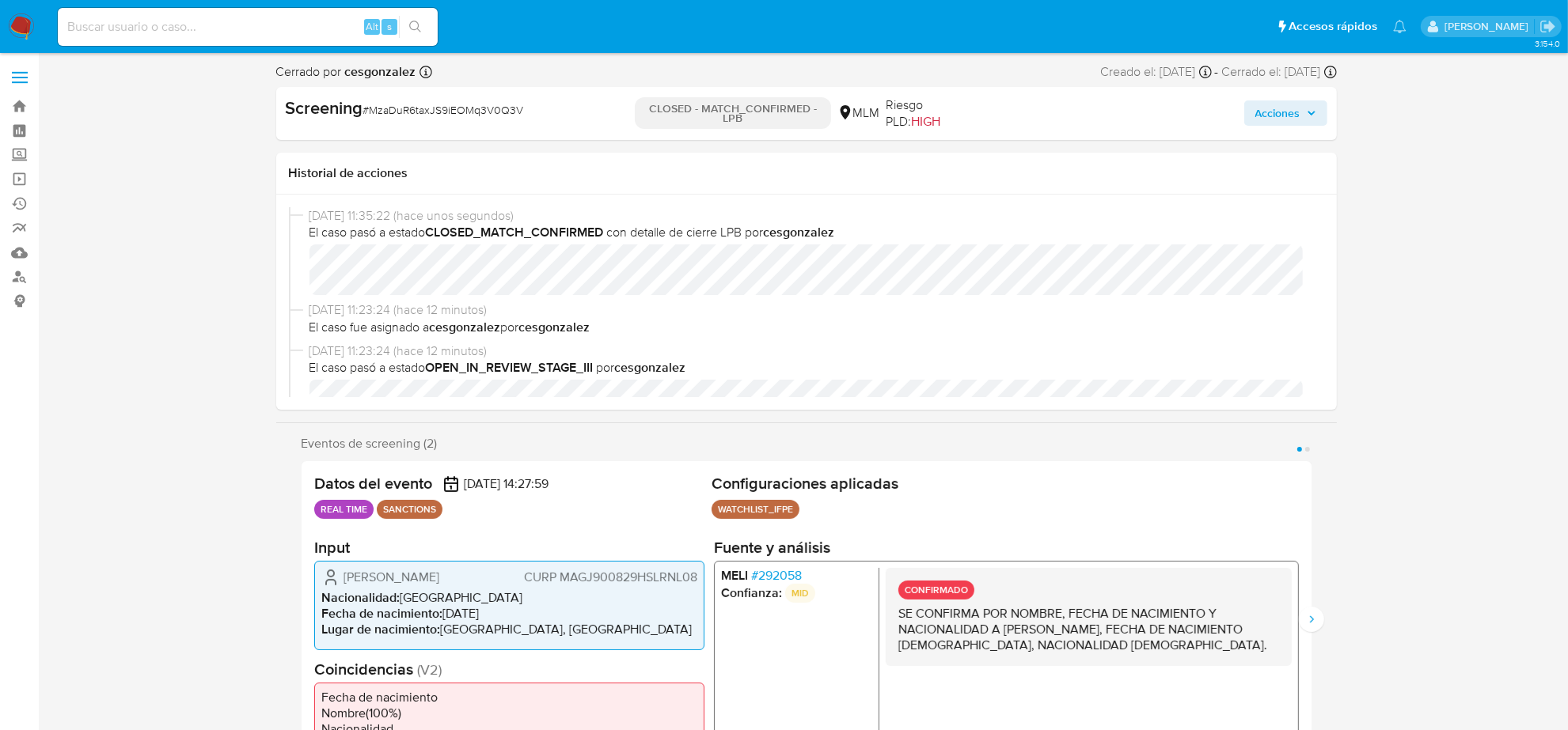
select select "10"
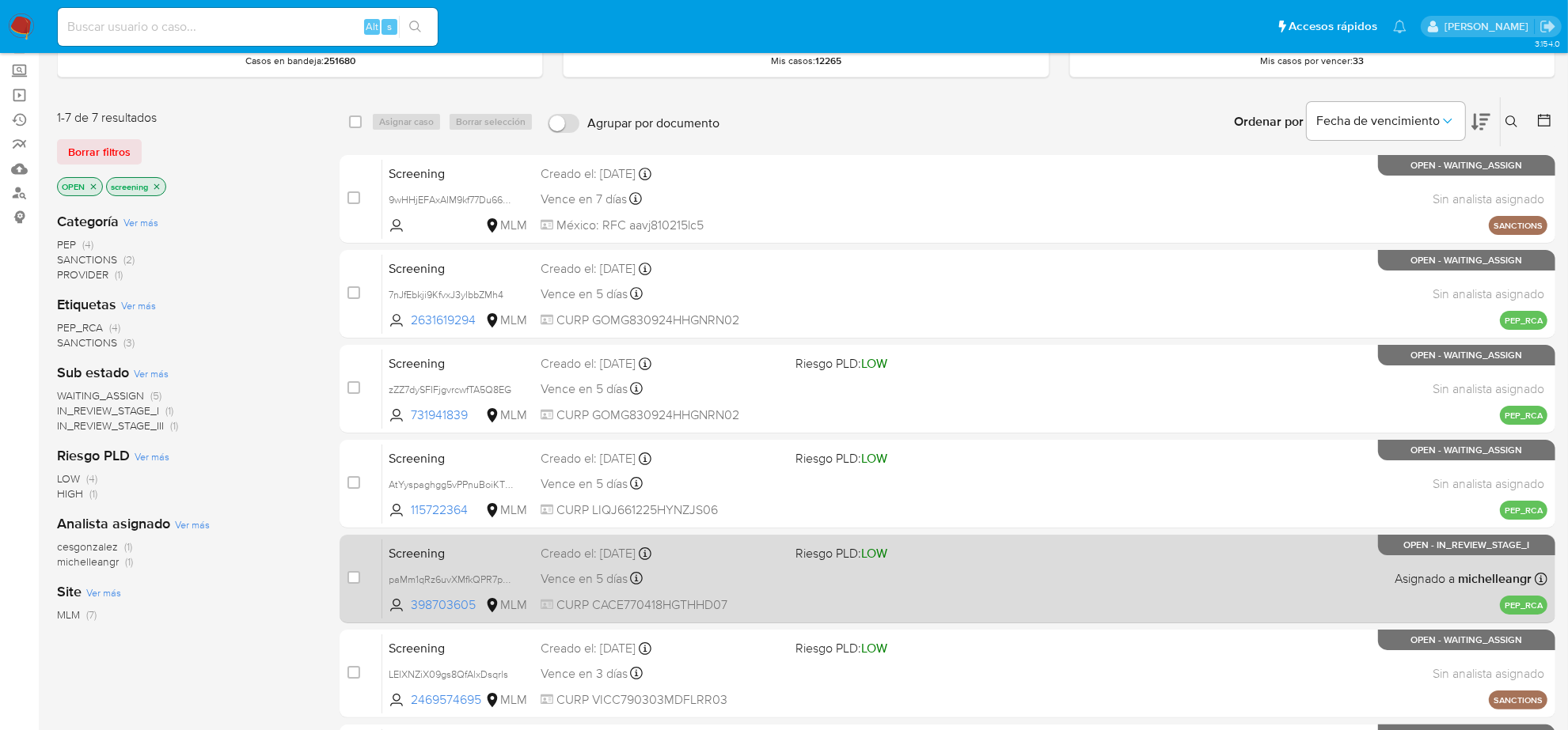
scroll to position [232, 0]
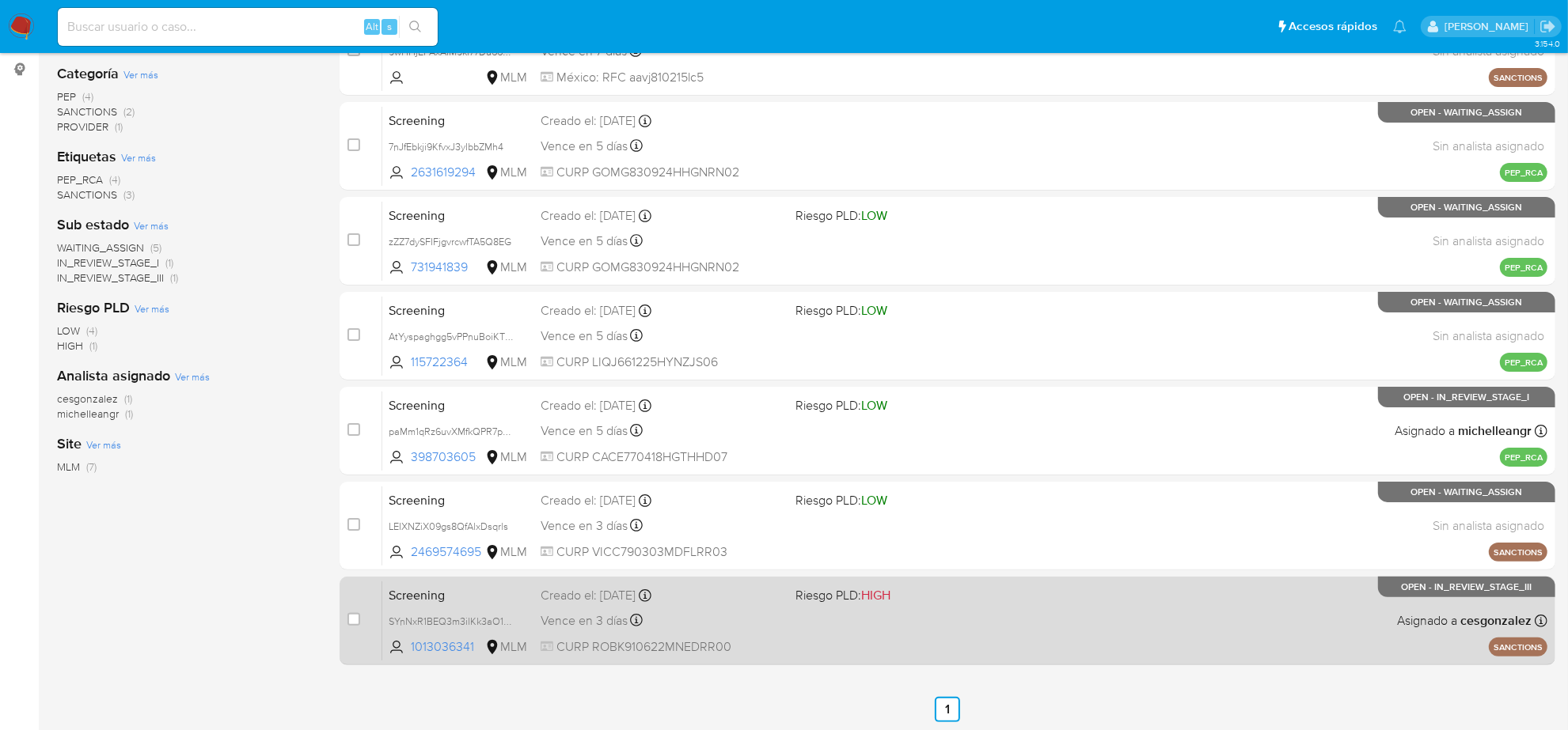
click at [837, 631] on div "Screening SYnNxR1BEQ3m3ilKk3aO1gWn 1013036341 MLM Riesgo PLD: HIGH Creado el: […" at bounding box center [965, 620] width 1165 height 80
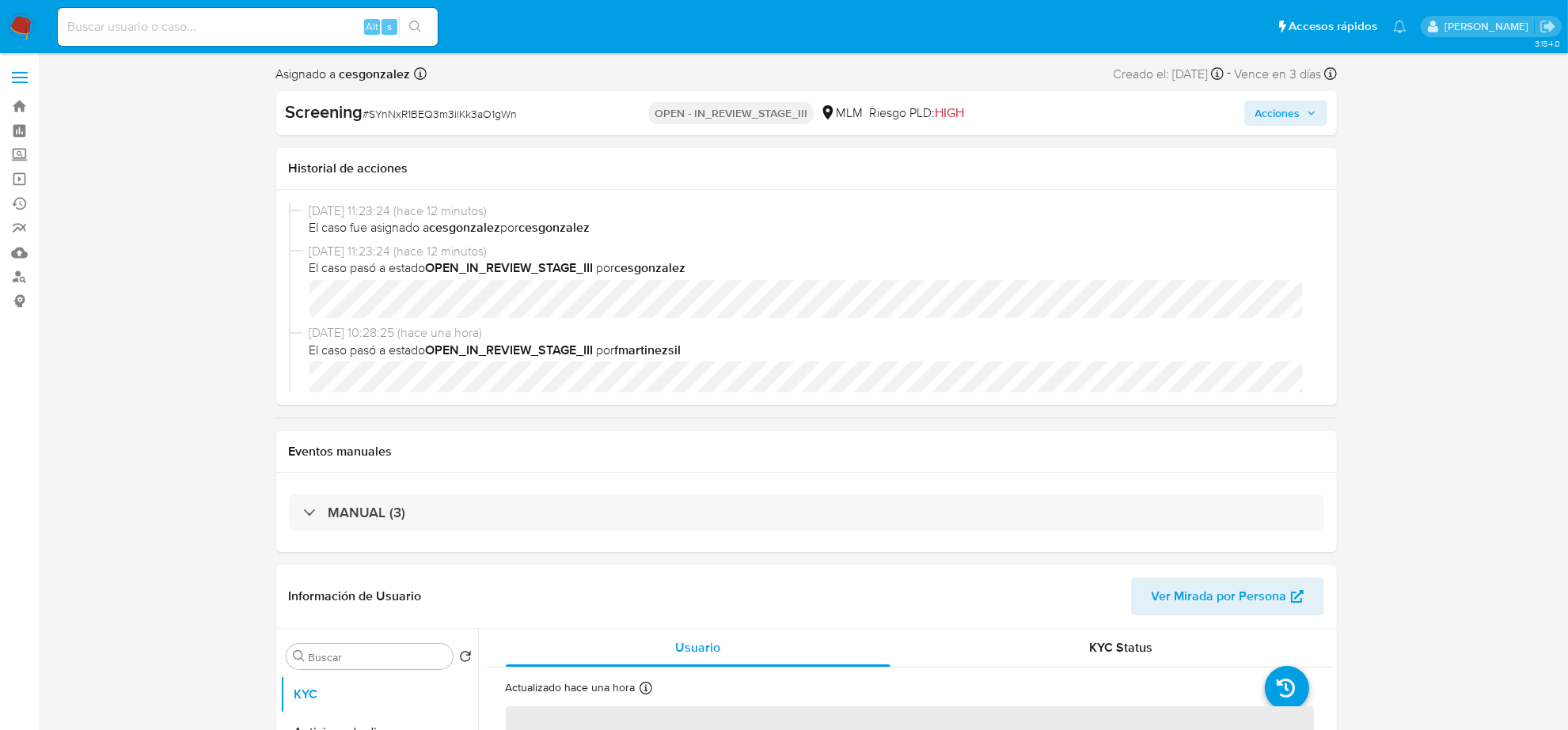
scroll to position [99, 0]
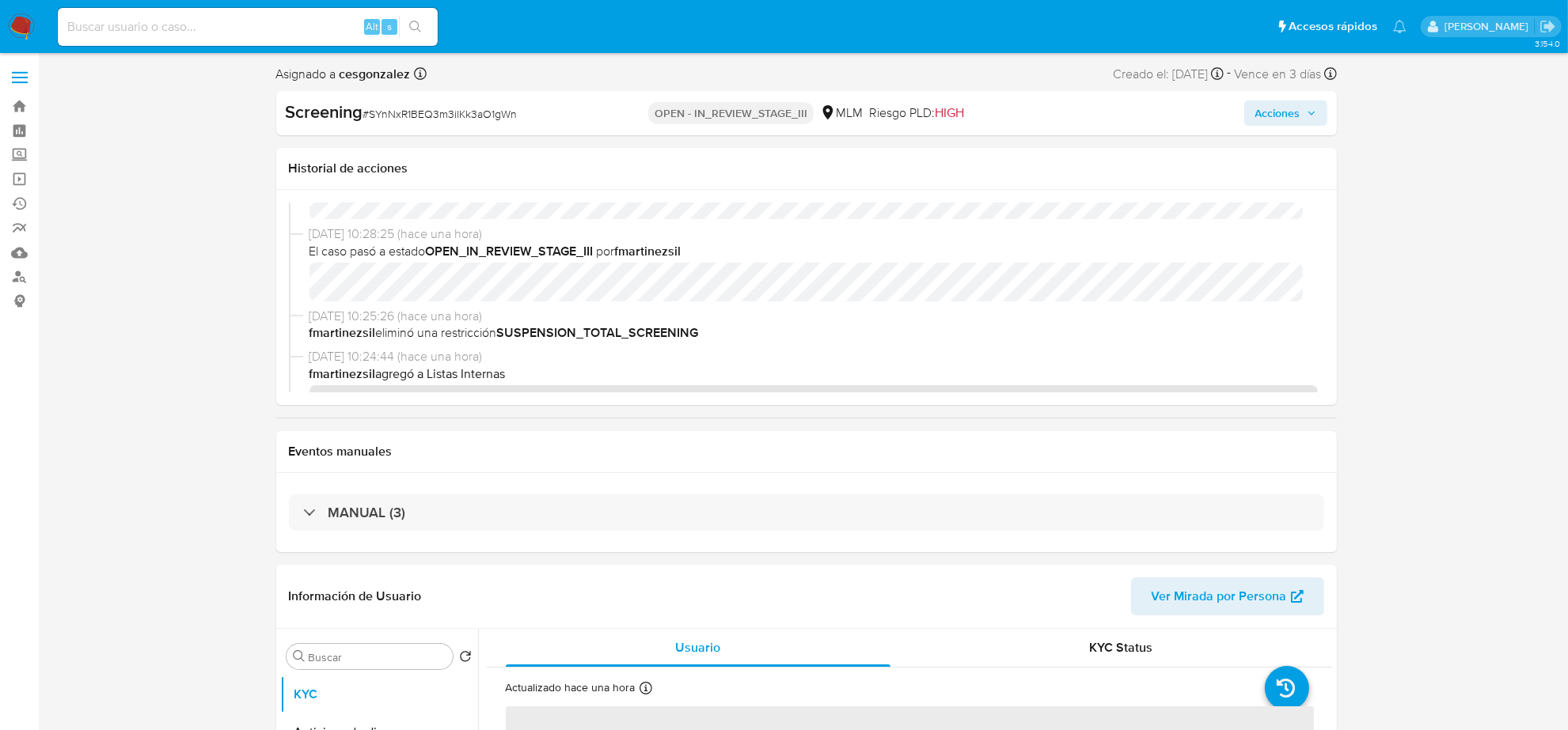
select select "10"
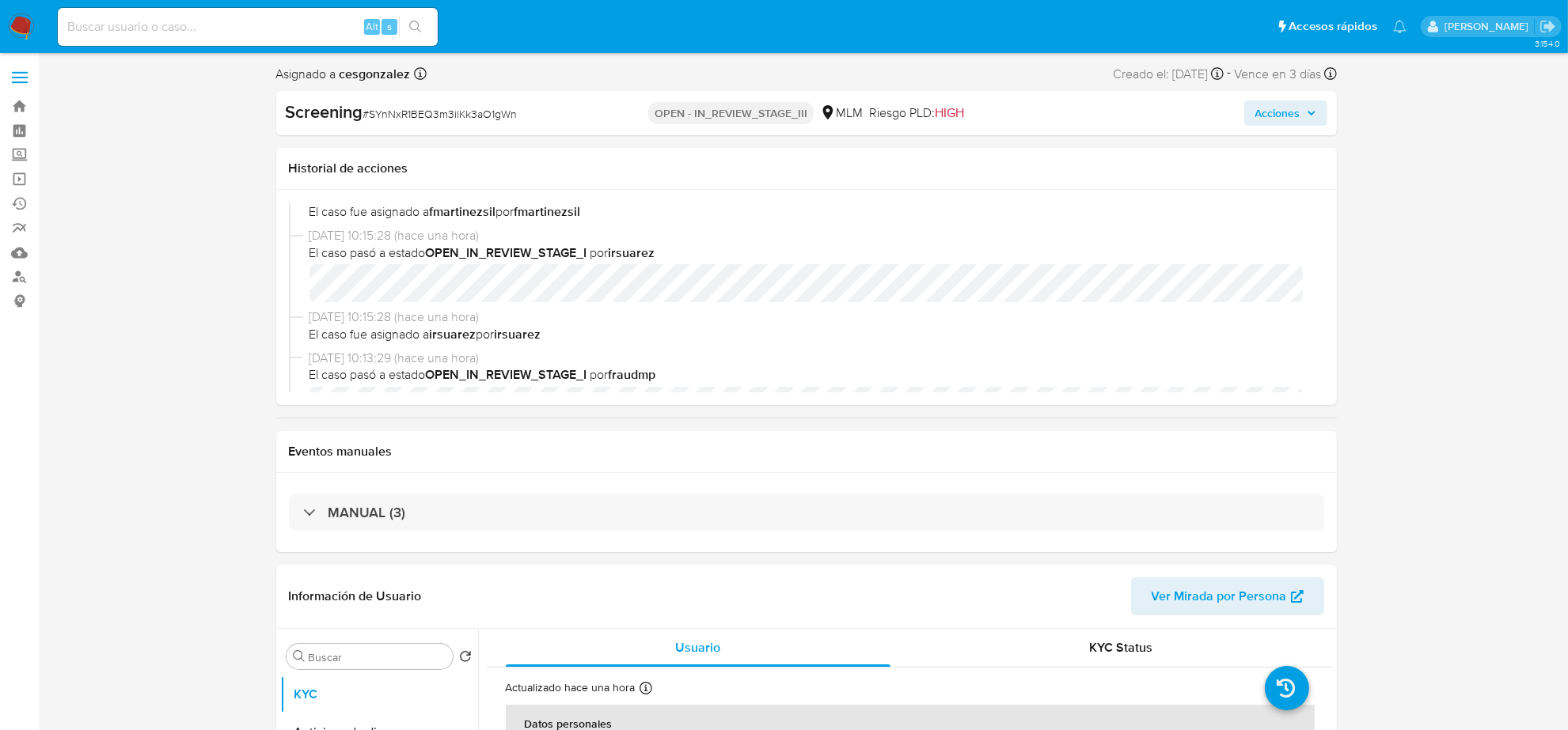
scroll to position [954, 0]
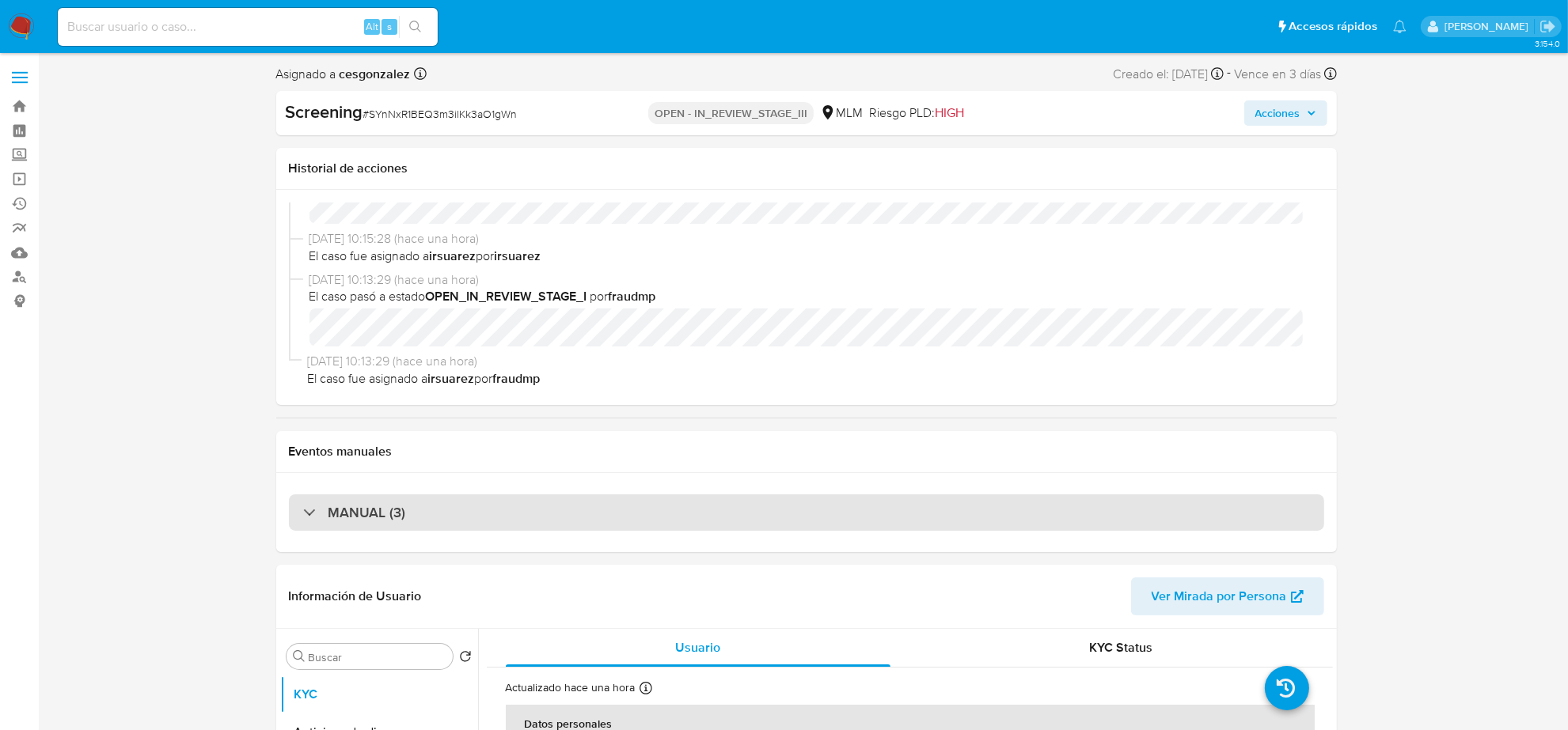
click at [523, 517] on div "MANUAL (3)" at bounding box center [806, 512] width 1035 height 36
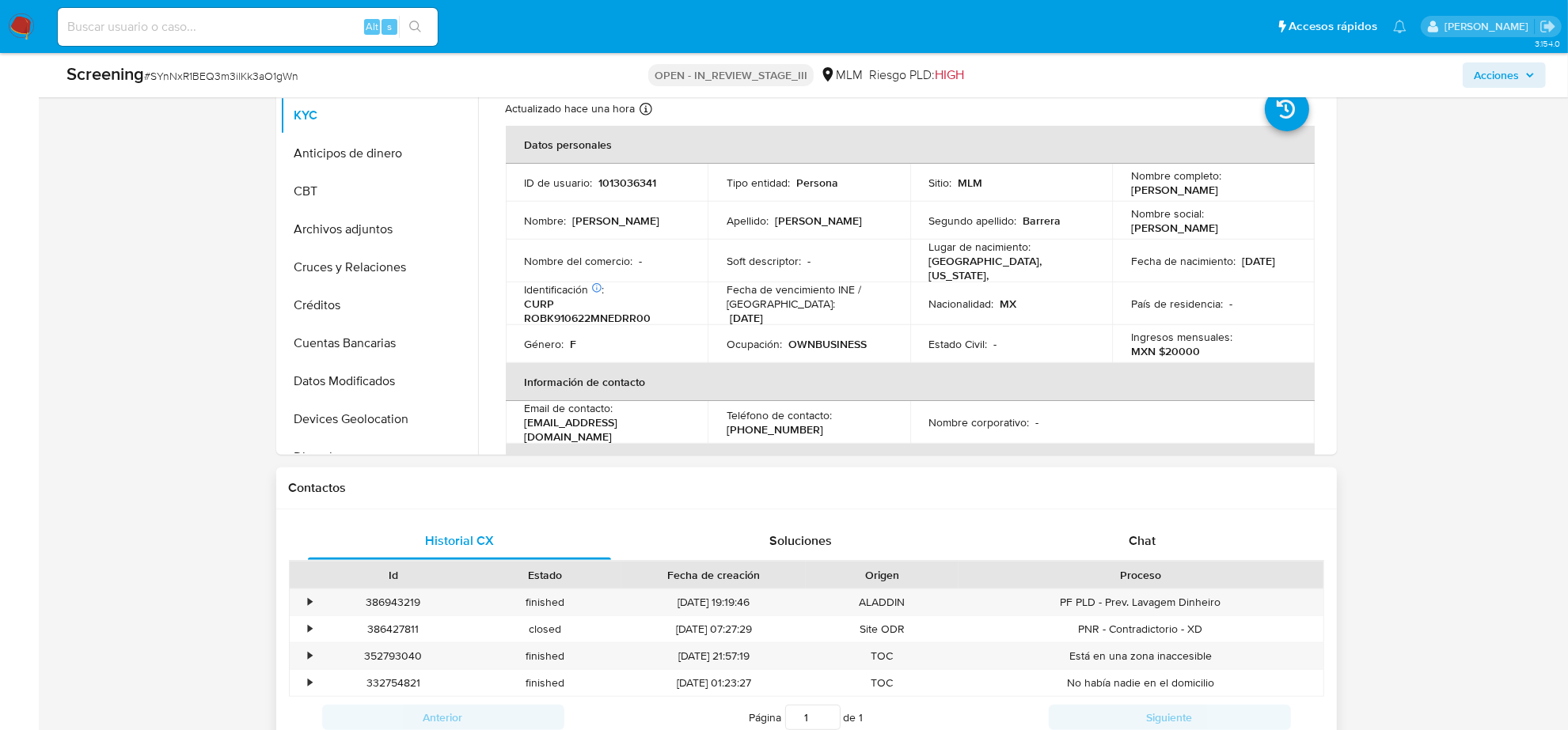
scroll to position [791, 0]
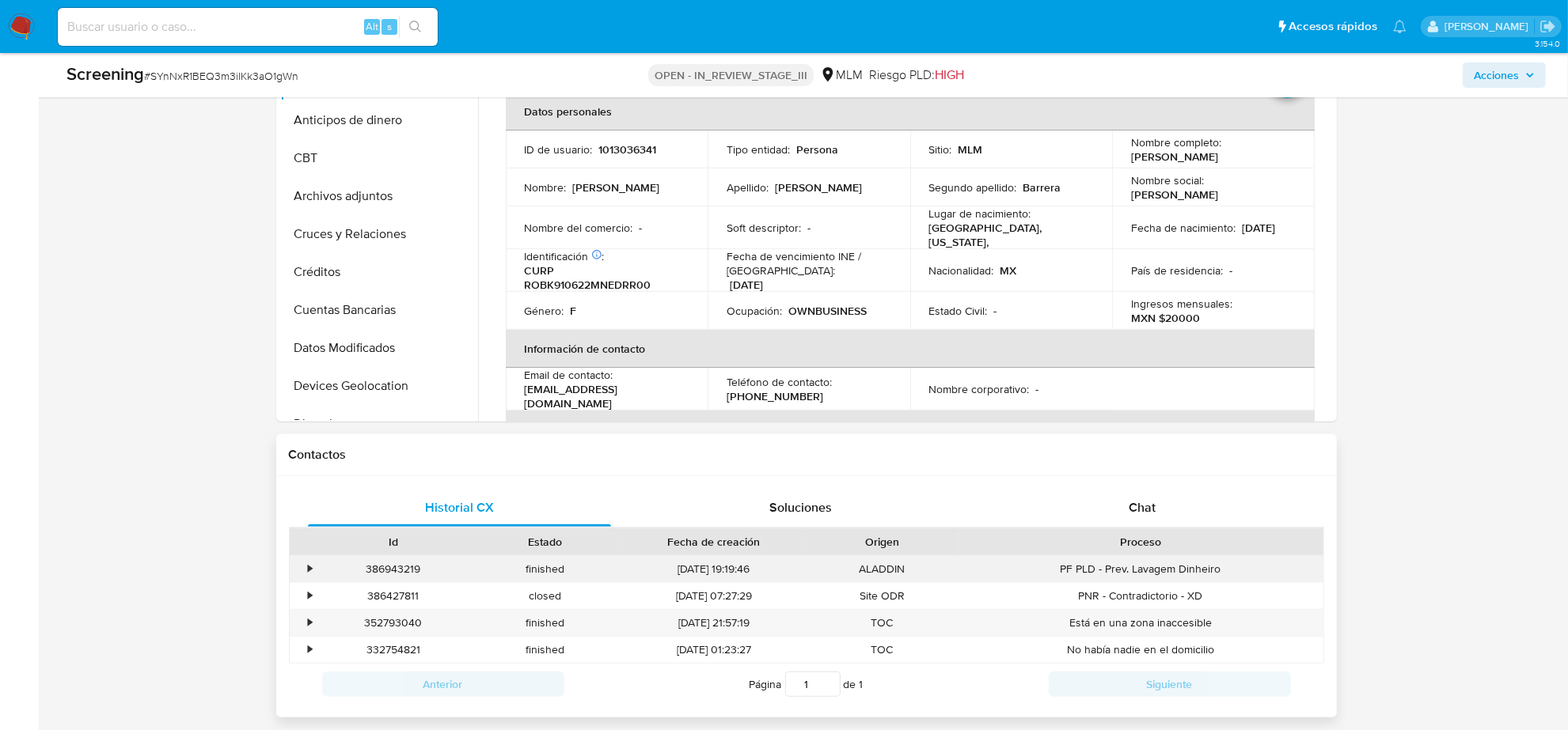
click at [313, 574] on div "•" at bounding box center [310, 569] width 4 height 15
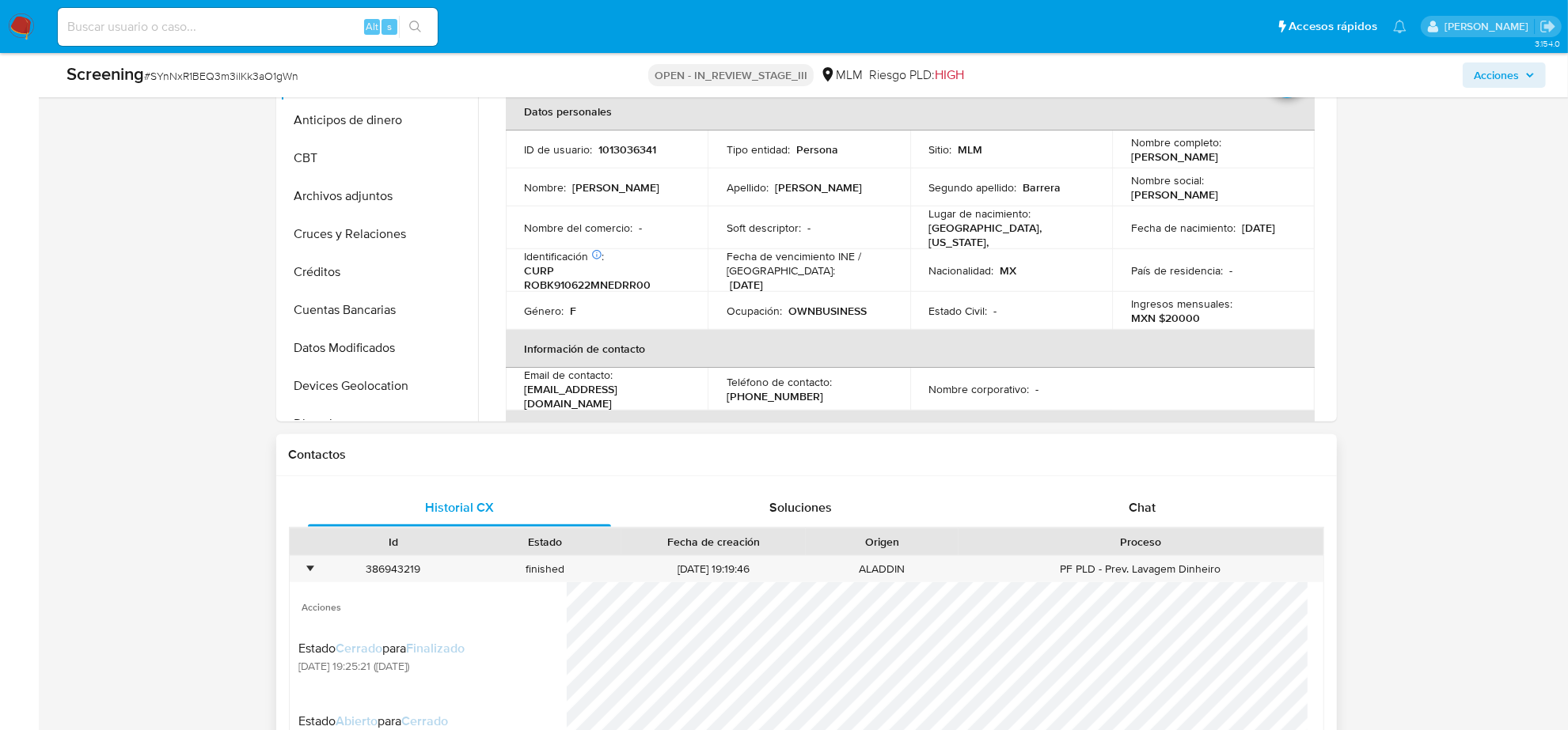
scroll to position [890, 0]
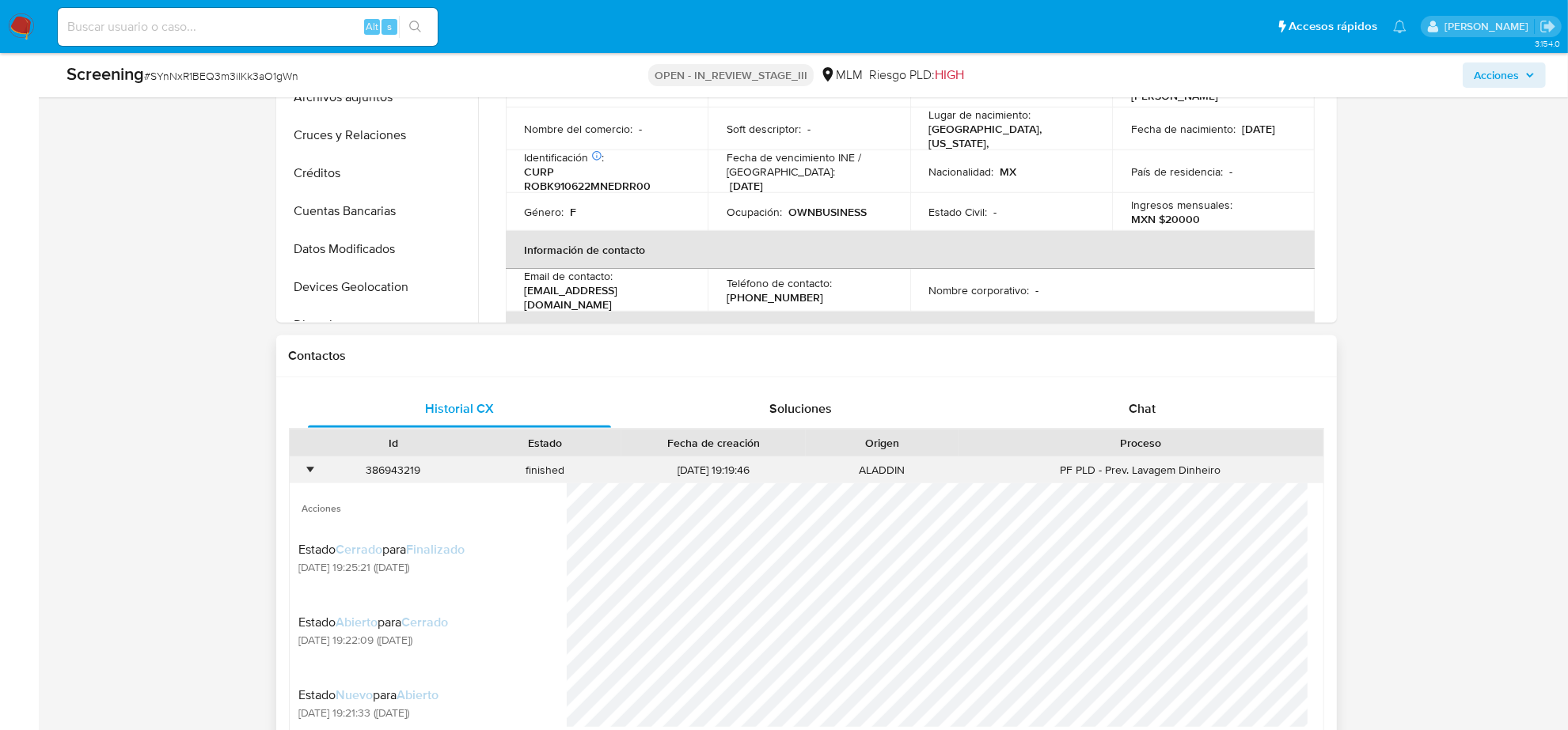
click at [310, 472] on div "•" at bounding box center [310, 470] width 4 height 15
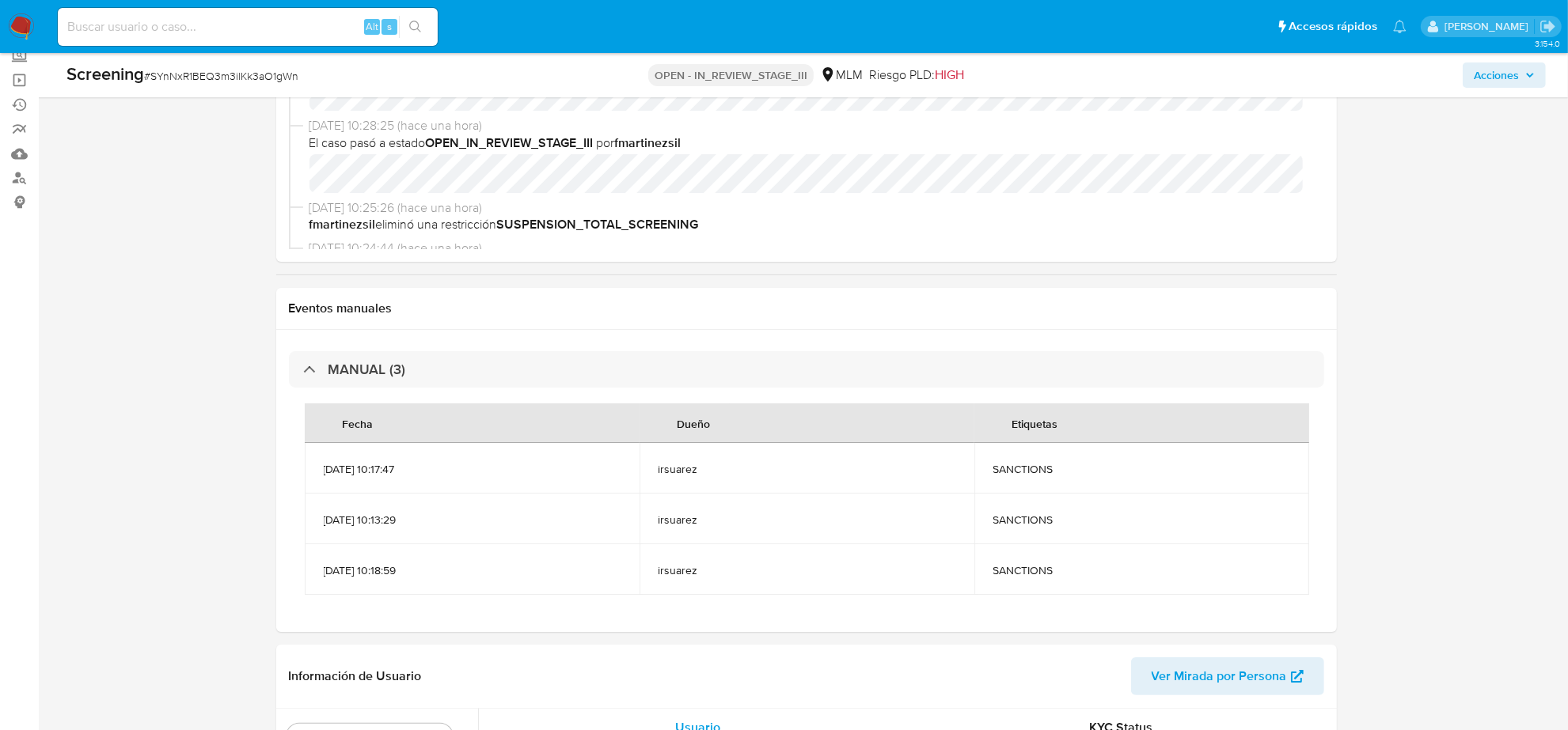
scroll to position [99, 0]
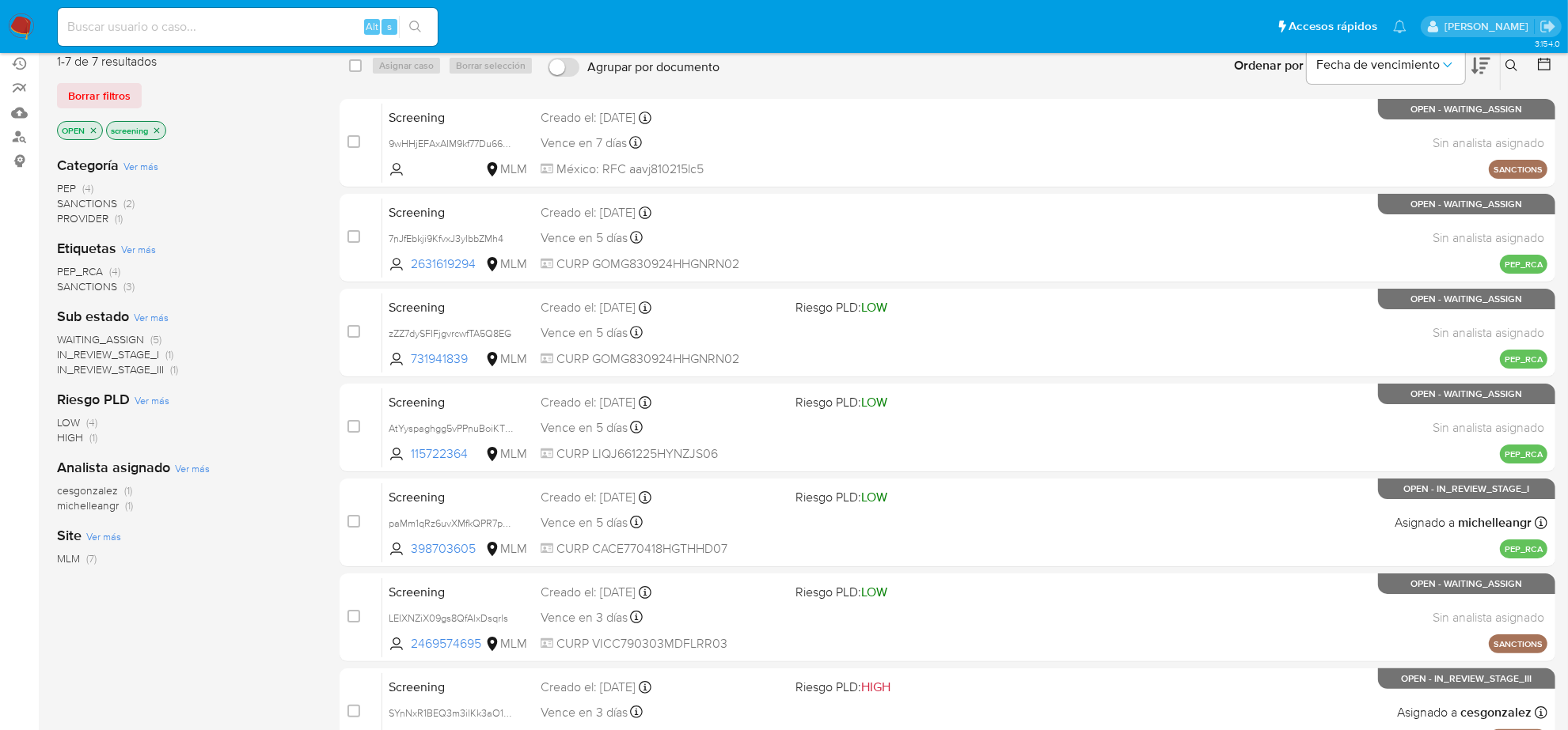
scroll to position [232, 0]
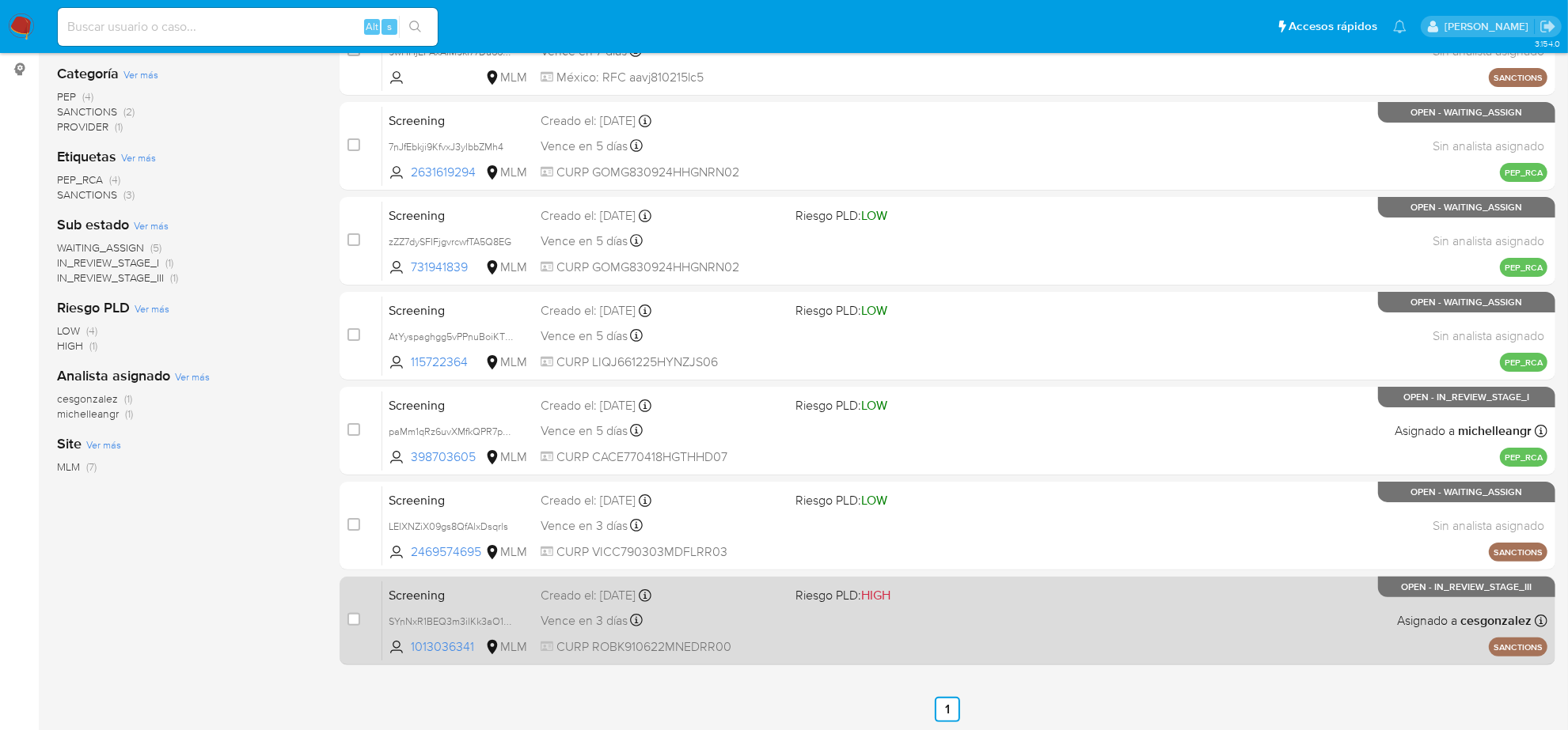
click at [627, 638] on span "CURP ROBK910622MNEDRR00" at bounding box center [661, 646] width 242 height 17
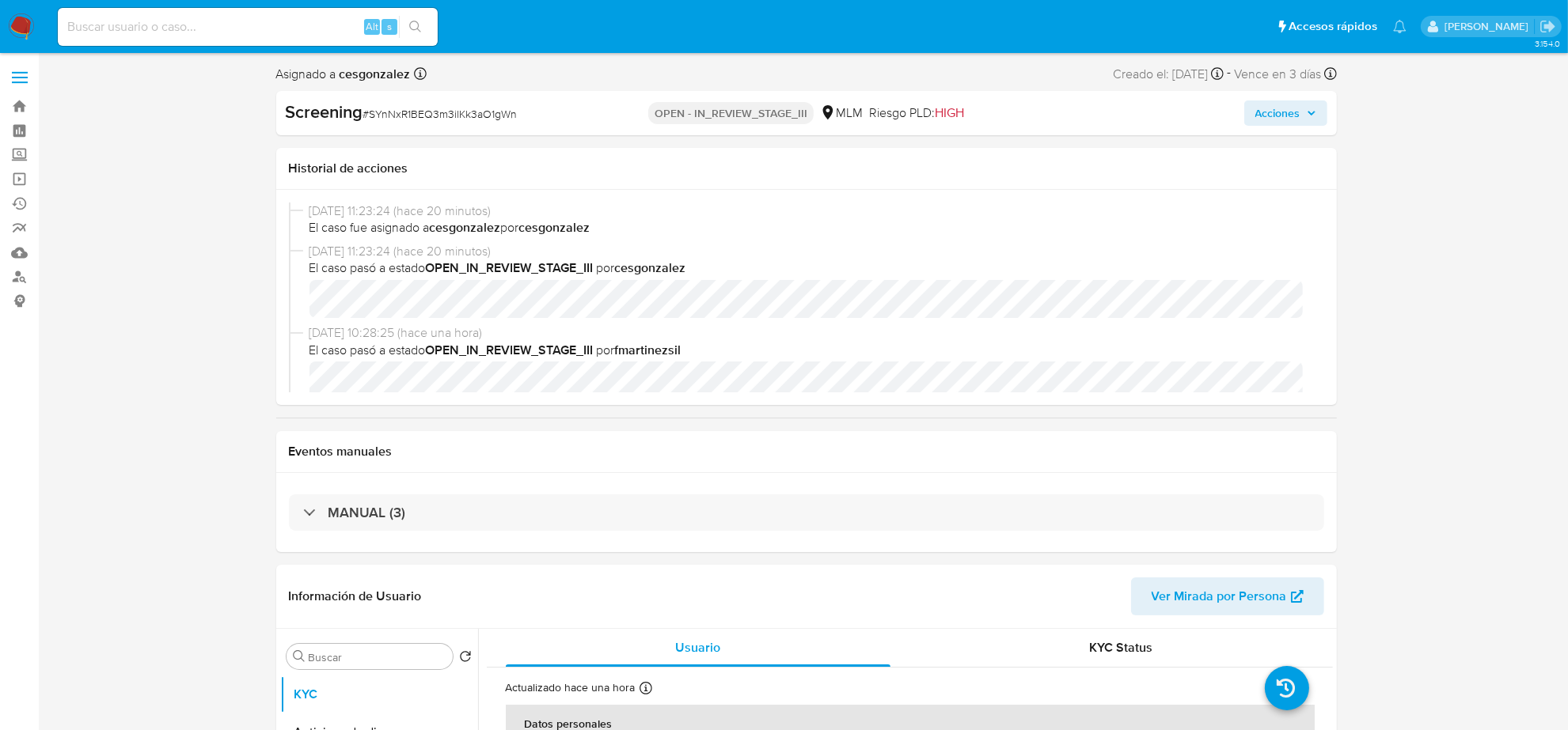
select select "10"
click at [1294, 117] on span "Acciones" at bounding box center [1278, 113] width 45 height 25
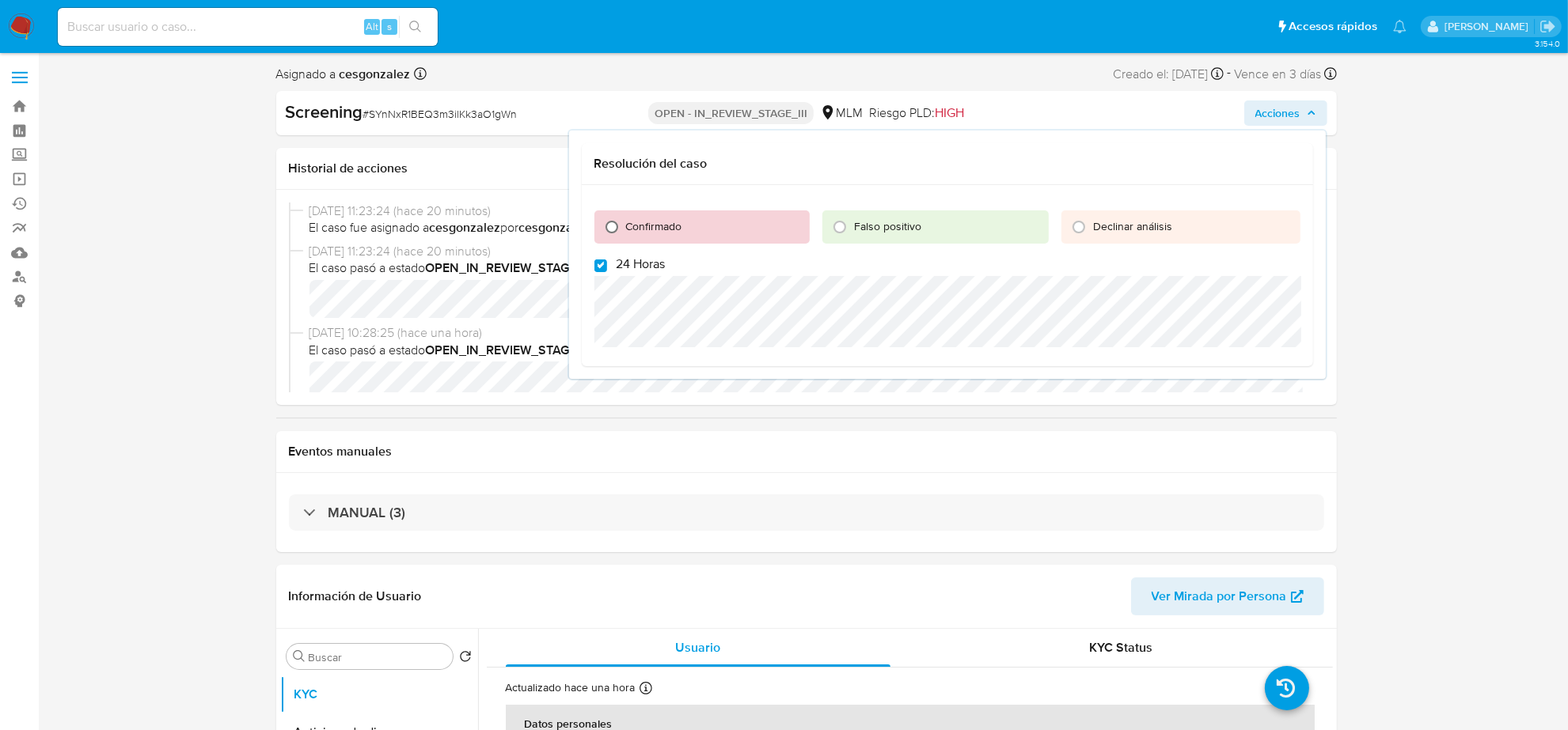
click at [606, 228] on input "Confirmado" at bounding box center [611, 227] width 25 height 25
radio input "true"
click at [594, 267] on input "24 Horas" at bounding box center [601, 266] width 13 height 13
checkbox input "false"
click at [1283, 384] on span "Cerrar Caso" at bounding box center [1244, 384] width 76 height 22
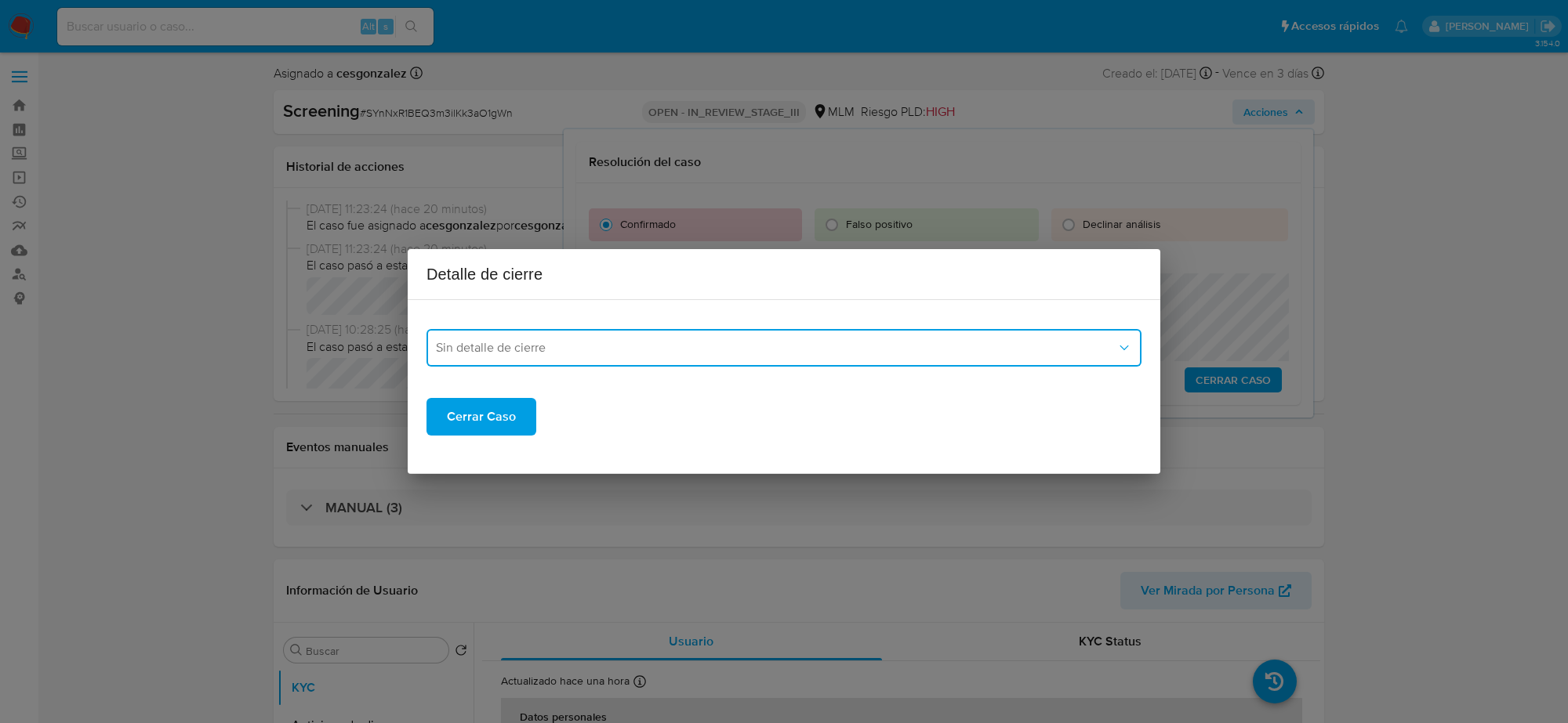
click at [550, 353] on span "Sin detalle de cierre" at bounding box center [776, 348] width 681 height 16
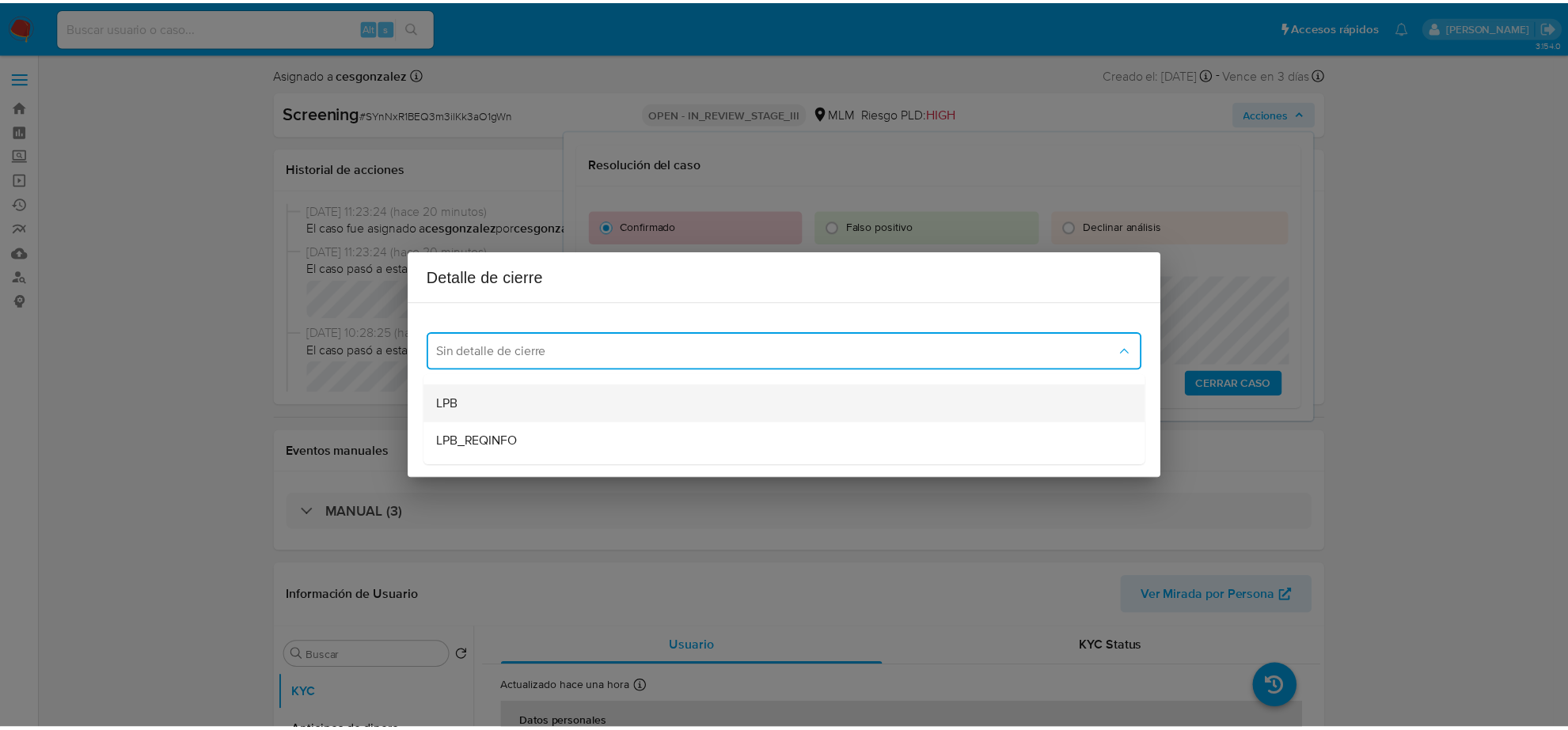
scroll to position [99, 0]
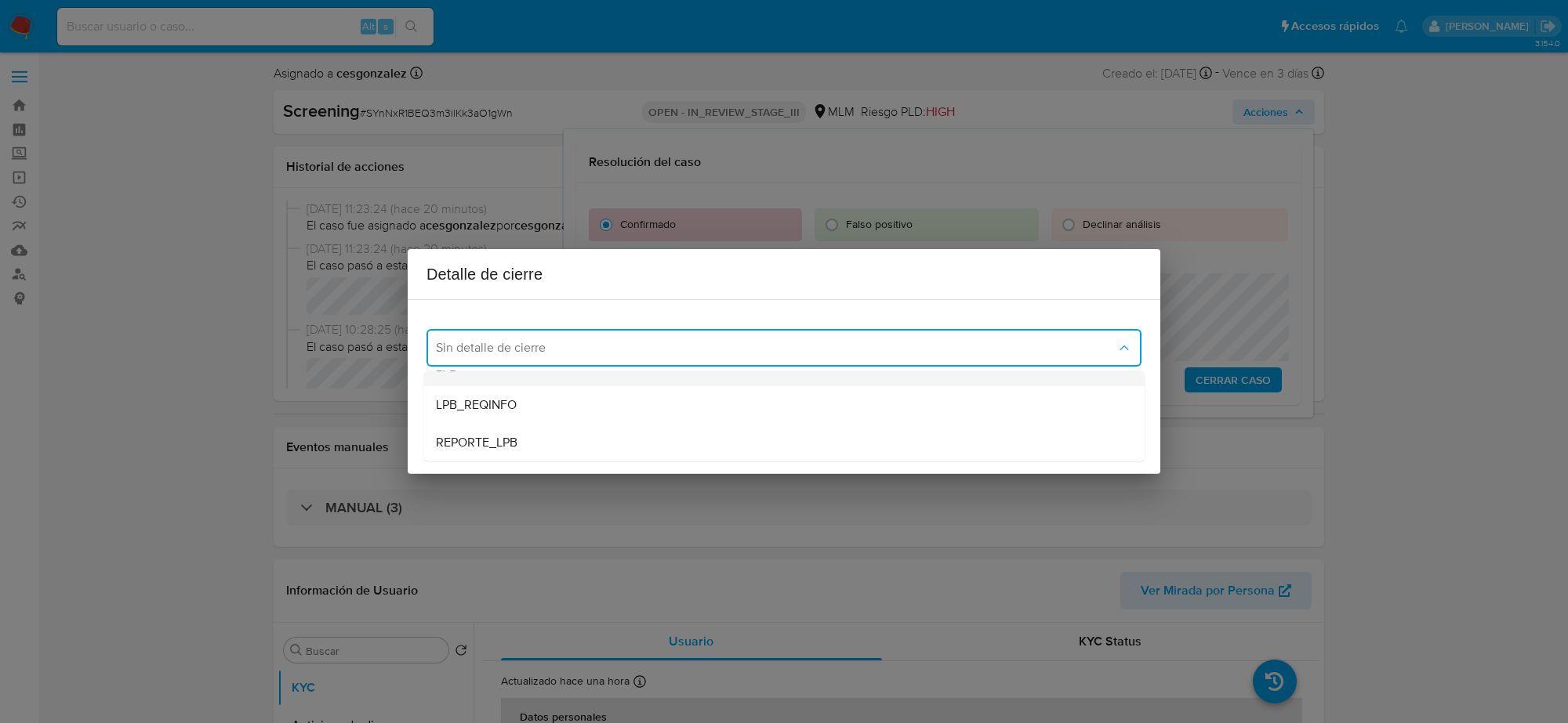
click at [515, 378] on div "LPB" at bounding box center [784, 368] width 697 height 37
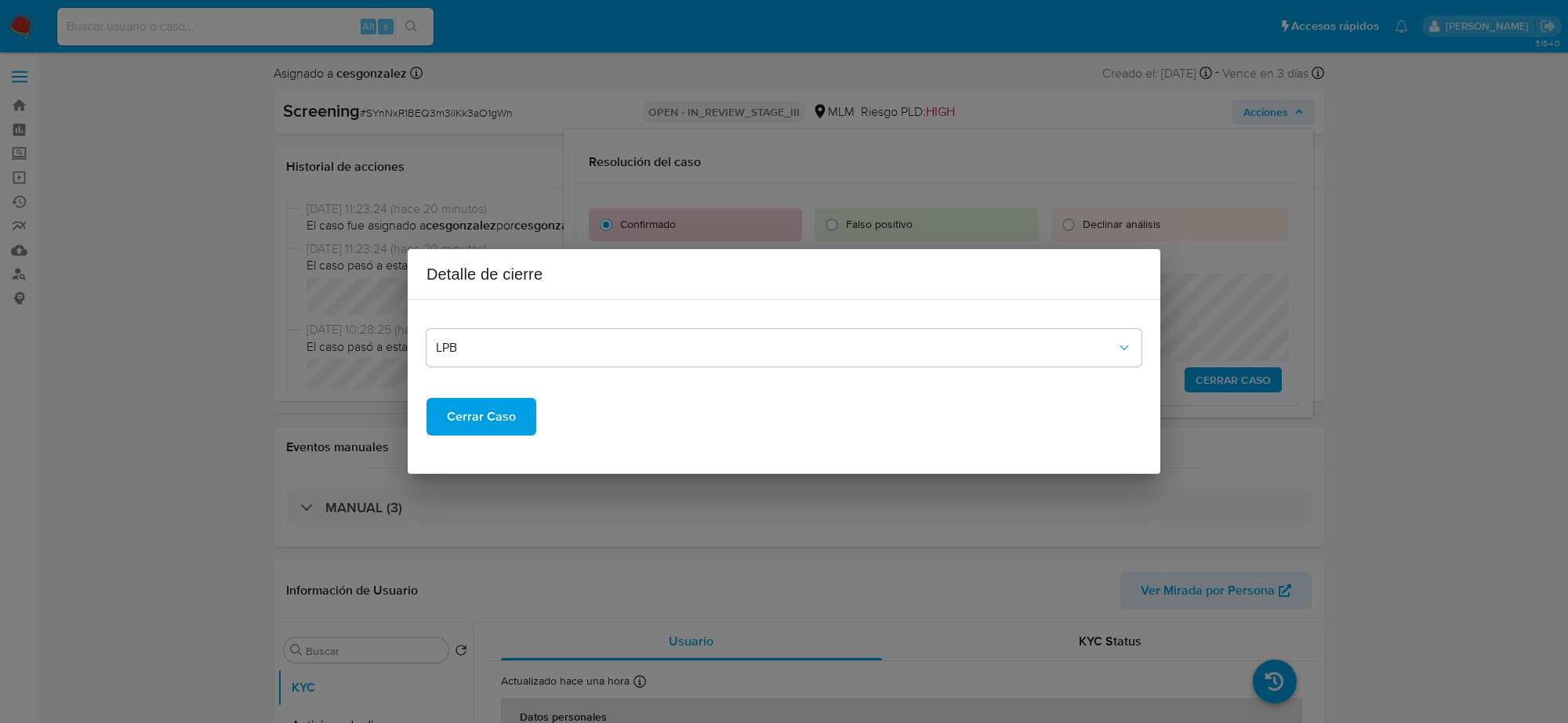
click at [514, 417] on button "Cerrar Caso" at bounding box center [481, 417] width 110 height 37
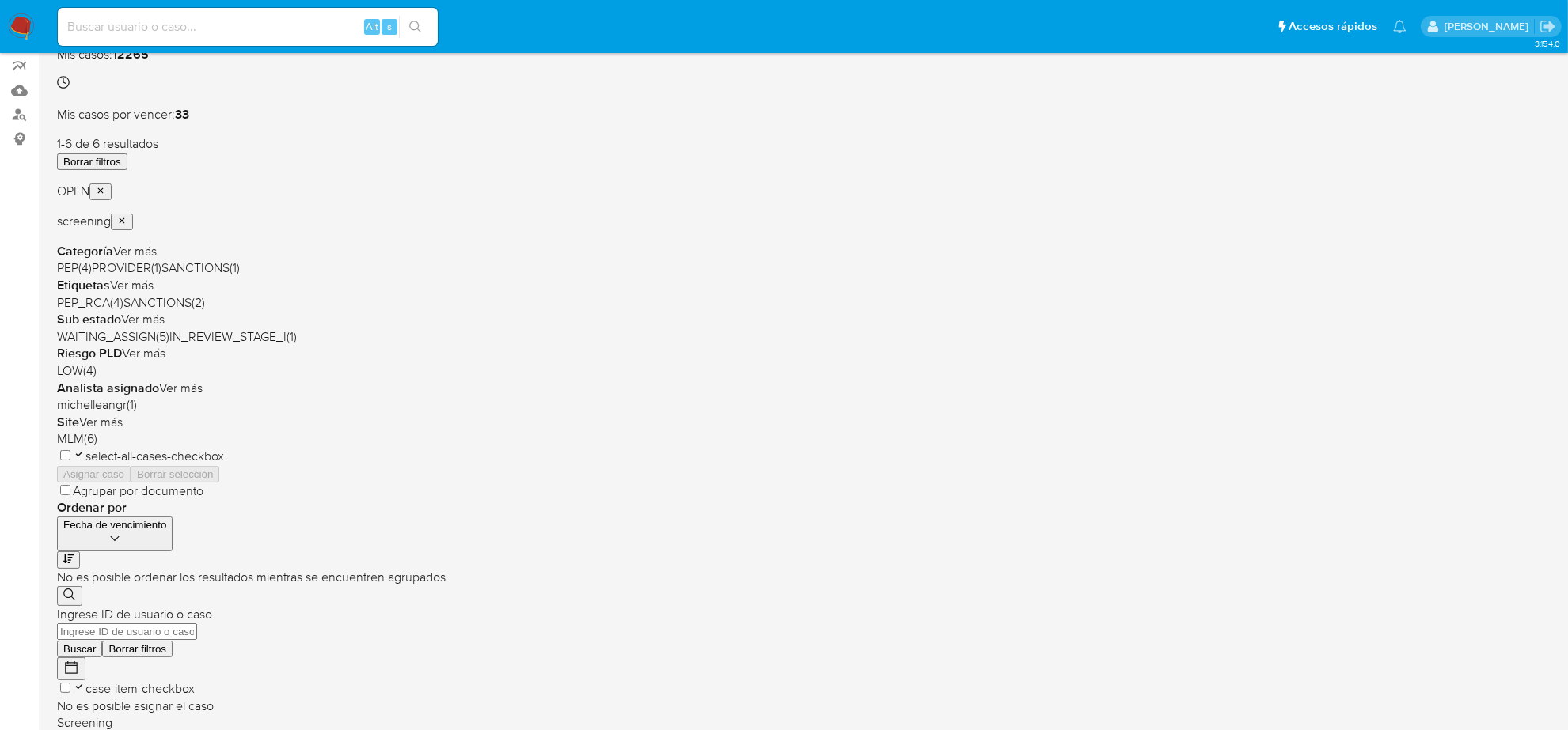
scroll to position [175, 0]
